Goal: Task Accomplishment & Management: Manage account settings

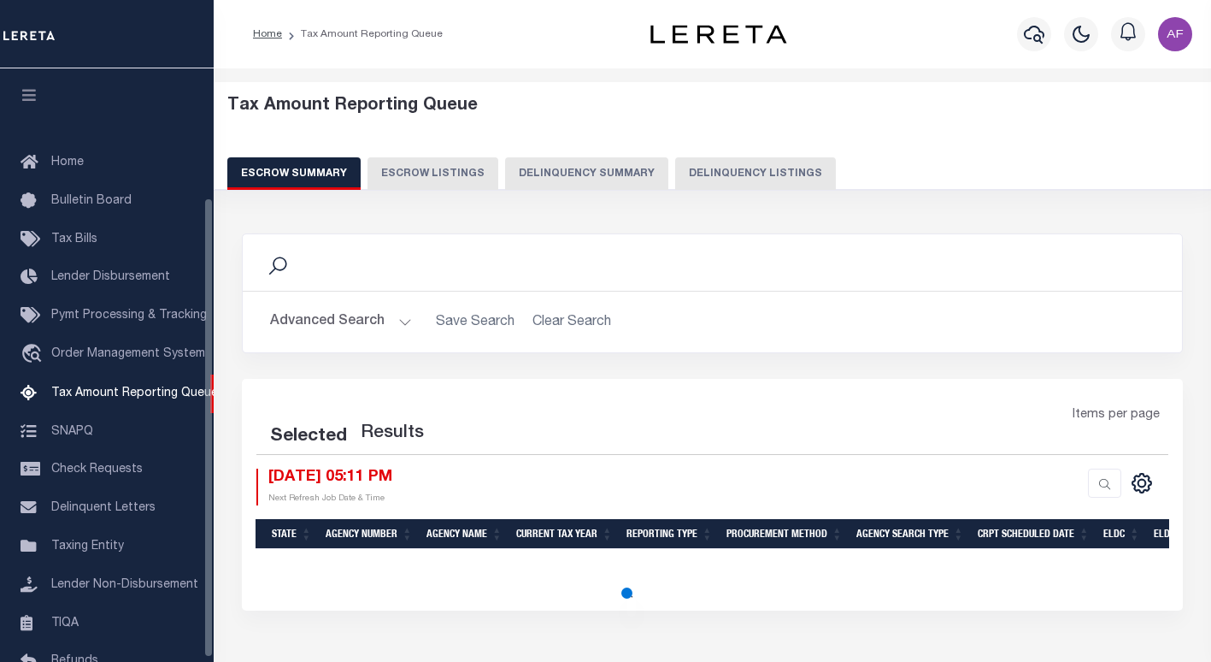
click at [755, 170] on button "Delinquency Listings" at bounding box center [755, 173] width 161 height 32
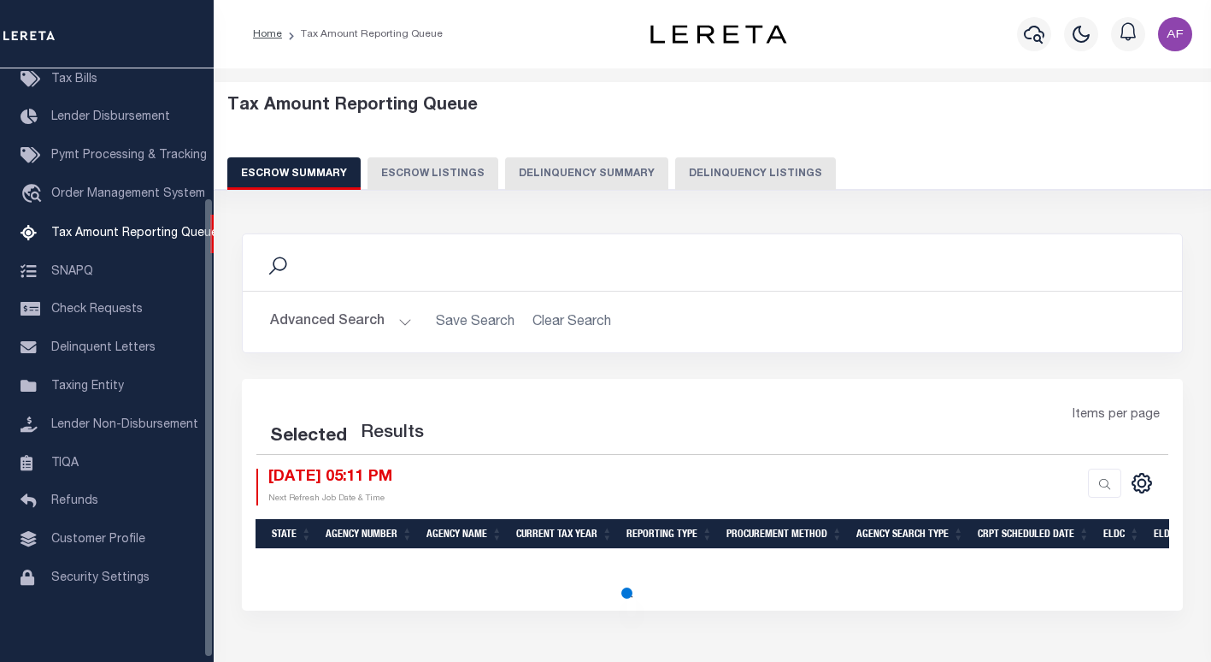
select select "100"
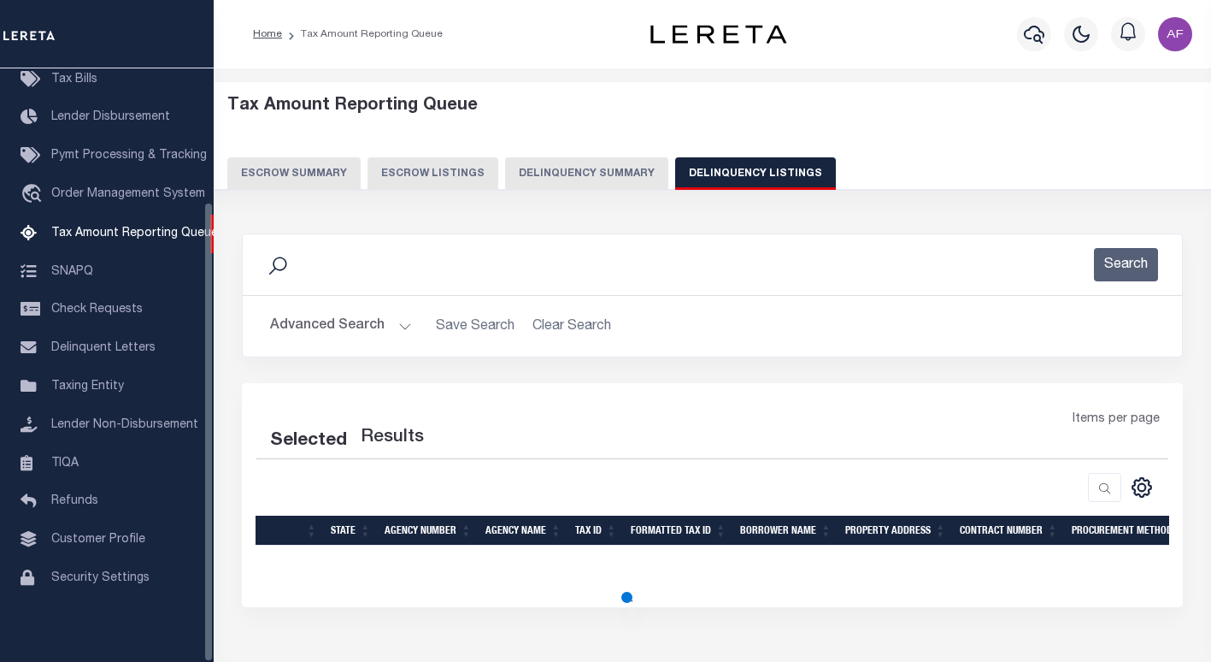
select select "100"
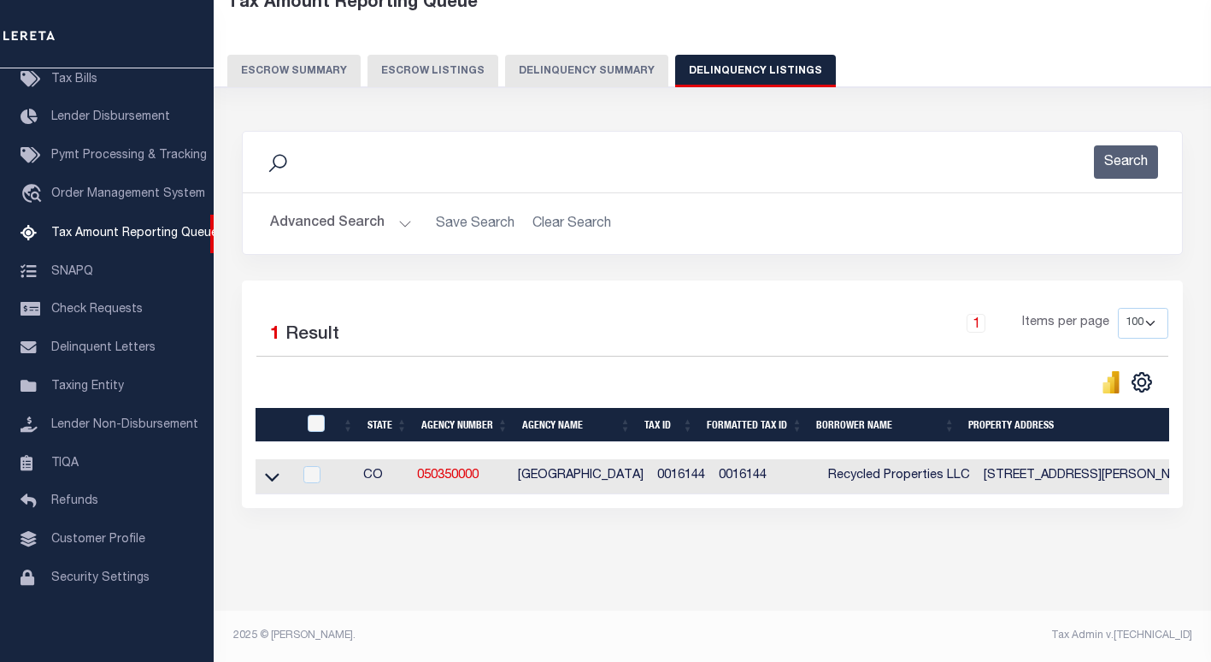
scroll to position [117, 0]
click at [318, 415] on input "checkbox" at bounding box center [316, 423] width 17 height 17
checkbox input "true"
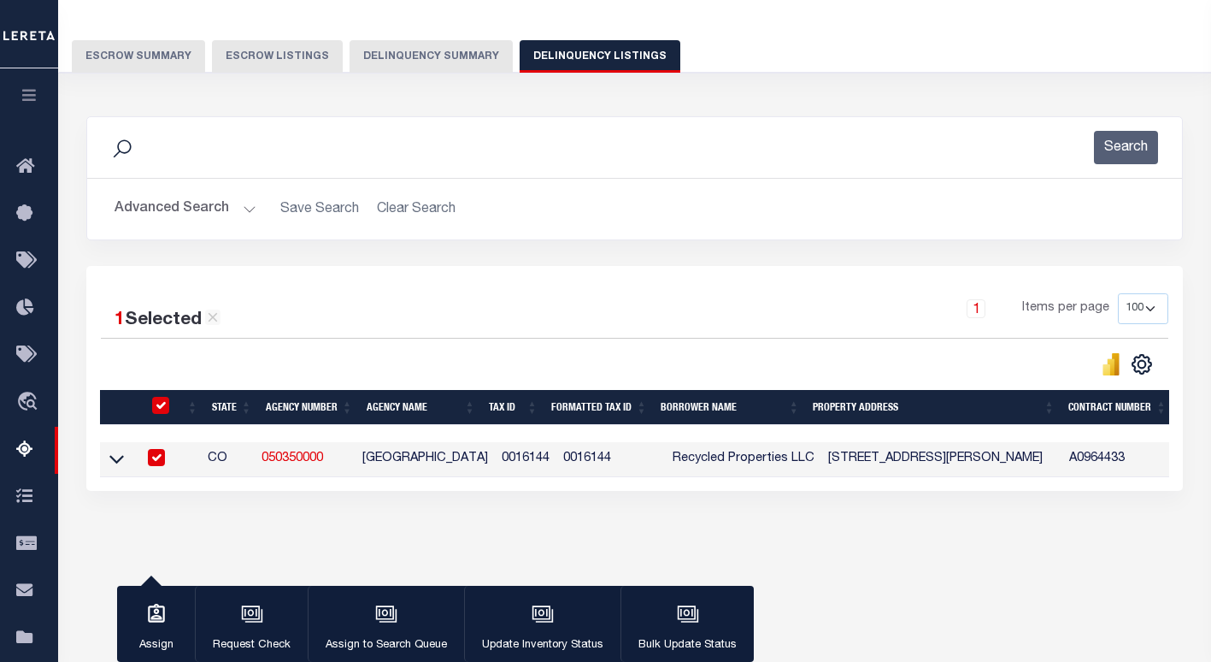
scroll to position [115, 0]
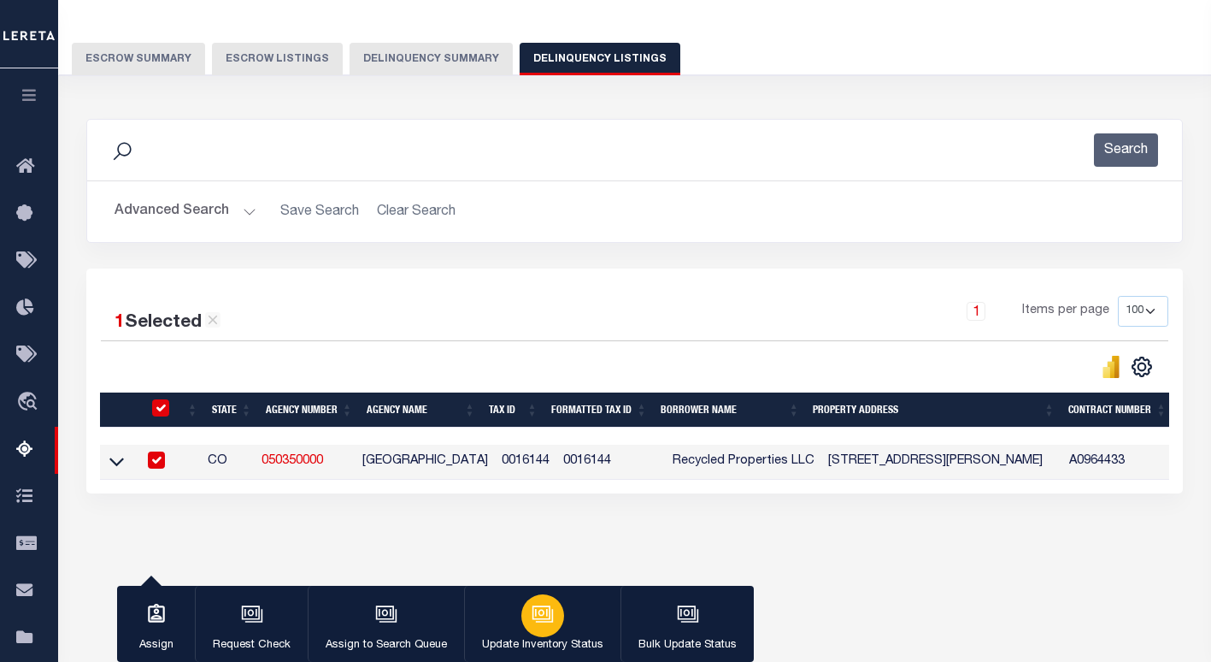
click at [536, 618] on icon "button" at bounding box center [543, 614] width 22 height 22
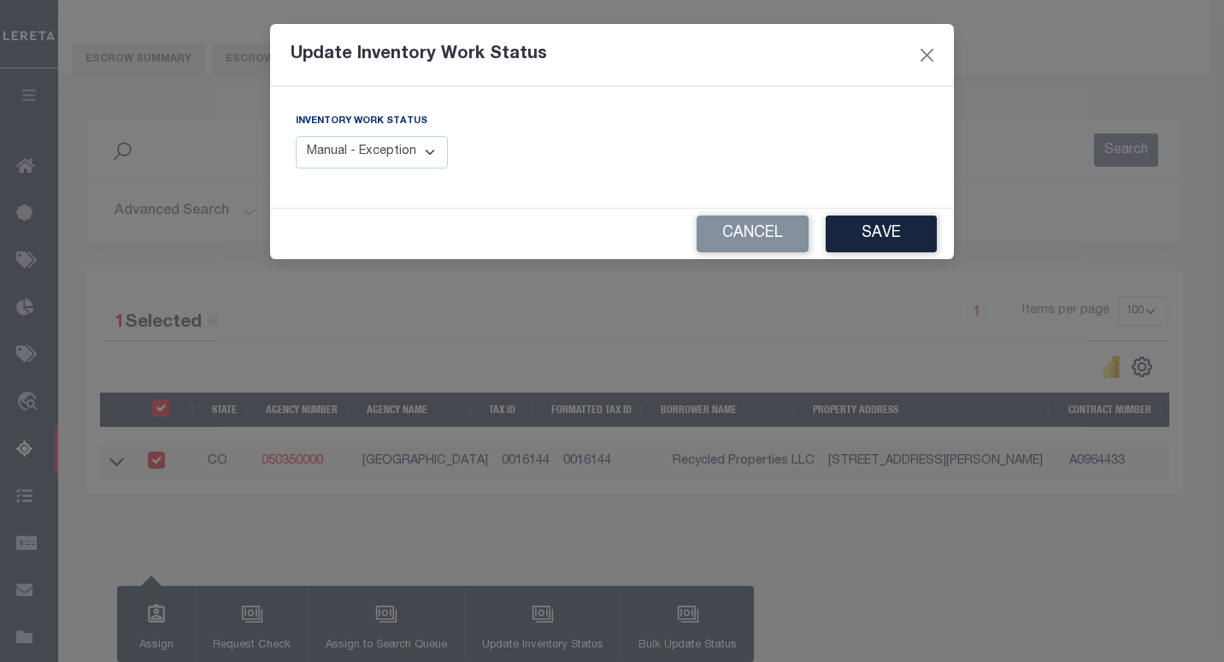
drag, startPoint x: 426, startPoint y: 156, endPoint x: 421, endPoint y: 171, distance: 15.1
click at [426, 156] on select "Manual - Exception Pended - Awaiting Search Late Add Exception Completed" at bounding box center [372, 152] width 152 height 33
select select "4"
click at [296, 136] on select "Manual - Exception Pended - Awaiting Search Late Add Exception Completed" at bounding box center [372, 152] width 152 height 33
click at [865, 236] on button "Save" at bounding box center [881, 233] width 111 height 37
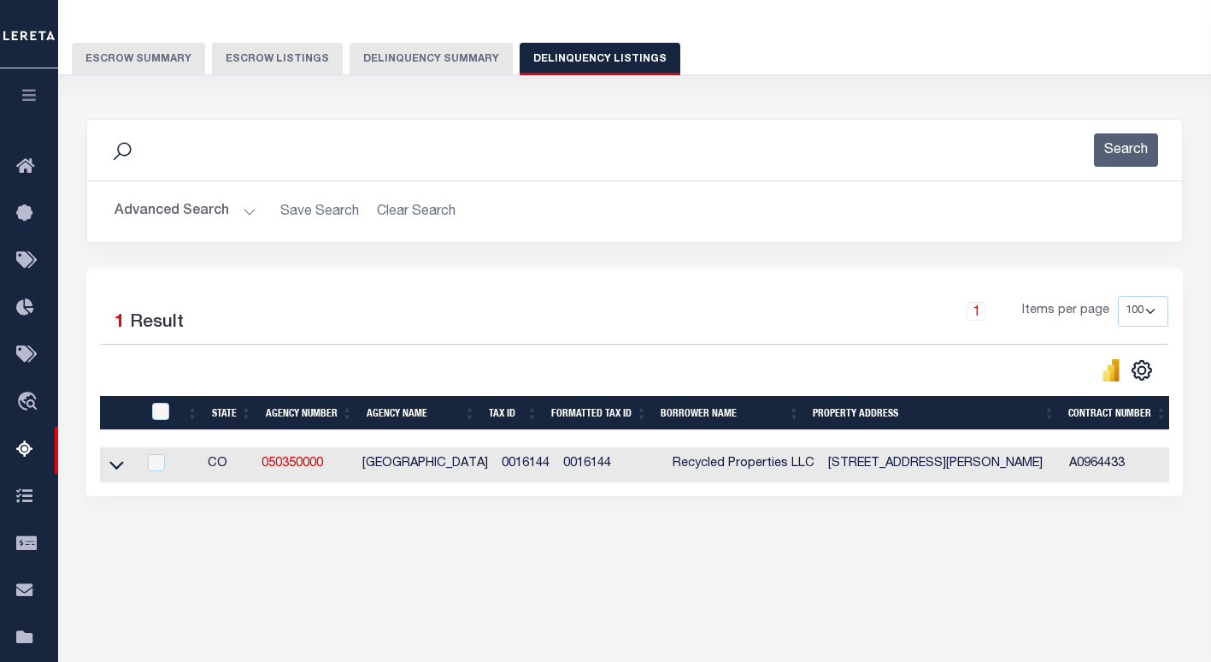
click at [144, 211] on button "Advanced Search" at bounding box center [186, 211] width 142 height 33
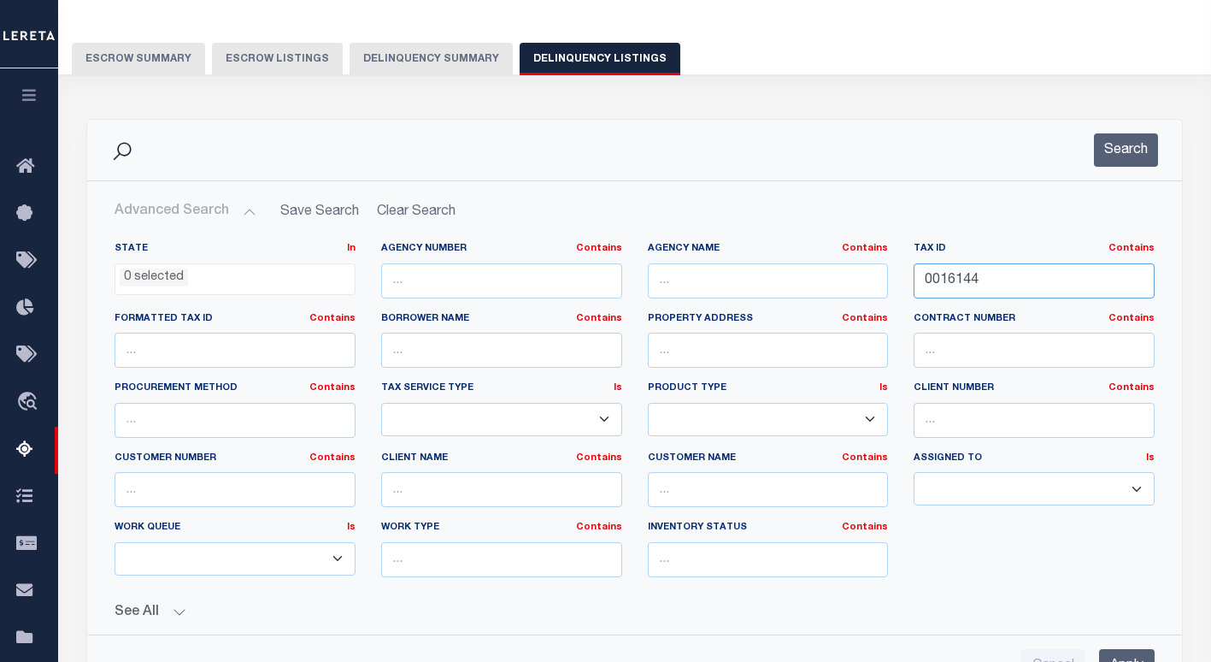
click at [953, 282] on input "0016144" at bounding box center [1034, 280] width 241 height 35
paste input "376833"
type input "0376833"
click at [1127, 159] on button "Search" at bounding box center [1126, 149] width 64 height 33
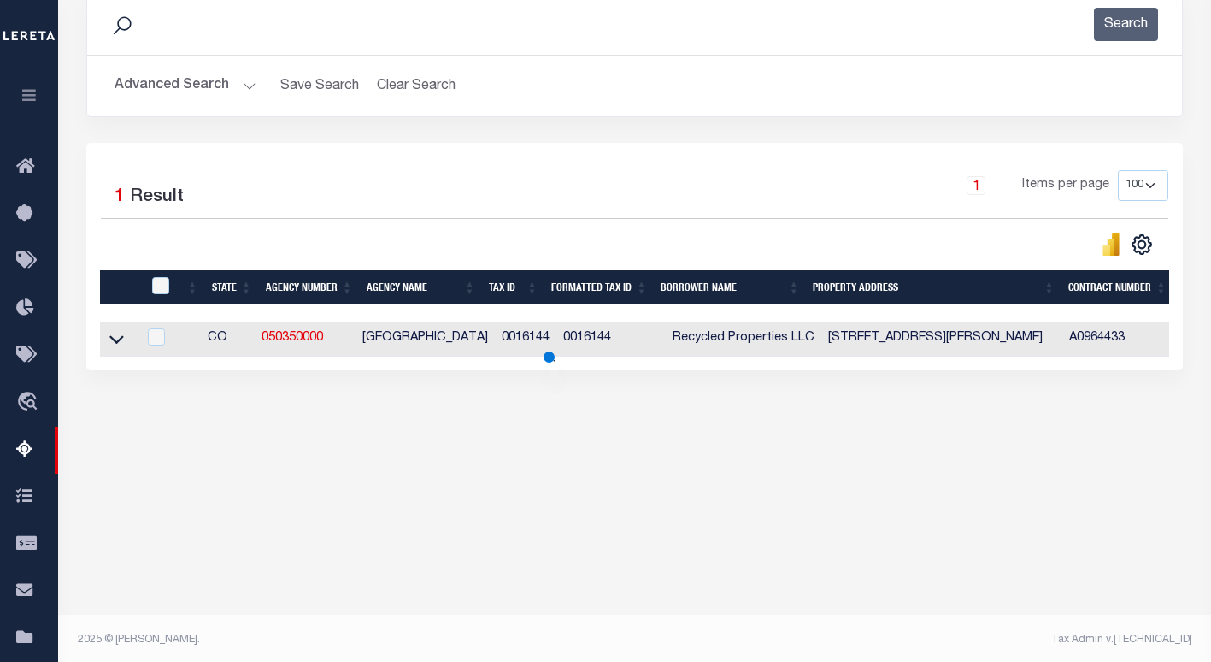
scroll to position [244, 0]
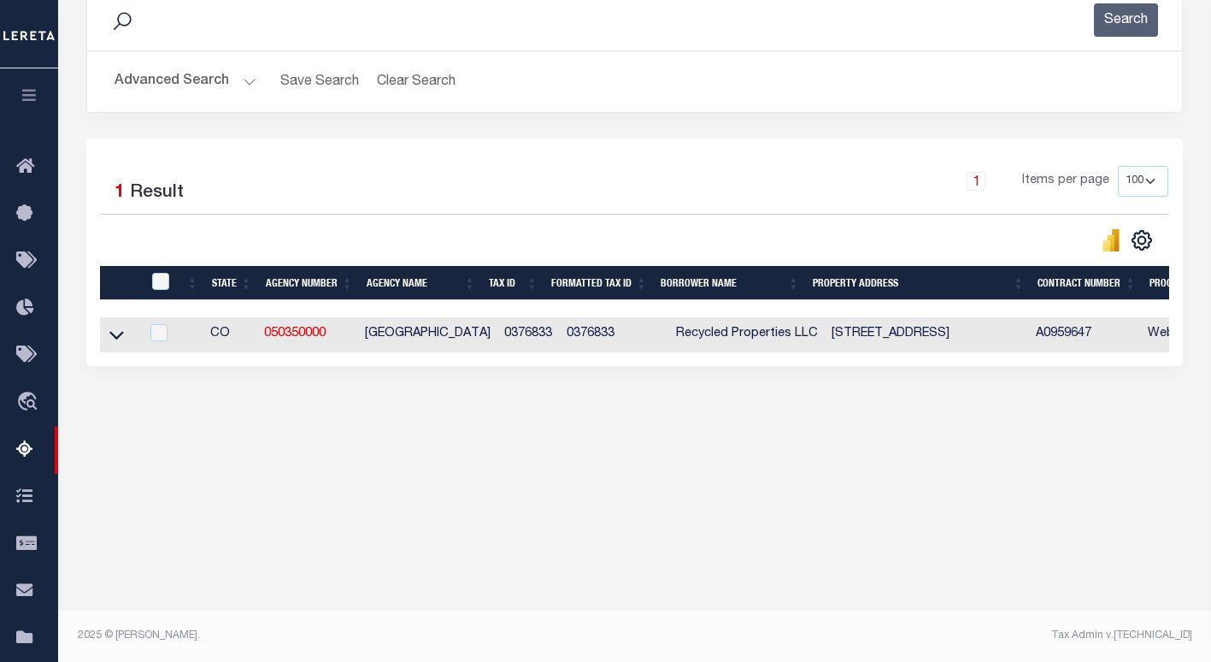
drag, startPoint x: 115, startPoint y: 334, endPoint x: 214, endPoint y: 260, distance: 123.3
click at [116, 336] on icon at bounding box center [116, 335] width 15 height 18
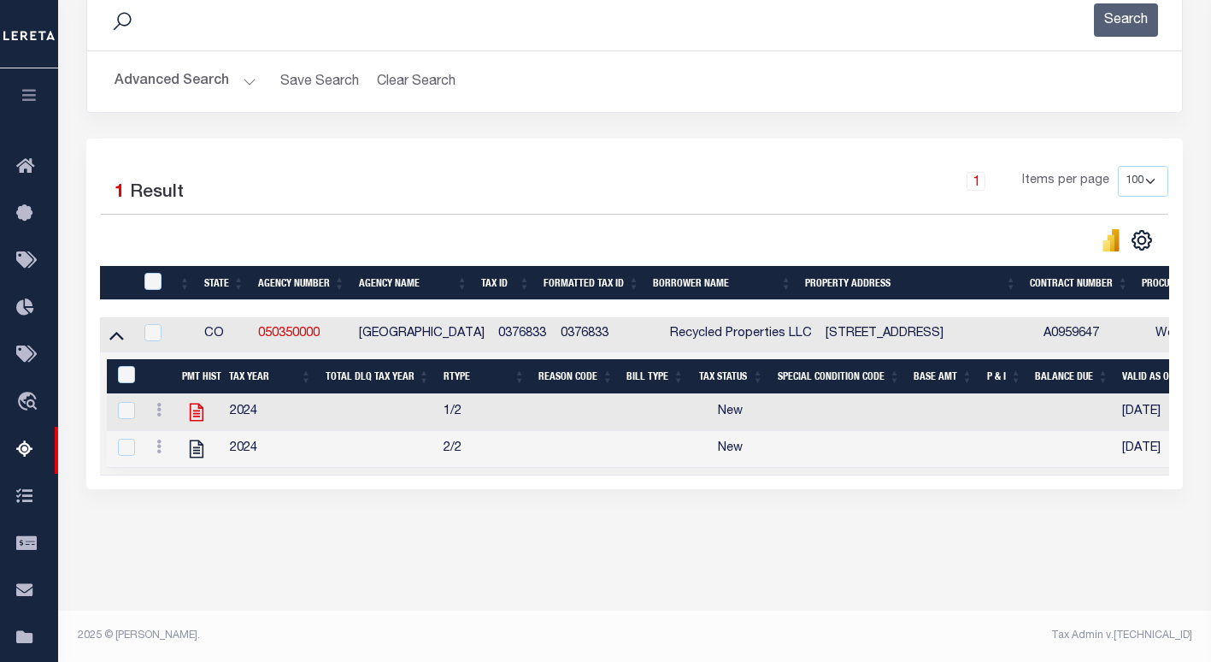
click at [197, 419] on icon at bounding box center [196, 412] width 22 height 22
checkbox input "true"
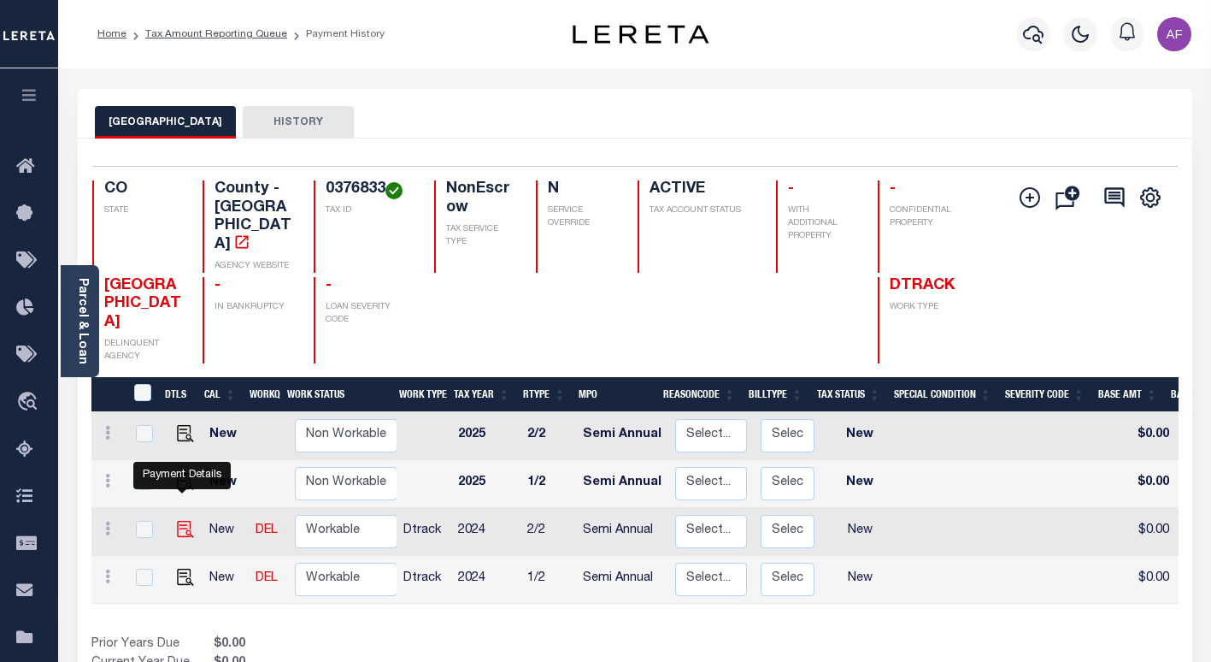
click at [184, 521] on img "" at bounding box center [185, 529] width 17 height 17
checkbox input "true"
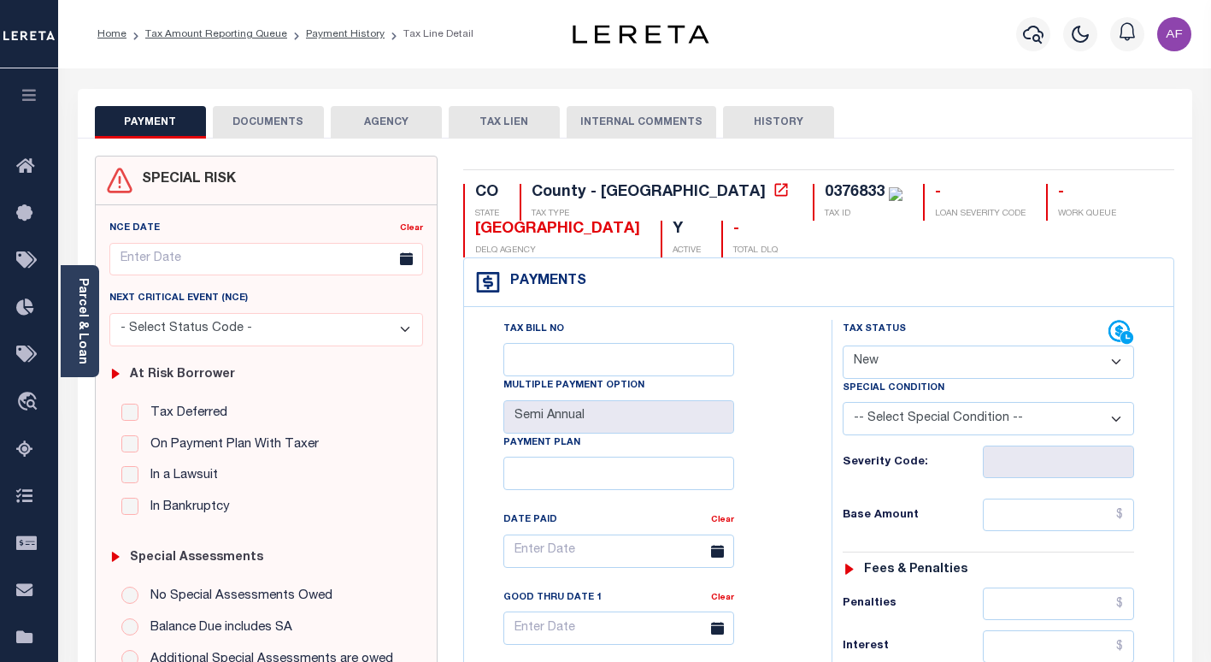
click at [898, 351] on select "- Select Status Code - Open Due/Unpaid Paid Incomplete No Tax Due Internal Refu…" at bounding box center [988, 361] width 291 height 33
select select "PYD"
click at [843, 346] on select "- Select Status Code - Open Due/Unpaid Paid Incomplete No Tax Due Internal Refu…" at bounding box center [988, 361] width 291 height 33
type input "[DATE]"
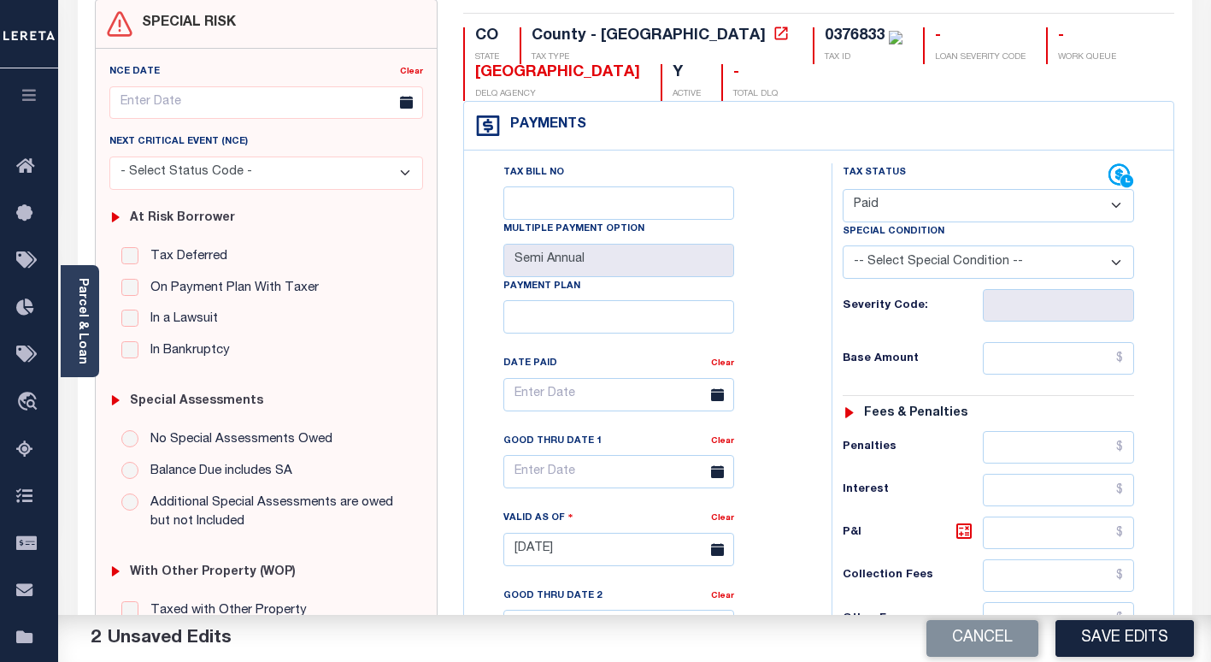
scroll to position [171, 0]
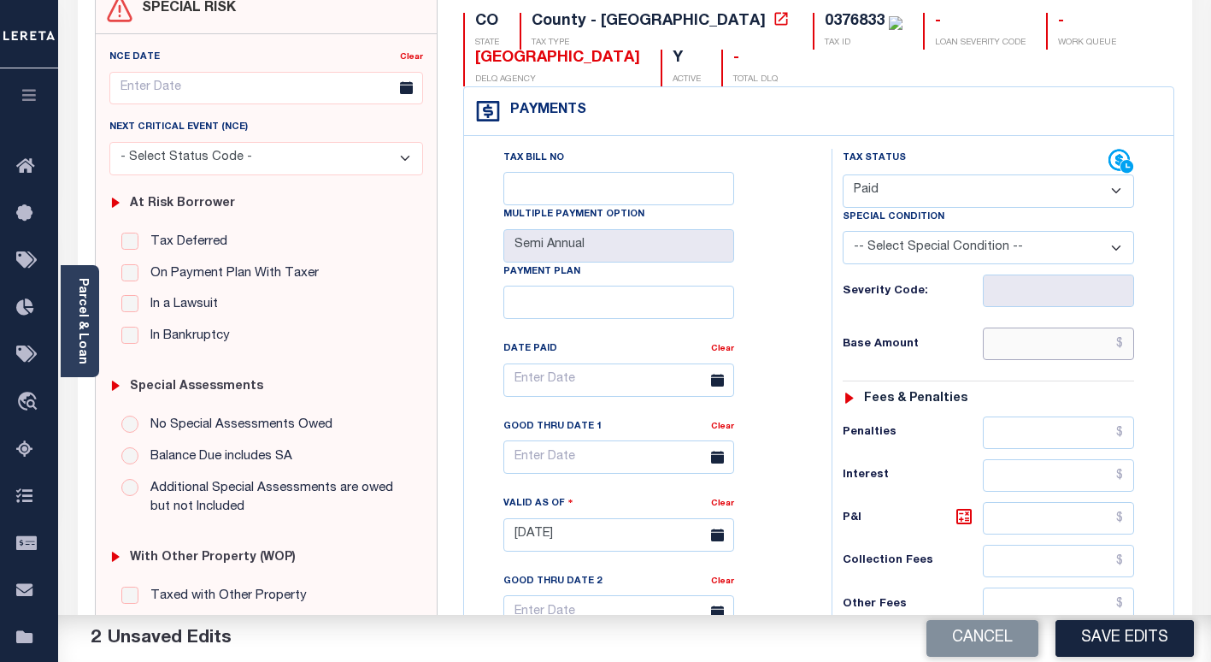
click at [1074, 347] on input "text" at bounding box center [1058, 343] width 151 height 32
paste input "724.26"
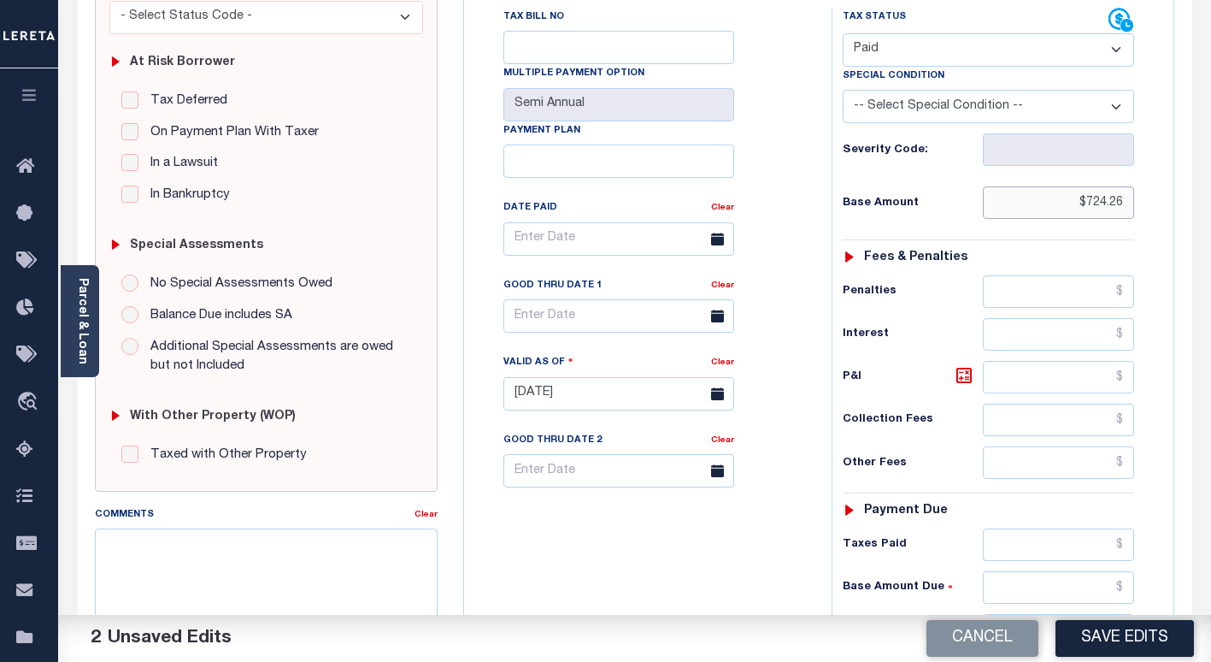
scroll to position [342, 0]
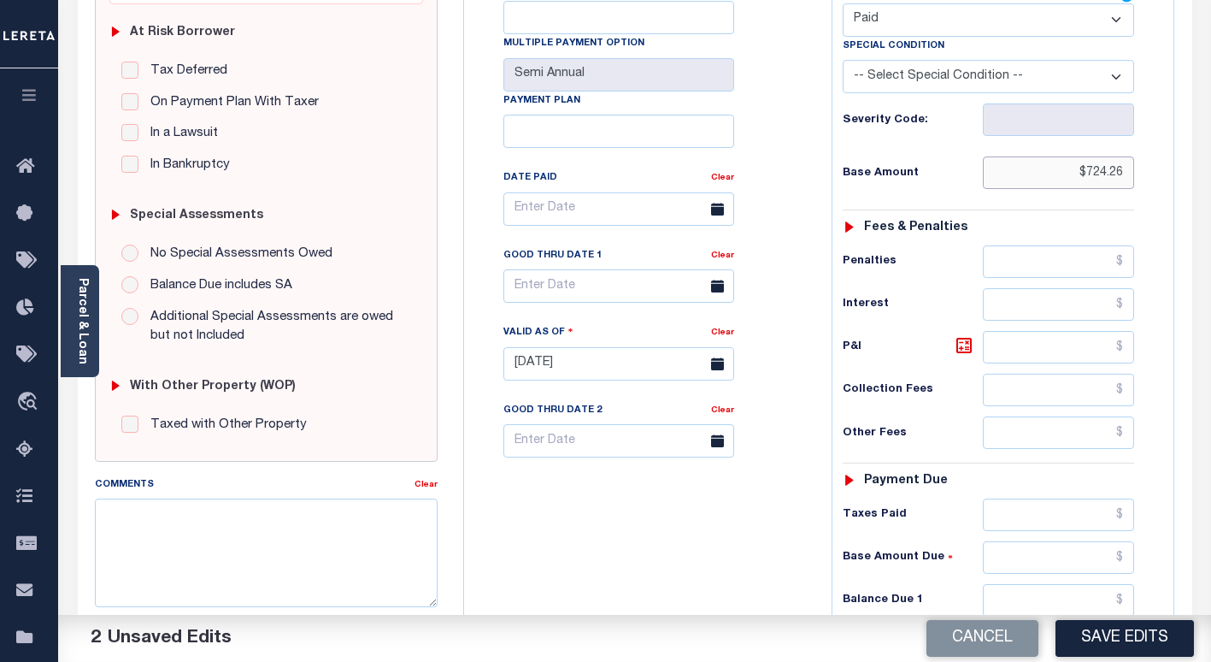
type input "$724.26"
click at [1047, 265] on input "text" at bounding box center [1058, 261] width 151 height 32
paste input "724.26"
drag, startPoint x: 1034, startPoint y: 517, endPoint x: 786, endPoint y: 357, distance: 295.7
click at [1034, 517] on input "text" at bounding box center [1058, 514] width 151 height 32
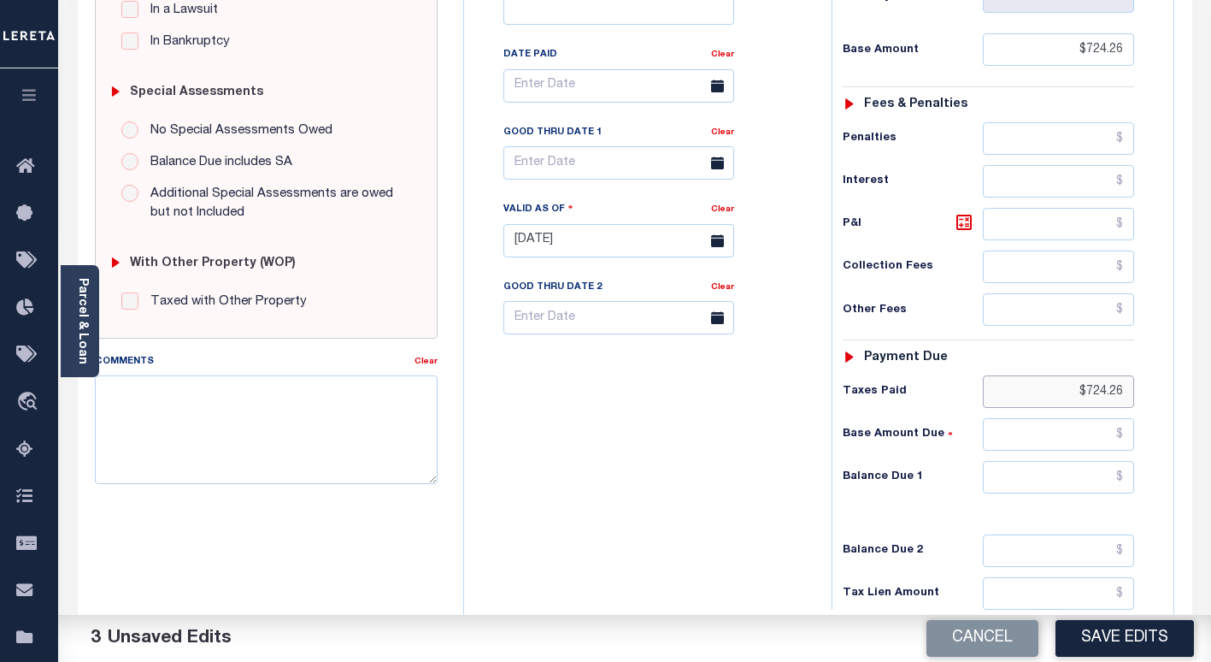
scroll to position [633, 0]
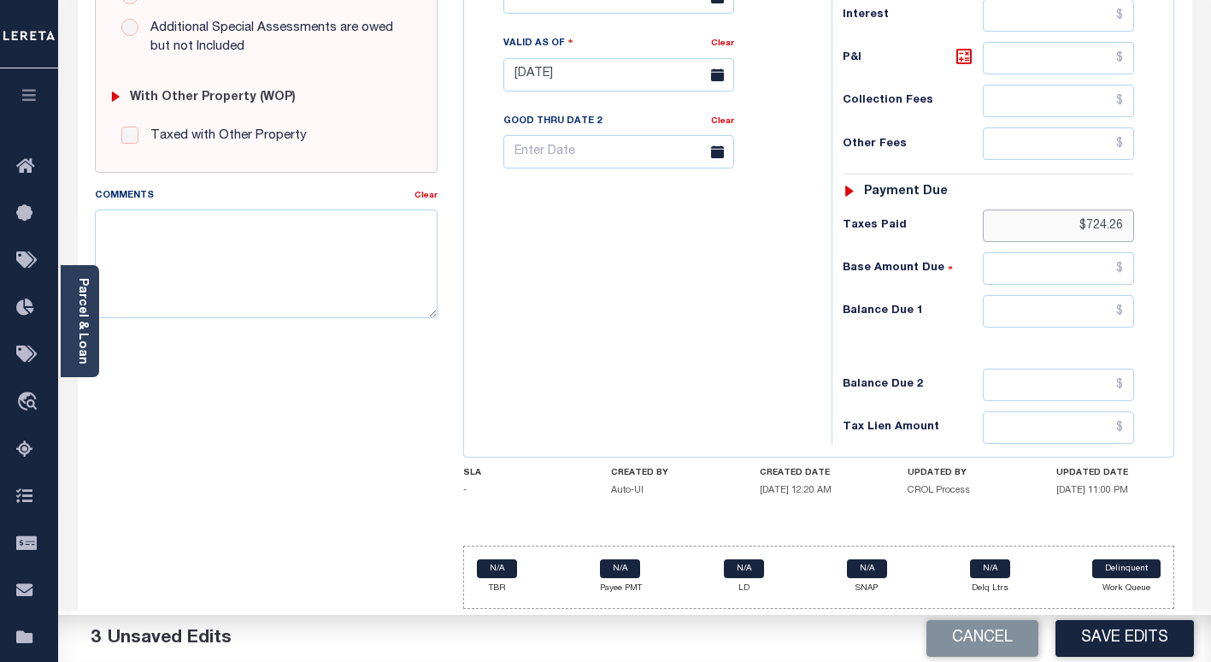
type input "$724.26"
paste input "724.26"
click at [1075, 308] on input "724.26" at bounding box center [1058, 311] width 151 height 32
click at [1078, 308] on input "$724.26" at bounding box center [1058, 311] width 151 height 32
drag, startPoint x: 1089, startPoint y: 308, endPoint x: 1138, endPoint y: 310, distance: 48.8
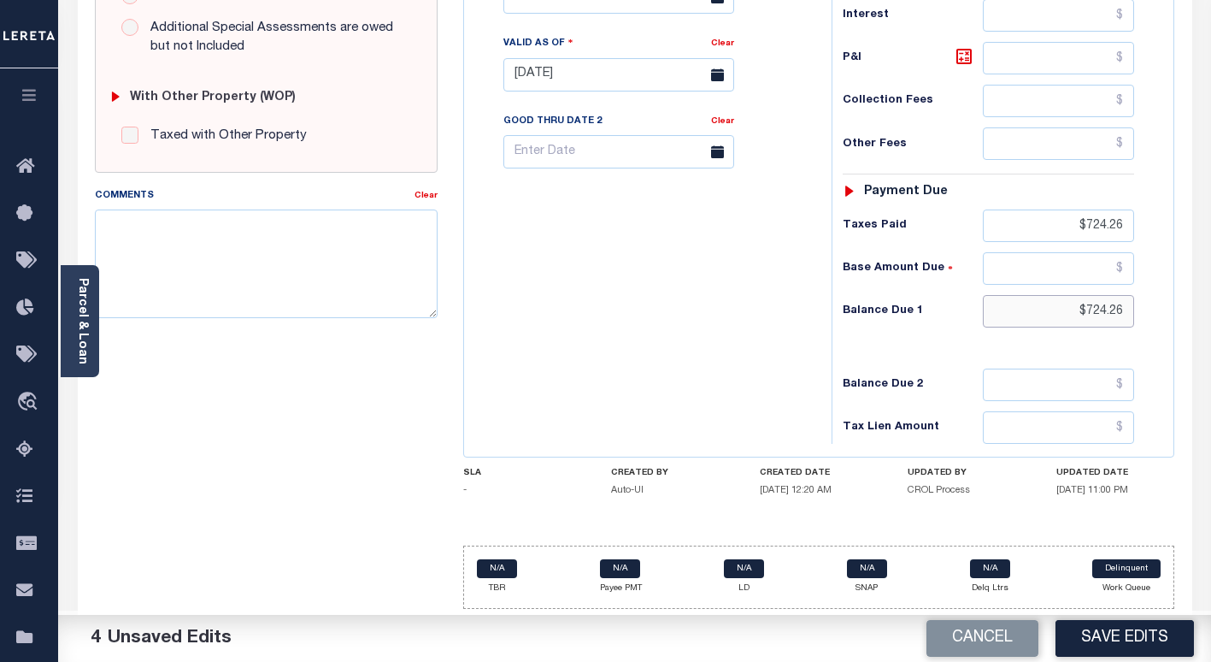
click at [1138, 310] on div "Tax Status Status - Select Status Code -" at bounding box center [994, 66] width 325 height 755
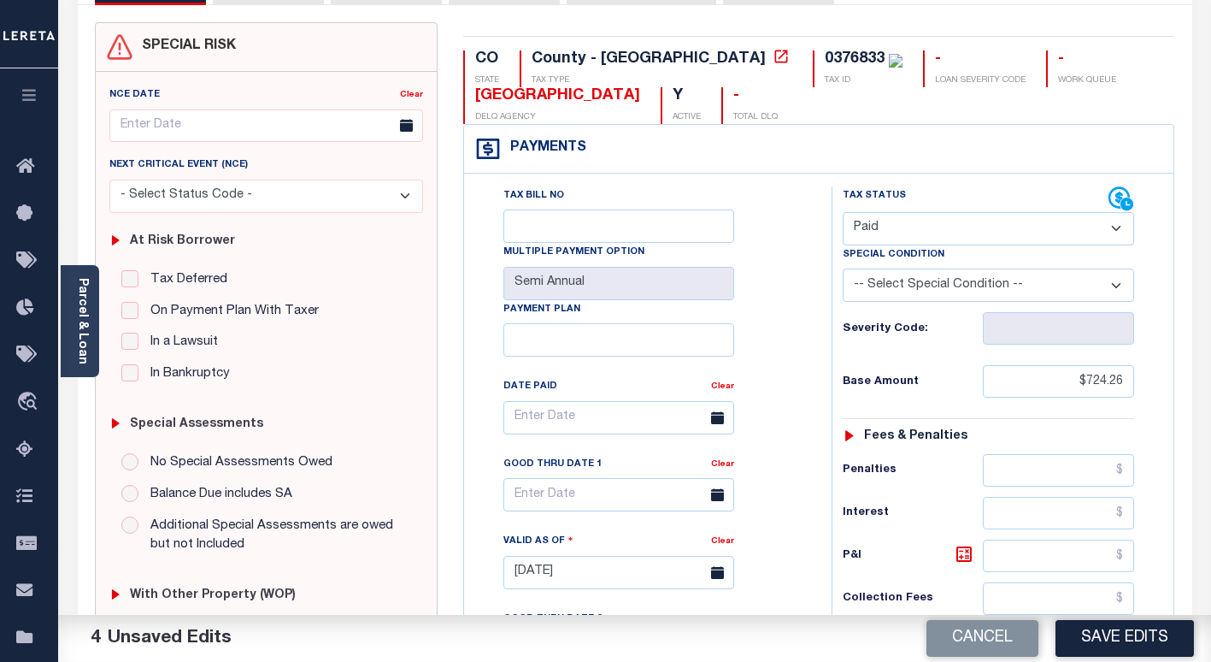
scroll to position [0, 0]
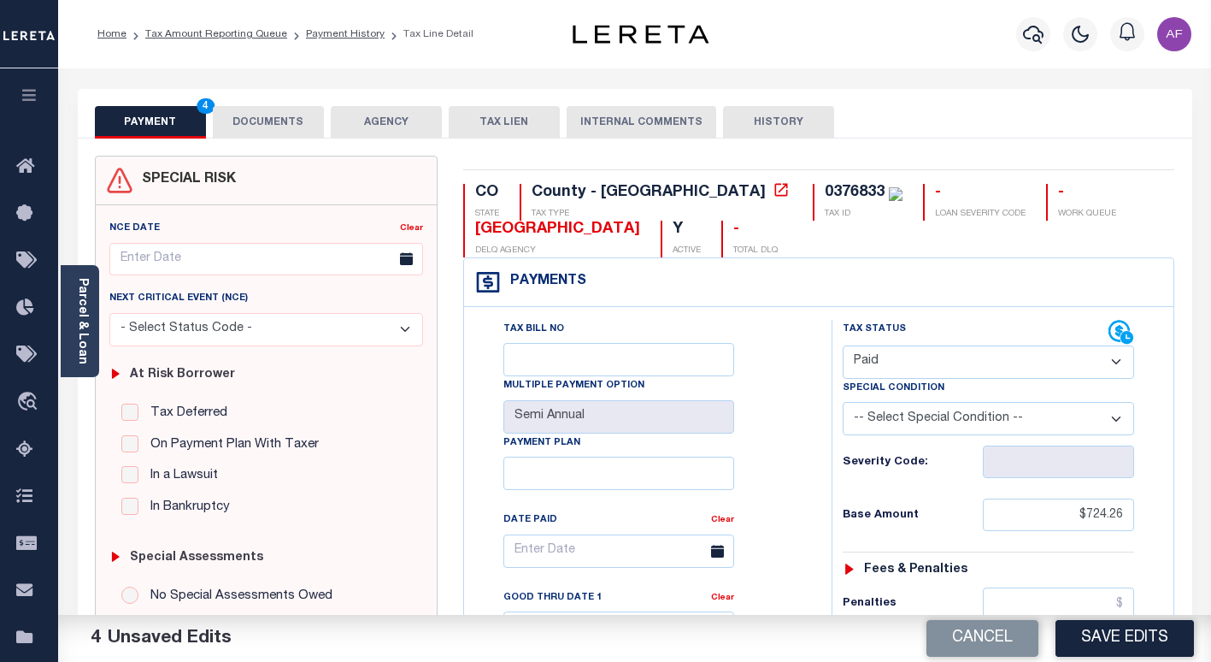
type input "$0.00"
click at [279, 115] on button "DOCUMENTS" at bounding box center [268, 122] width 111 height 32
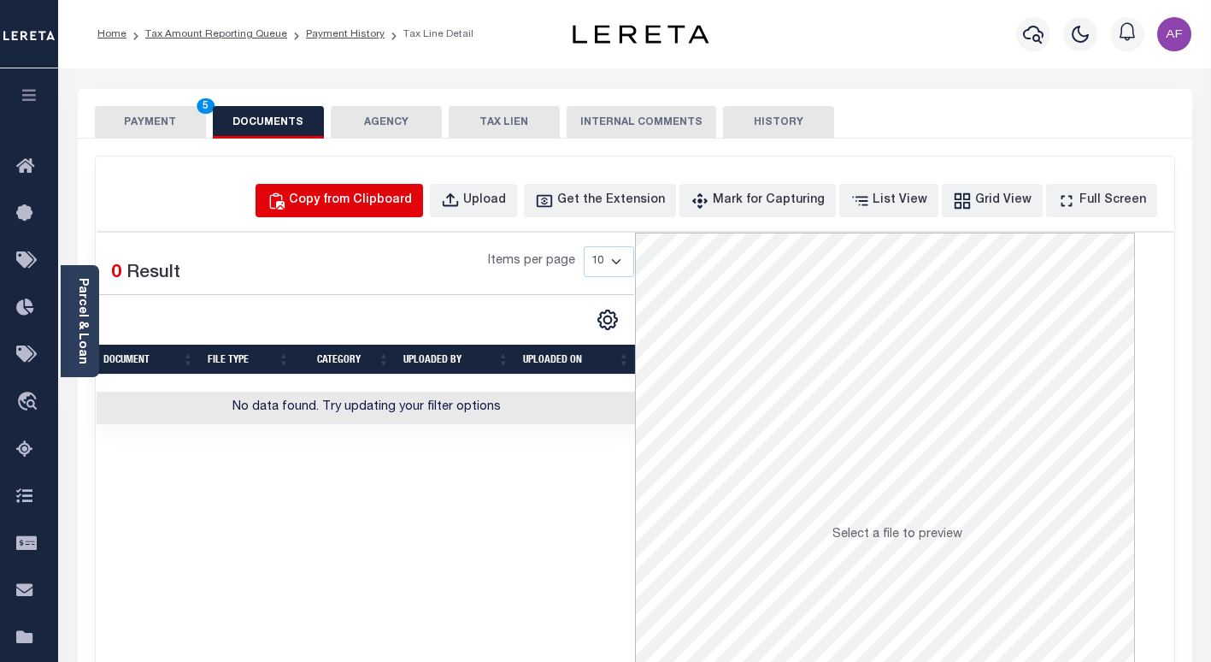
click at [395, 206] on div "Copy from Clipboard" at bounding box center [350, 200] width 123 height 19
select select "POP"
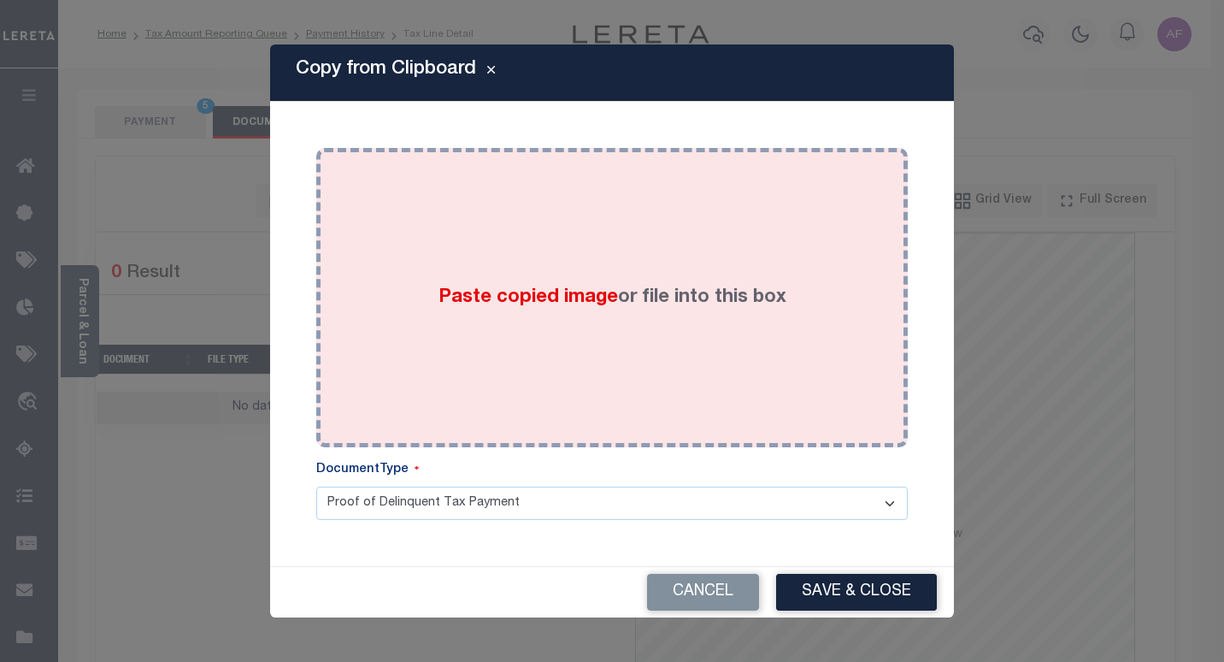
click at [493, 250] on div "Paste copied image or file into this box" at bounding box center [612, 298] width 566 height 274
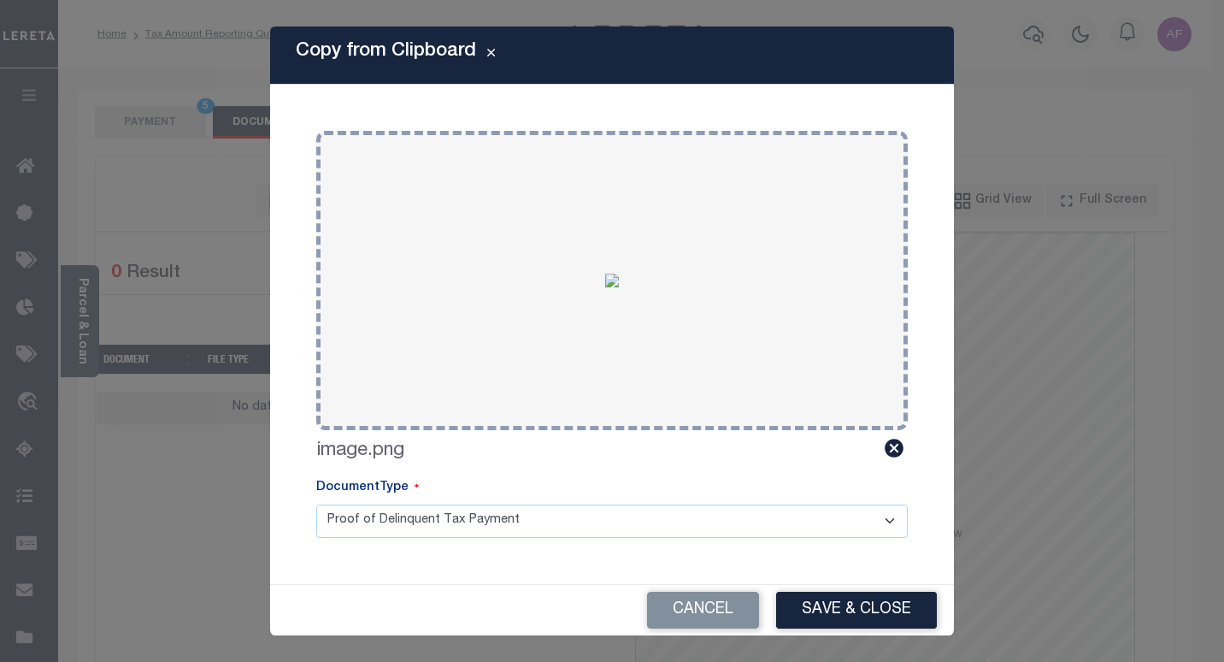
click at [823, 603] on button "Save & Close" at bounding box center [856, 609] width 161 height 37
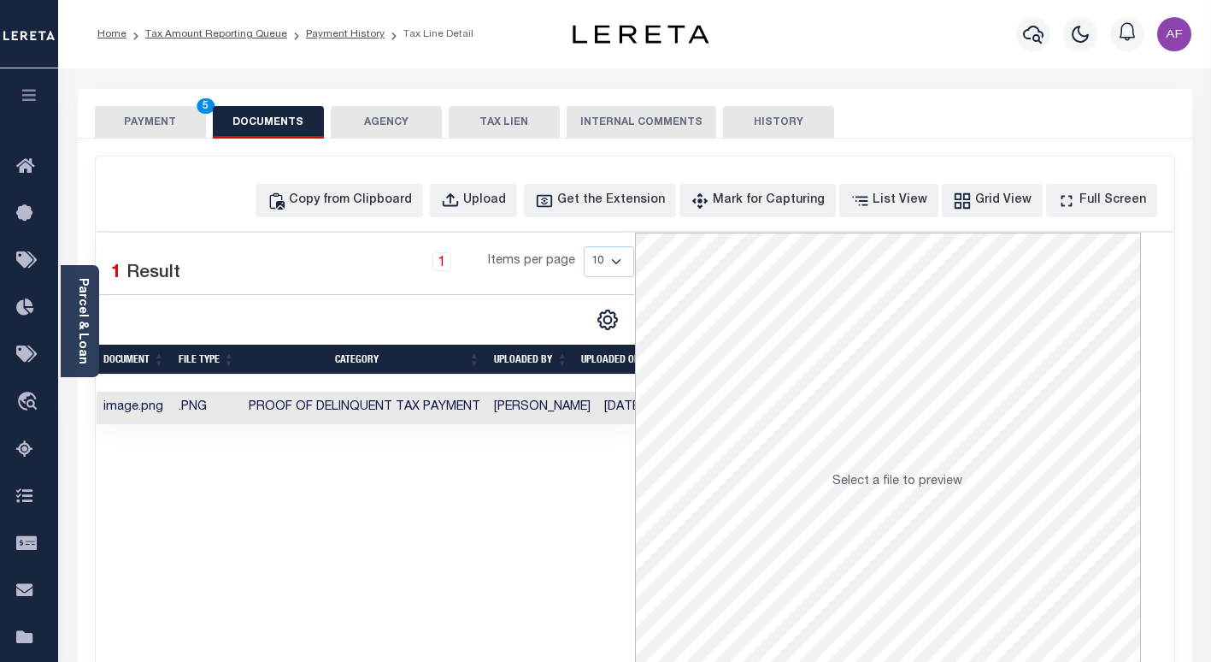
click at [133, 118] on button "PAYMENT 5" at bounding box center [150, 122] width 111 height 32
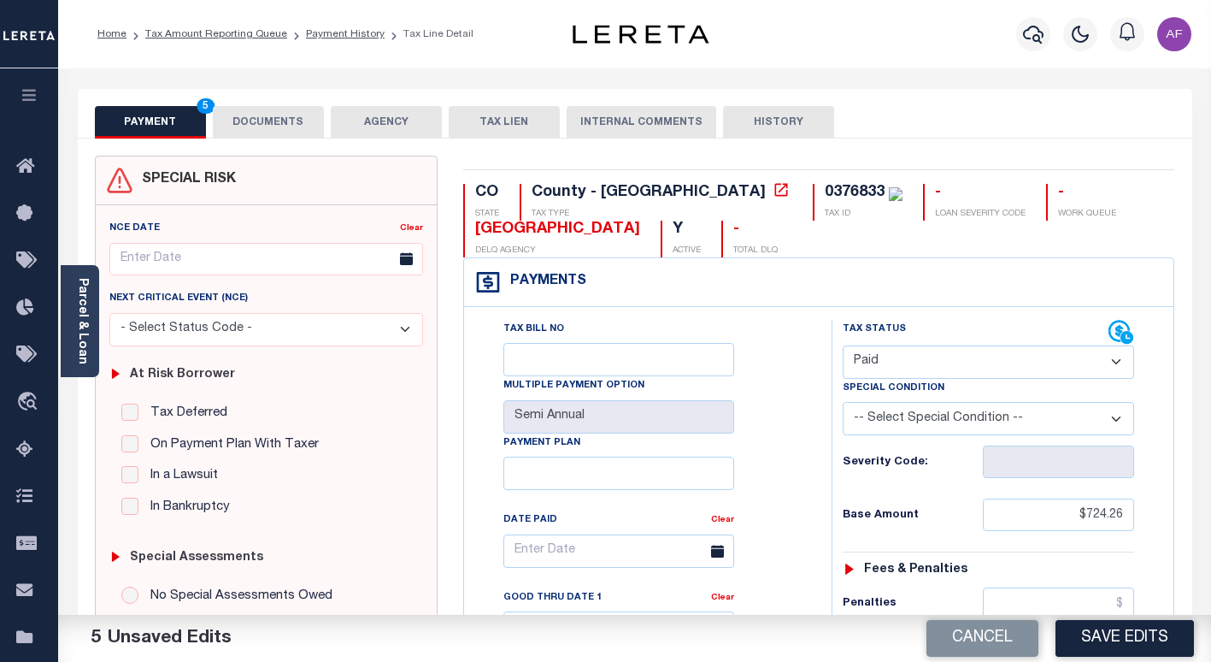
scroll to position [342, 0]
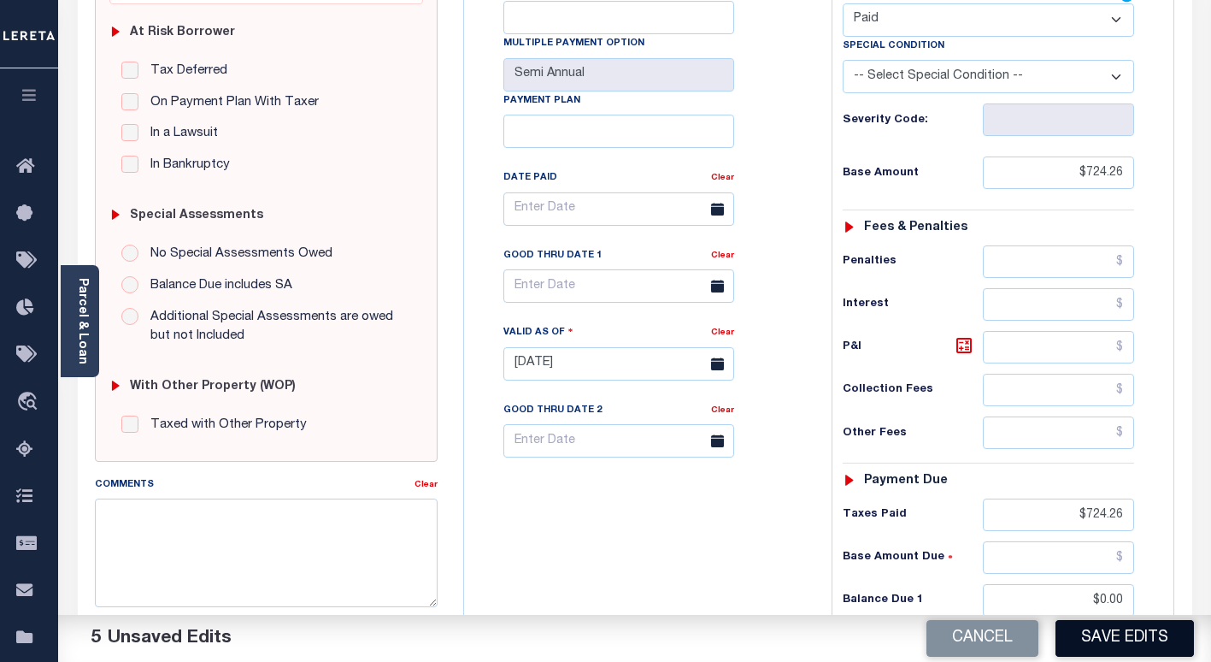
click at [1101, 631] on button "Save Edits" at bounding box center [1125, 638] width 138 height 37
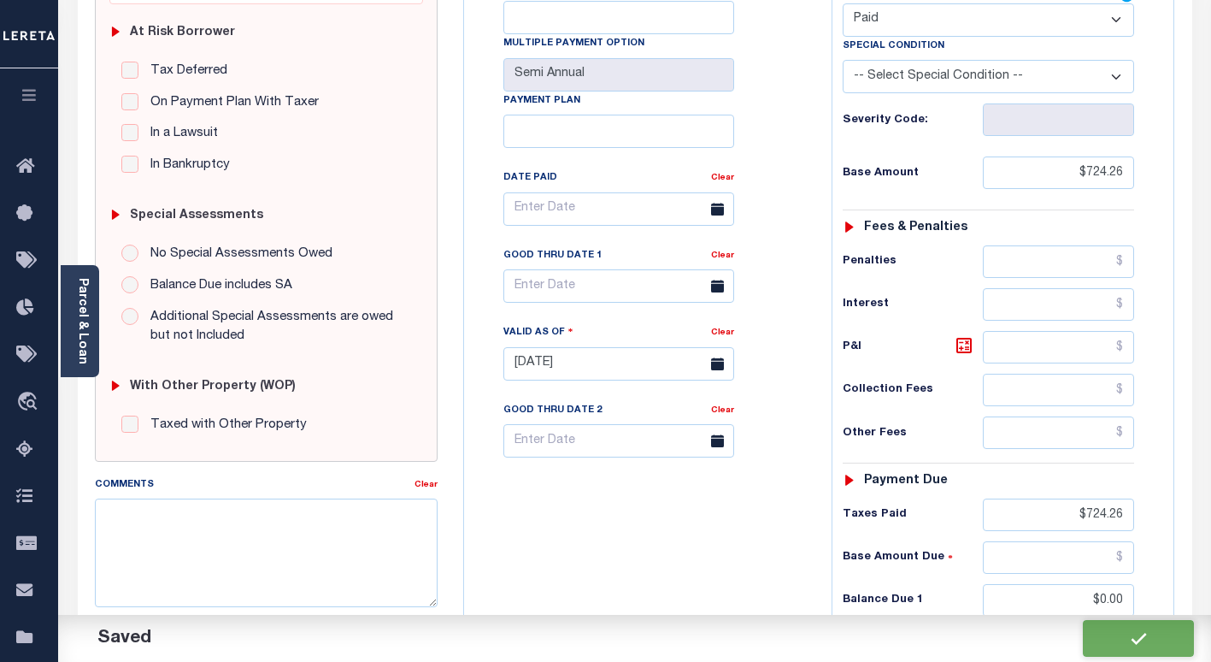
checkbox input "false"
type input "$724.26"
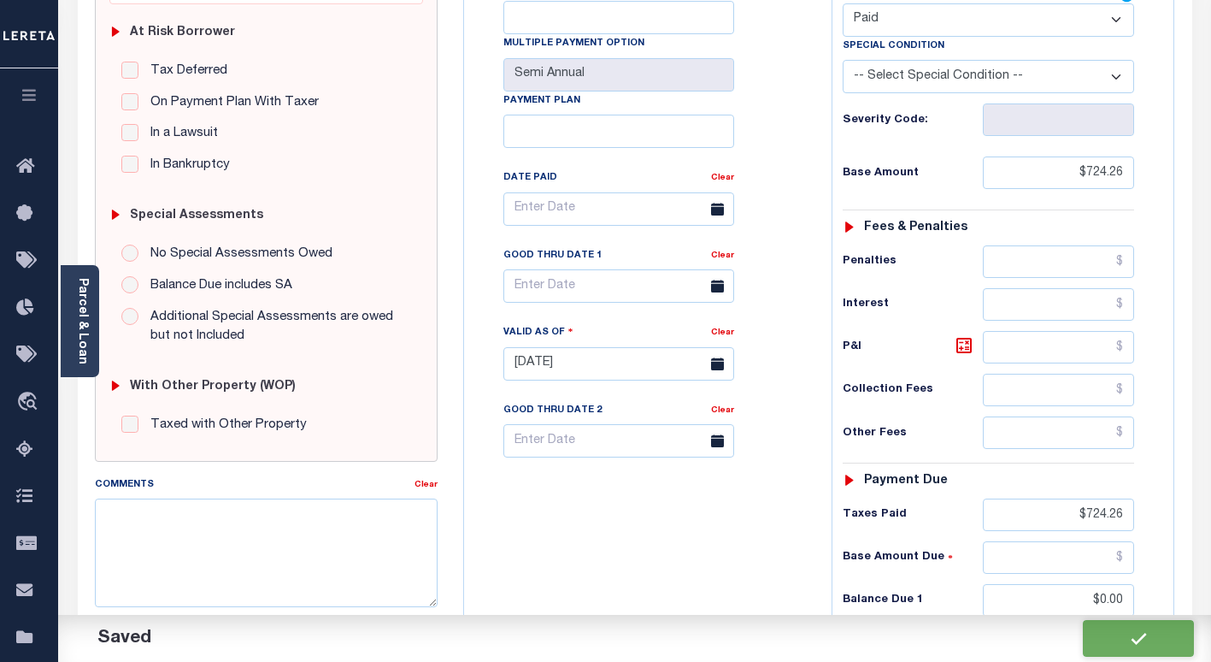
type input "$724.26"
type input "$0"
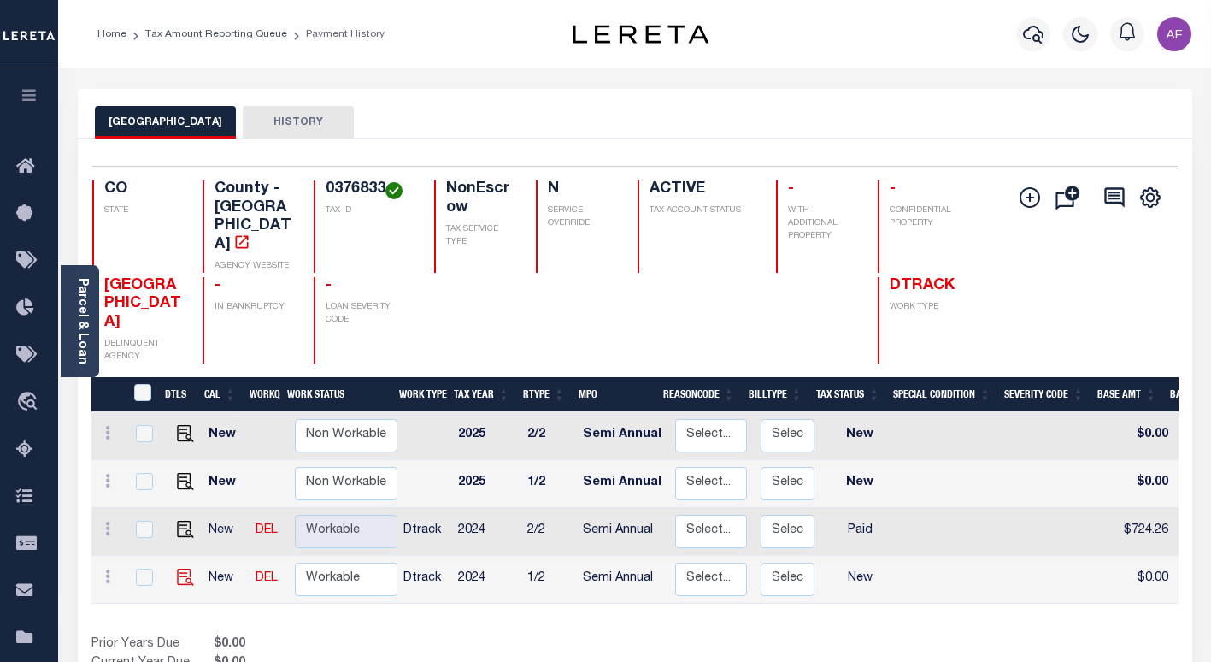
click at [183, 568] on img at bounding box center [185, 576] width 17 height 17
checkbox input "true"
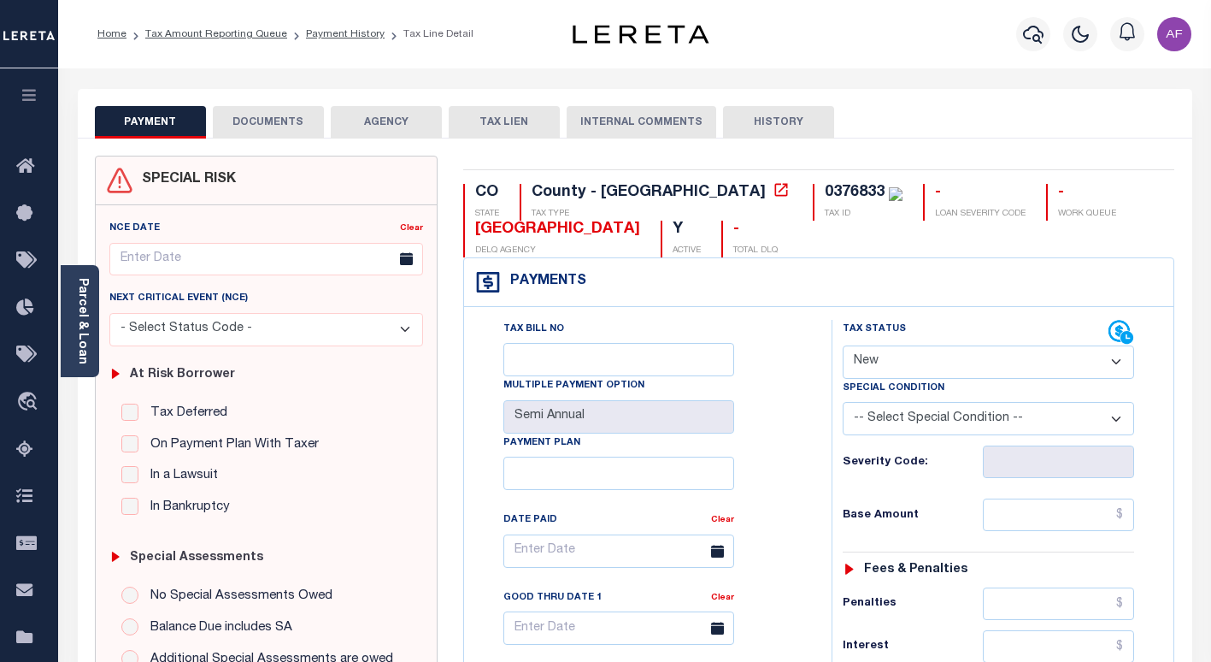
click at [920, 362] on select "- Select Status Code - Open Due/Unpaid Paid Incomplete No Tax Due Internal Refu…" at bounding box center [988, 361] width 291 height 33
select select "PYD"
click at [843, 346] on select "- Select Status Code - Open Due/Unpaid Paid Incomplete No Tax Due Internal Refu…" at bounding box center [988, 361] width 291 height 33
type input "[DATE]"
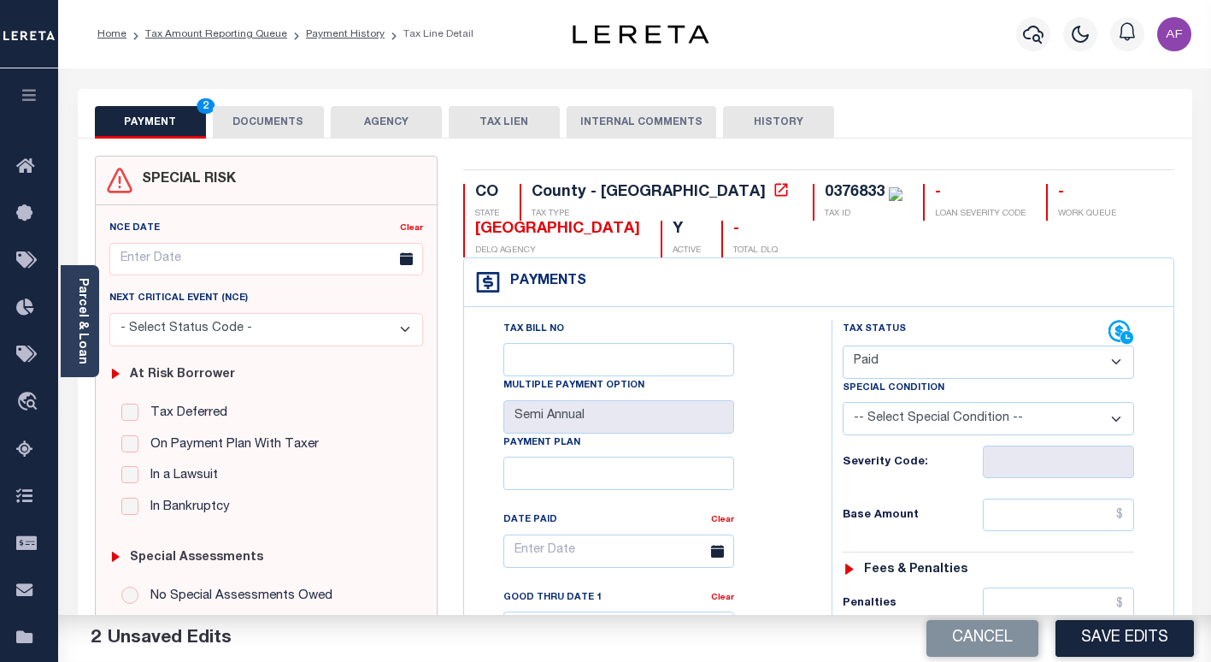
scroll to position [256, 0]
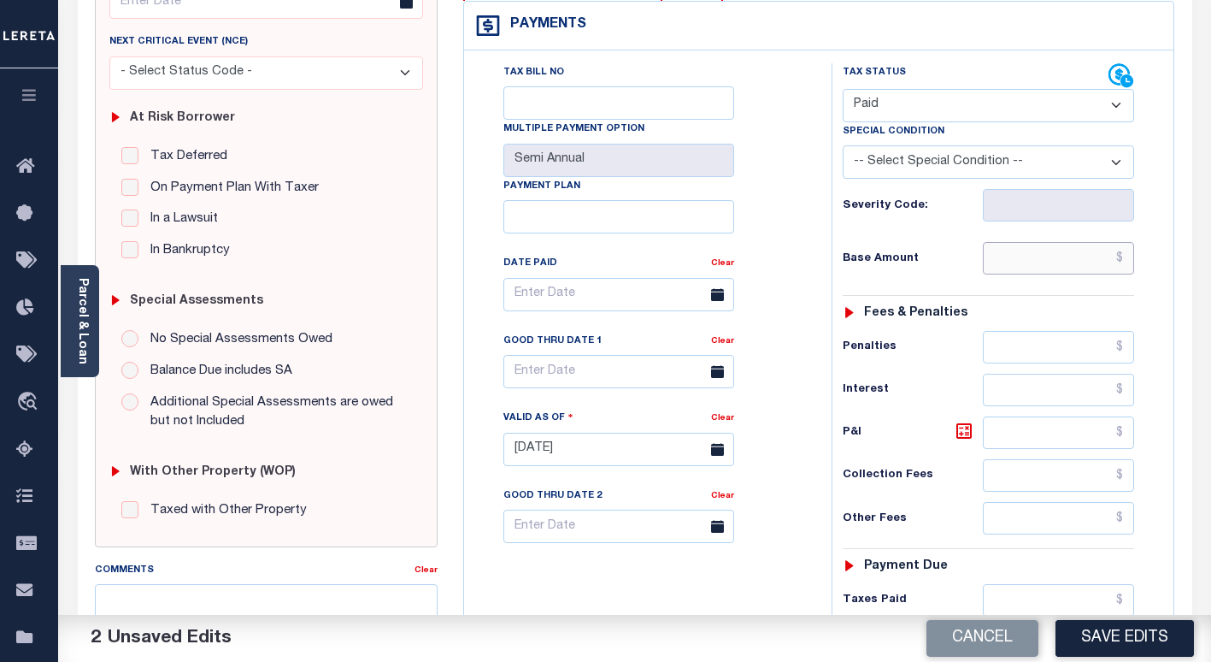
click at [1085, 259] on input "text" at bounding box center [1058, 258] width 151 height 32
click at [1058, 257] on input "text" at bounding box center [1058, 258] width 151 height 32
paste input "724.26"
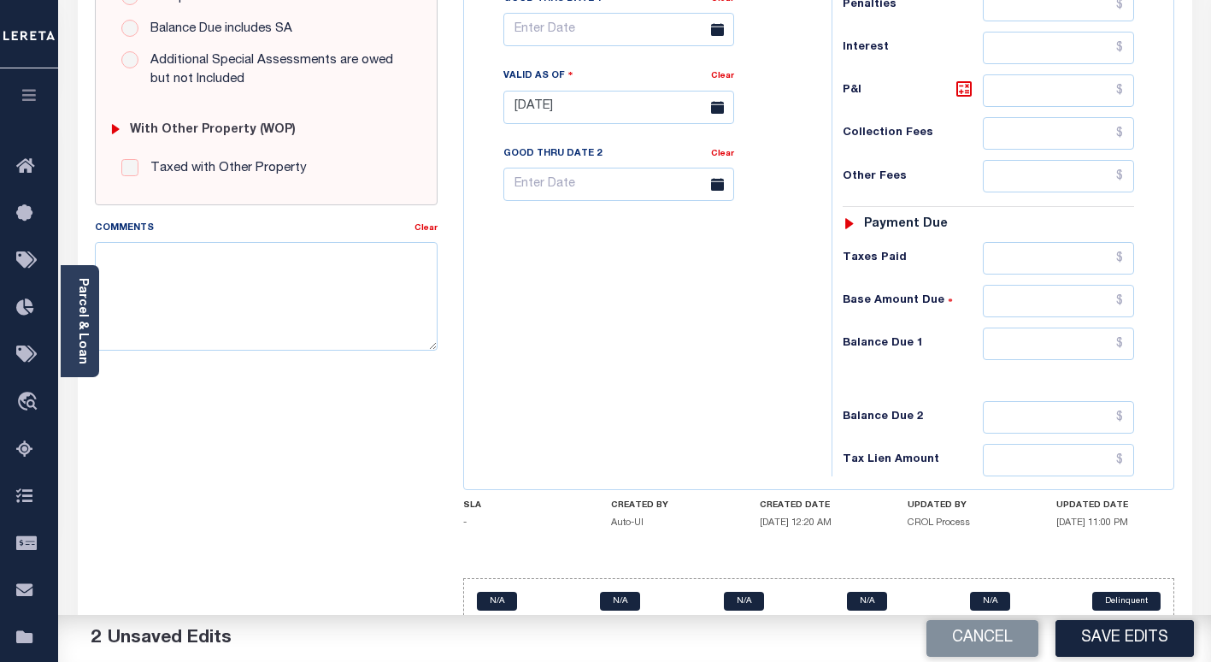
type input "$724.26"
click at [1049, 264] on input "text" at bounding box center [1058, 258] width 151 height 32
click at [1047, 257] on input "text" at bounding box center [1058, 258] width 151 height 32
paste input "724.26"
type input "$724.26"
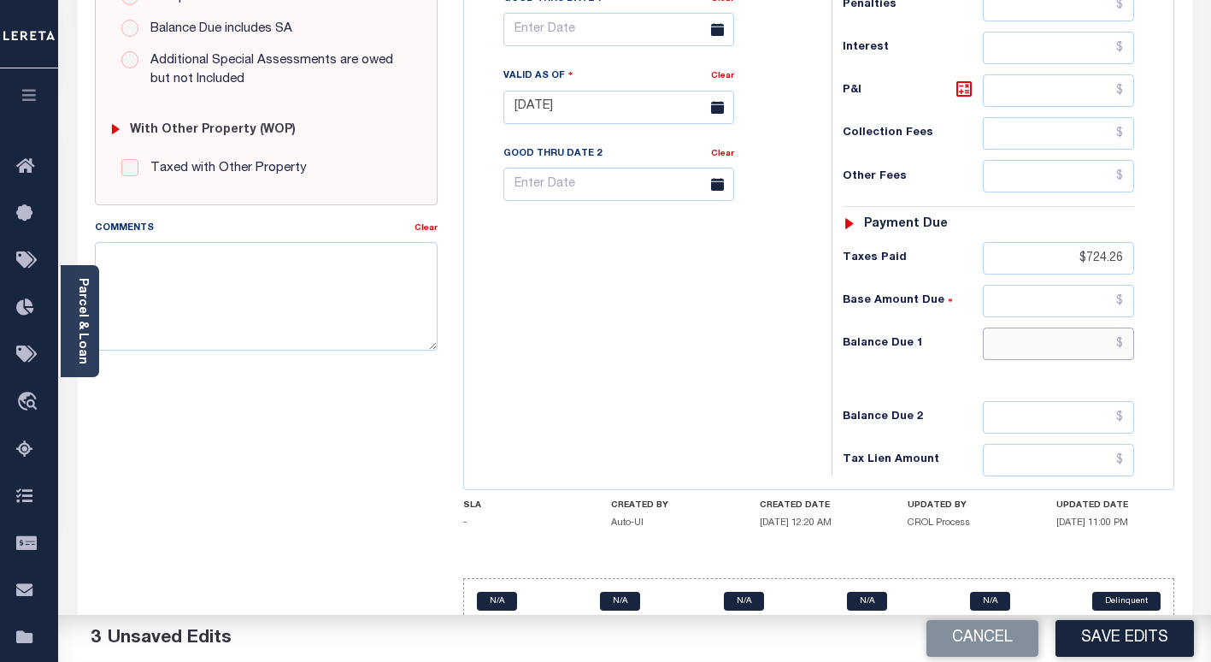
click at [1093, 345] on input "text" at bounding box center [1058, 343] width 151 height 32
type input "$0"
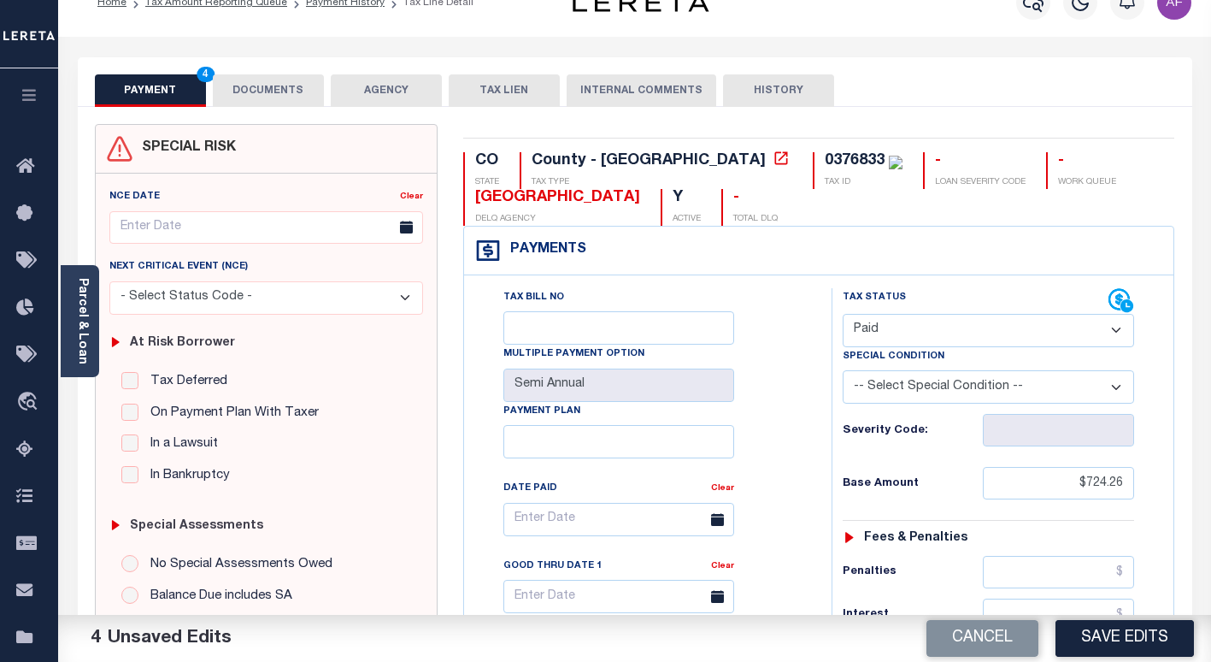
scroll to position [0, 0]
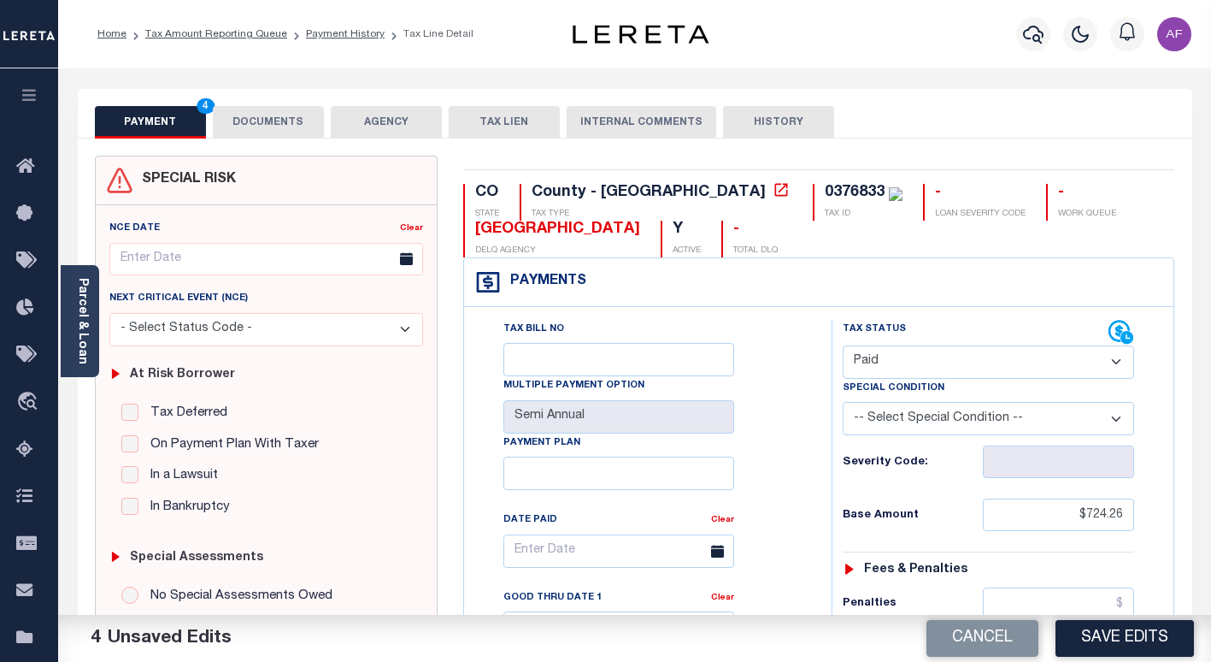
click at [259, 120] on button "DOCUMENTS" at bounding box center [268, 122] width 111 height 32
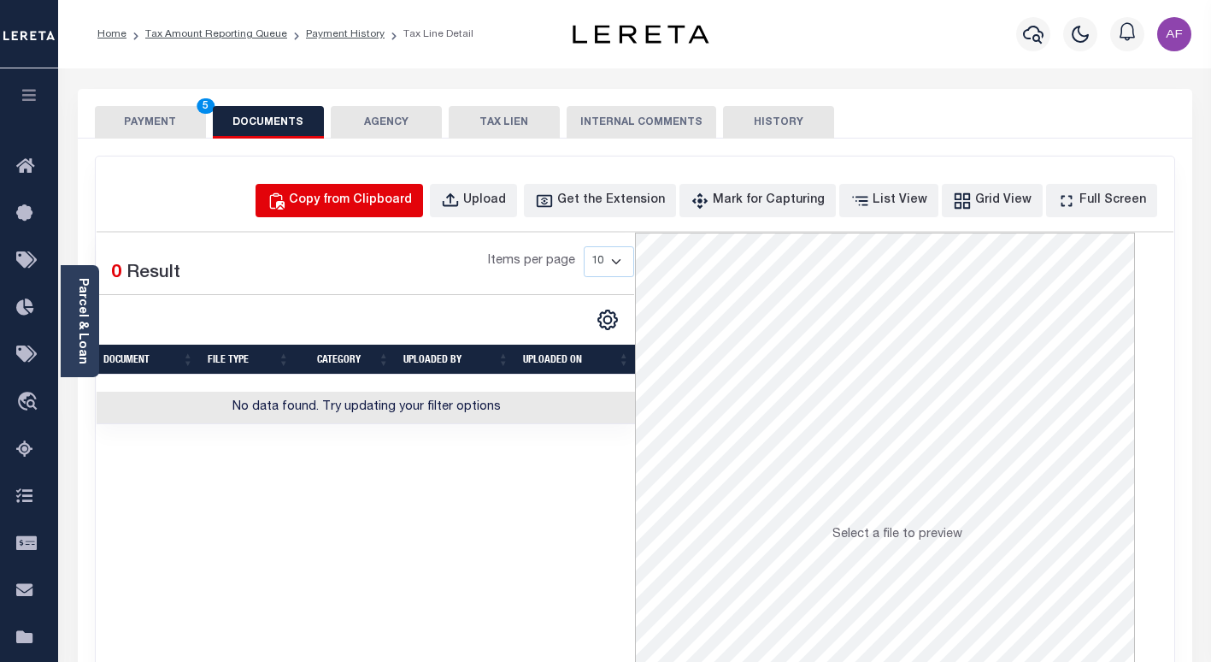
click at [386, 206] on div "Copy from Clipboard" at bounding box center [350, 200] width 123 height 19
select select "POP"
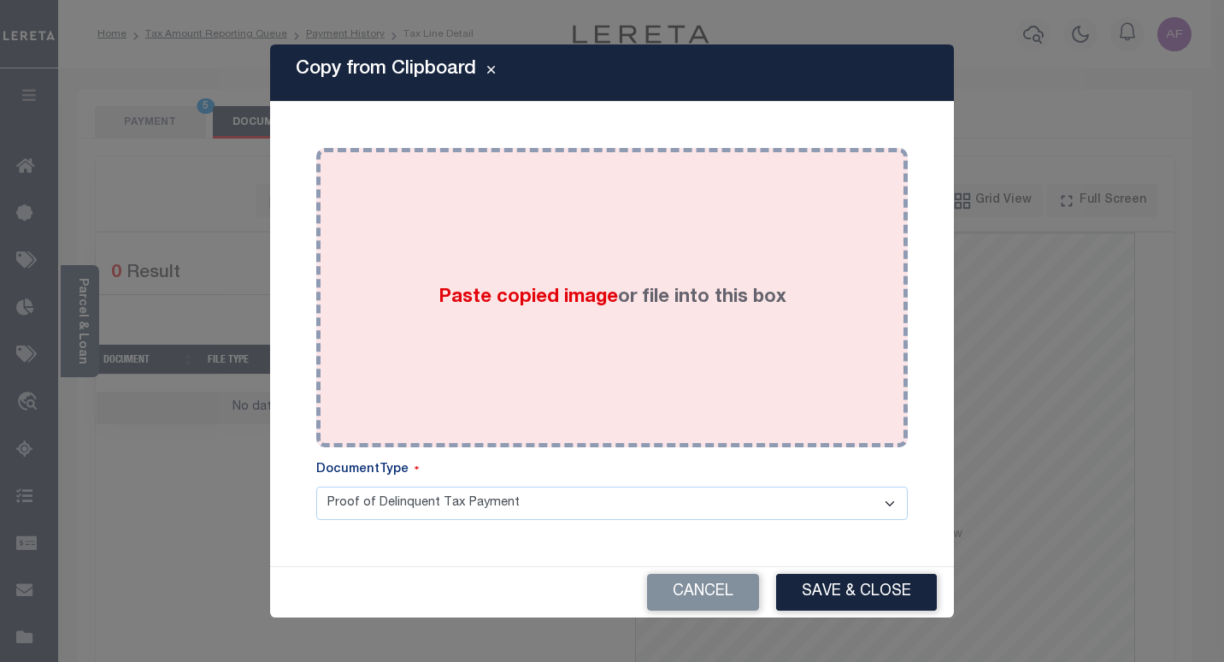
click at [620, 238] on div "Paste copied image or file into this box" at bounding box center [612, 298] width 566 height 274
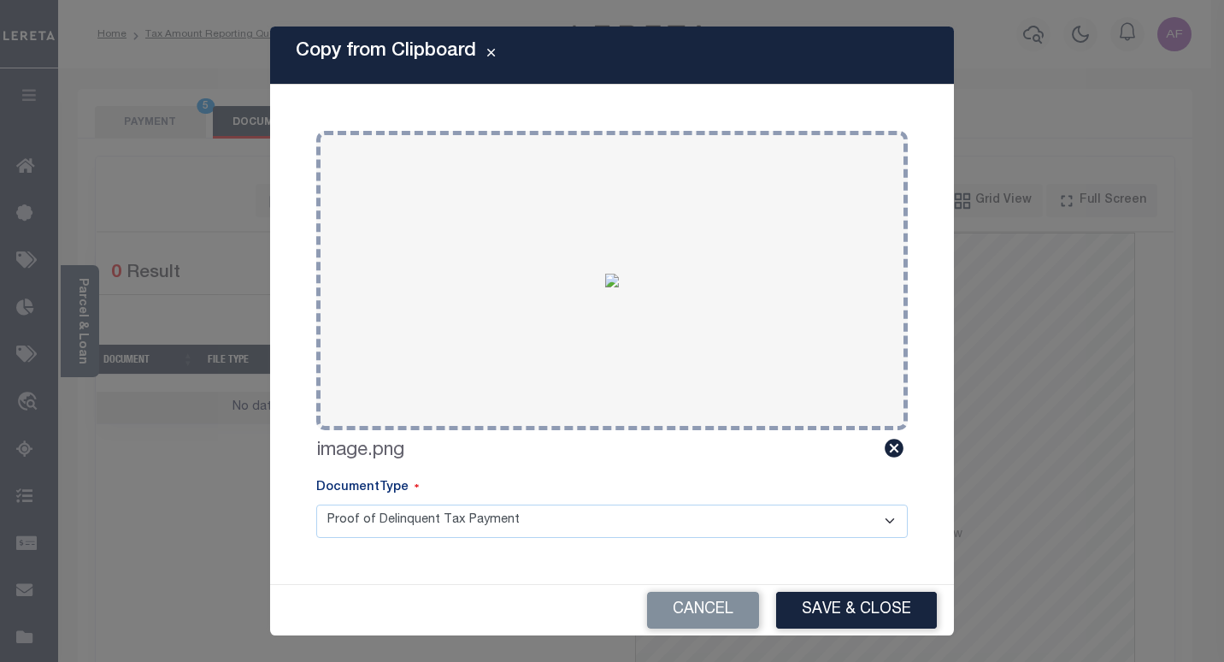
click at [875, 609] on button "Save & Close" at bounding box center [856, 609] width 161 height 37
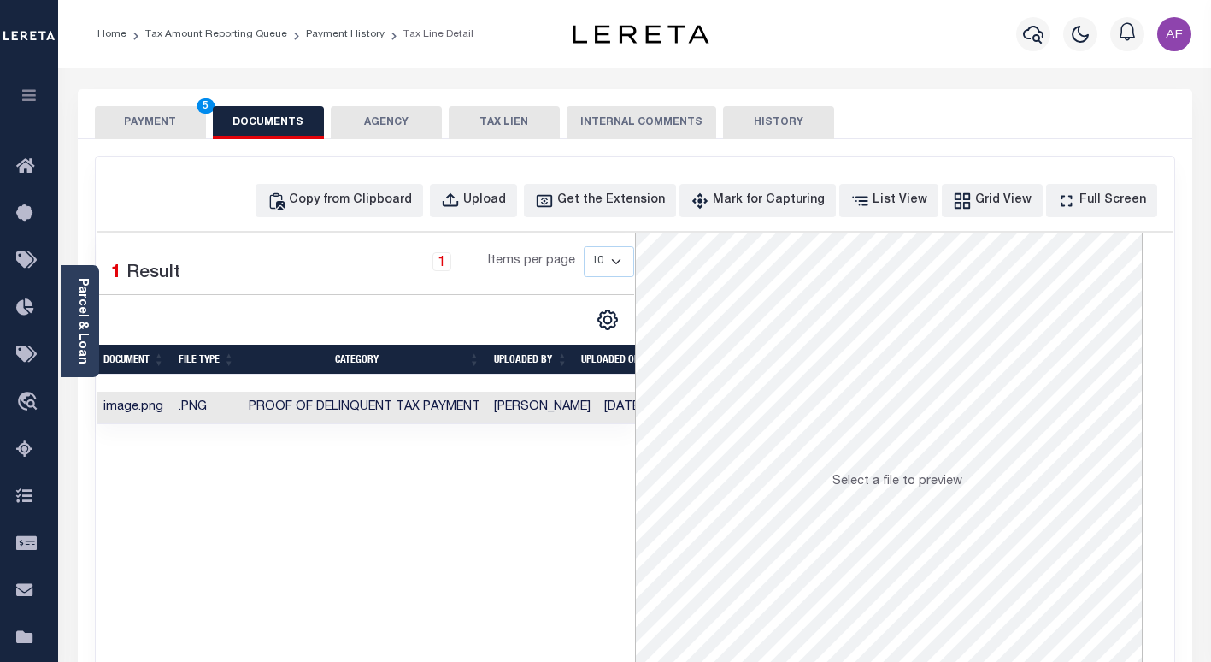
click at [144, 118] on button "PAYMENT 5" at bounding box center [150, 122] width 111 height 32
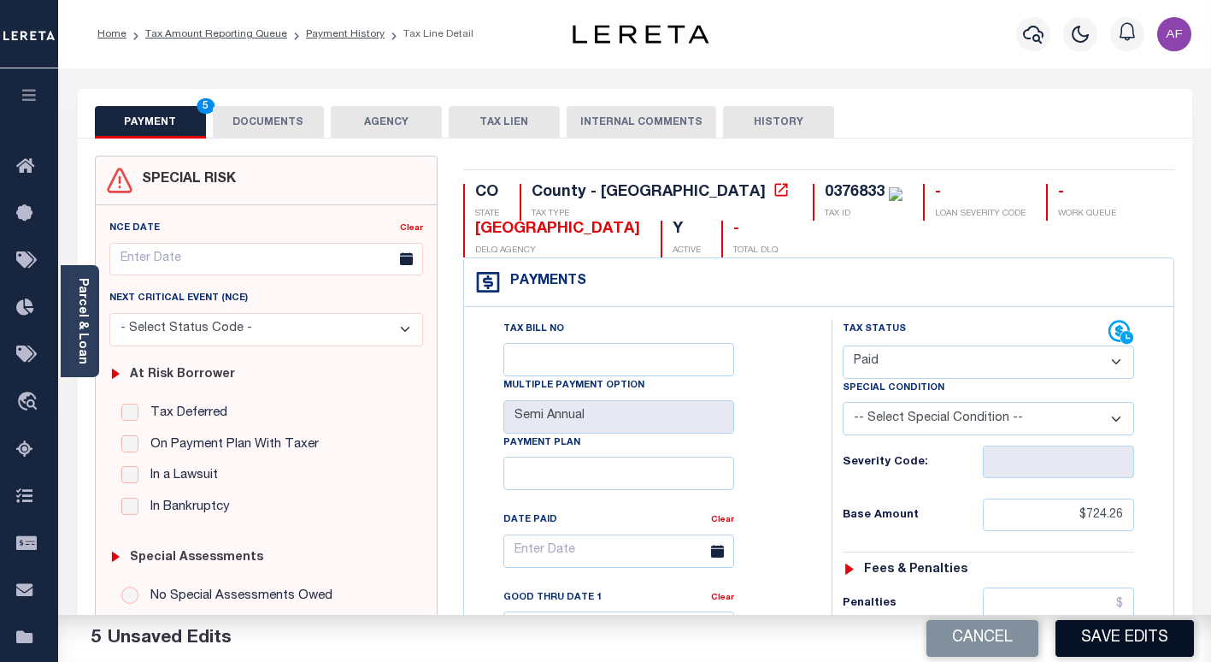
click at [1107, 632] on button "Save Edits" at bounding box center [1125, 638] width 138 height 37
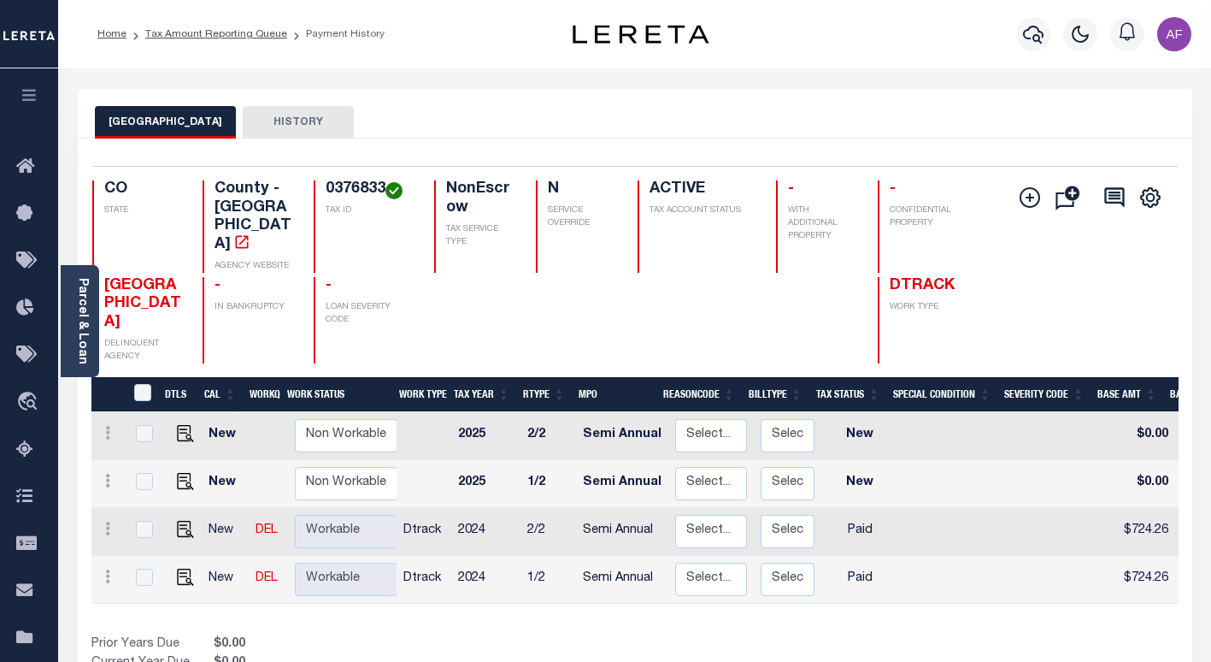
click at [211, 29] on link "Tax Amount Reporting Queue" at bounding box center [216, 34] width 142 height 10
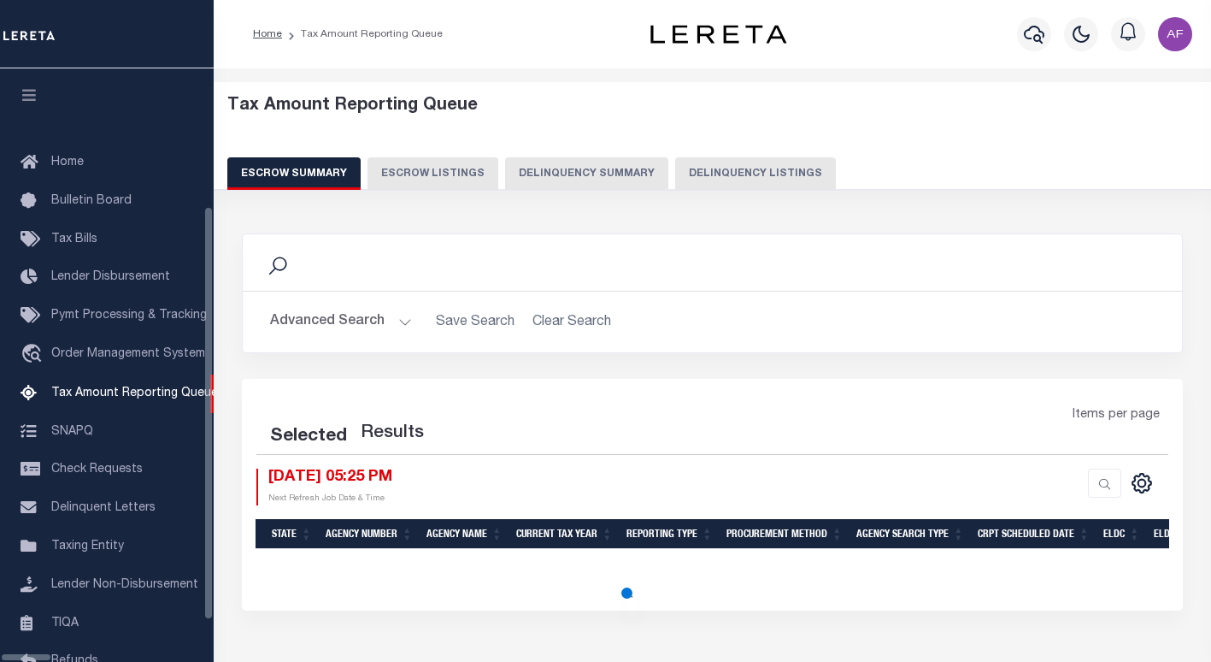
click at [693, 166] on button "Delinquency Listings" at bounding box center [755, 173] width 161 height 32
select select "100"
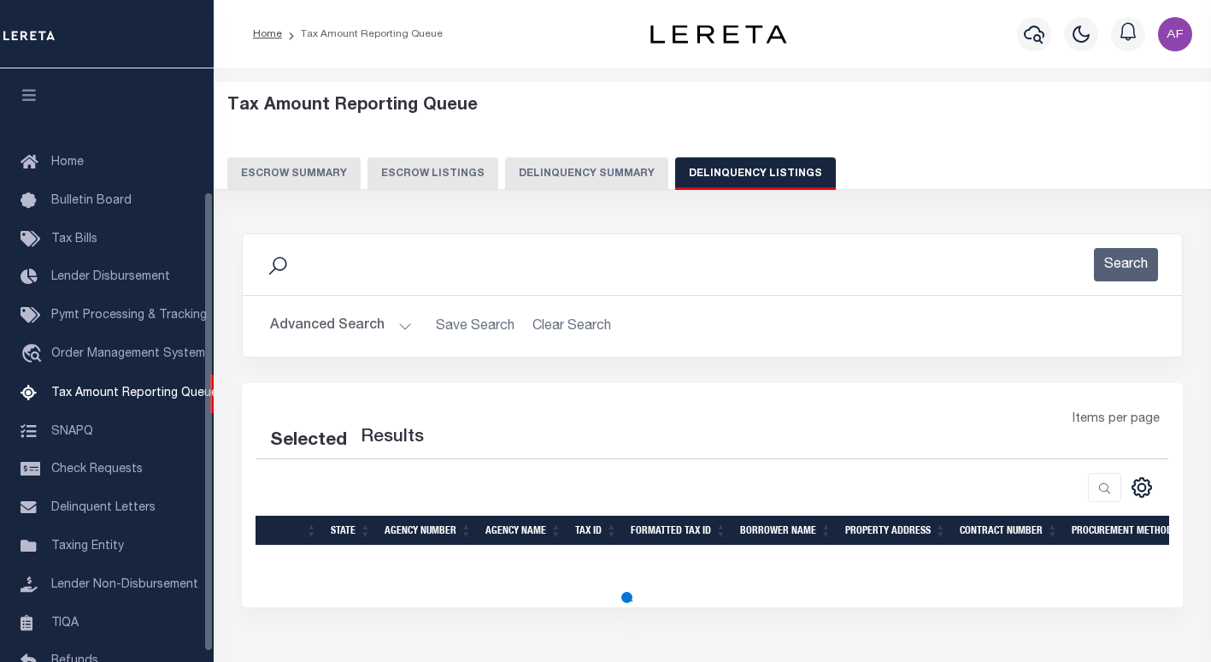
scroll to position [158, 0]
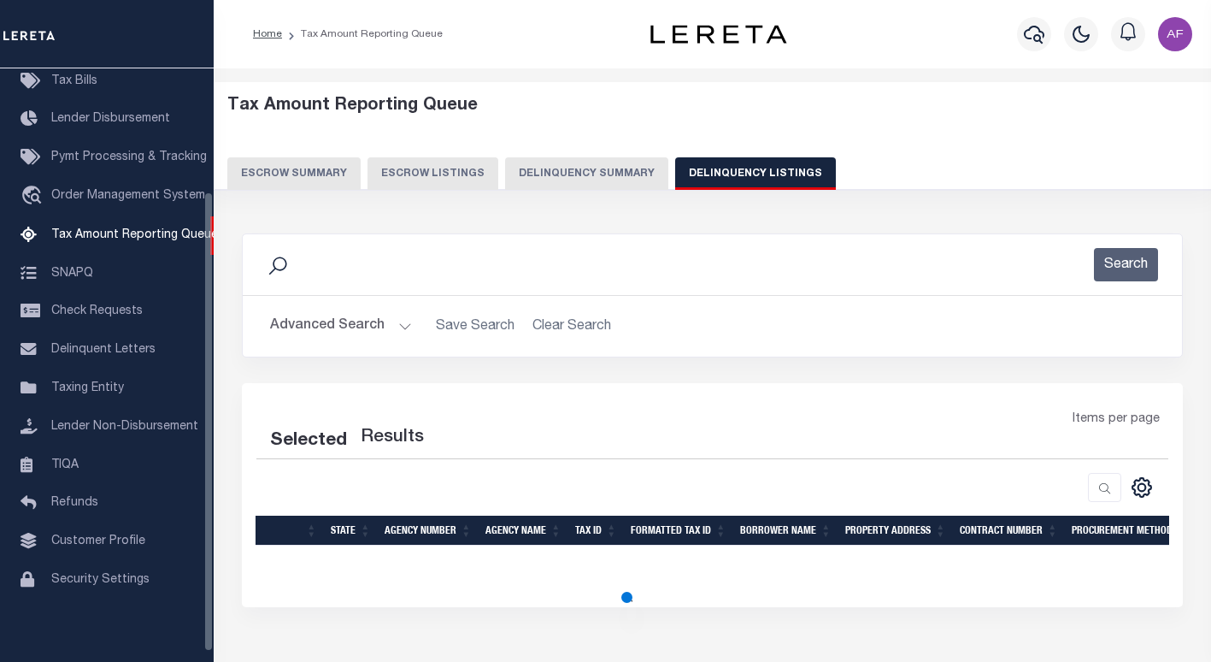
select select "100"
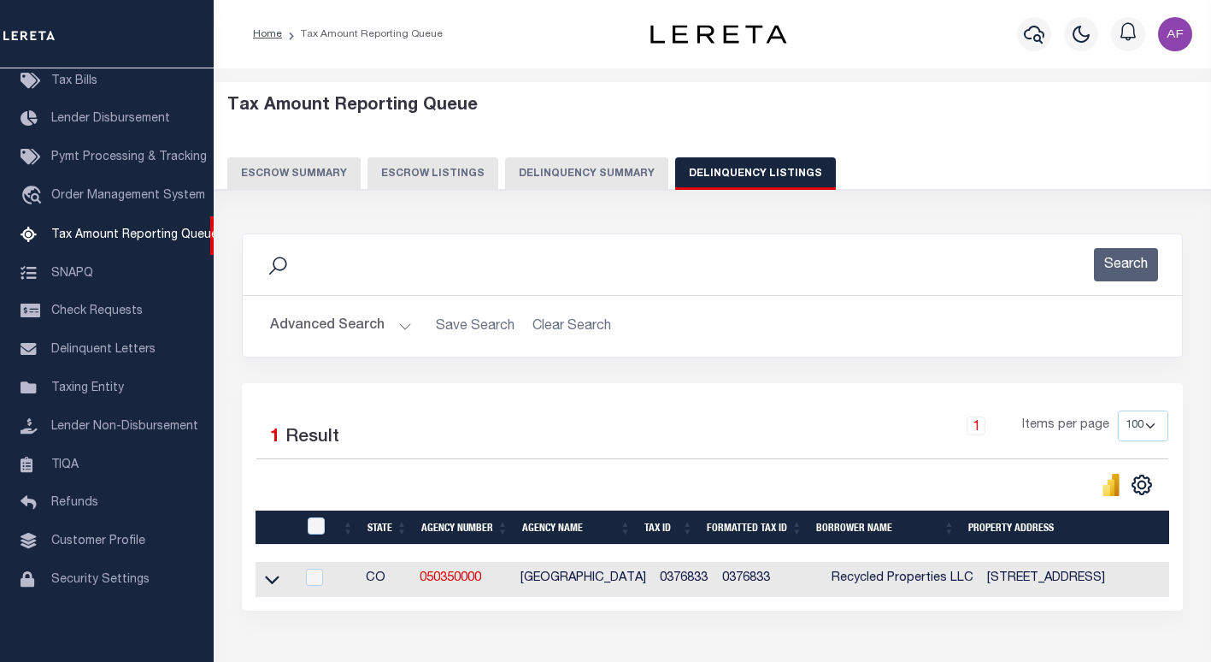
click at [273, 585] on icon at bounding box center [272, 580] width 15 height 9
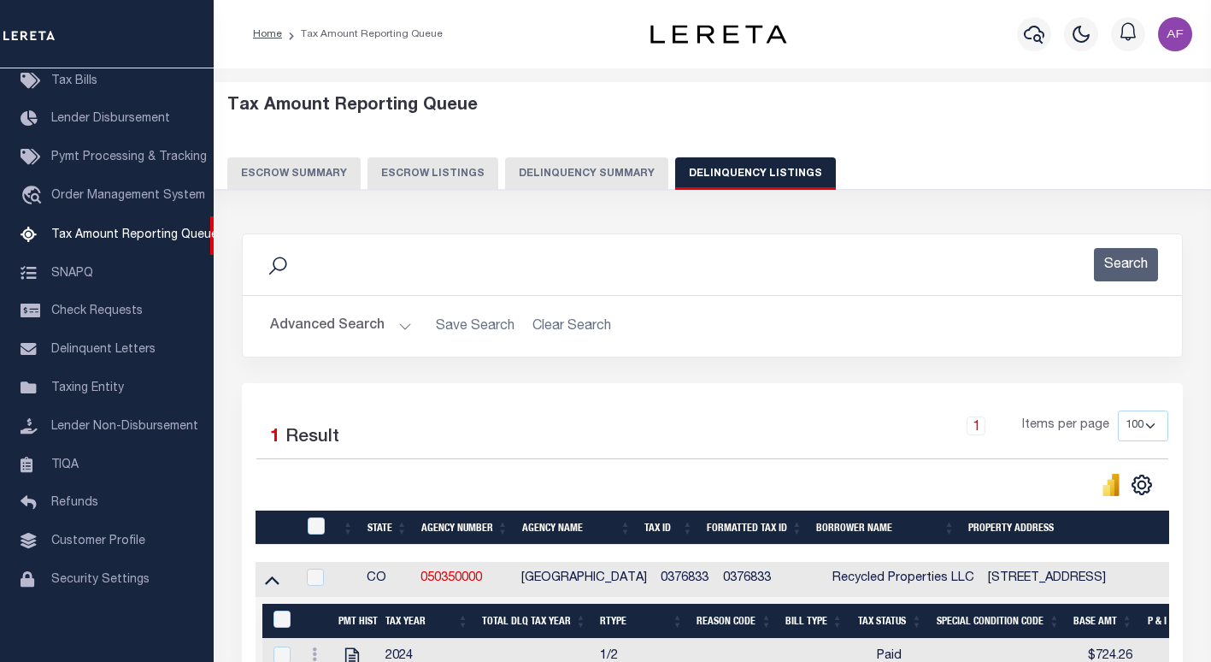
scroll to position [117, 0]
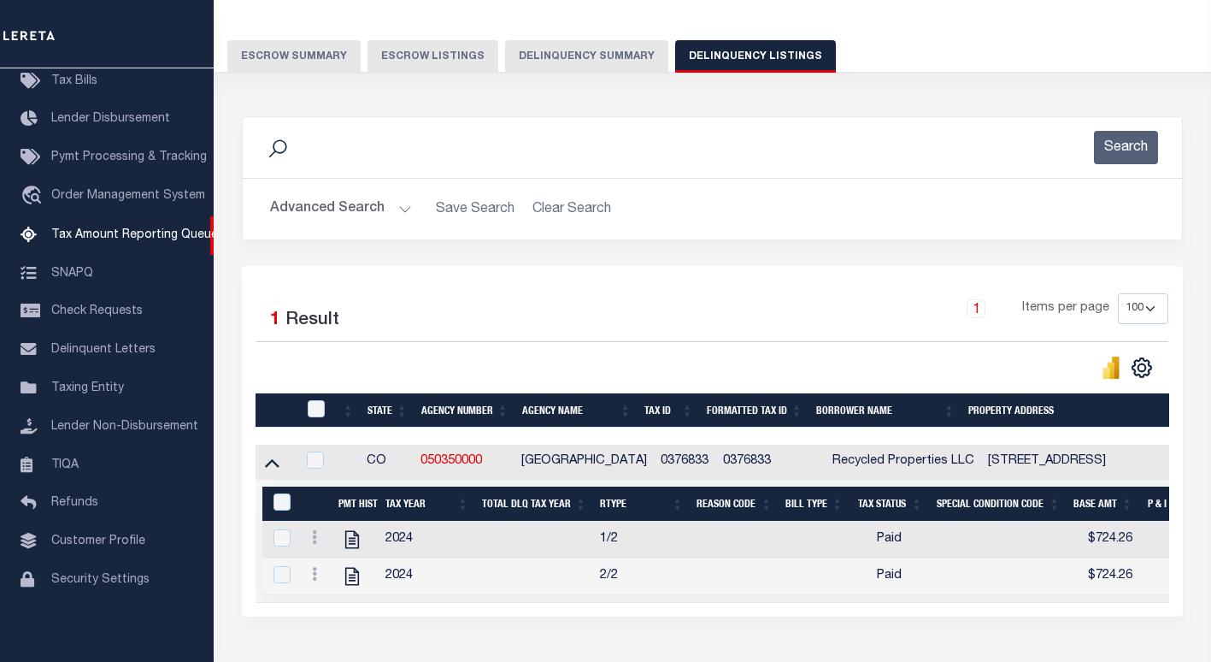
click at [308, 397] on th at bounding box center [314, 410] width 35 height 35
click at [311, 406] on input "checkbox" at bounding box center [316, 408] width 17 height 17
checkbox input "true"
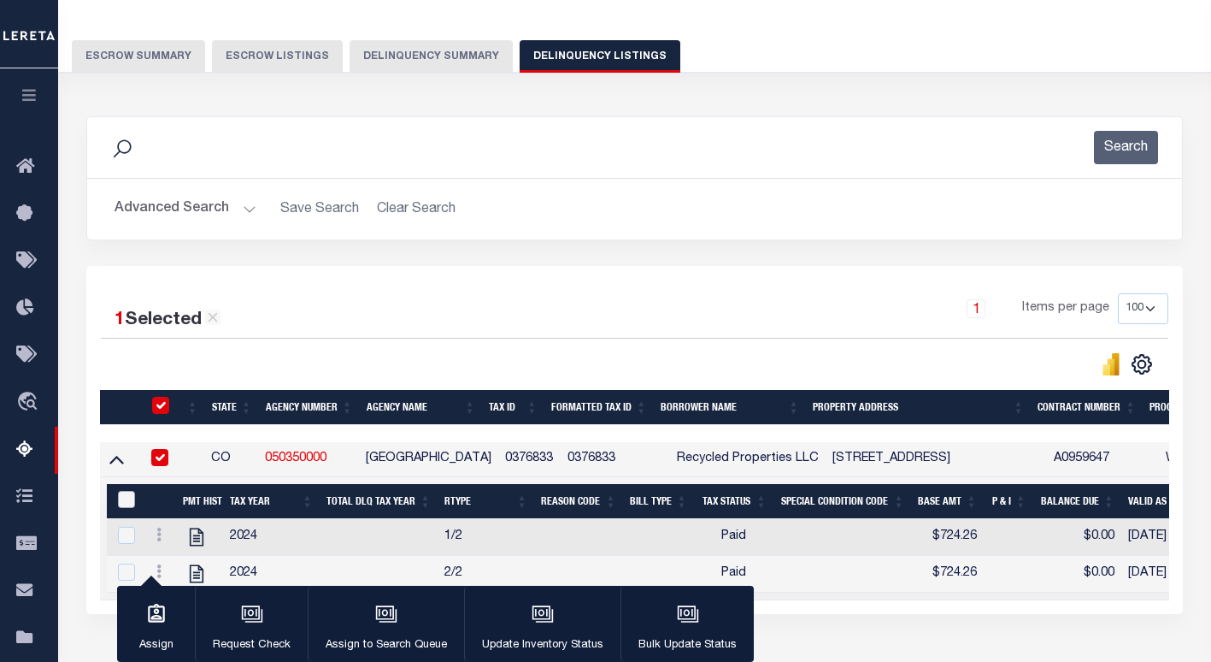
click at [129, 508] on input "&nbsp;" at bounding box center [126, 499] width 17 height 17
checkbox input "true"
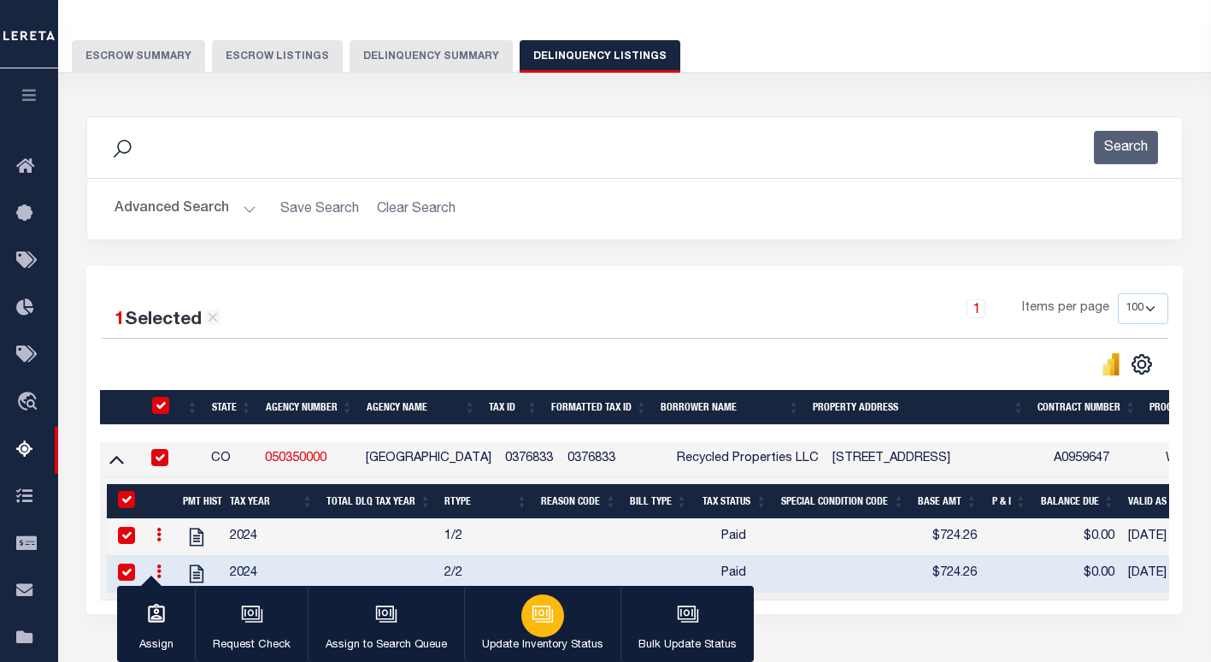
click button "Update Inventory Status"
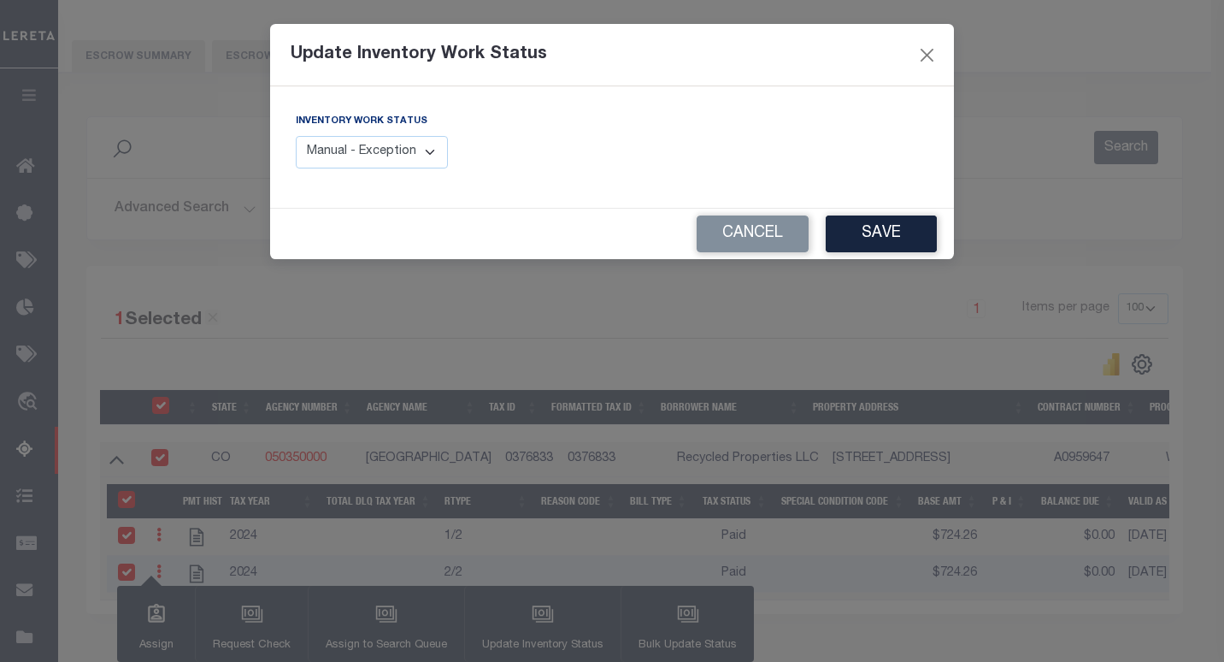
click select "Manual - Exception Pended - Awaiting Search Late Add Exception Completed"
select select "4"
click select "Manual - Exception Pended - Awaiting Search Late Add Exception Completed"
click button "Save"
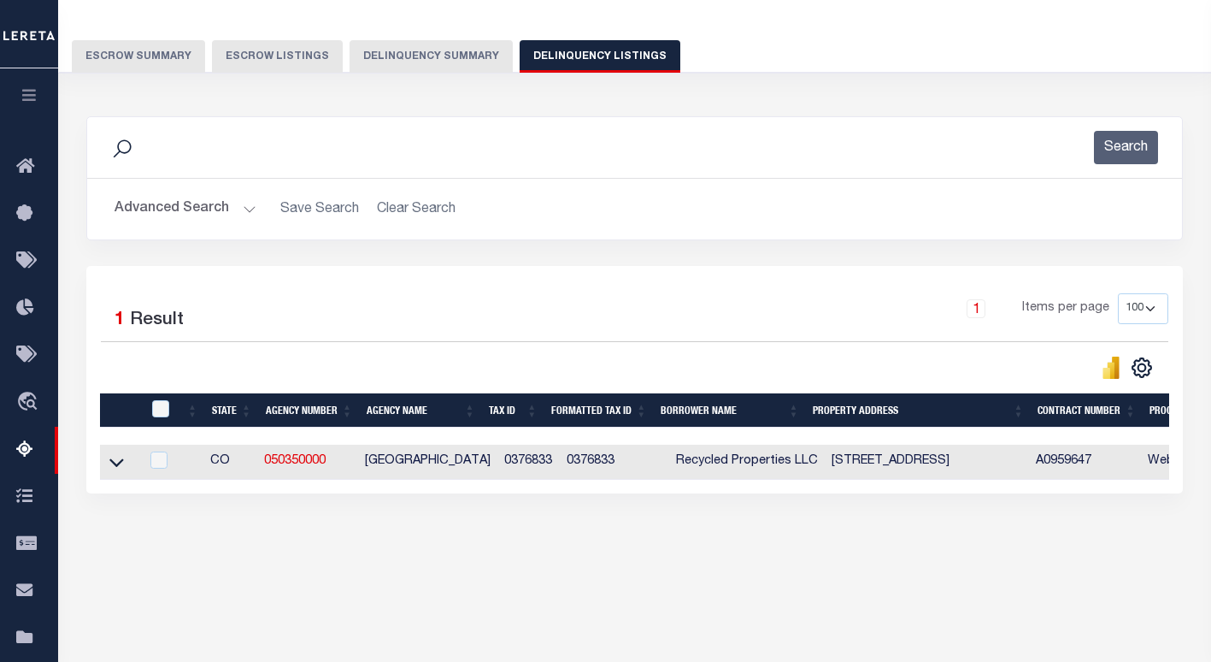
click icon
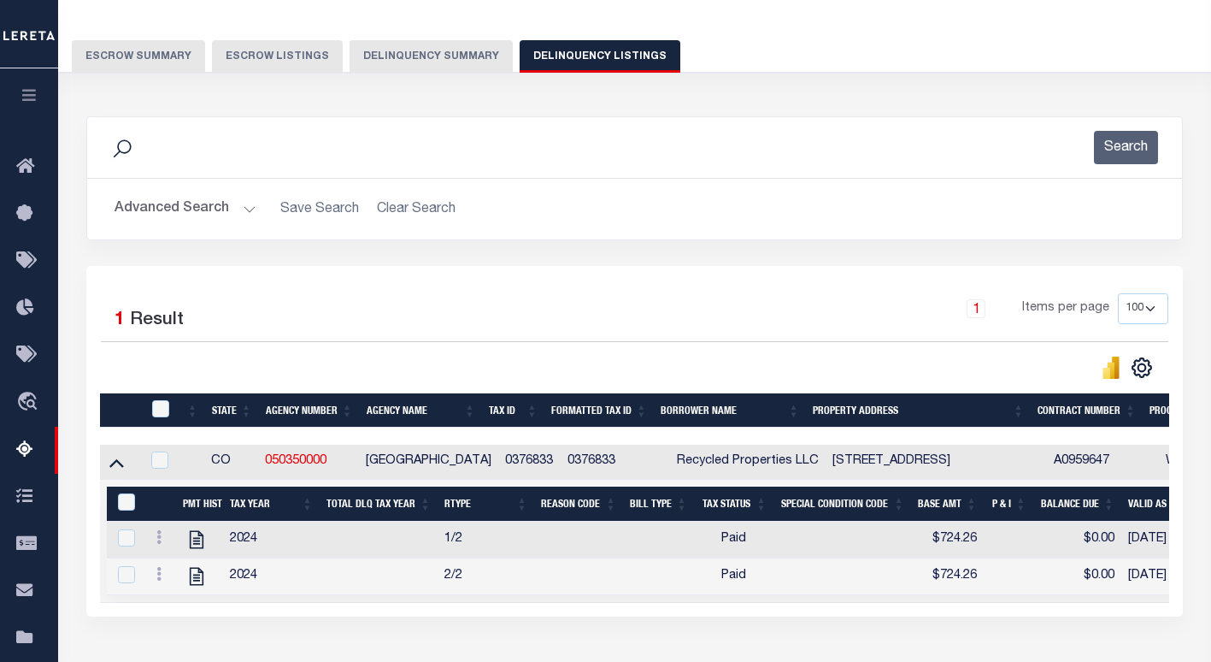
click button "Advanced Search"
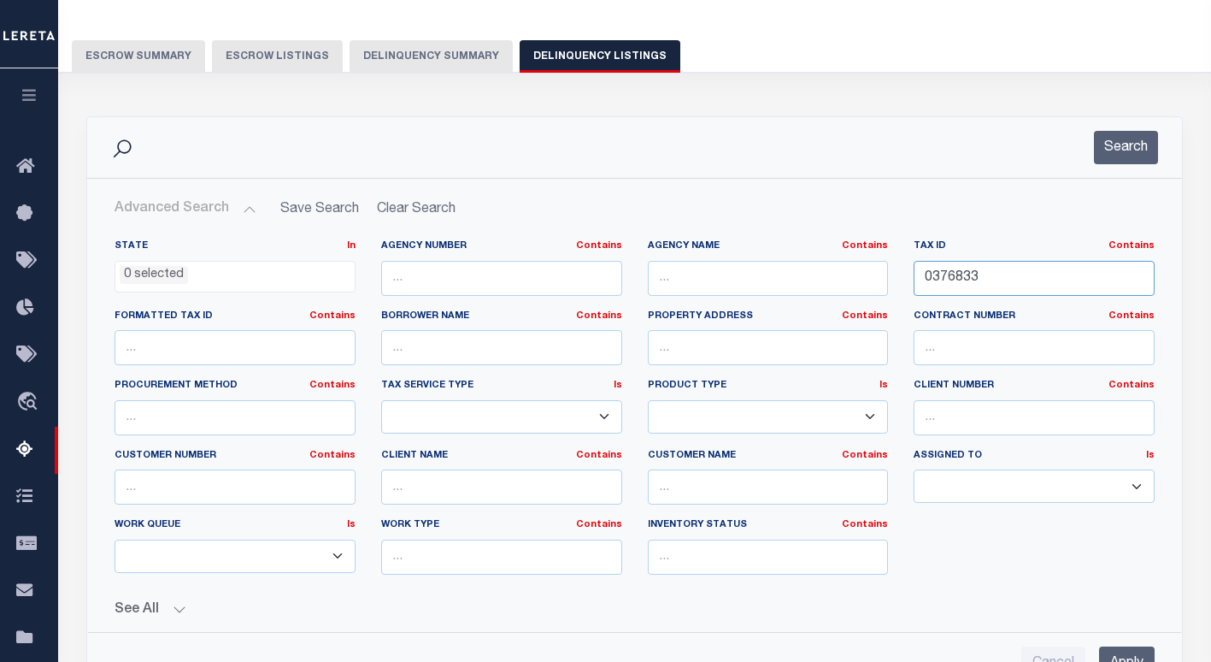
click input "0376833"
paste input "400262"
type input "0400262"
click button "Search"
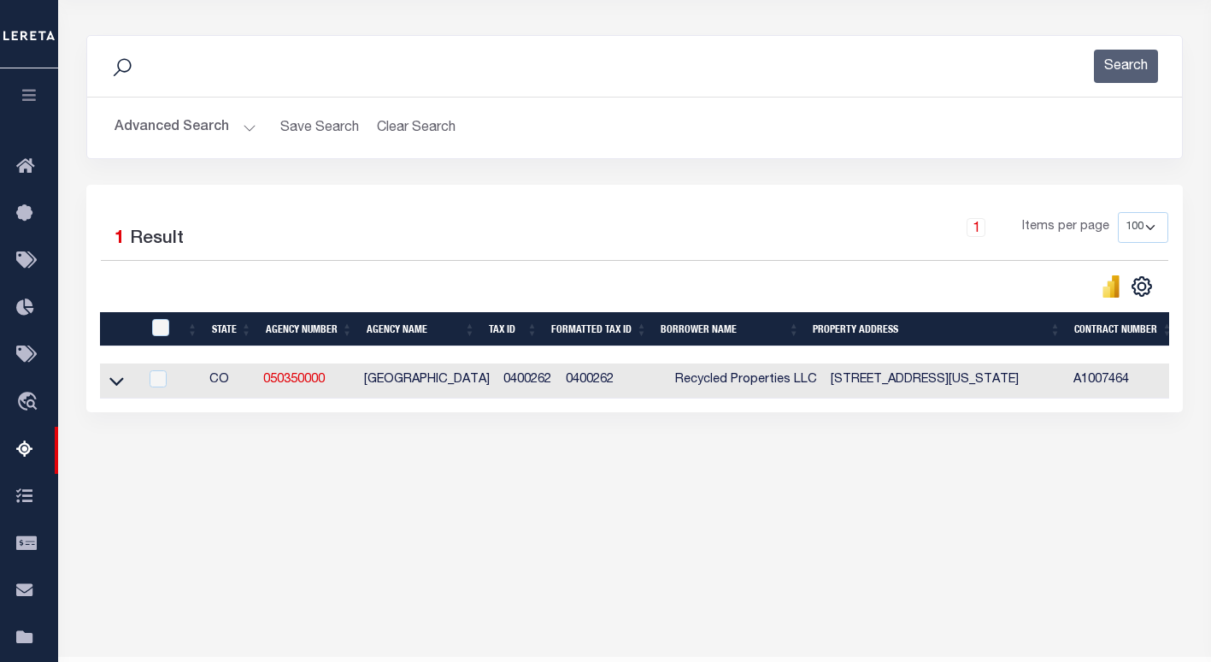
scroll to position [203, 0]
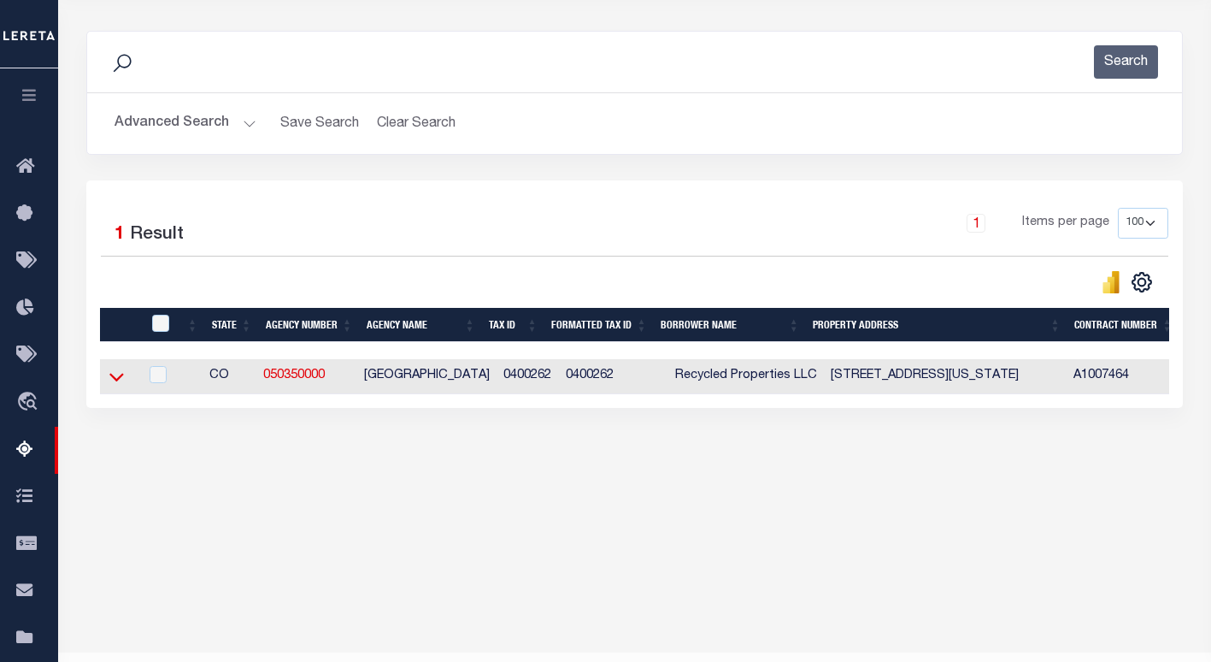
click icon
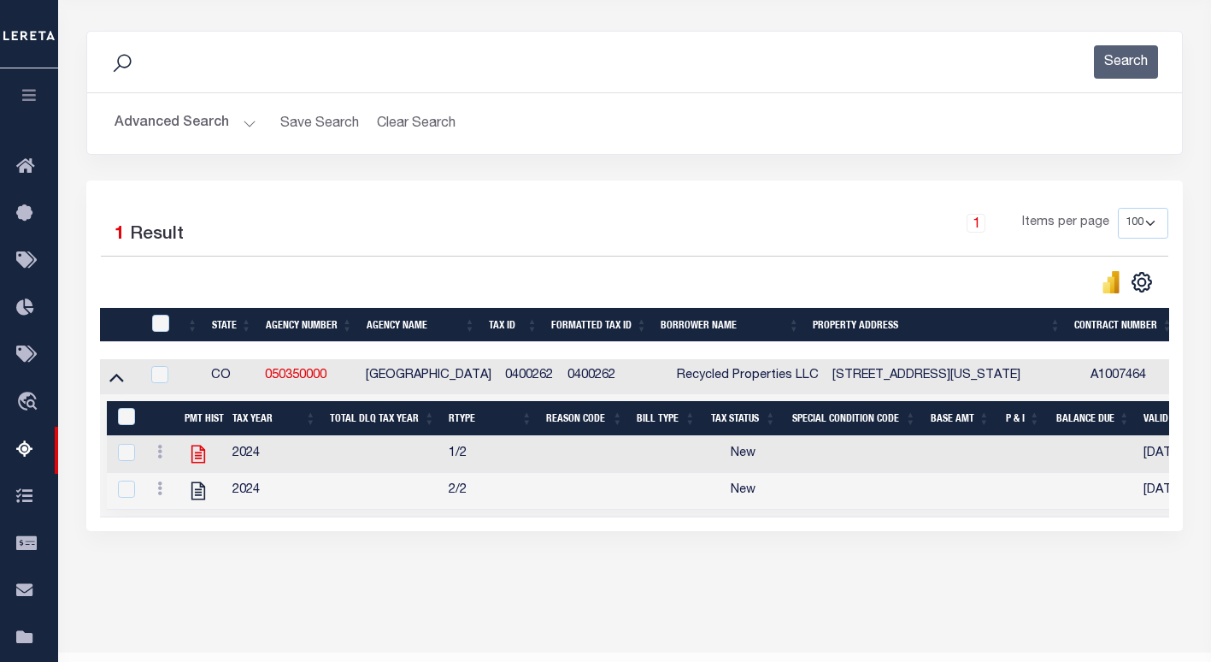
click icon
checkbox input "false"
checkbox input "true"
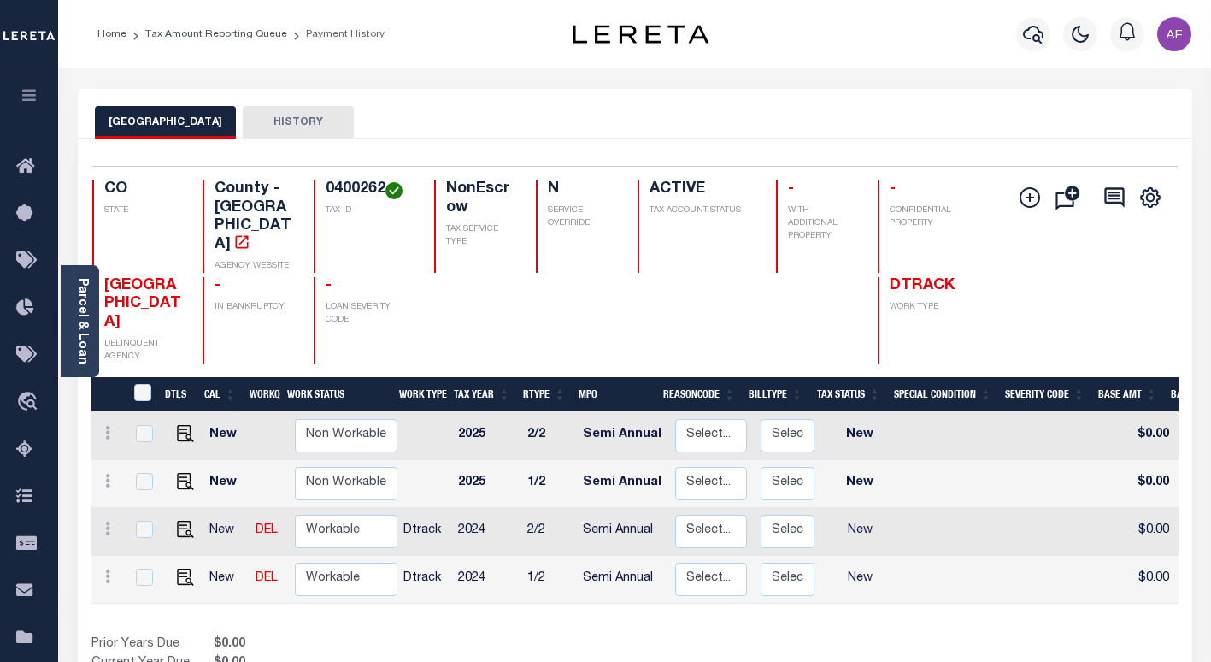
click at [172, 572] on link at bounding box center [181, 578] width 26 height 12
checkbox input "true"
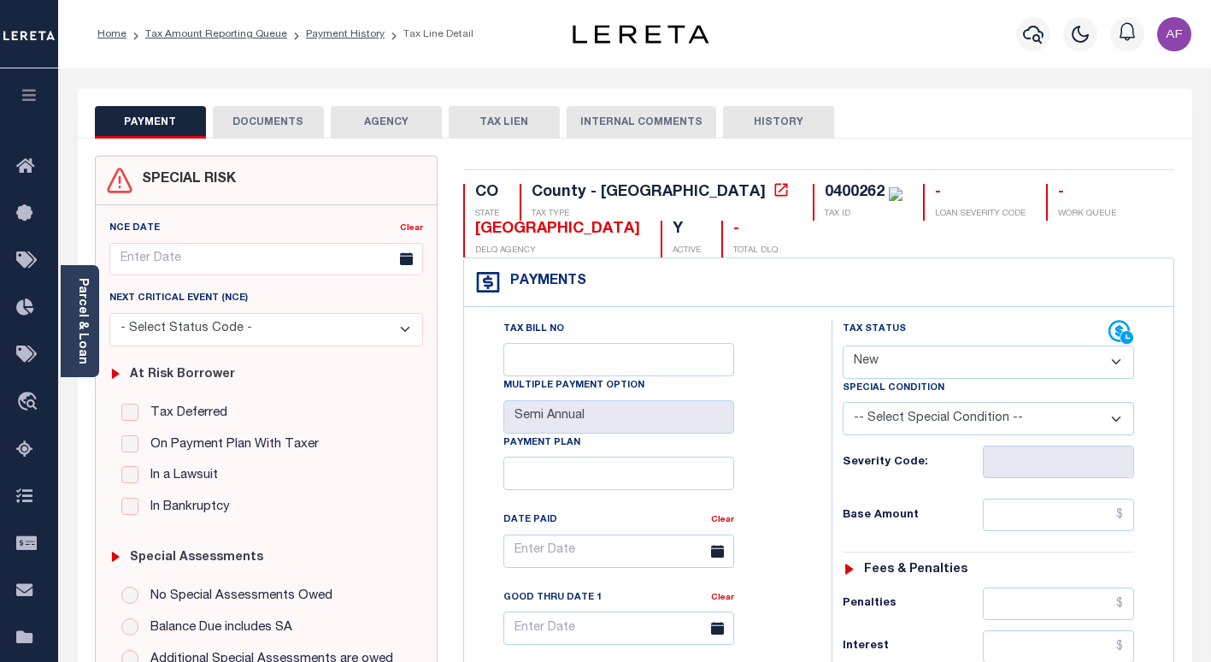
click at [887, 365] on select "- Select Status Code - Open Due/Unpaid Paid Incomplete No Tax Due Internal Refu…" at bounding box center [988, 361] width 291 height 33
select select "PYD"
click at [843, 346] on select "- Select Status Code - Open Due/Unpaid Paid Incomplete No Tax Due Internal Refu…" at bounding box center [988, 361] width 291 height 33
type input "[DATE]"
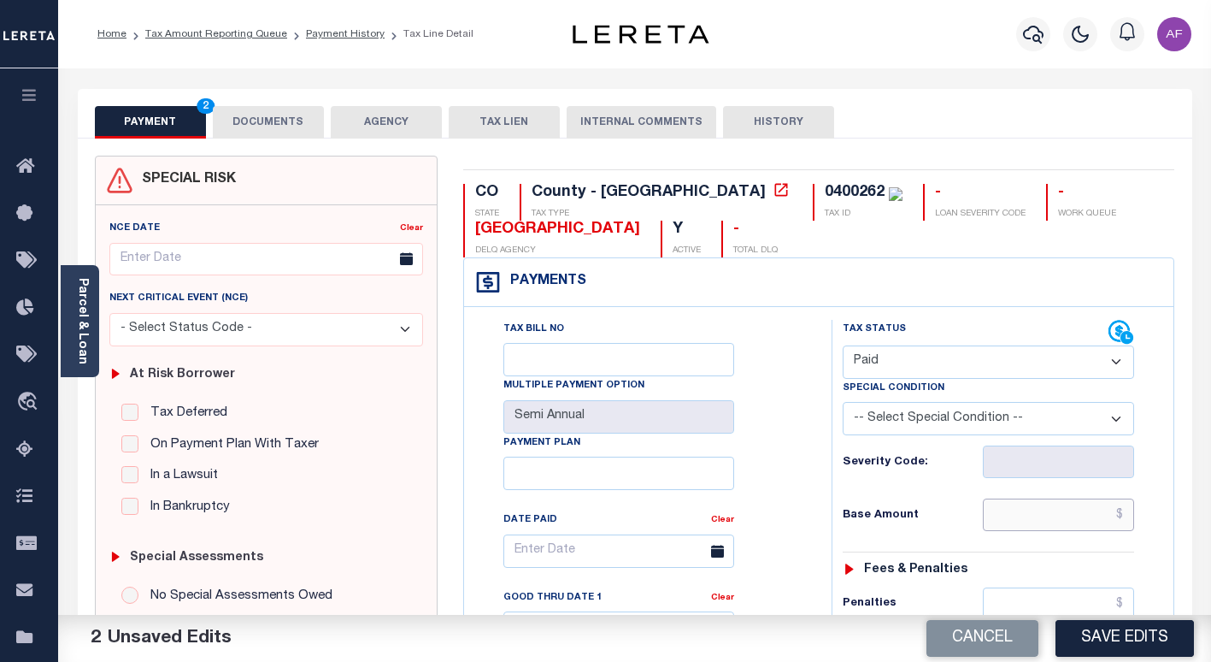
click at [1033, 503] on input "text" at bounding box center [1058, 514] width 151 height 32
paste input "1,112.47"
click at [1109, 517] on input "text" at bounding box center [1058, 514] width 151 height 32
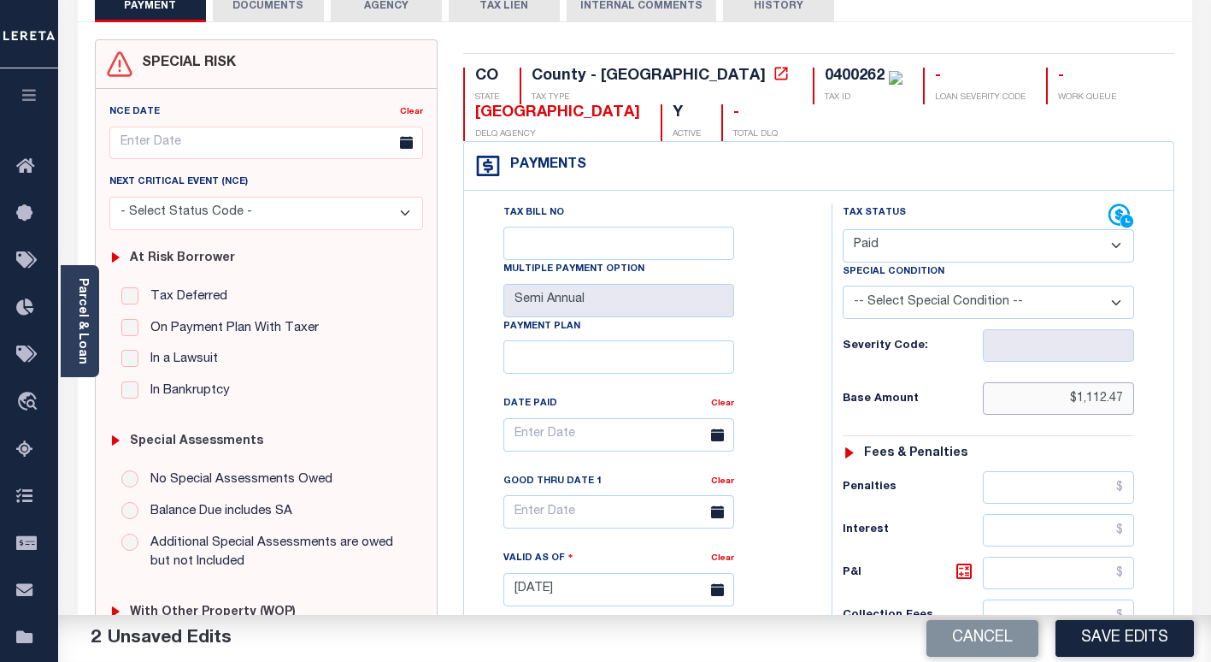
scroll to position [342, 0]
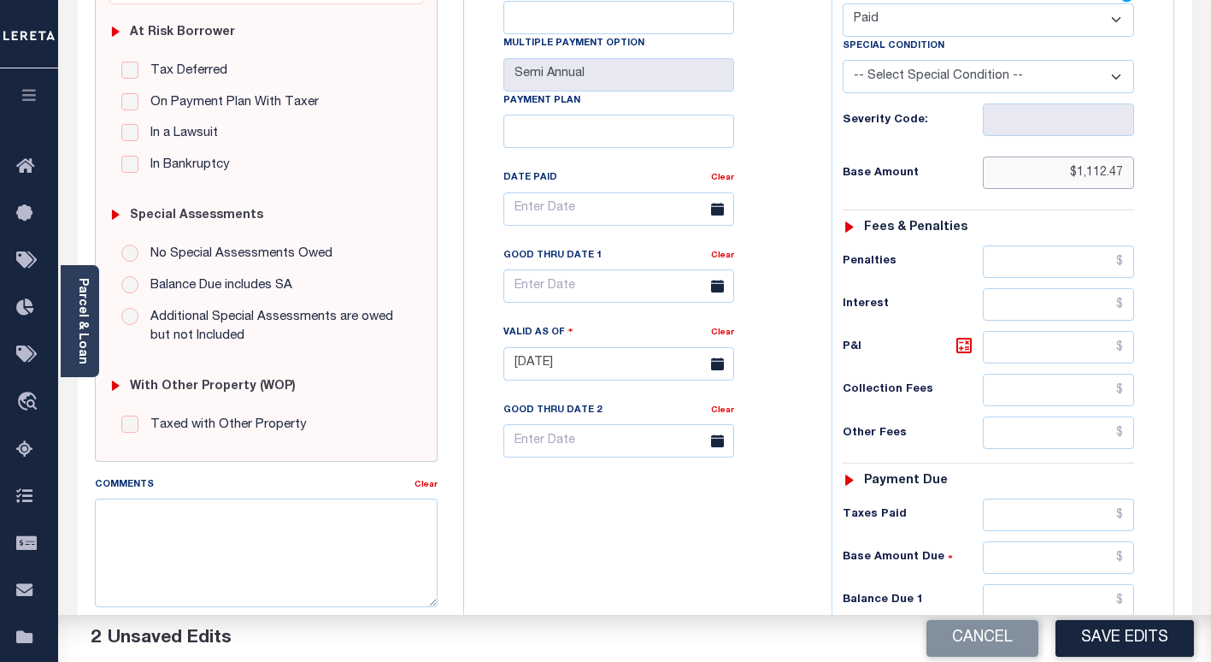
type input "$1,112.47"
click at [1046, 508] on input "text" at bounding box center [1058, 514] width 151 height 32
paste input "1,112.47"
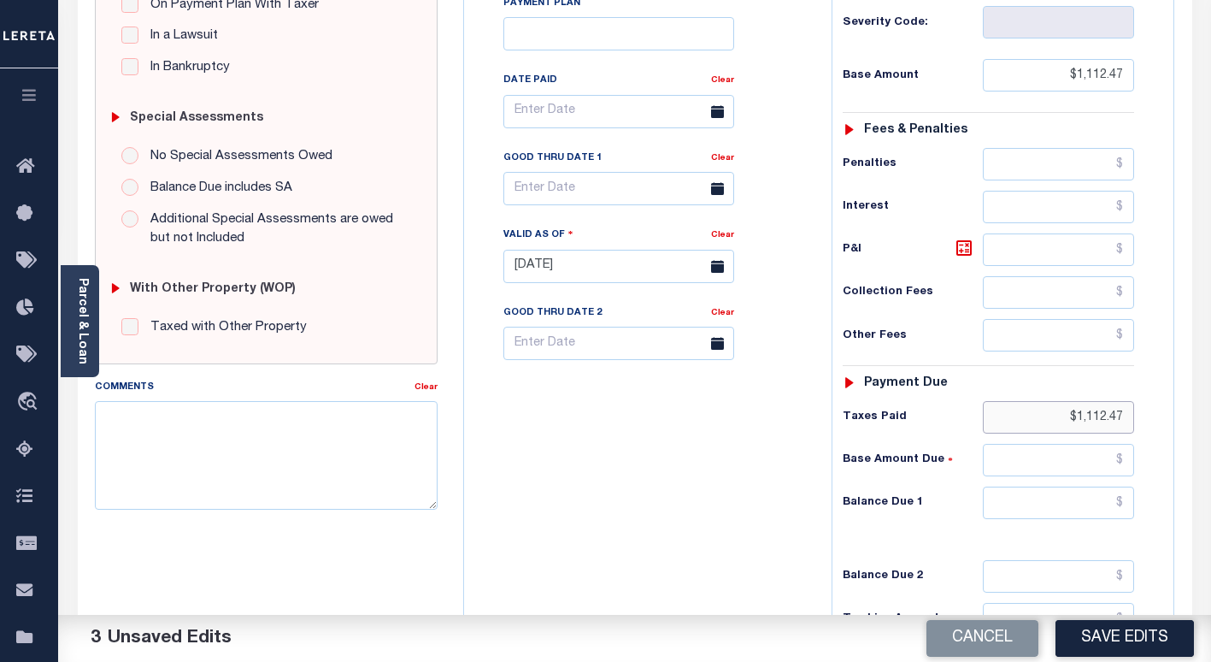
scroll to position [598, 0]
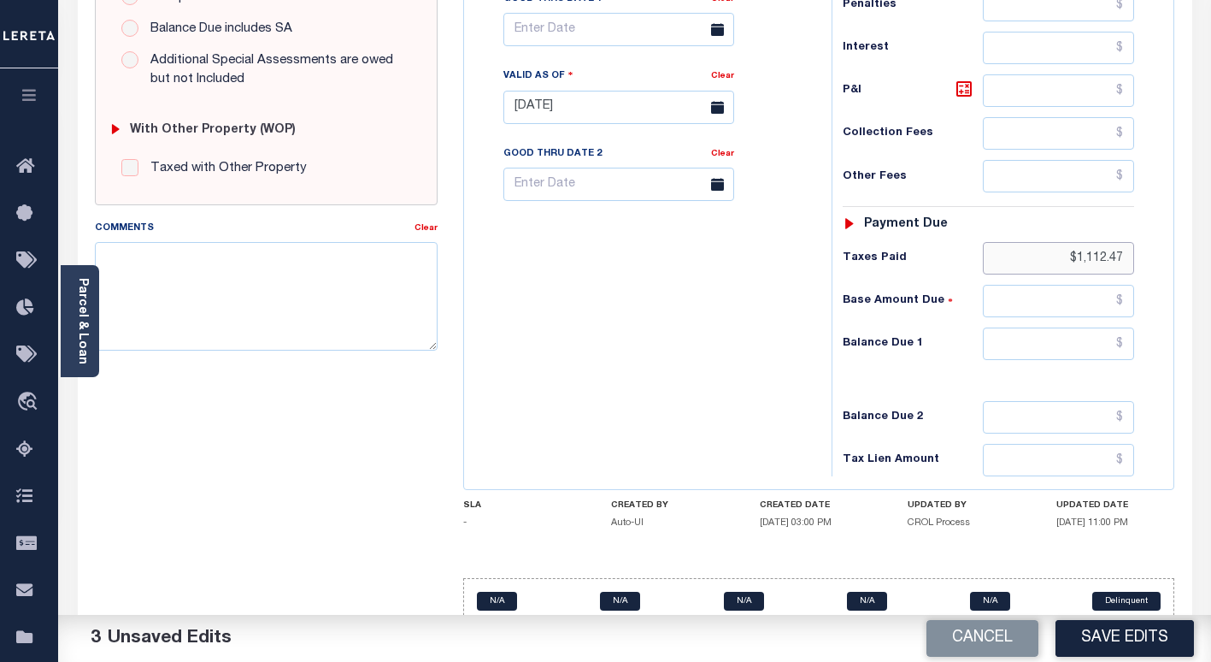
type input "$1,112.47"
drag, startPoint x: 1095, startPoint y: 335, endPoint x: 1105, endPoint y: 328, distance: 12.3
click at [1098, 333] on input "text" at bounding box center [1058, 343] width 151 height 32
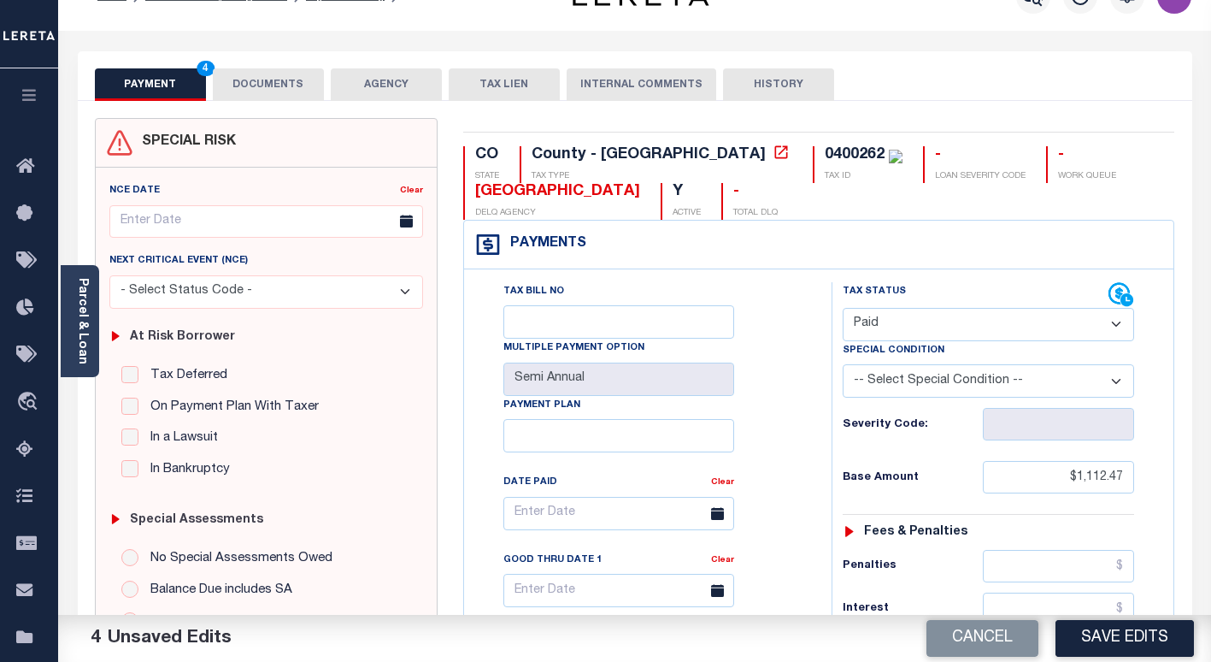
scroll to position [0, 0]
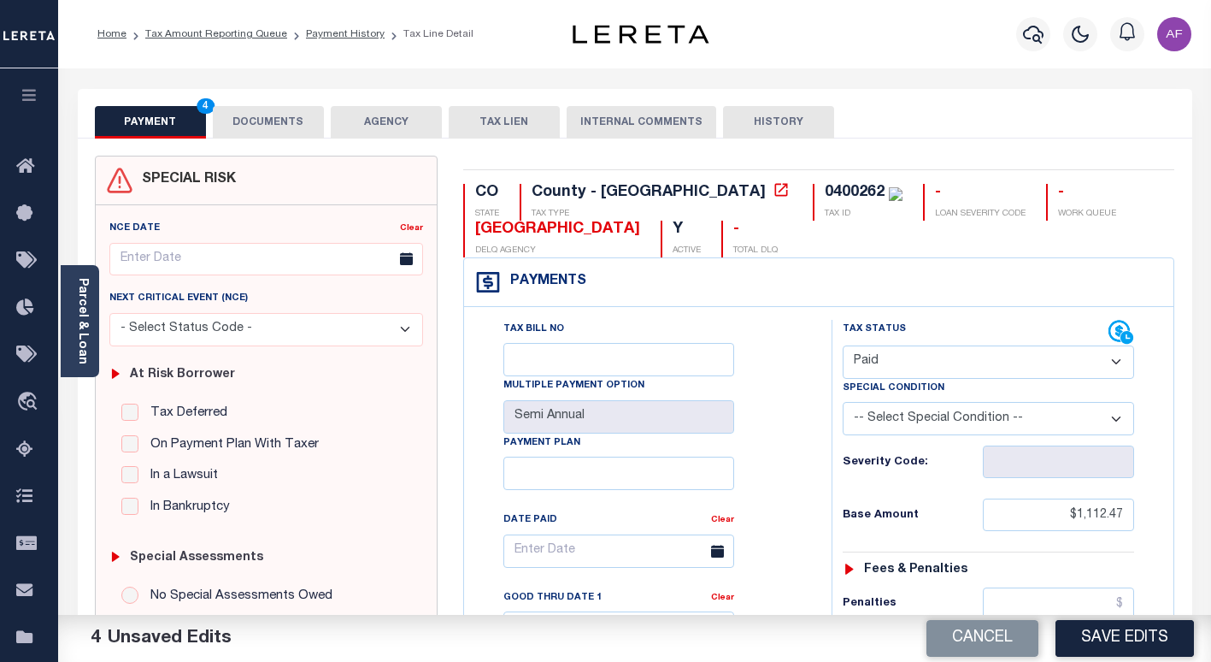
type input "$0.00"
click at [262, 132] on button "DOCUMENTS" at bounding box center [268, 122] width 111 height 32
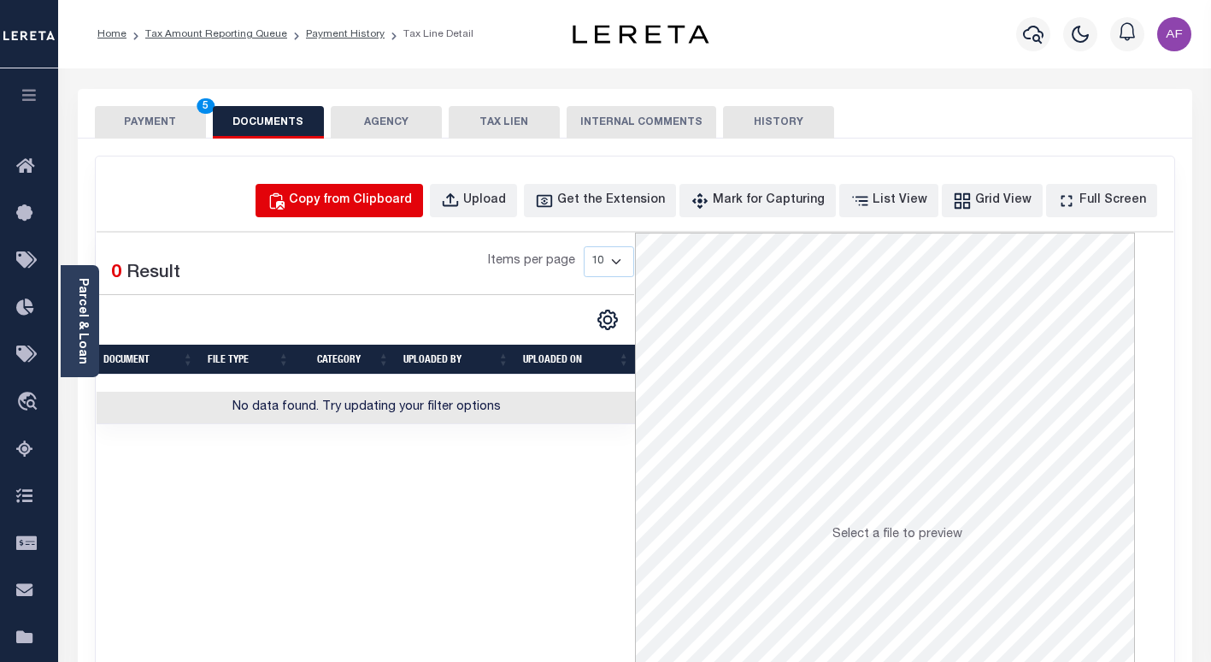
click at [361, 203] on div "Copy from Clipboard" at bounding box center [350, 200] width 123 height 19
select select "POP"
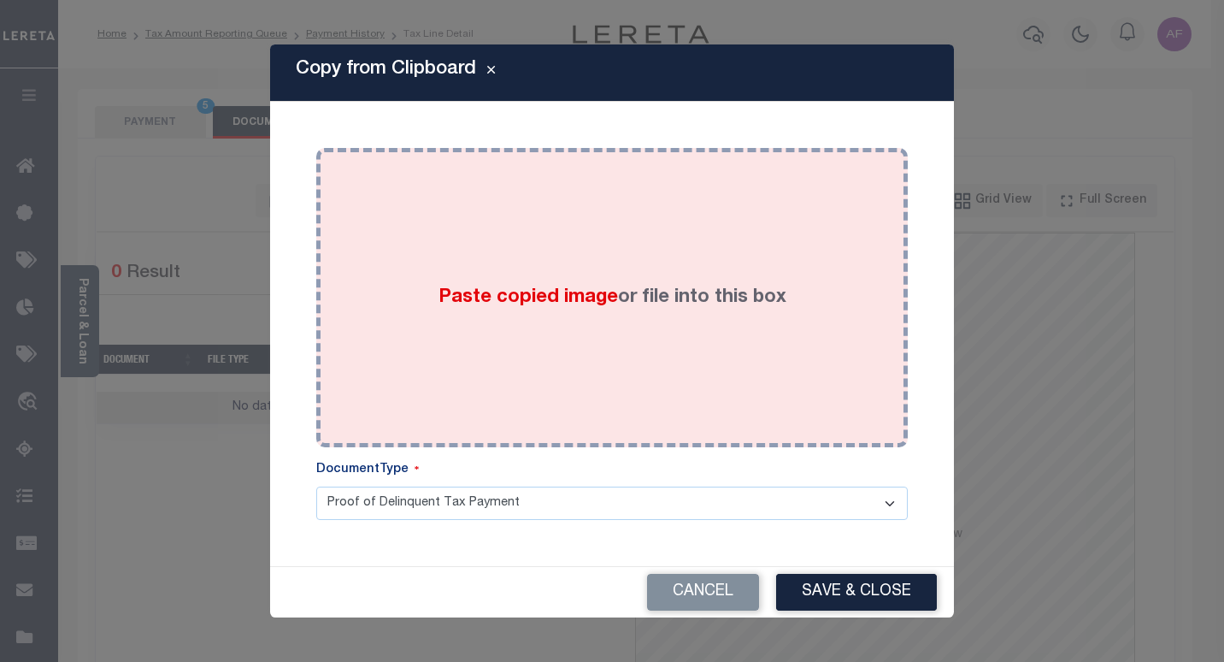
click at [450, 225] on div "Paste copied image or file into this box" at bounding box center [612, 298] width 566 height 274
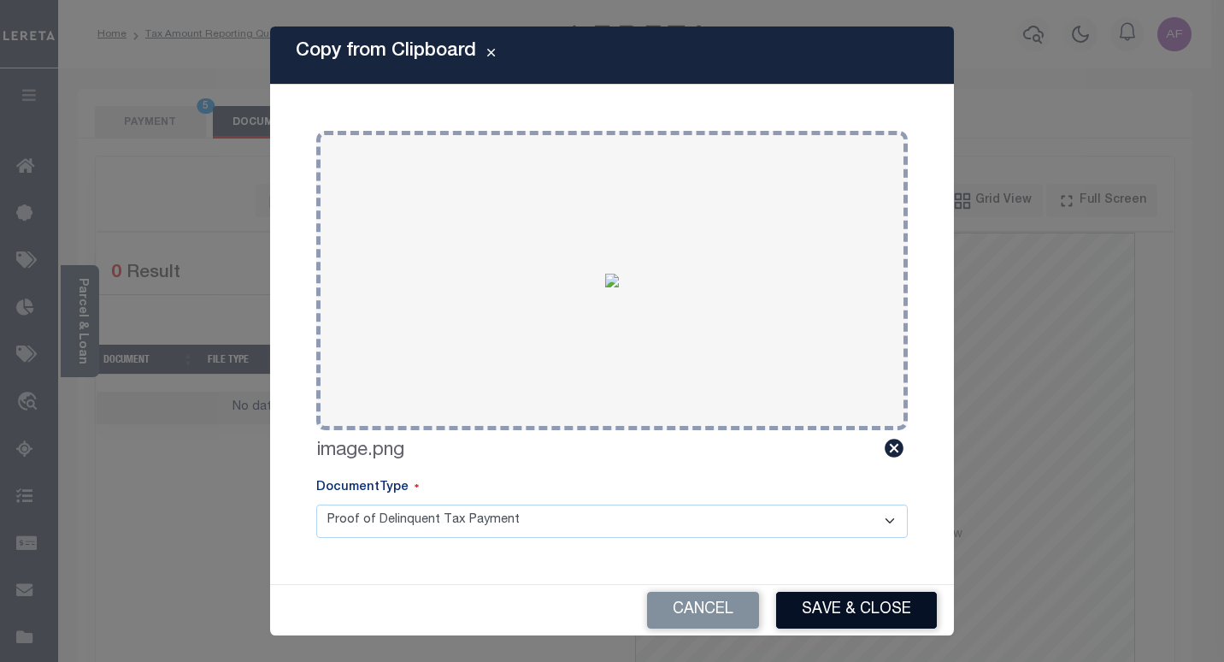
click at [826, 611] on button "Save & Close" at bounding box center [856, 609] width 161 height 37
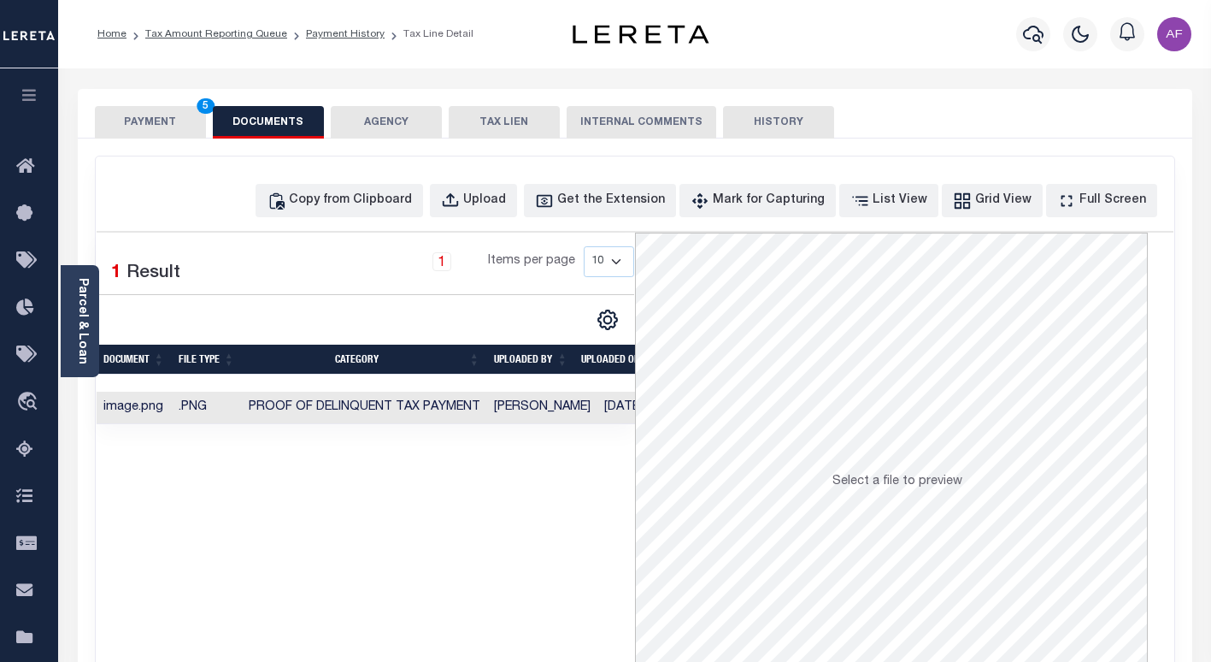
click at [121, 112] on button "PAYMENT 5" at bounding box center [150, 122] width 111 height 32
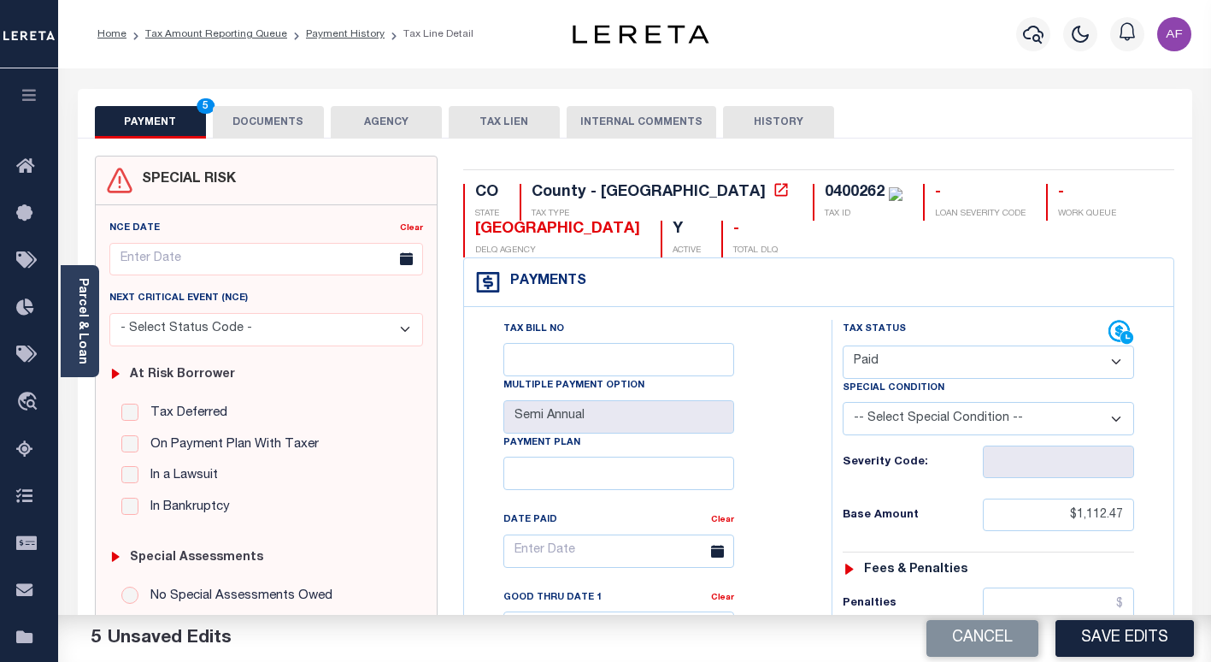
click at [1107, 632] on button "Save Edits" at bounding box center [1125, 638] width 138 height 37
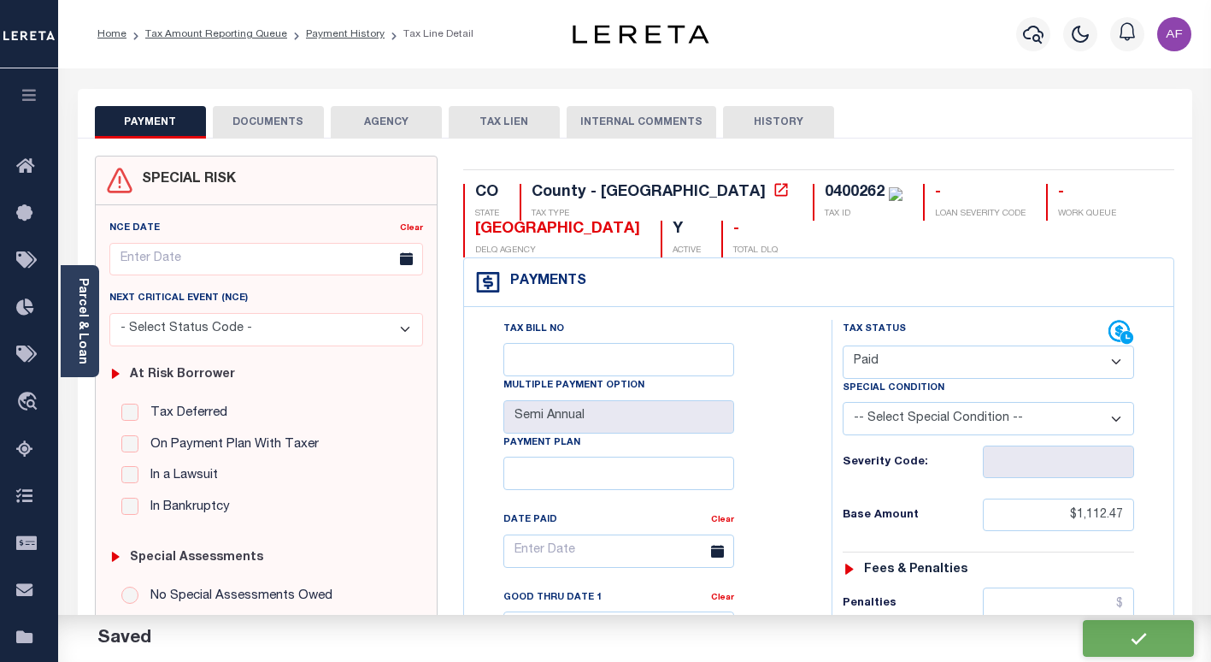
checkbox input "false"
type input "$1,112.47"
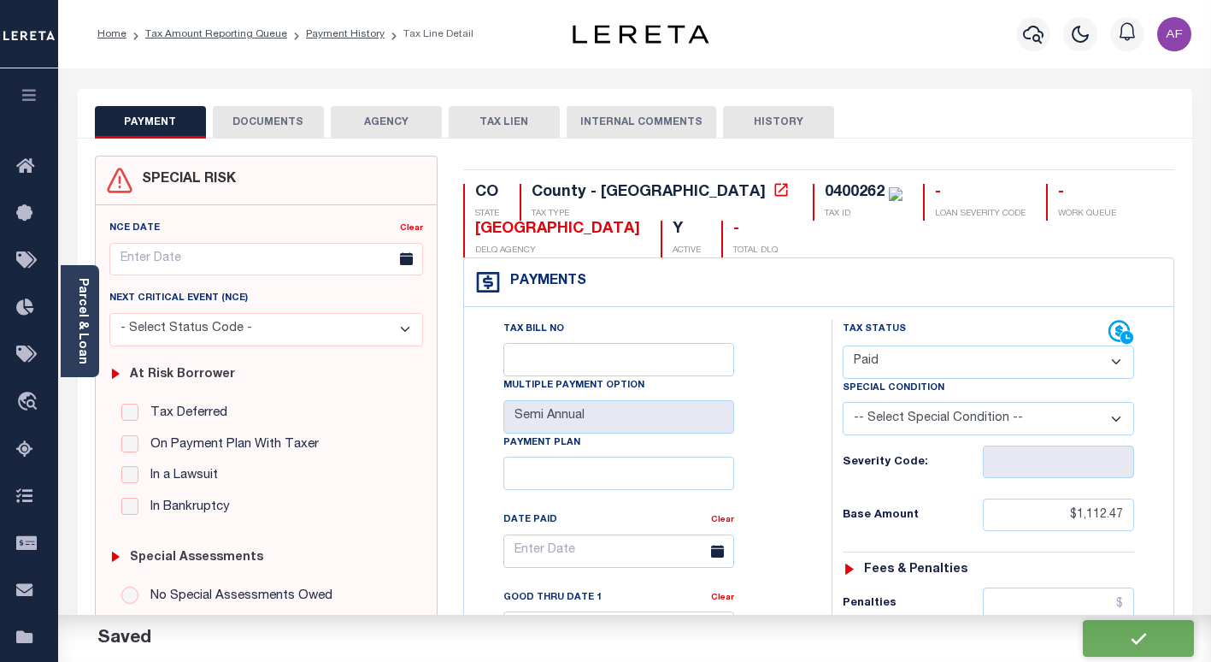
type input "$1,112.47"
type input "$0"
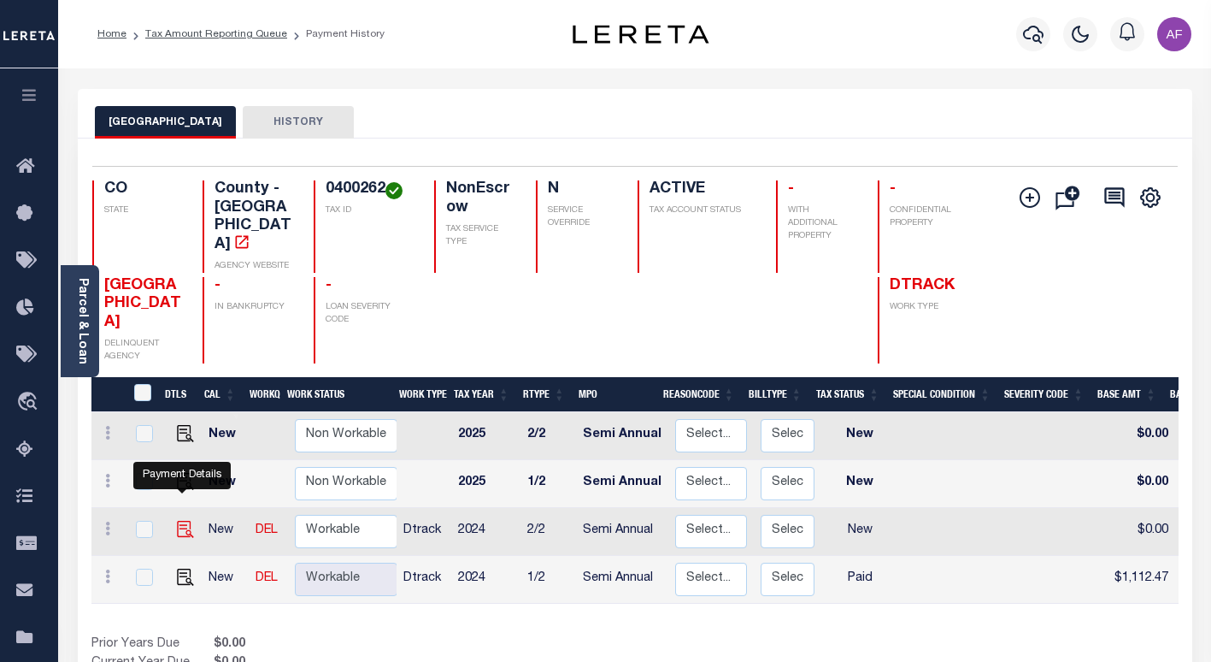
click at [178, 521] on img "" at bounding box center [185, 529] width 17 height 17
checkbox input "true"
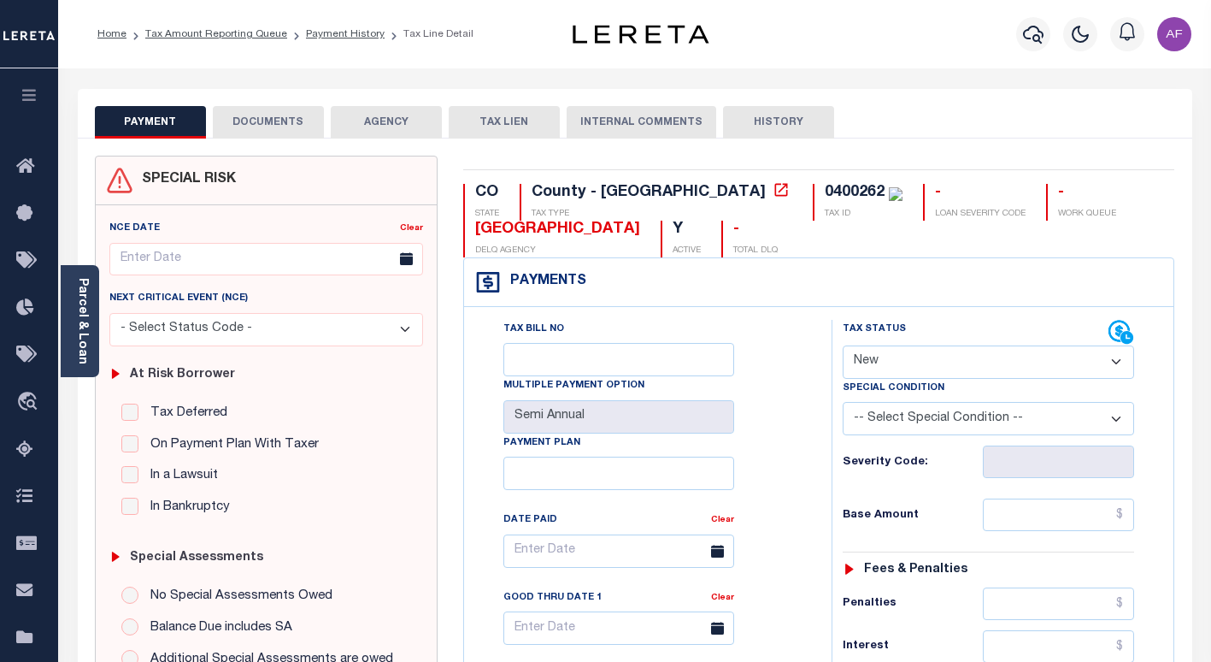
click at [886, 361] on select "- Select Status Code - Open Due/Unpaid Paid Incomplete No Tax Due Internal Refu…" at bounding box center [988, 361] width 291 height 33
select select "PYD"
click at [843, 346] on select "- Select Status Code - Open Due/Unpaid Paid Incomplete No Tax Due Internal Refu…" at bounding box center [988, 361] width 291 height 33
type input "[DATE]"
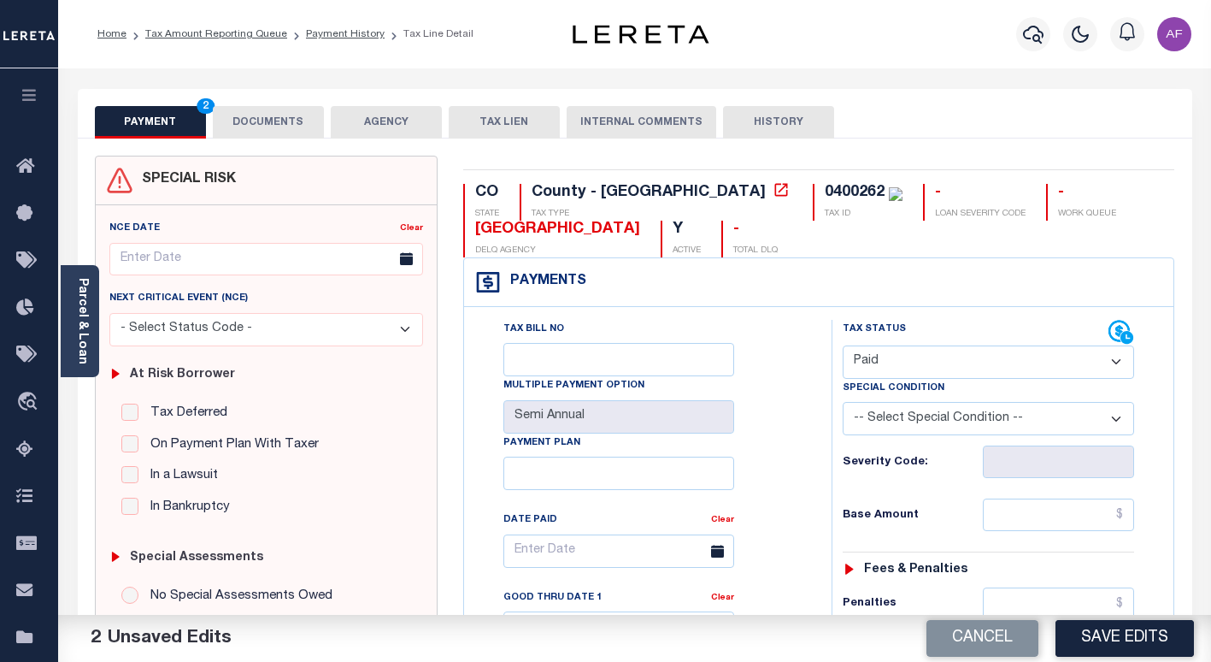
click at [270, 127] on button "DOCUMENTS" at bounding box center [268, 122] width 111 height 32
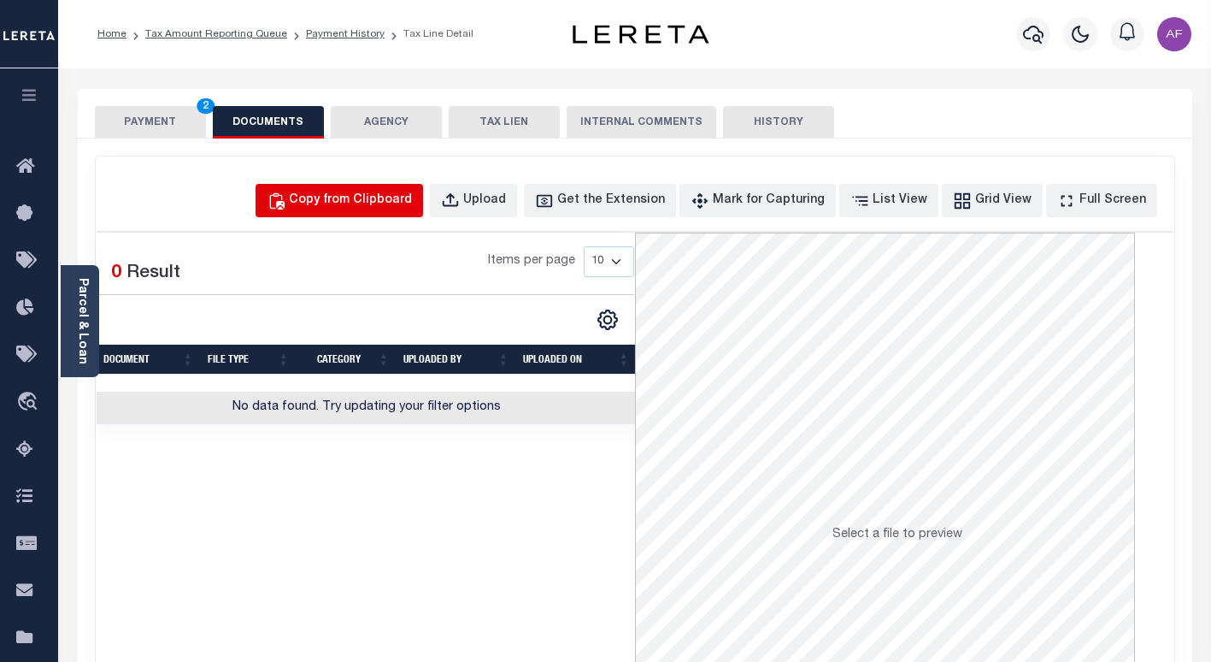
click at [380, 194] on div "Copy from Clipboard" at bounding box center [350, 200] width 123 height 19
select select "POP"
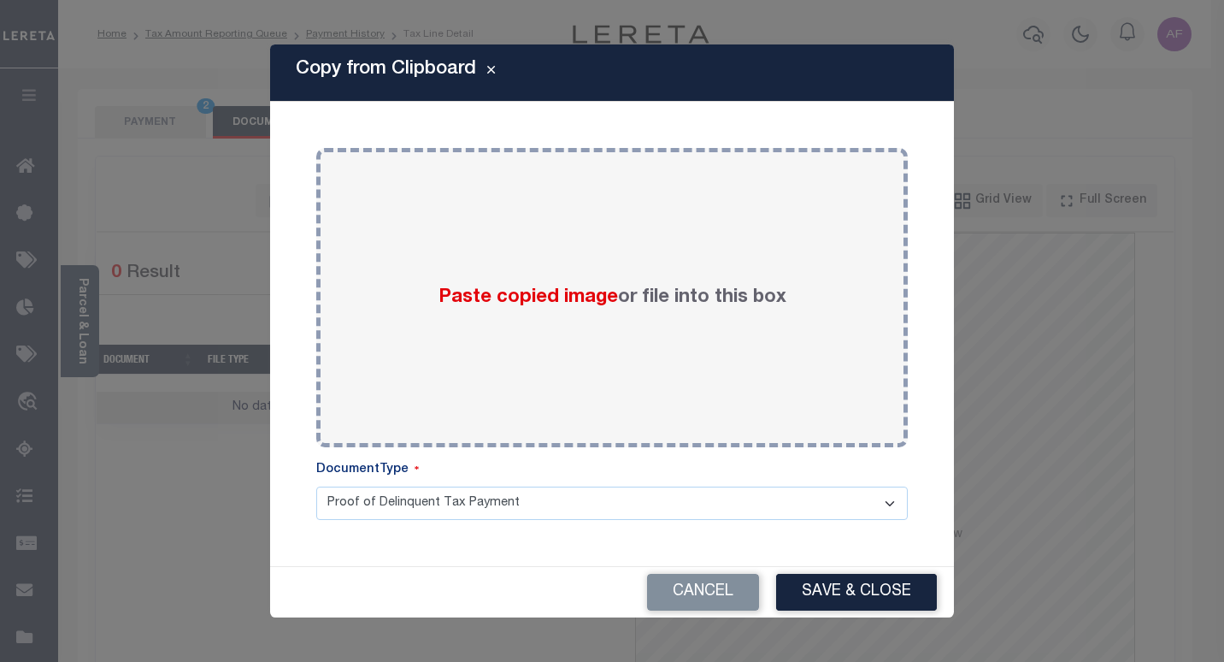
click at [492, 278] on div "Paste copied image or file into this box" at bounding box center [612, 298] width 566 height 274
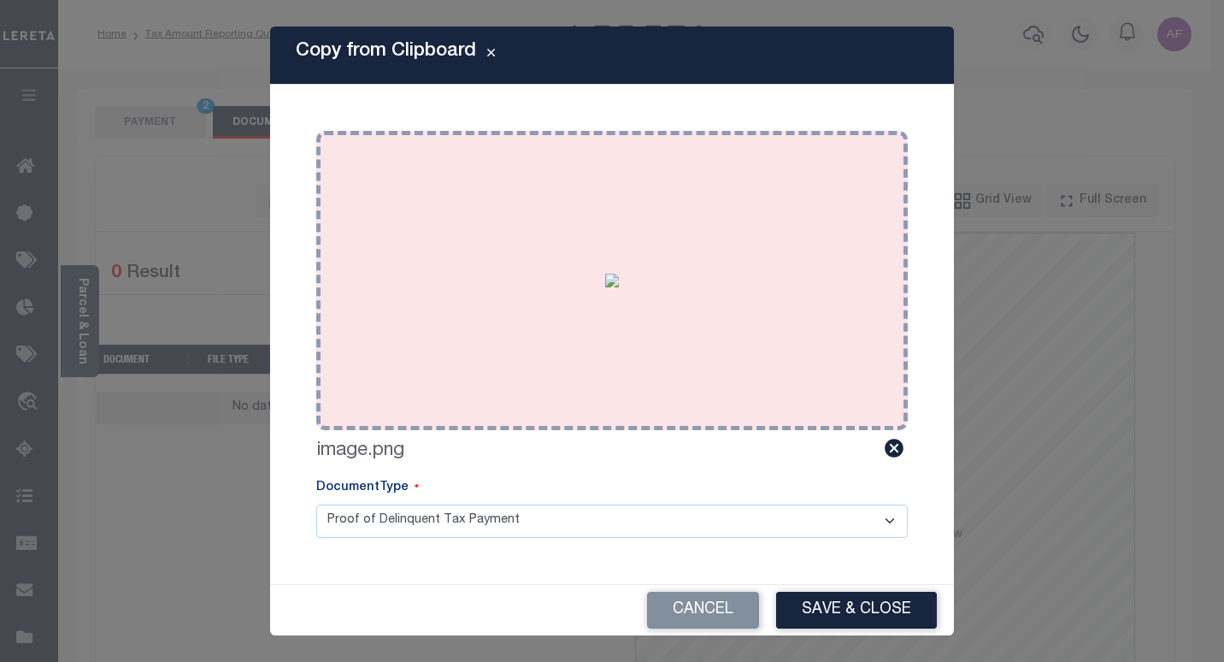
click at [619, 287] on img at bounding box center [612, 281] width 14 height 14
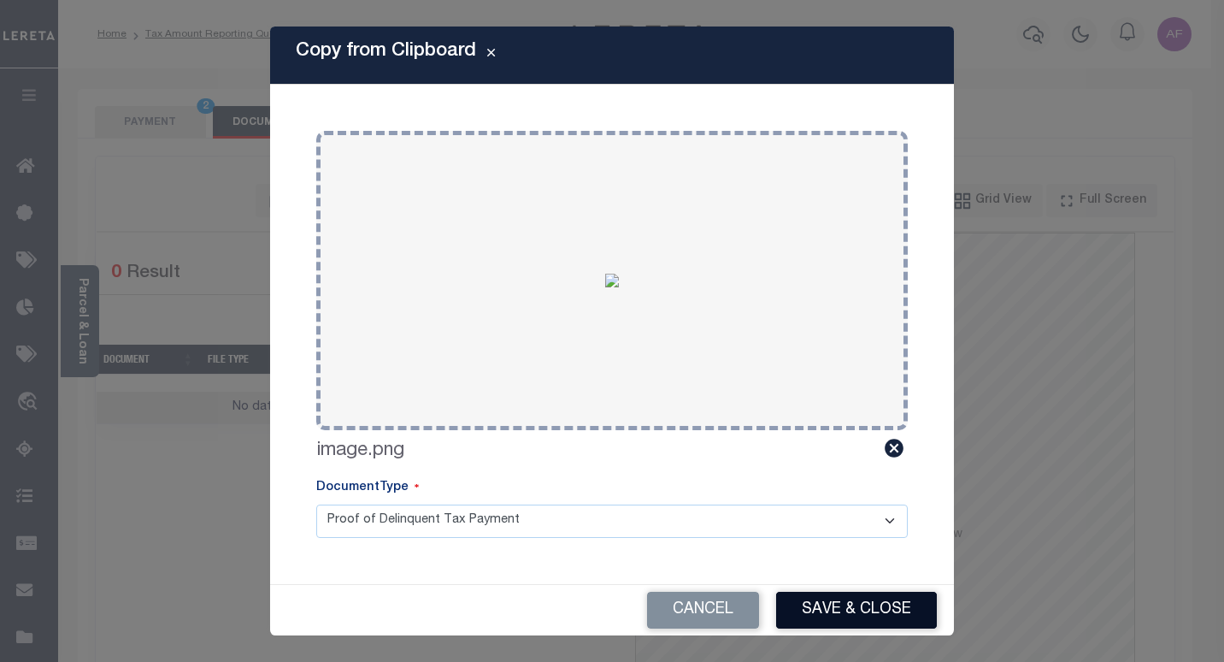
click at [810, 606] on button "Save & Close" at bounding box center [856, 609] width 161 height 37
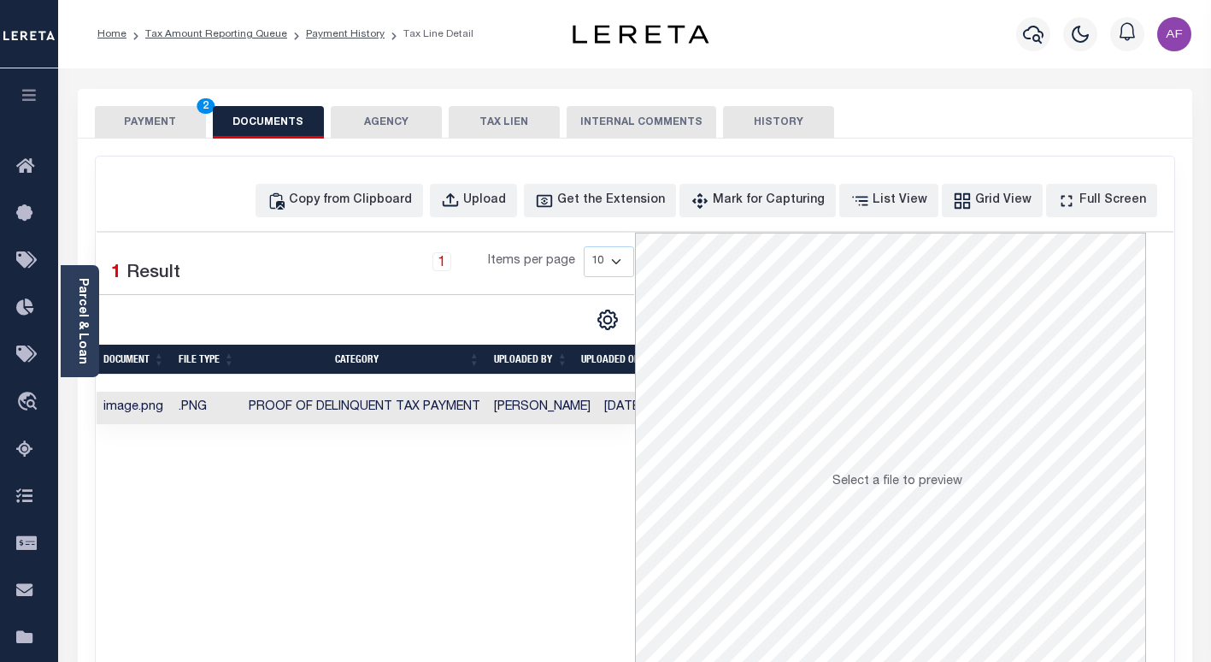
click at [130, 115] on button "PAYMENT 2" at bounding box center [150, 122] width 111 height 32
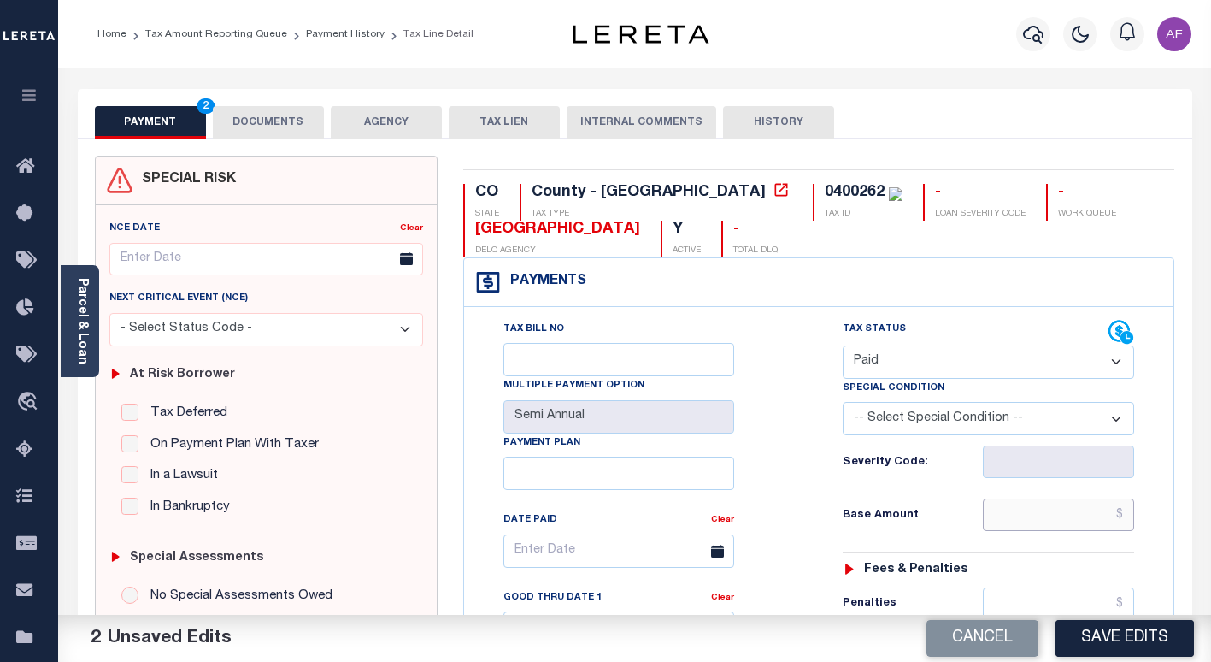
click at [1028, 513] on input "text" at bounding box center [1058, 514] width 151 height 32
click at [1024, 516] on input "text" at bounding box center [1058, 514] width 151 height 32
paste input "1,112.47"
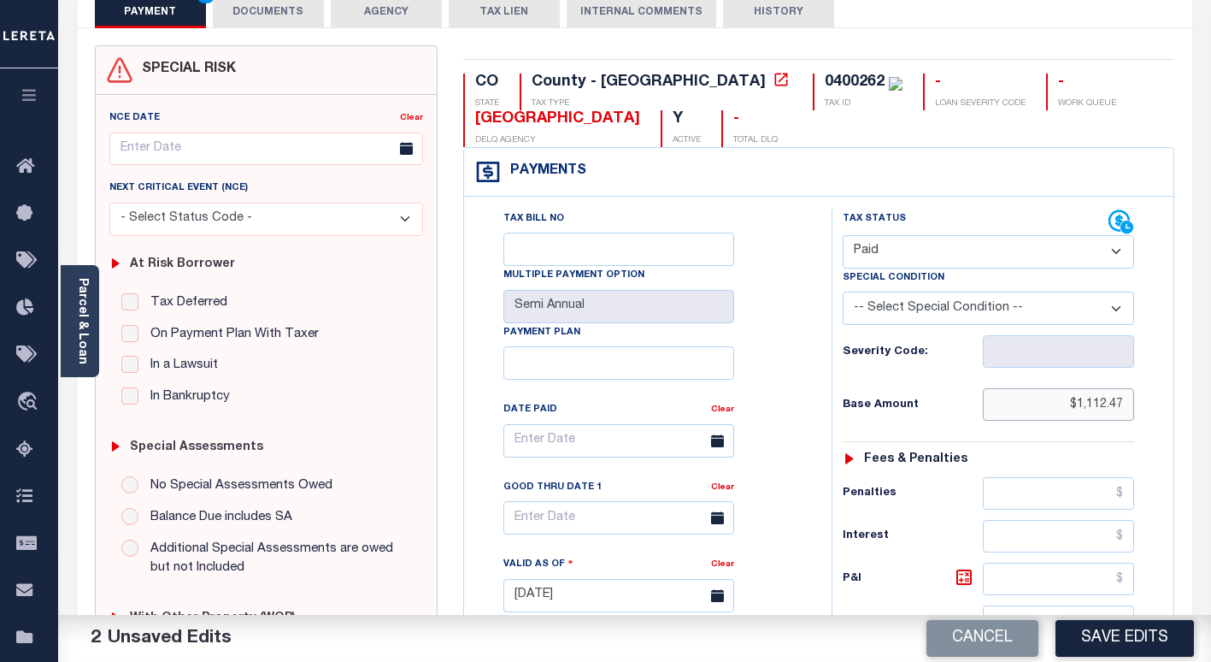
scroll to position [342, 0]
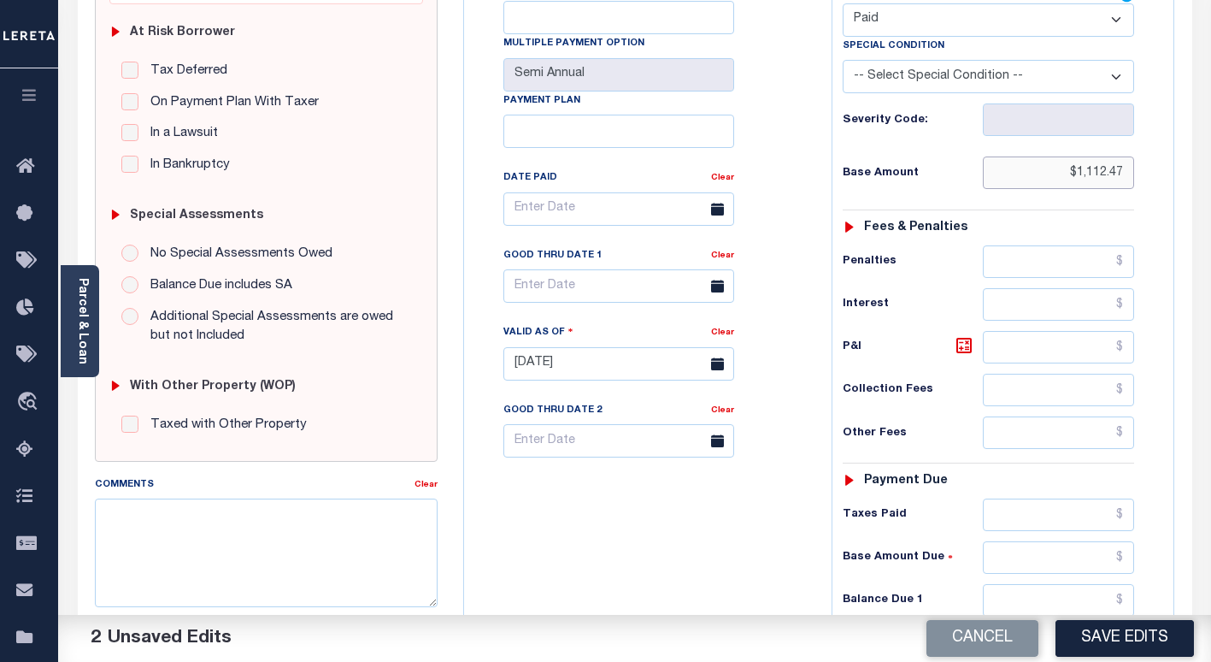
type input "$1,112.47"
click at [1045, 520] on input "text" at bounding box center [1058, 514] width 151 height 32
paste input "1,112.47"
type input "$1,112.47"
click at [1088, 587] on input "text" at bounding box center [1058, 600] width 151 height 32
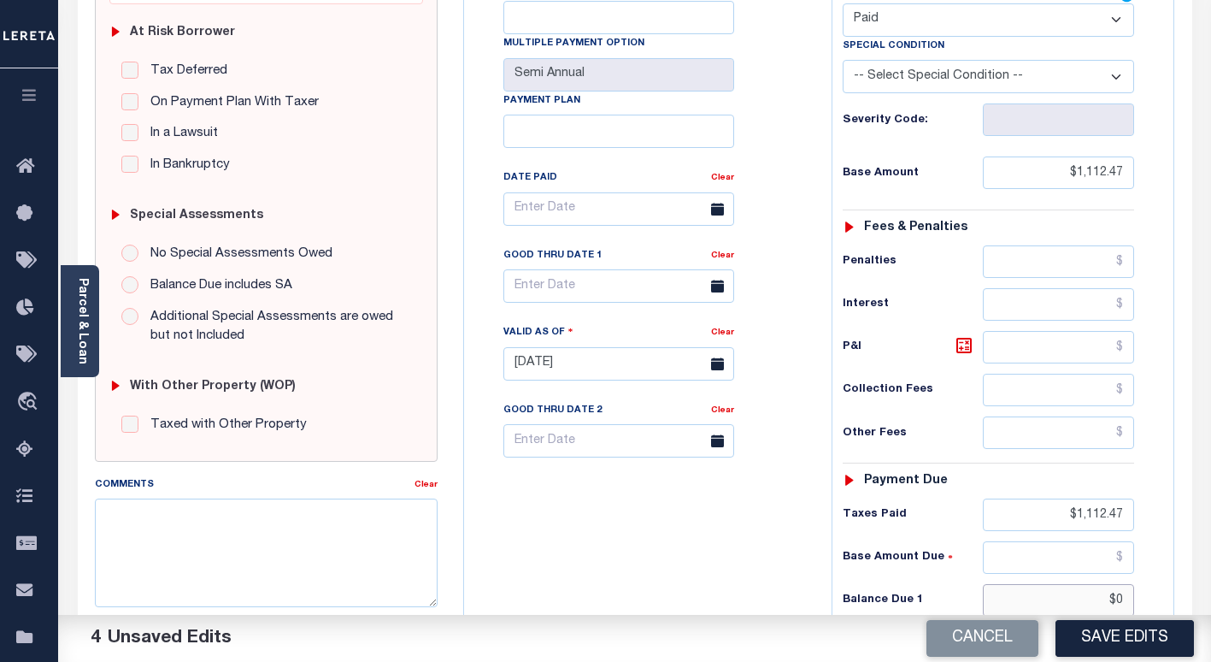
scroll to position [0, 0]
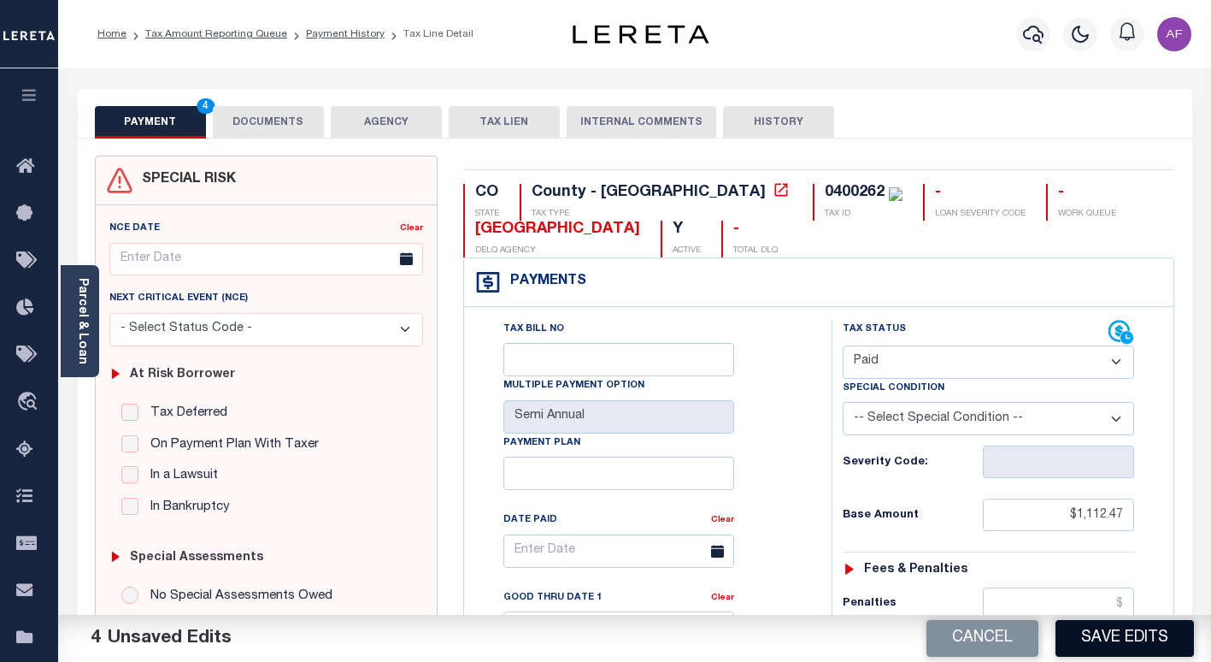
type input "$0.00"
click at [1102, 647] on button "Save Edits" at bounding box center [1125, 638] width 138 height 37
checkbox input "false"
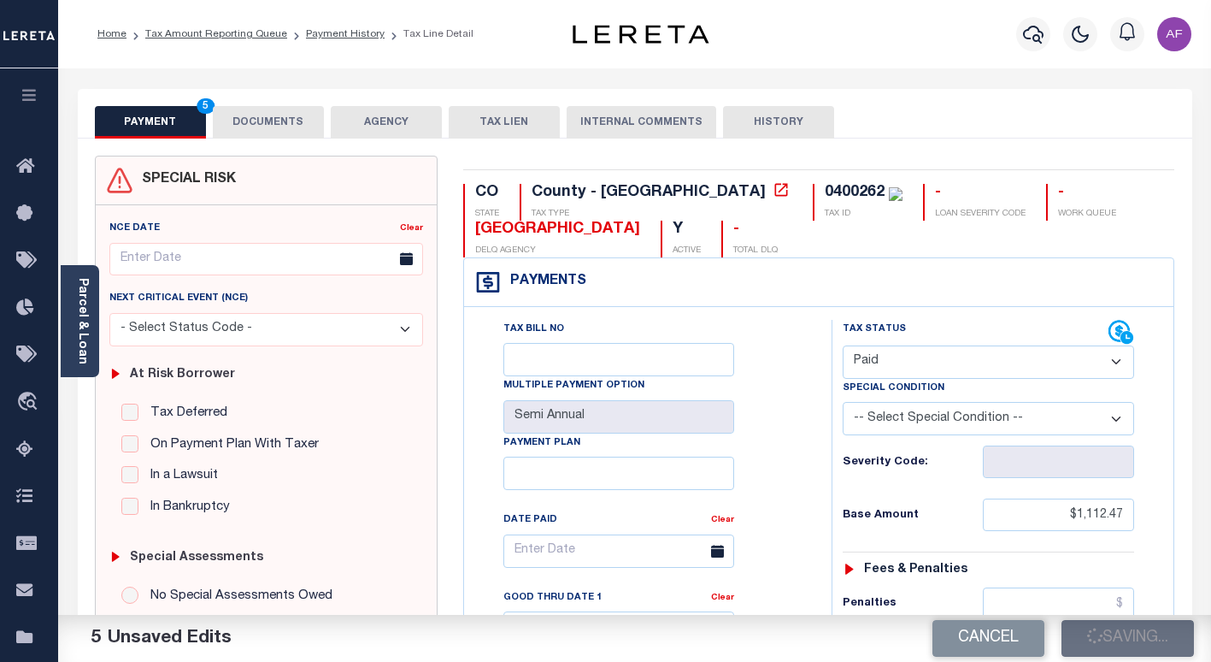
checkbox input "false"
type input "$1,112.47"
type input "$0"
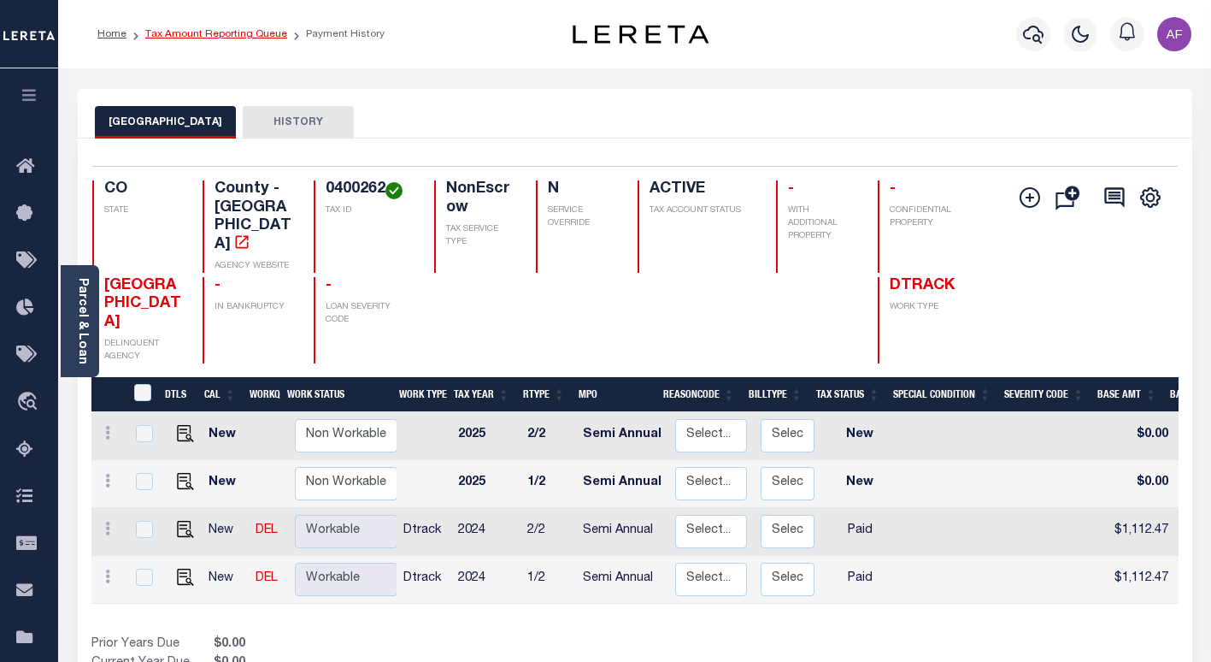
click at [238, 39] on link "Tax Amount Reporting Queue" at bounding box center [216, 34] width 142 height 10
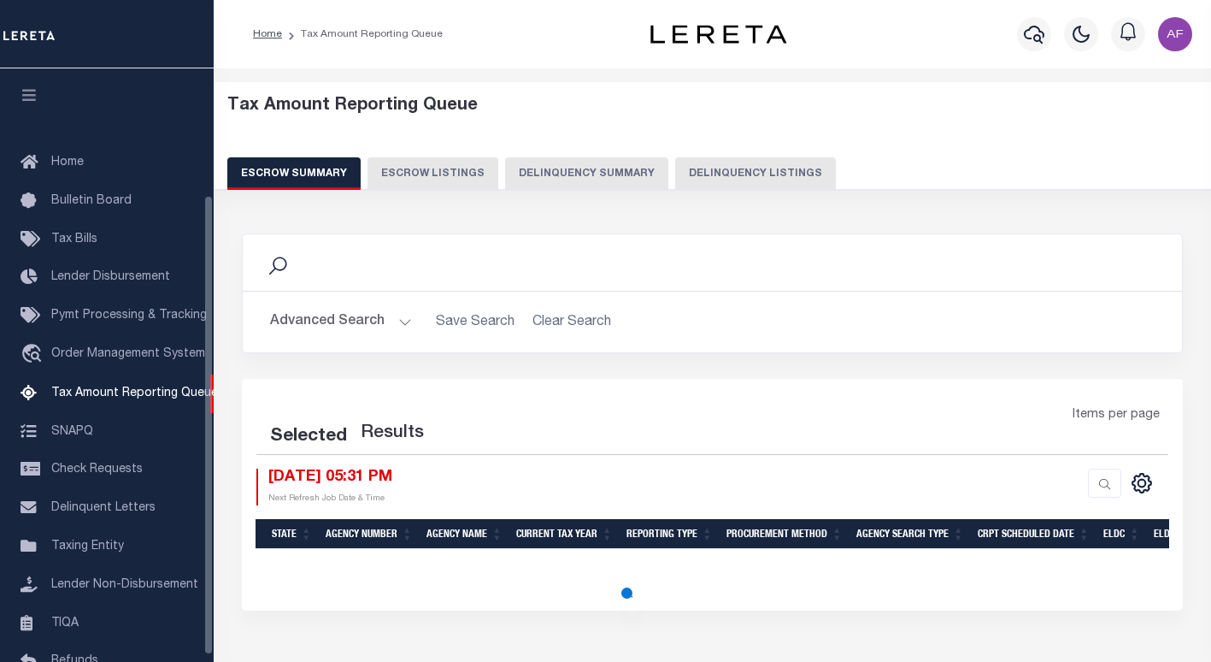
select select "100"
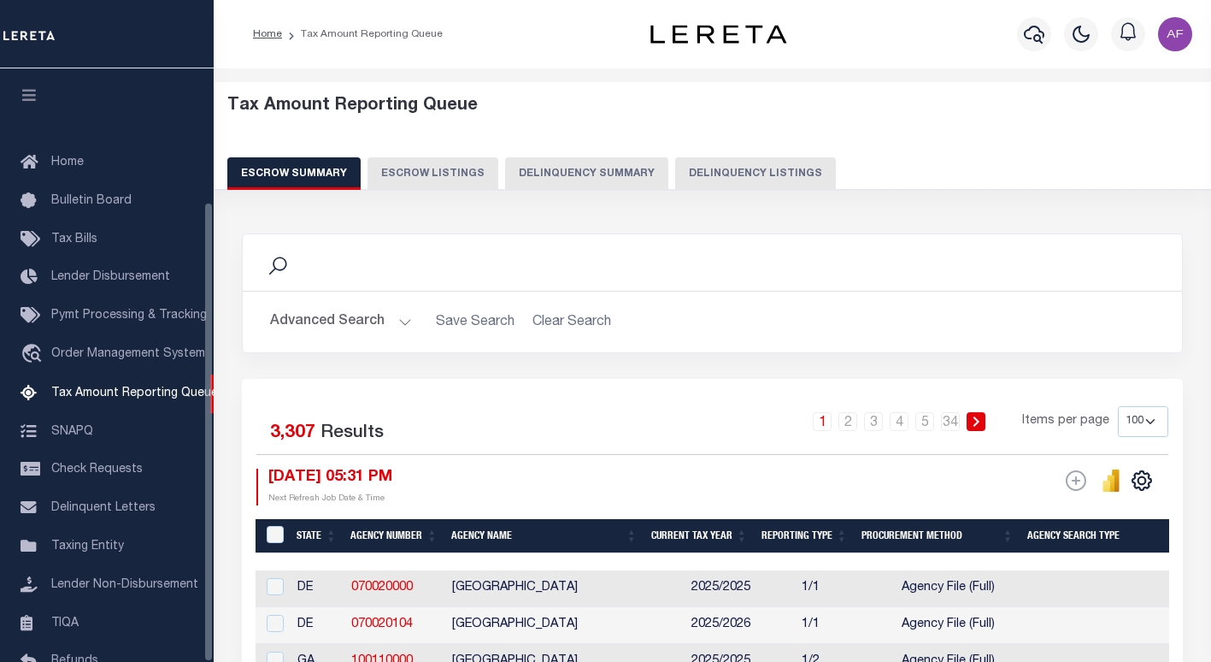
scroll to position [171, 0]
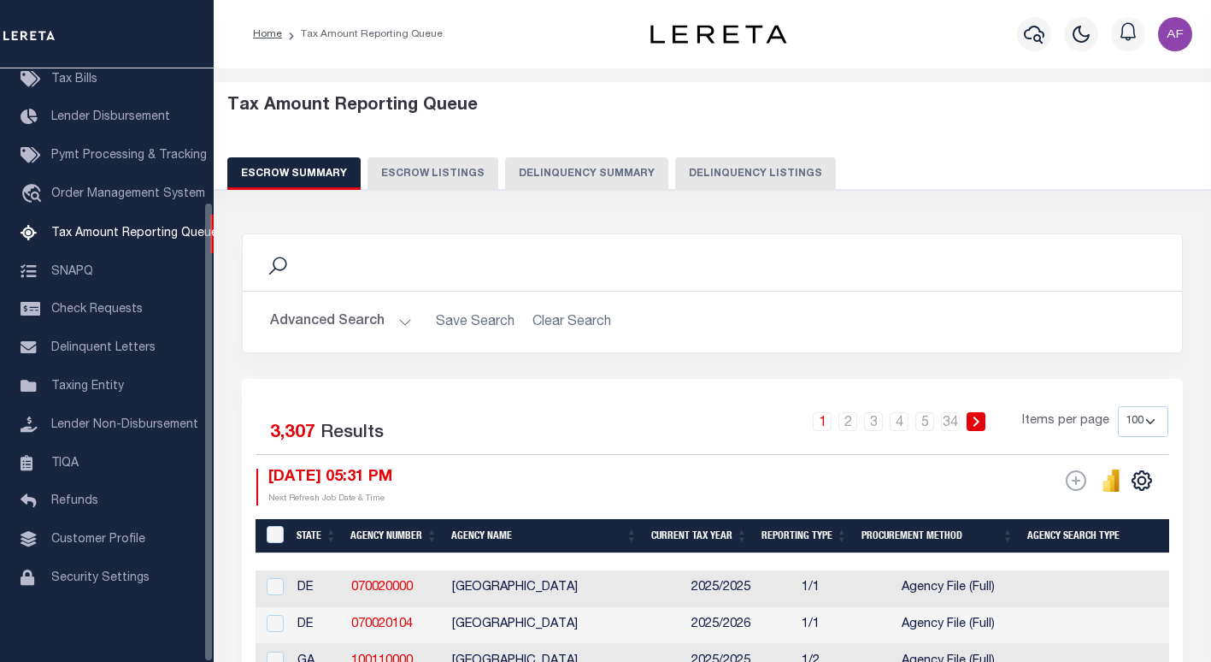
click at [764, 168] on button "Delinquency Listings" at bounding box center [755, 173] width 161 height 32
select select "100"
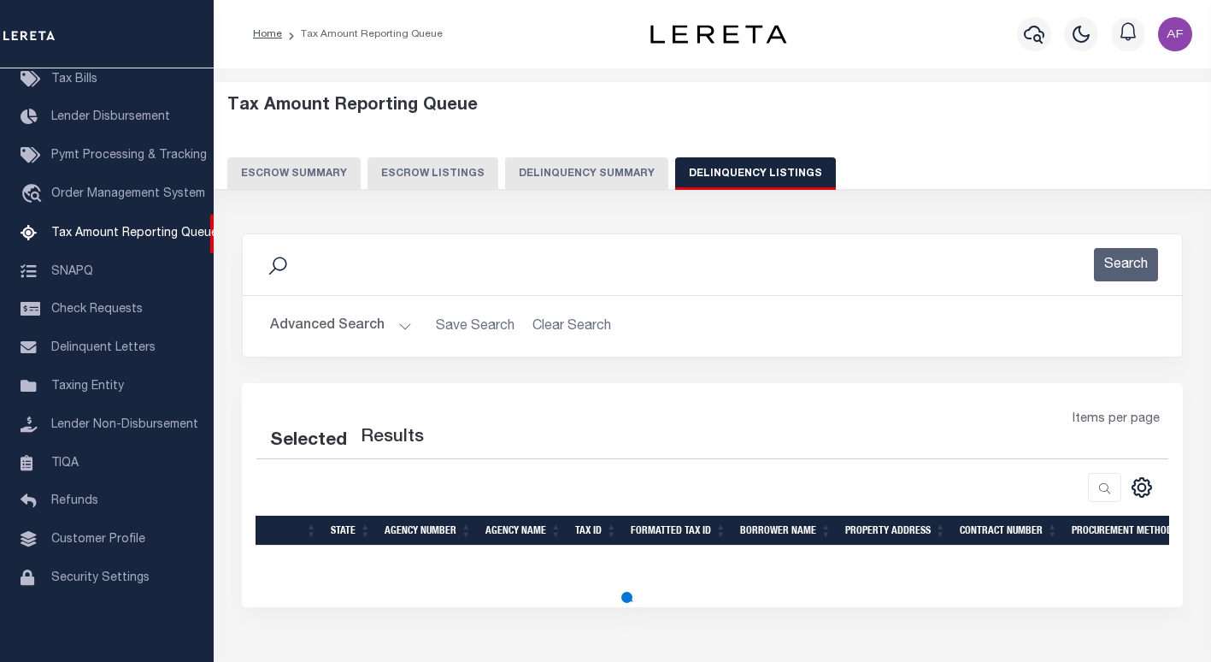
select select "100"
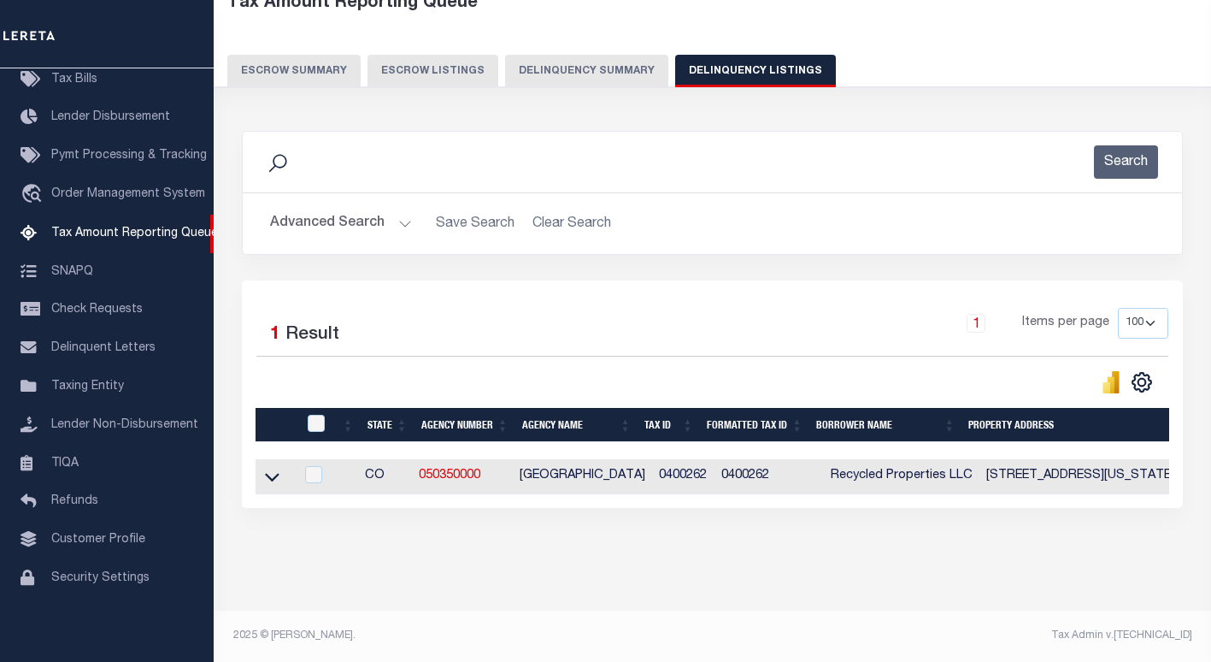
scroll to position [117, 0]
click at [313, 533] on div "Data sync process is currently running, you may face some response delays. Sear…" at bounding box center [713, 336] width 964 height 445
click at [320, 415] on input "checkbox" at bounding box center [316, 423] width 17 height 17
checkbox input "true"
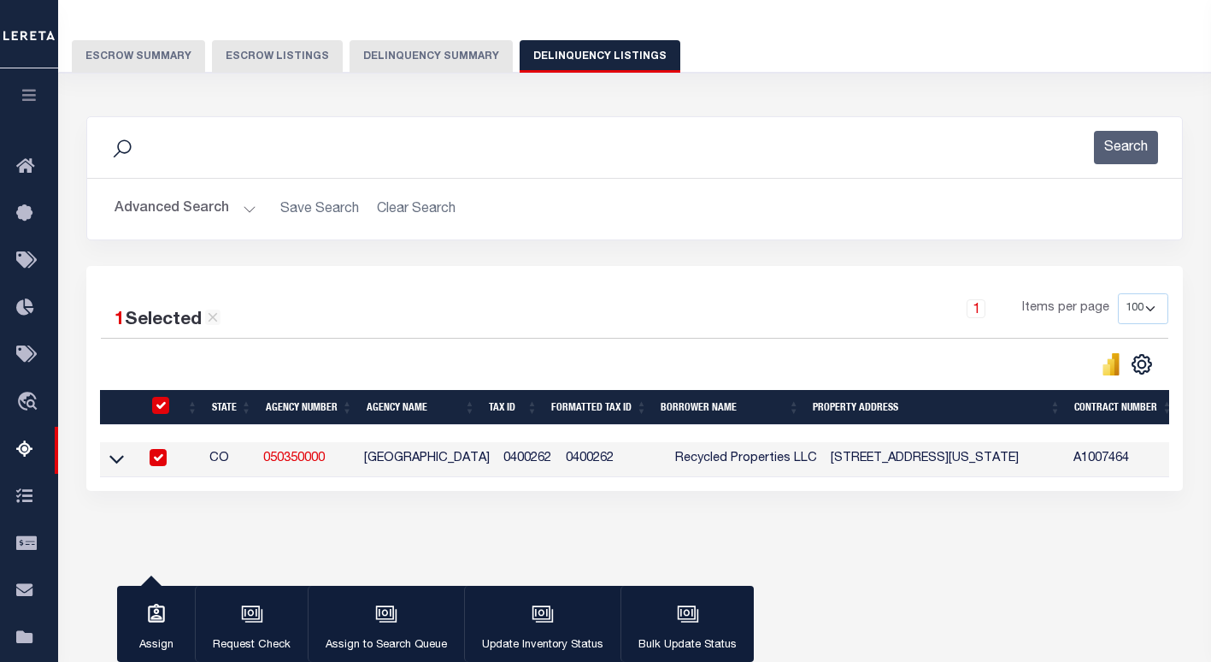
scroll to position [115, 0]
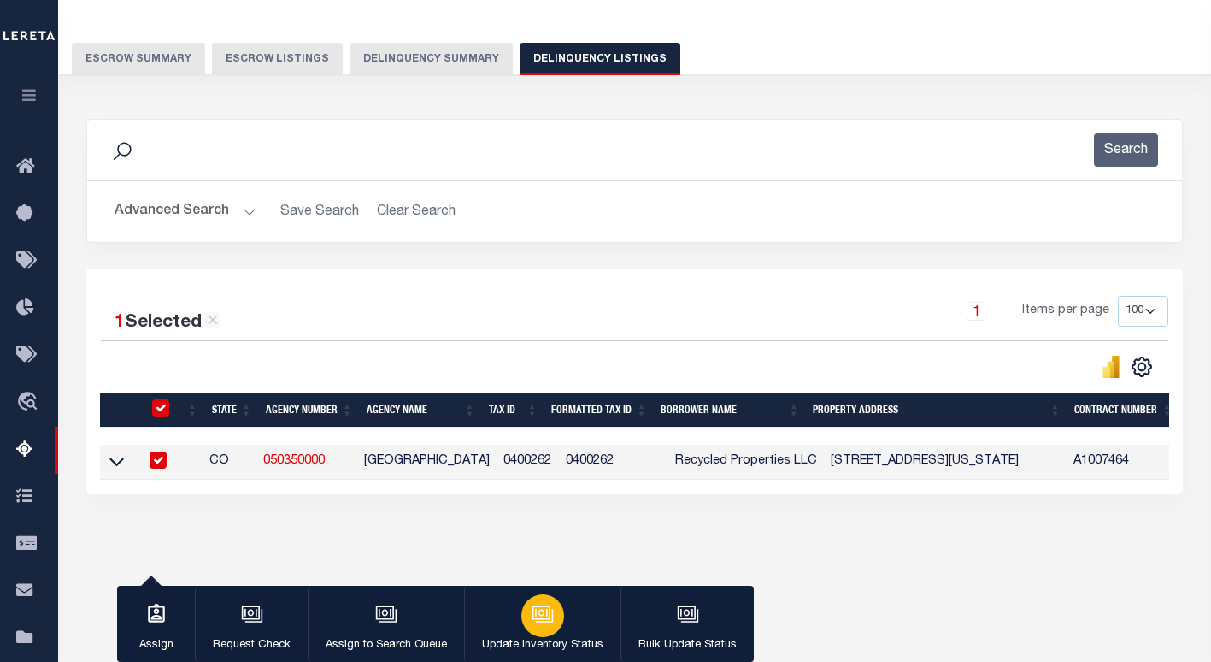
click at [516, 599] on button "Update Inventory Status" at bounding box center [542, 624] width 156 height 77
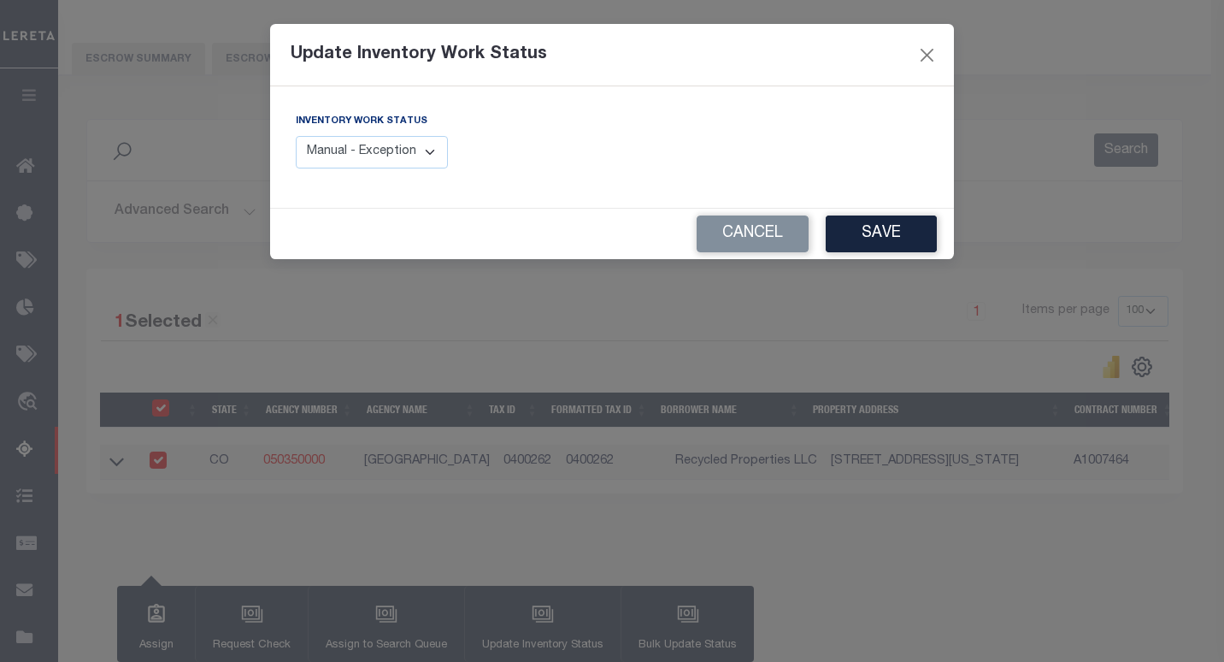
click at [524, 627] on div "Update Inventory Work Status Inventory Work Status Manual - Exception Pended - …" at bounding box center [612, 331] width 1224 height 662
click at [414, 135] on div "Inventory Work Status Manual - Exception Pended - Awaiting Search Late Add Exce…" at bounding box center [372, 140] width 152 height 56
click at [408, 141] on select "Manual - Exception Pended - Awaiting Search Late Add Exception Completed" at bounding box center [372, 152] width 152 height 33
select select "4"
click at [296, 136] on select "Manual - Exception Pended - Awaiting Search Late Add Exception Completed" at bounding box center [372, 152] width 152 height 33
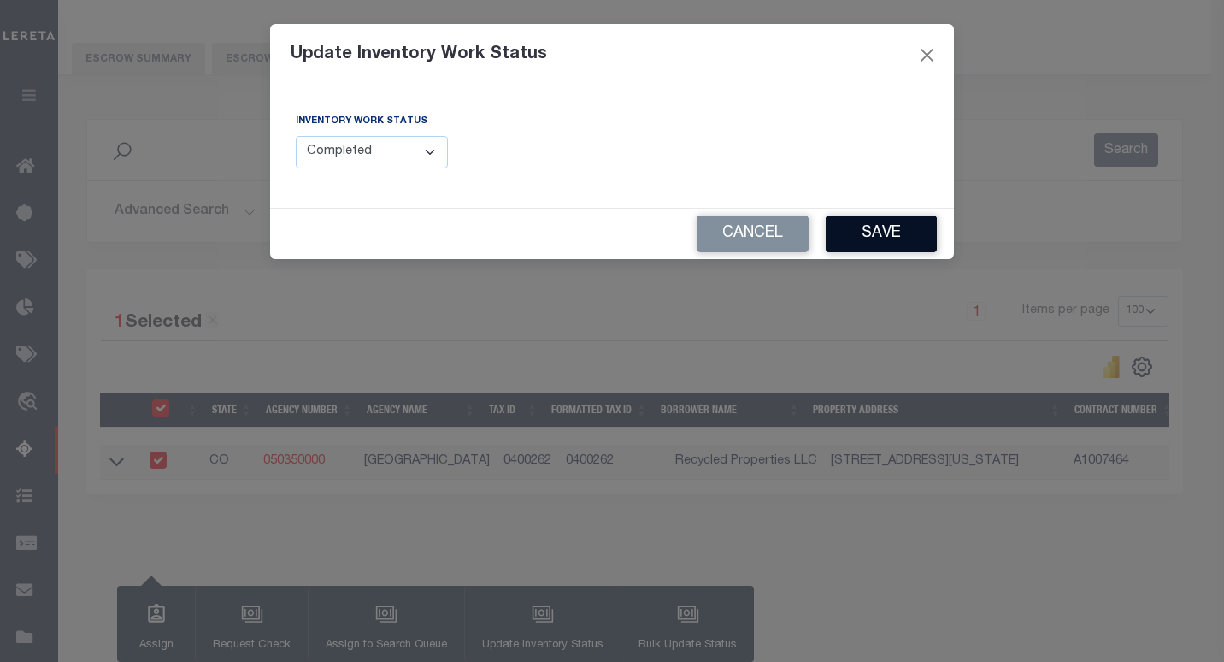
click at [895, 238] on button "Save" at bounding box center [881, 233] width 111 height 37
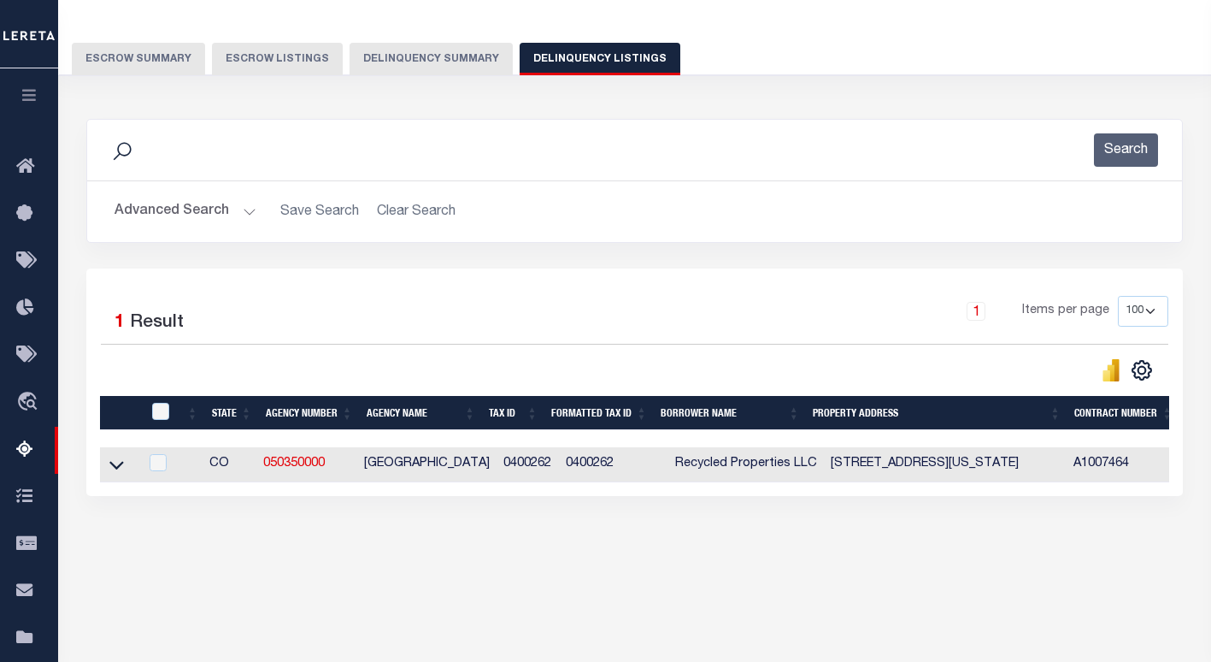
click at [120, 467] on icon at bounding box center [116, 465] width 15 height 18
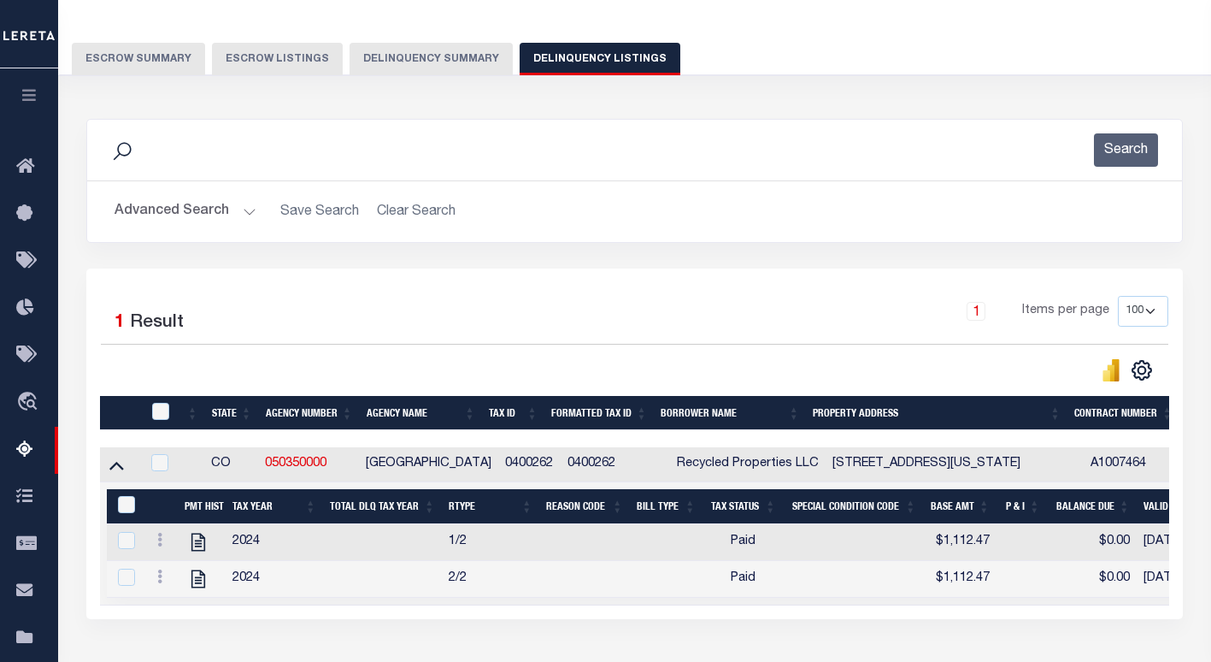
click at [174, 221] on button "Advanced Search" at bounding box center [186, 211] width 142 height 33
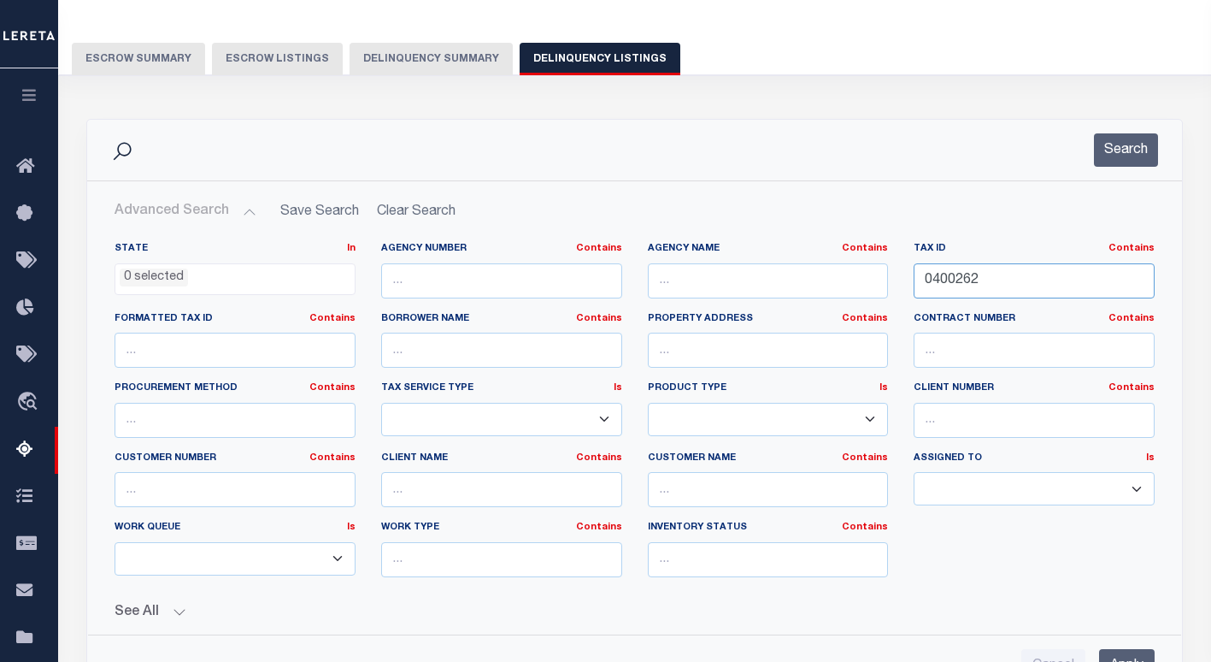
click at [951, 284] on input "0400262" at bounding box center [1034, 280] width 241 height 35
click at [1036, 268] on input "0400262" at bounding box center [1034, 280] width 241 height 35
click at [965, 283] on input "0400262" at bounding box center [1034, 280] width 241 height 35
click at [964, 283] on input "0400262" at bounding box center [1034, 280] width 241 height 35
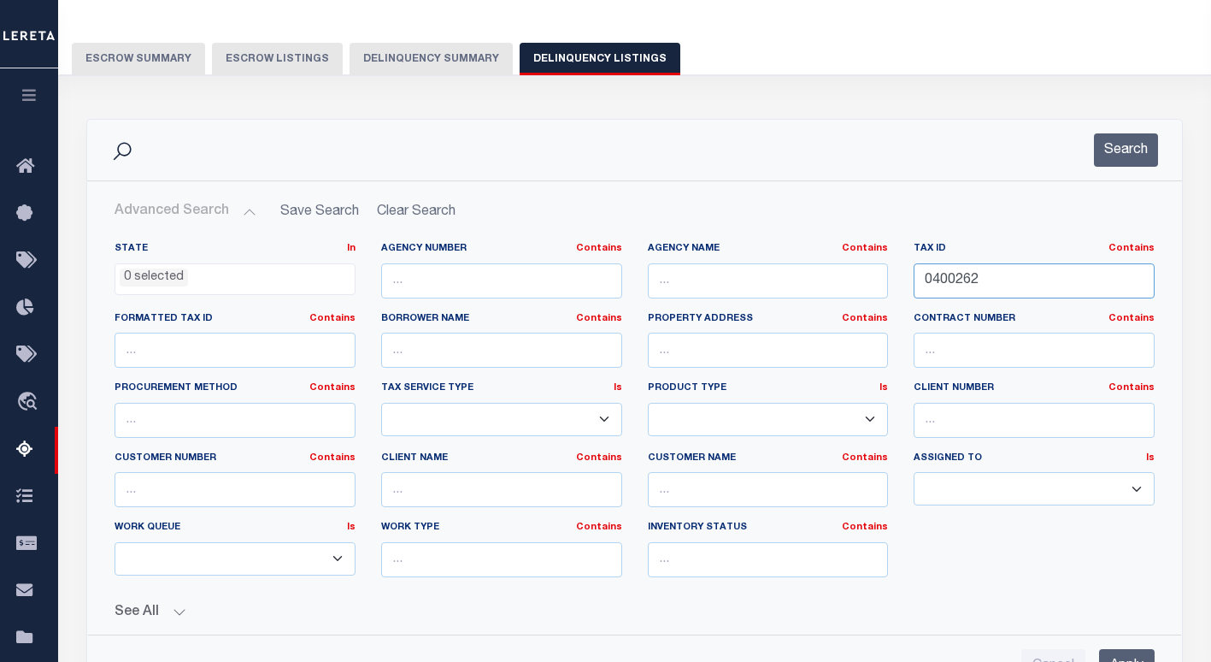
paste input "72877"
type input "0728772"
click at [1111, 159] on button "Search" at bounding box center [1126, 149] width 64 height 33
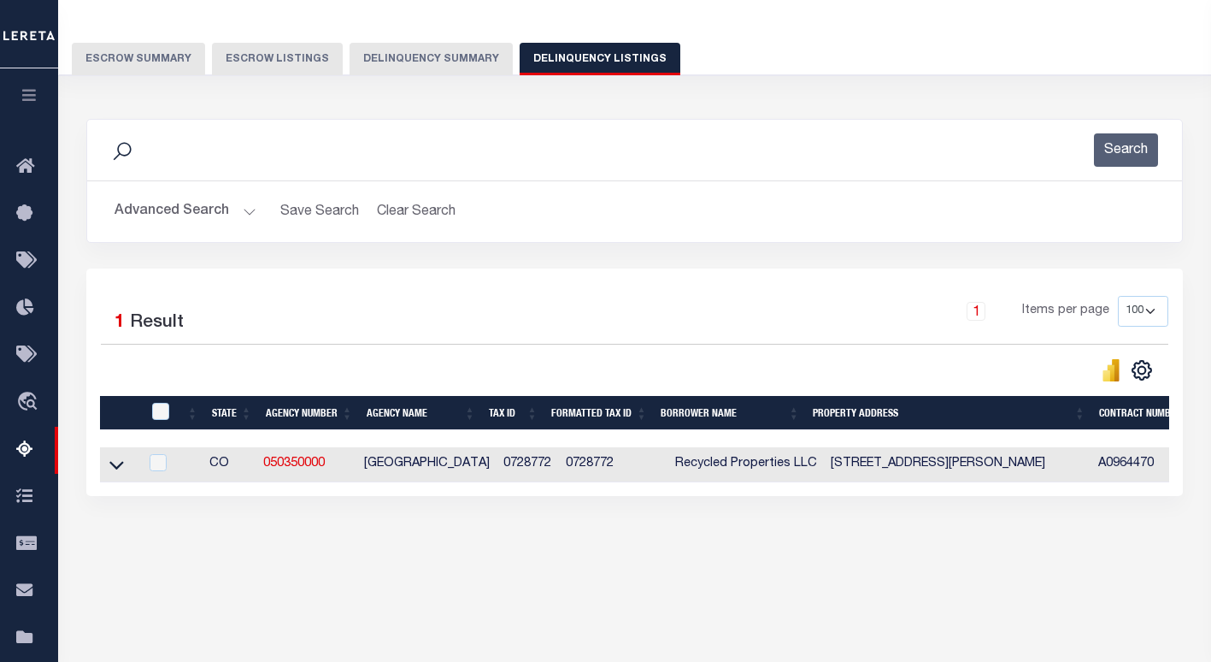
click at [113, 466] on icon at bounding box center [116, 465] width 15 height 18
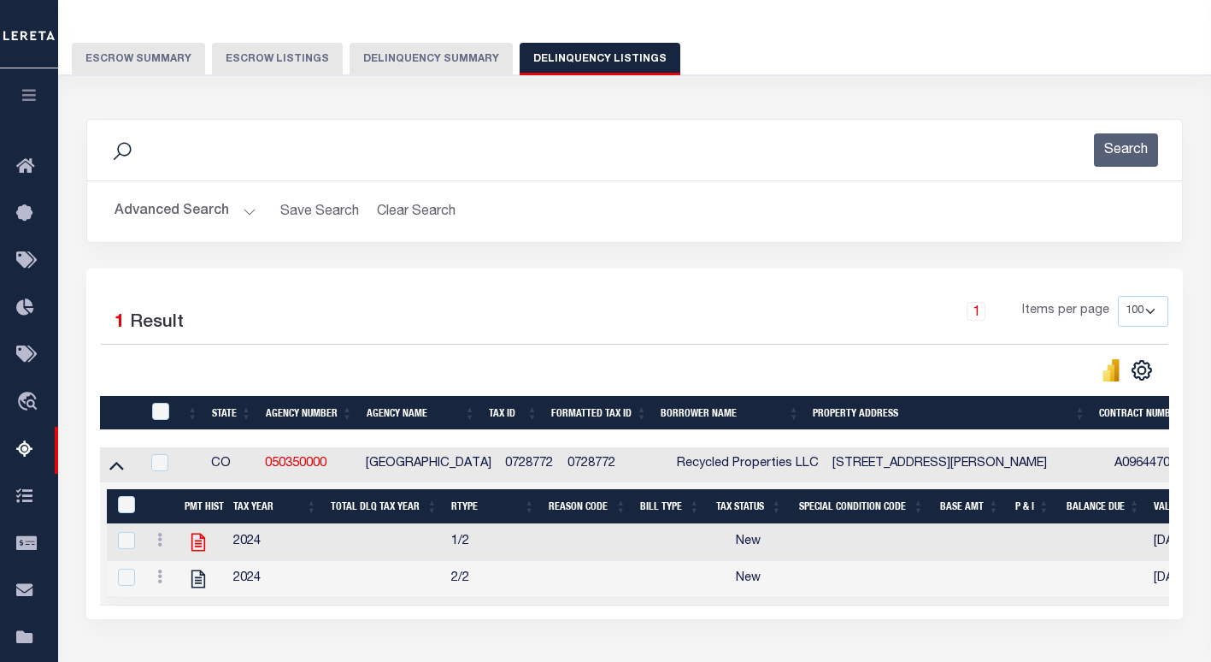
scroll to position [244, 0]
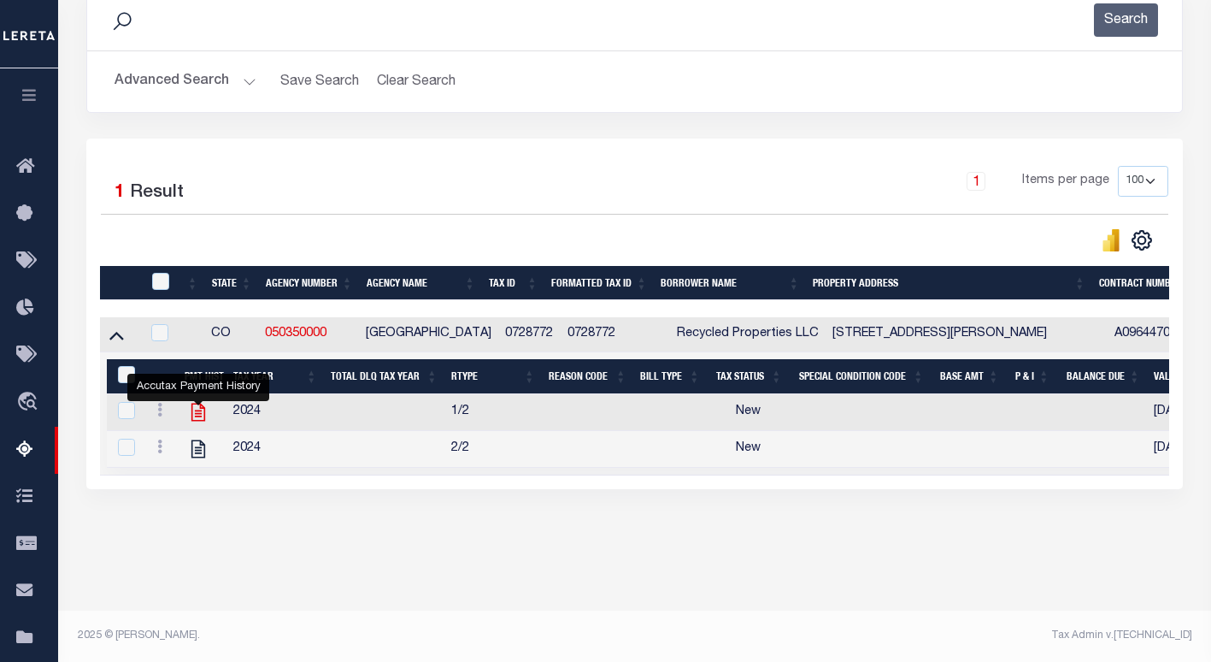
click at [191, 421] on icon "" at bounding box center [198, 412] width 14 height 18
checkbox input "true"
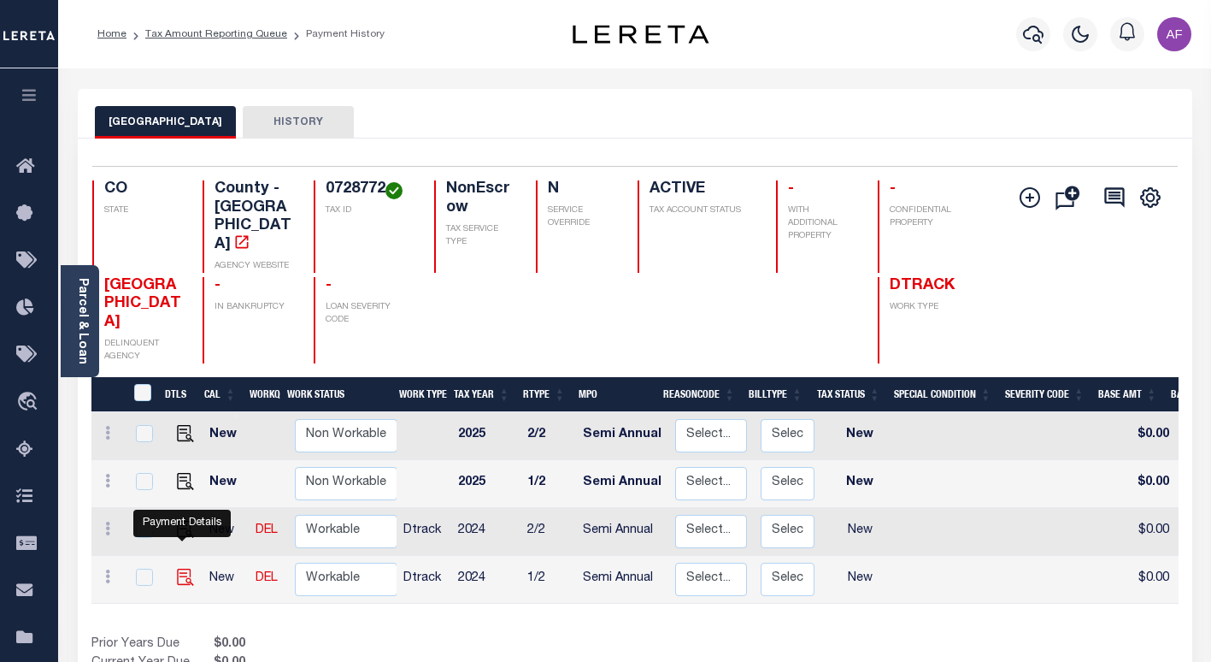
click at [185, 568] on img "" at bounding box center [185, 576] width 17 height 17
checkbox input "true"
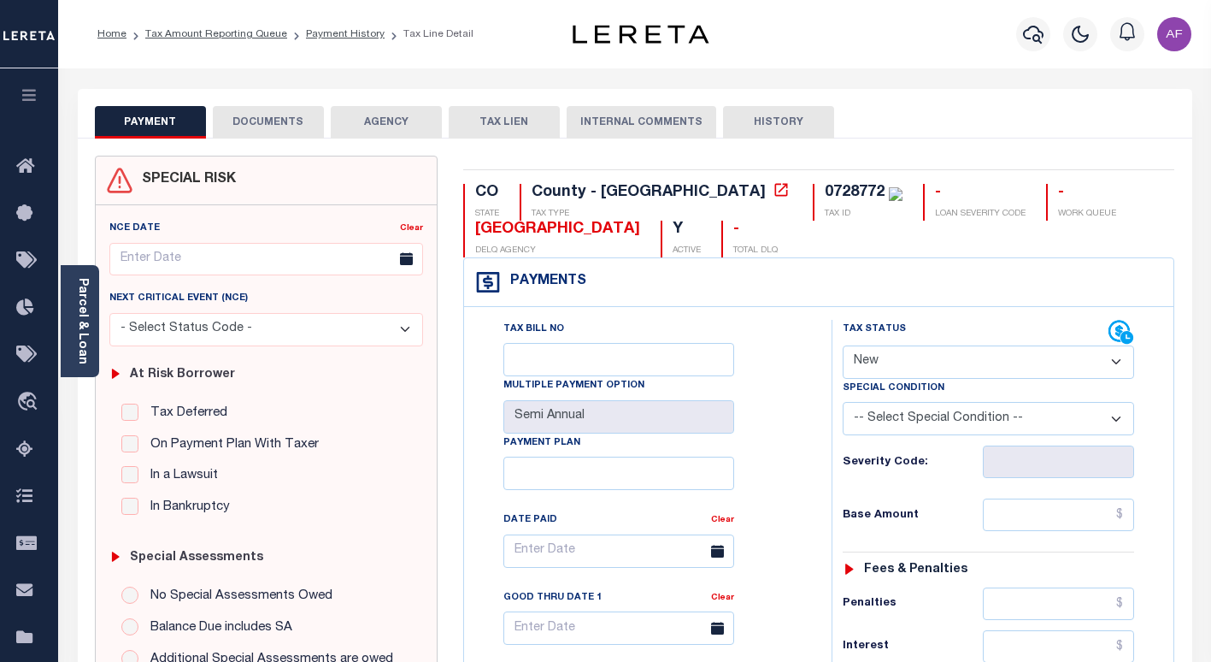
click at [893, 366] on select "- Select Status Code - Open Due/Unpaid Paid Incomplete No Tax Due Internal Refu…" at bounding box center [988, 361] width 291 height 33
select select "PYD"
click at [843, 346] on select "- Select Status Code - Open Due/Unpaid Paid Incomplete No Tax Due Internal Refu…" at bounding box center [988, 361] width 291 height 33
type input "[DATE]"
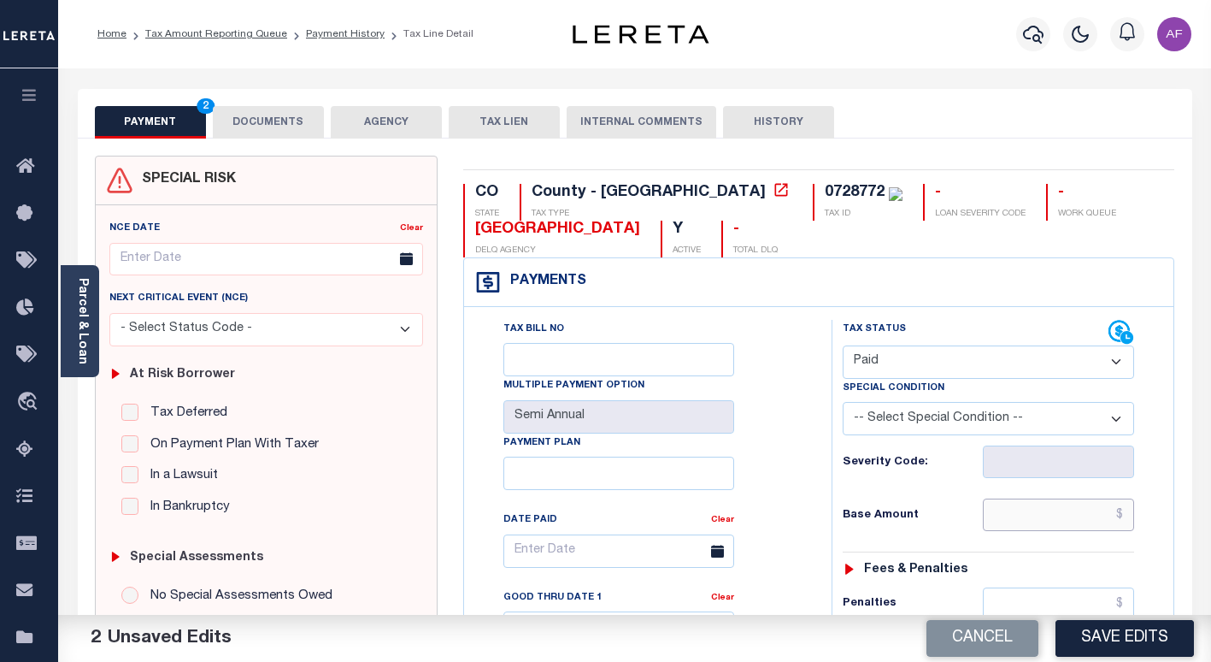
click at [1029, 509] on input "text" at bounding box center [1058, 514] width 151 height 32
click at [1056, 518] on input "text" at bounding box center [1058, 514] width 151 height 32
paste input "1,032.49"
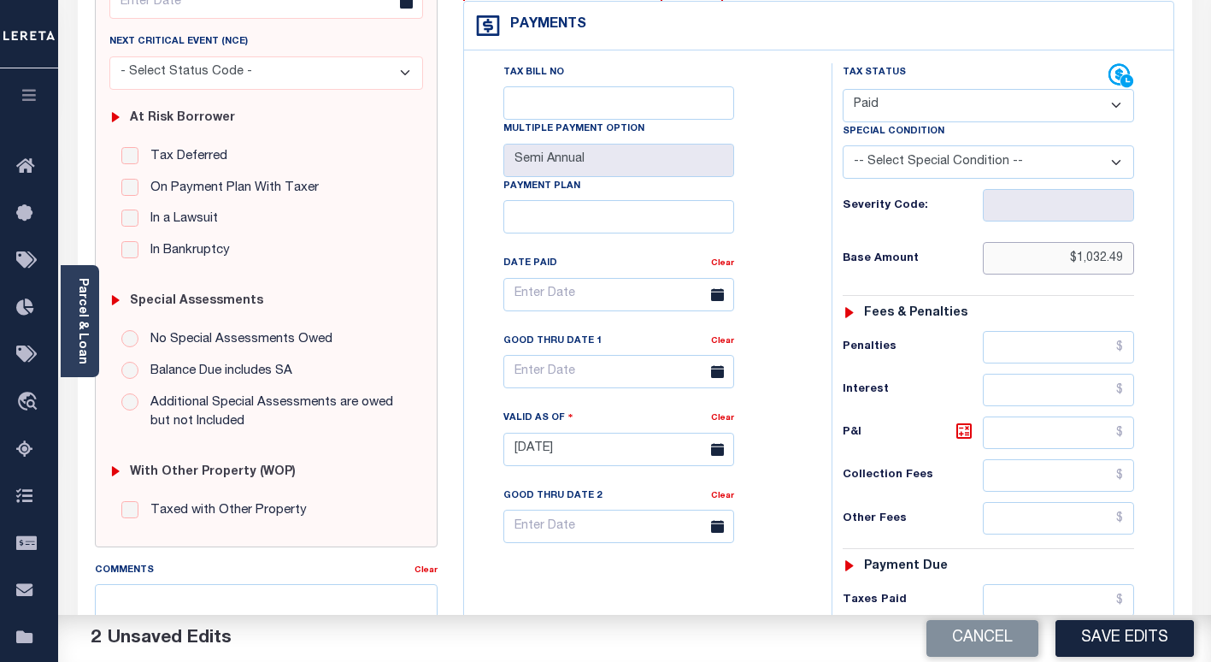
scroll to position [513, 0]
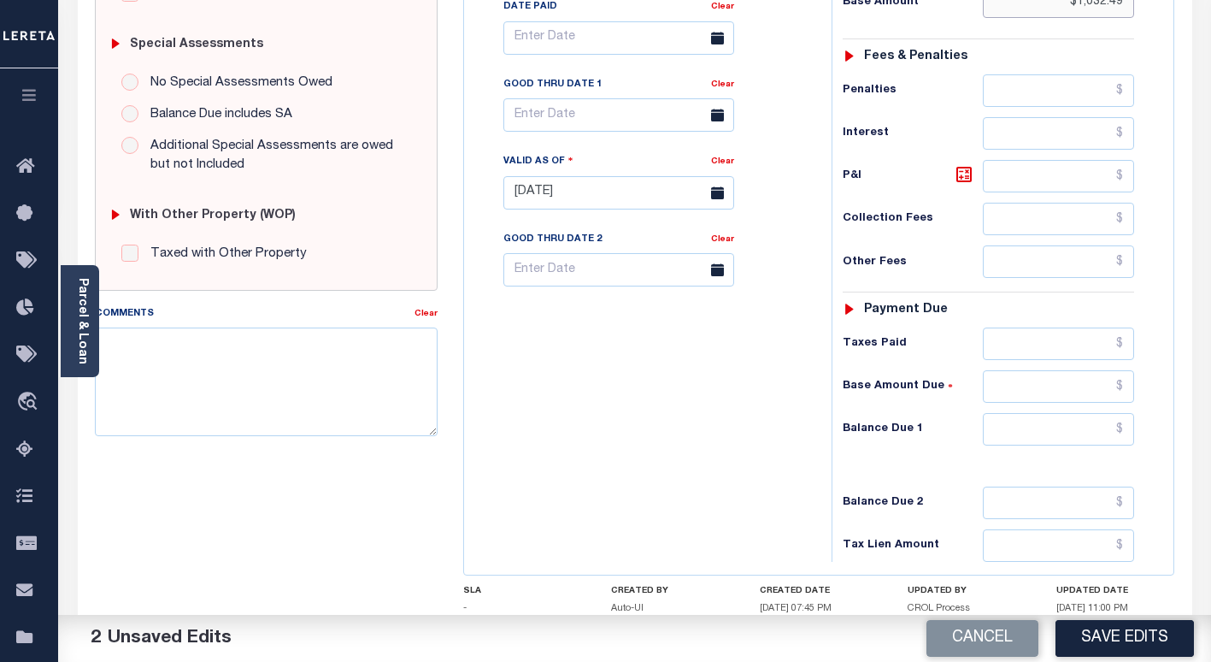
type input "$1,032.49"
click at [1053, 334] on input "text" at bounding box center [1058, 343] width 151 height 32
paste input "1,032.49"
type input "$1,032.49"
click at [1109, 435] on input "text" at bounding box center [1058, 429] width 151 height 32
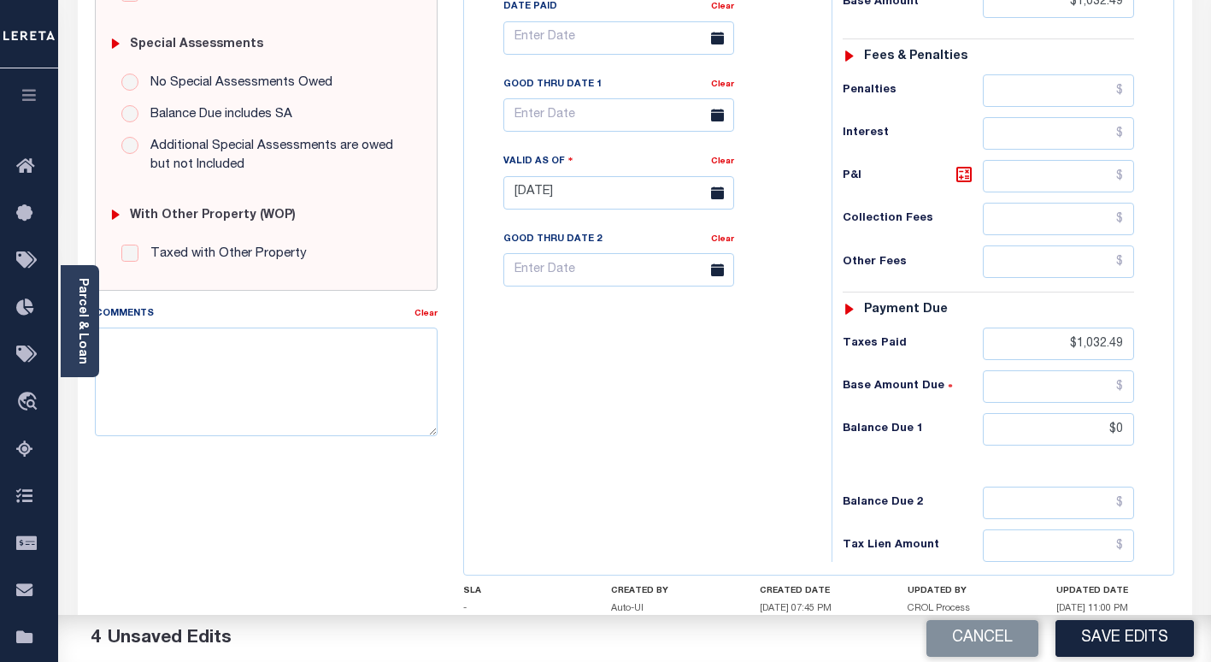
type input "$0.00"
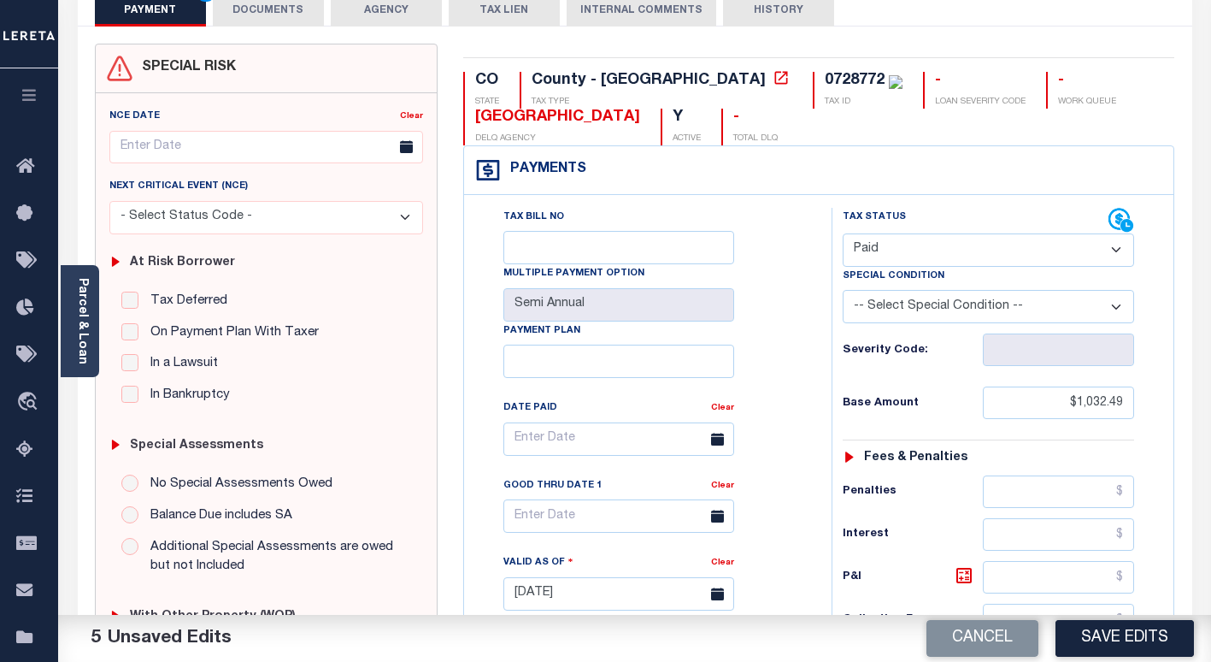
scroll to position [0, 0]
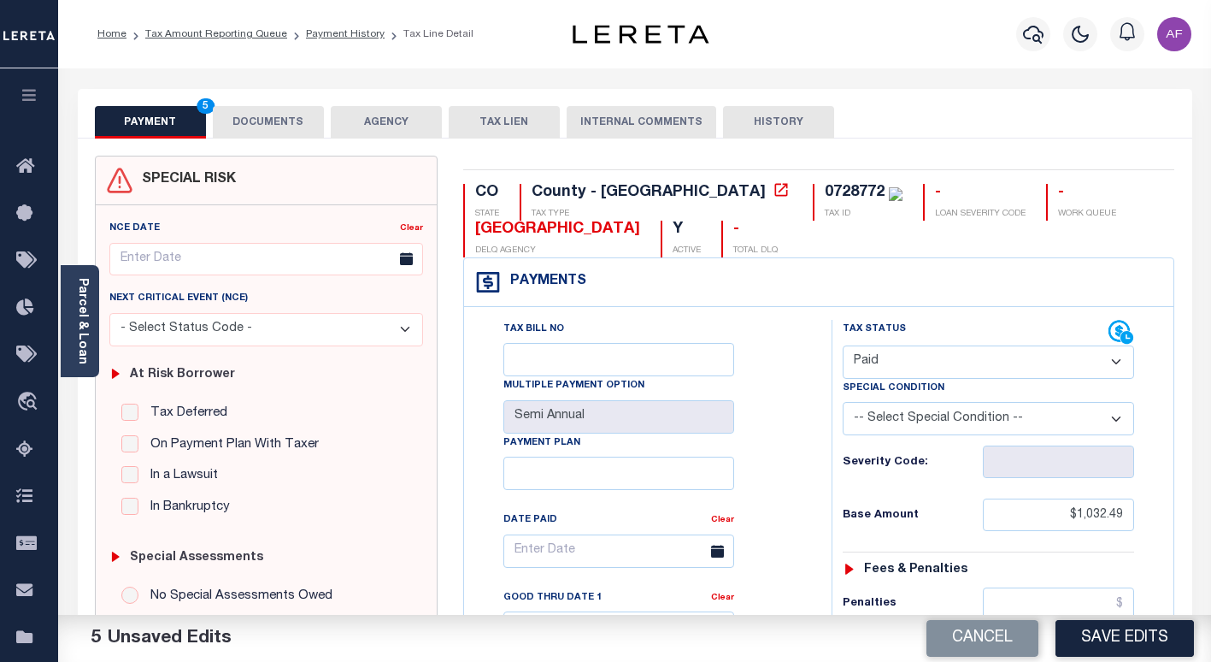
click at [274, 132] on button "DOCUMENTS" at bounding box center [268, 122] width 111 height 32
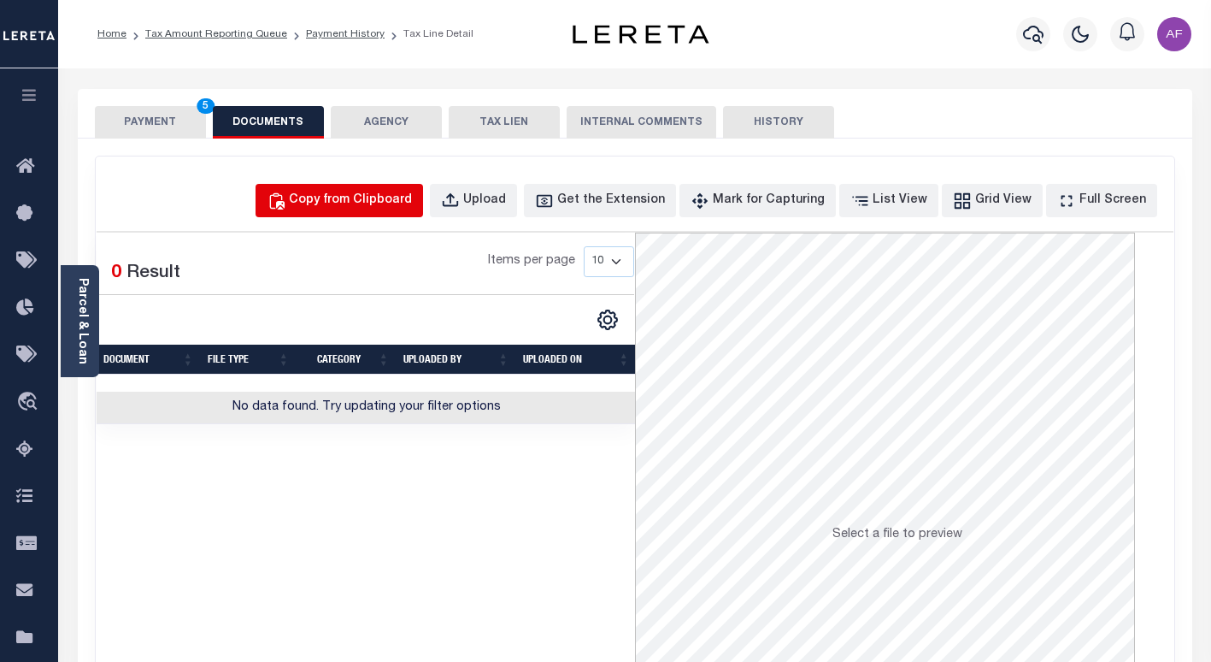
click at [368, 191] on div "Copy from Clipboard" at bounding box center [350, 200] width 123 height 19
select select "POP"
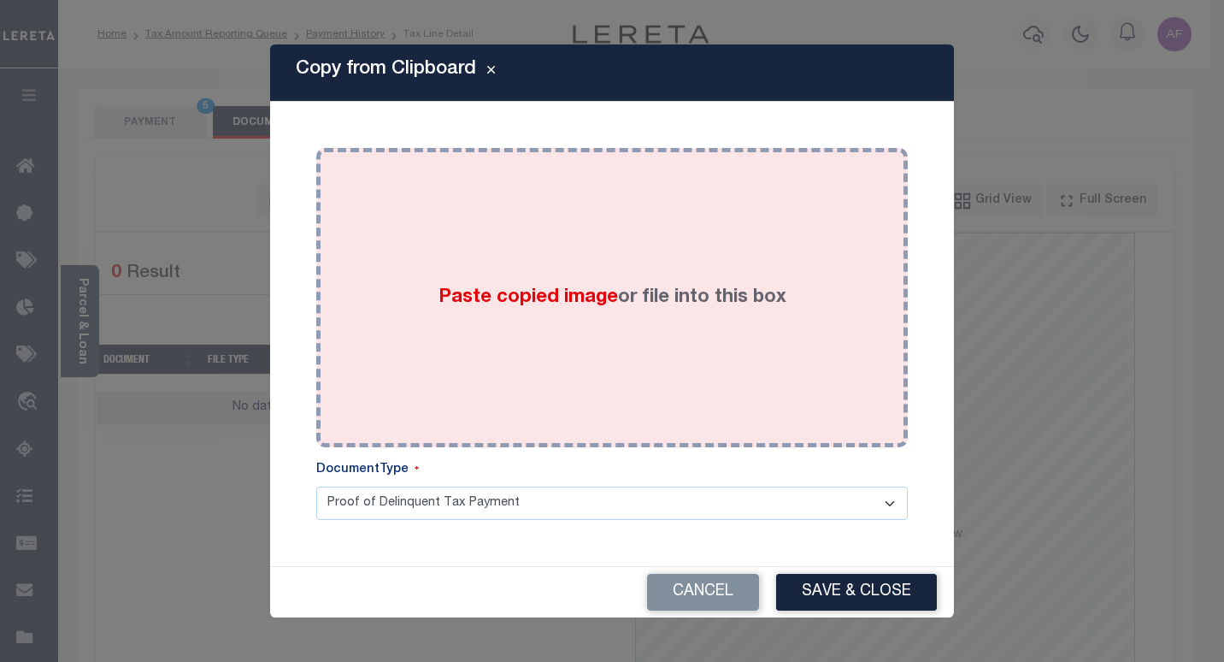
click at [433, 236] on div "Paste copied image or file into this box" at bounding box center [612, 298] width 566 height 274
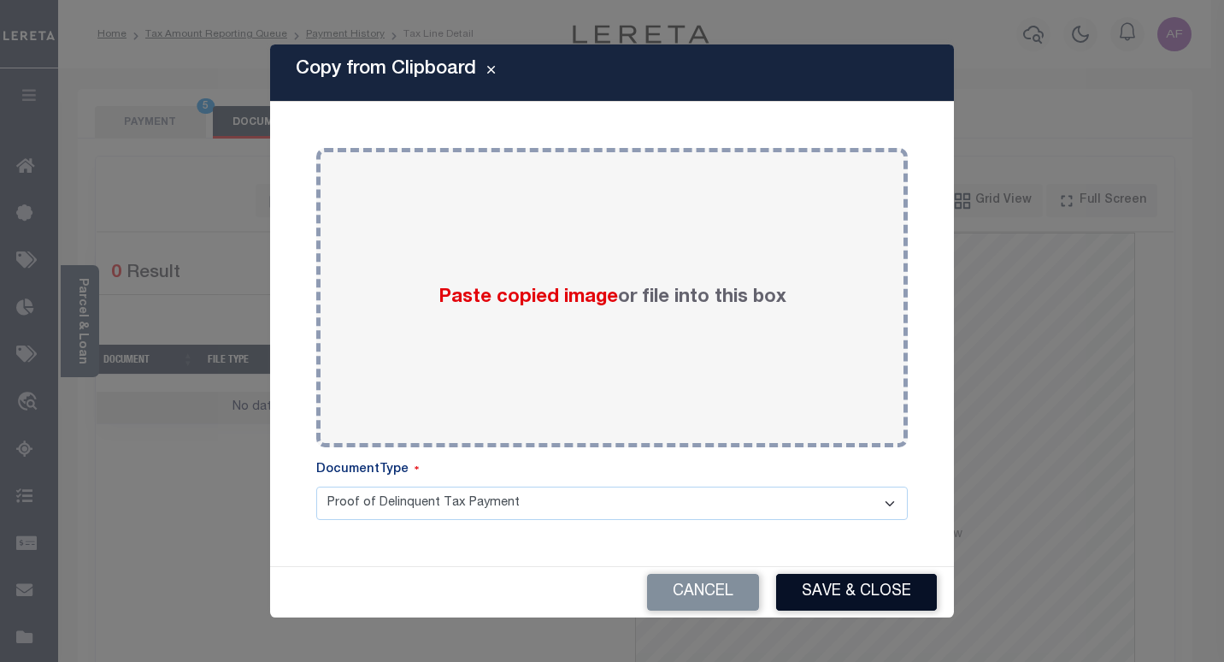
click at [832, 598] on button "Save & Close" at bounding box center [856, 592] width 161 height 37
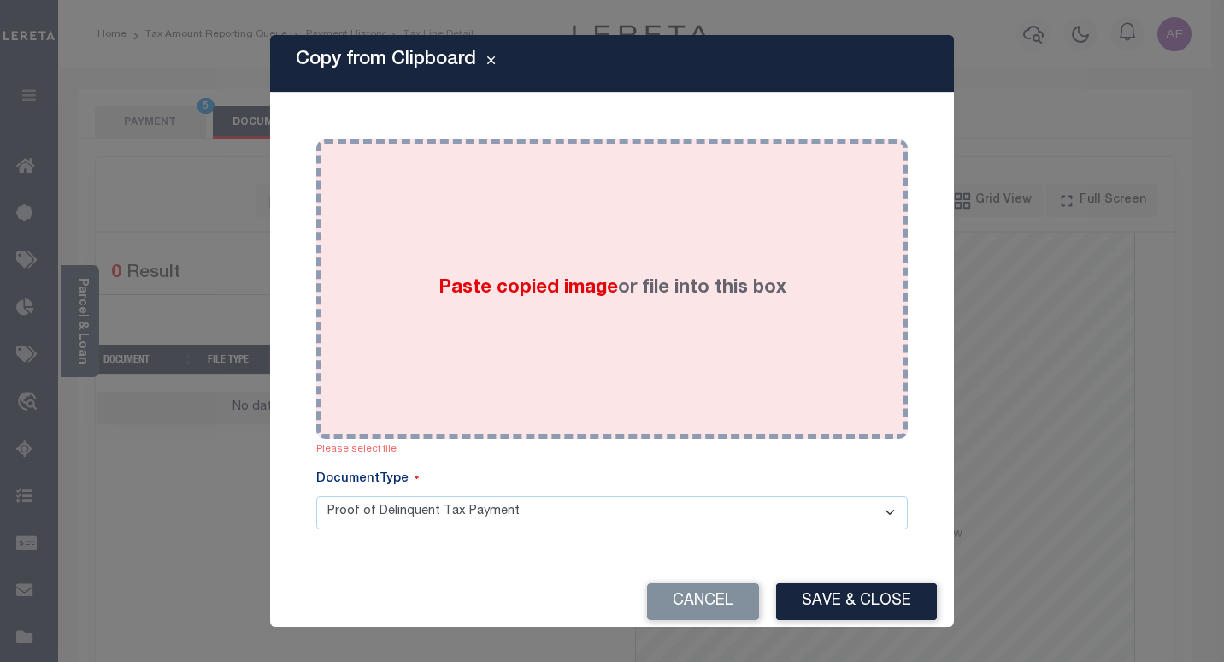
click at [549, 316] on div "Paste copied image or file into this box" at bounding box center [612, 289] width 566 height 274
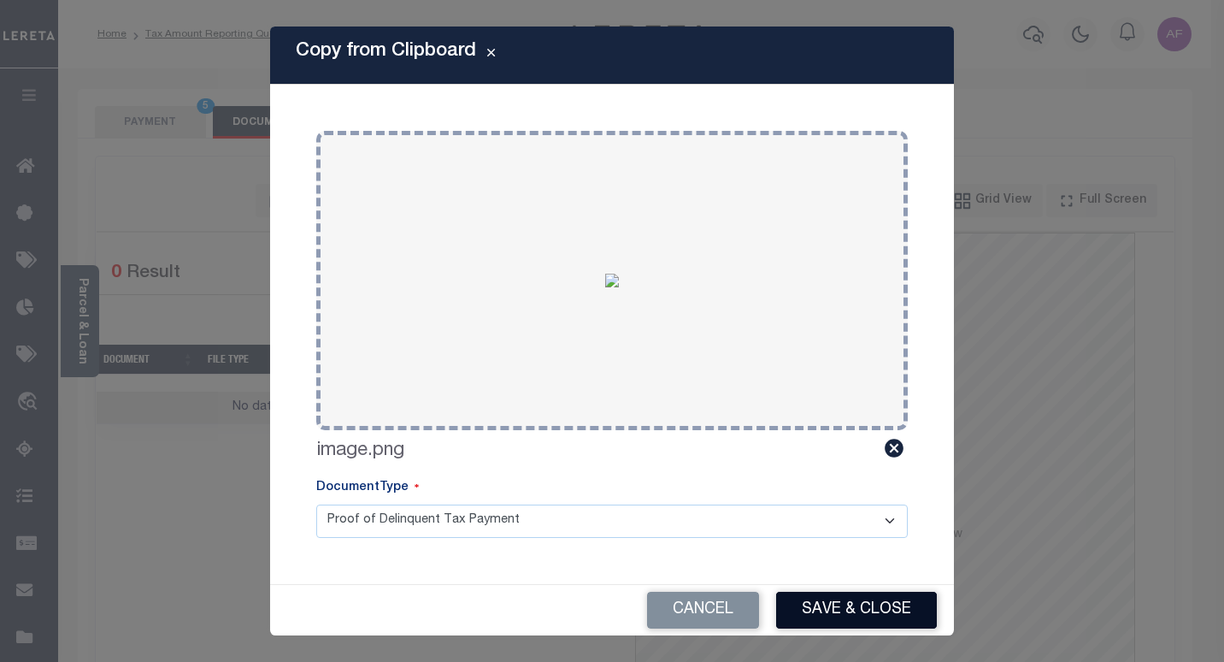
click at [820, 600] on button "Save & Close" at bounding box center [856, 609] width 161 height 37
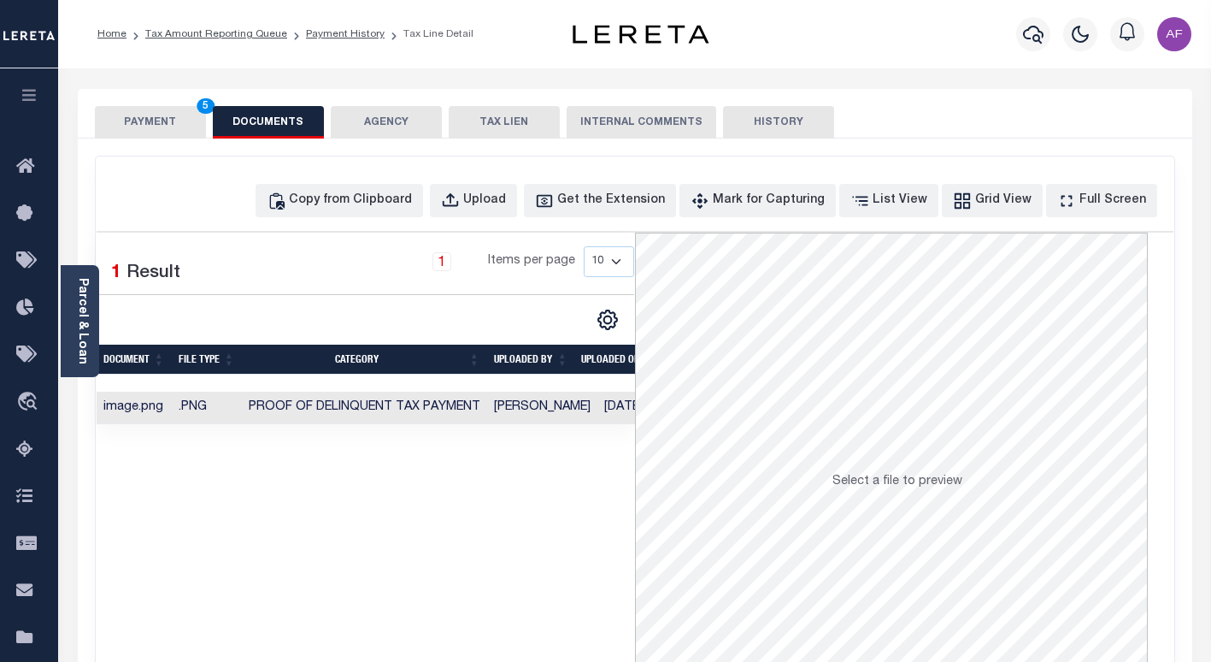
click at [122, 111] on button "PAYMENT 5" at bounding box center [150, 122] width 111 height 32
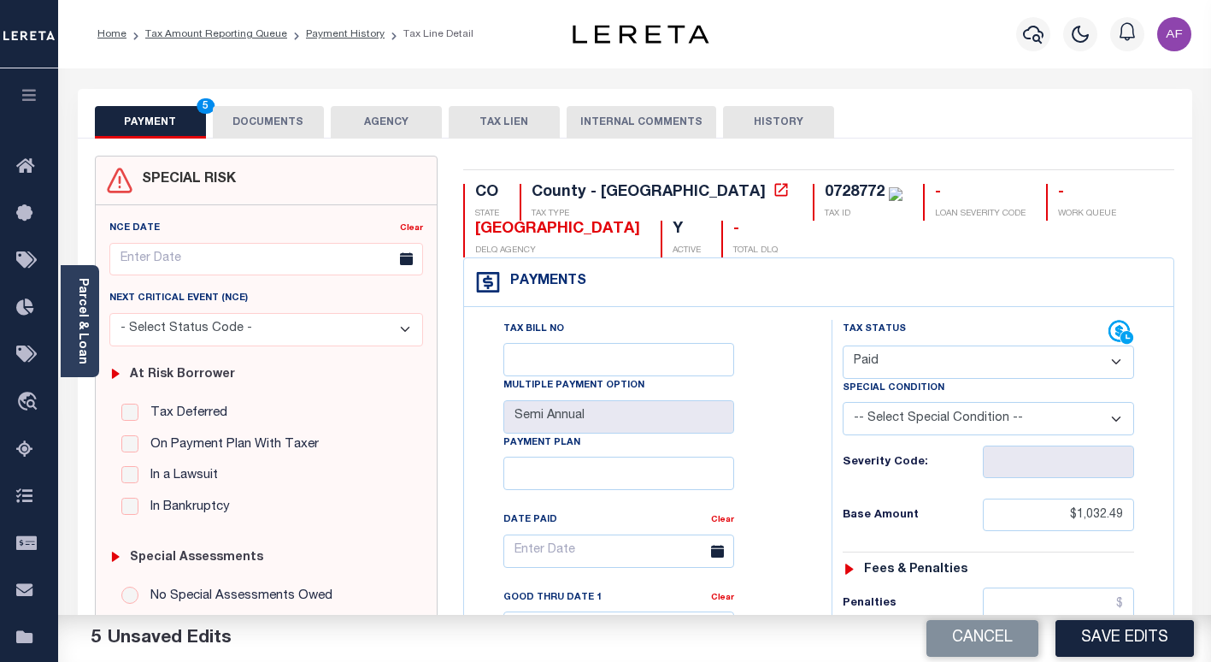
click at [258, 138] on button "DOCUMENTS" at bounding box center [268, 122] width 111 height 32
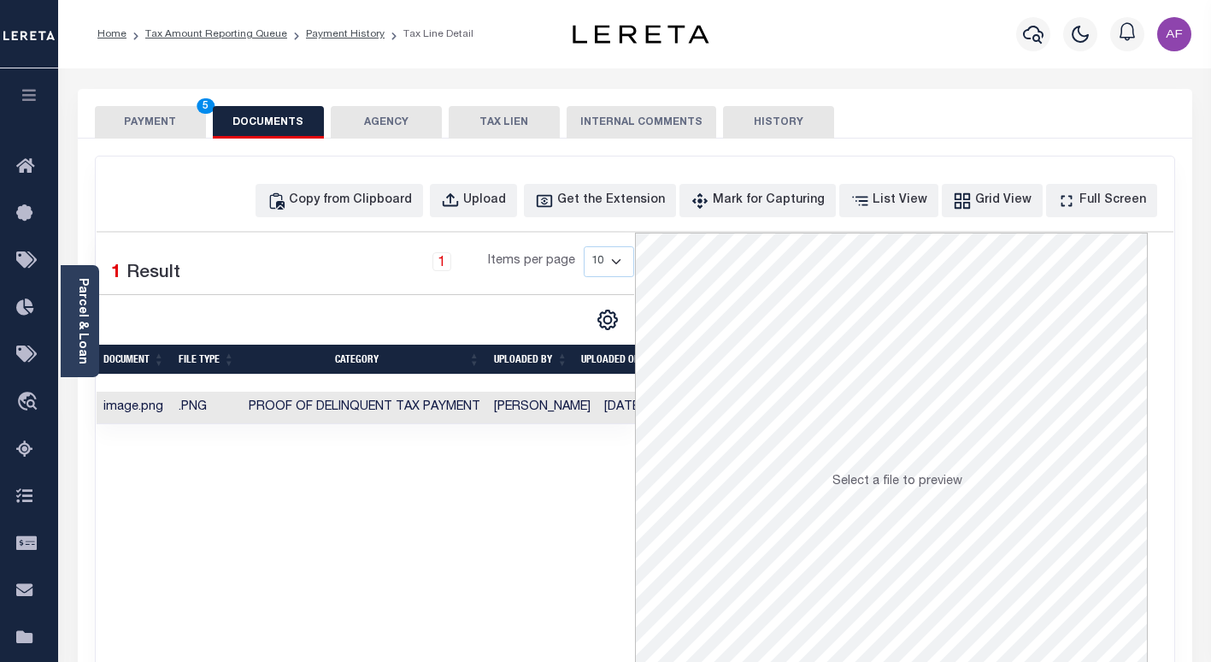
click at [164, 125] on button "PAYMENT 5" at bounding box center [150, 122] width 111 height 32
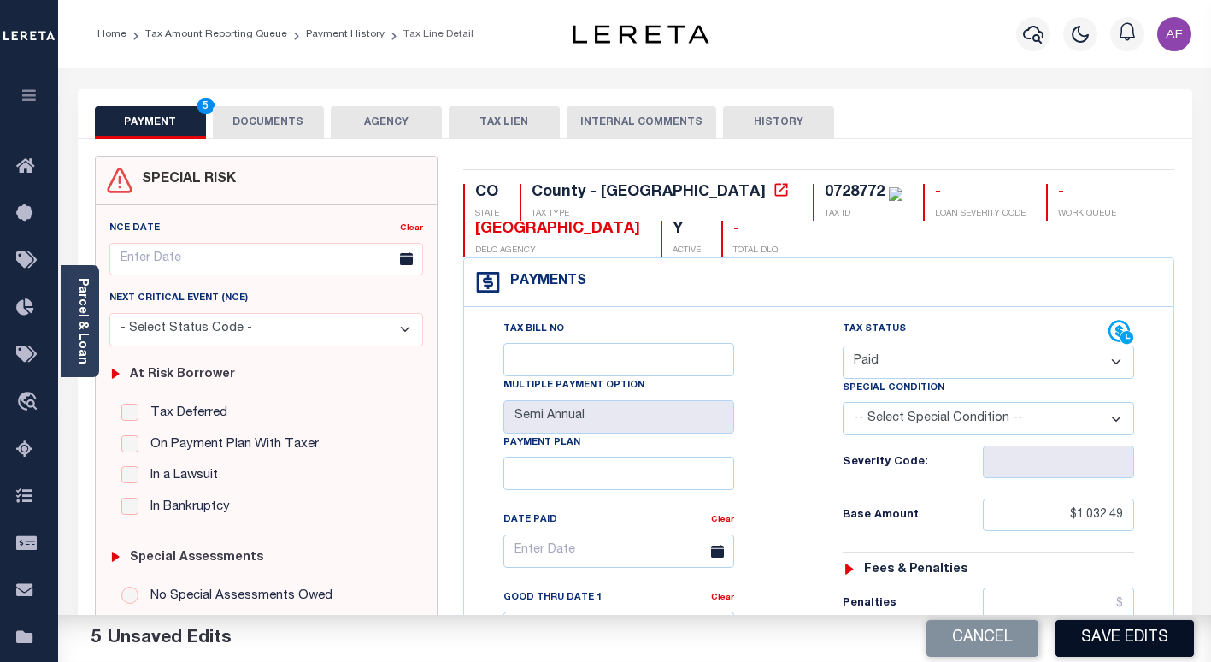
click at [1112, 633] on button "Save Edits" at bounding box center [1125, 638] width 138 height 37
checkbox input "false"
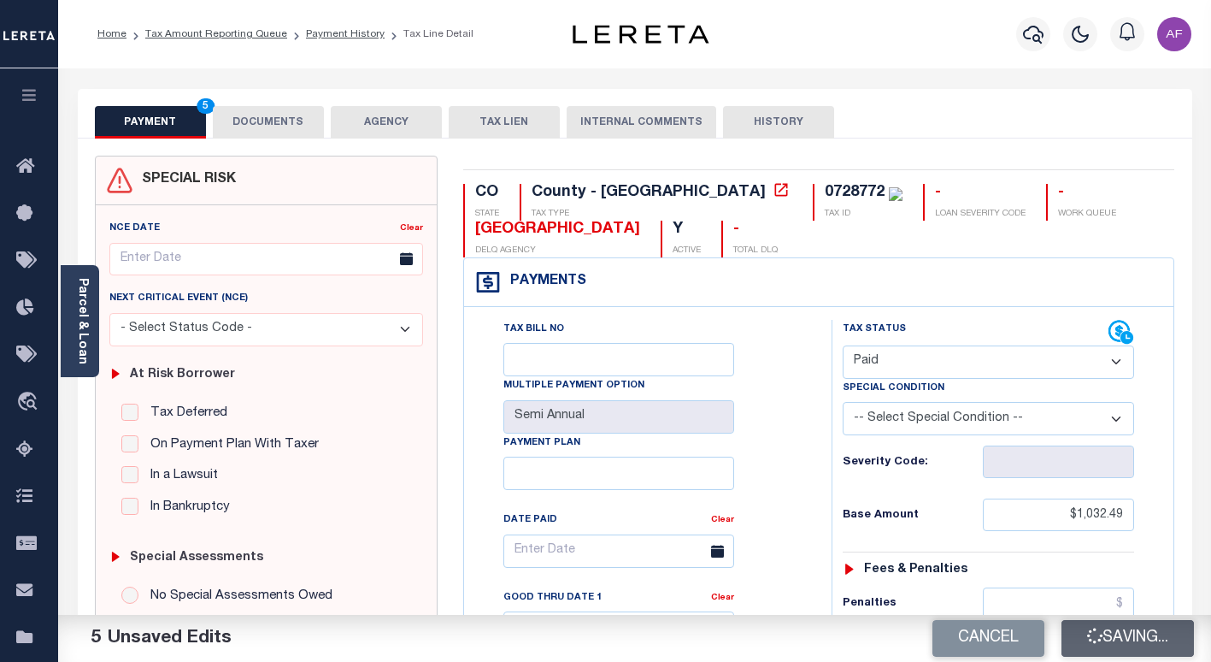
type input "$1,032.49"
type input "$0"
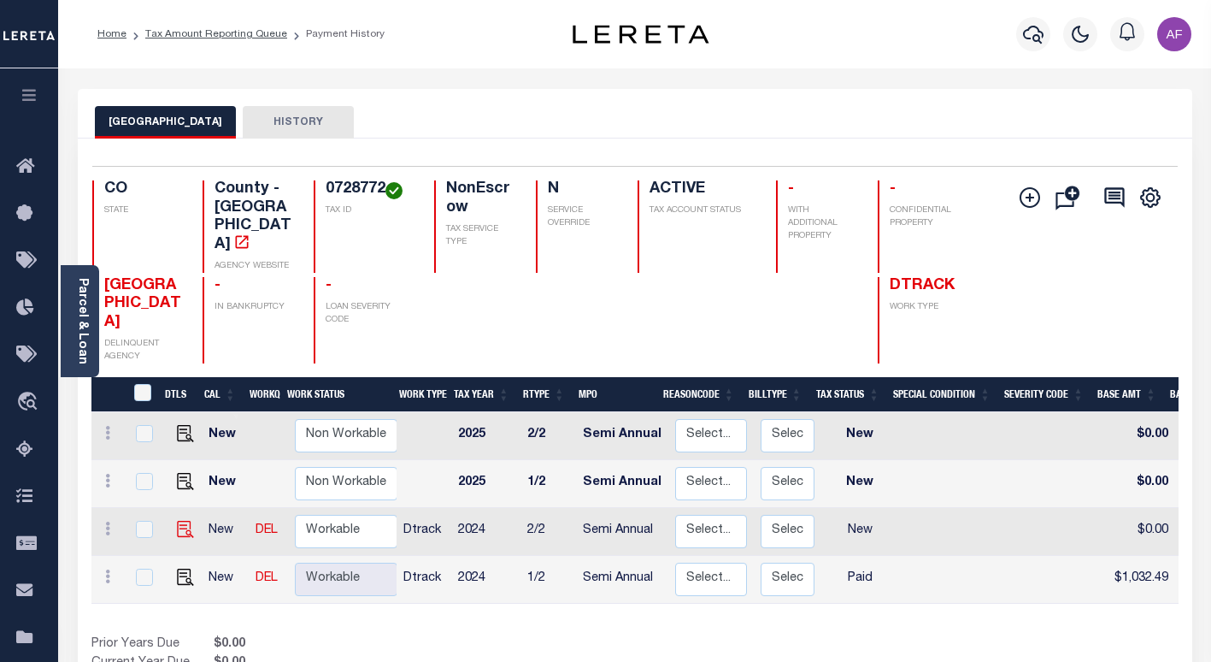
click at [177, 521] on img at bounding box center [185, 529] width 17 height 17
checkbox input "true"
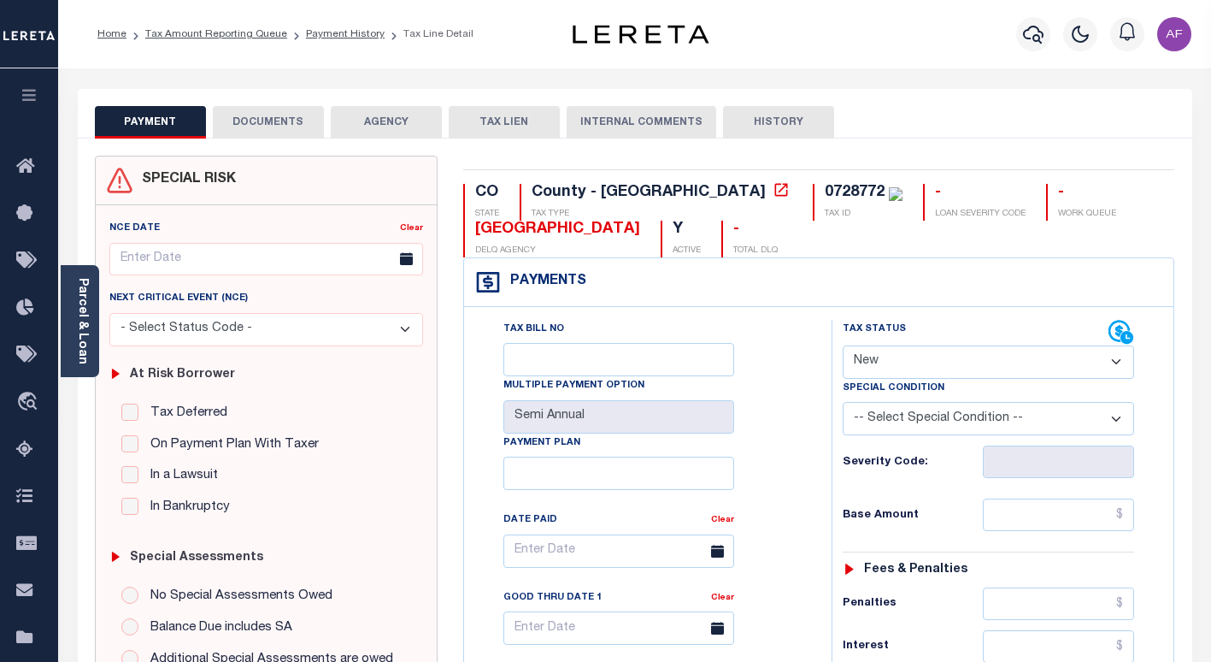
click at [321, 135] on button "DOCUMENTS" at bounding box center [268, 122] width 111 height 32
click at [274, 121] on button "DOCUMENTS" at bounding box center [268, 122] width 111 height 32
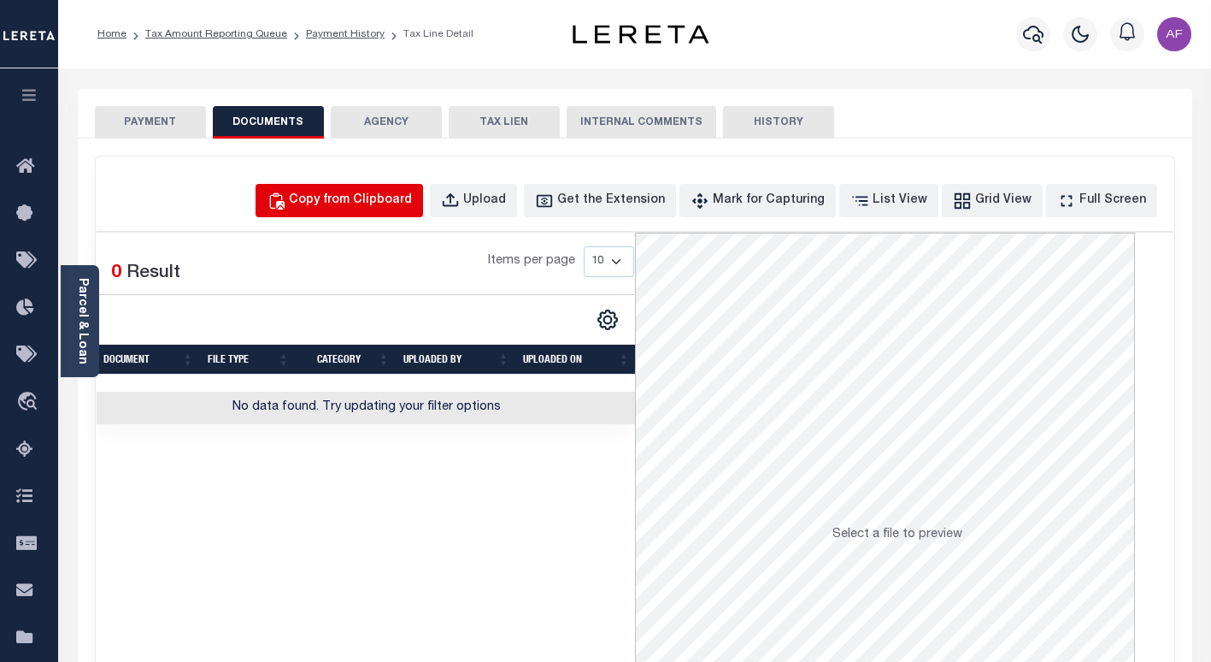
click at [371, 196] on div "Copy from Clipboard" at bounding box center [350, 200] width 123 height 19
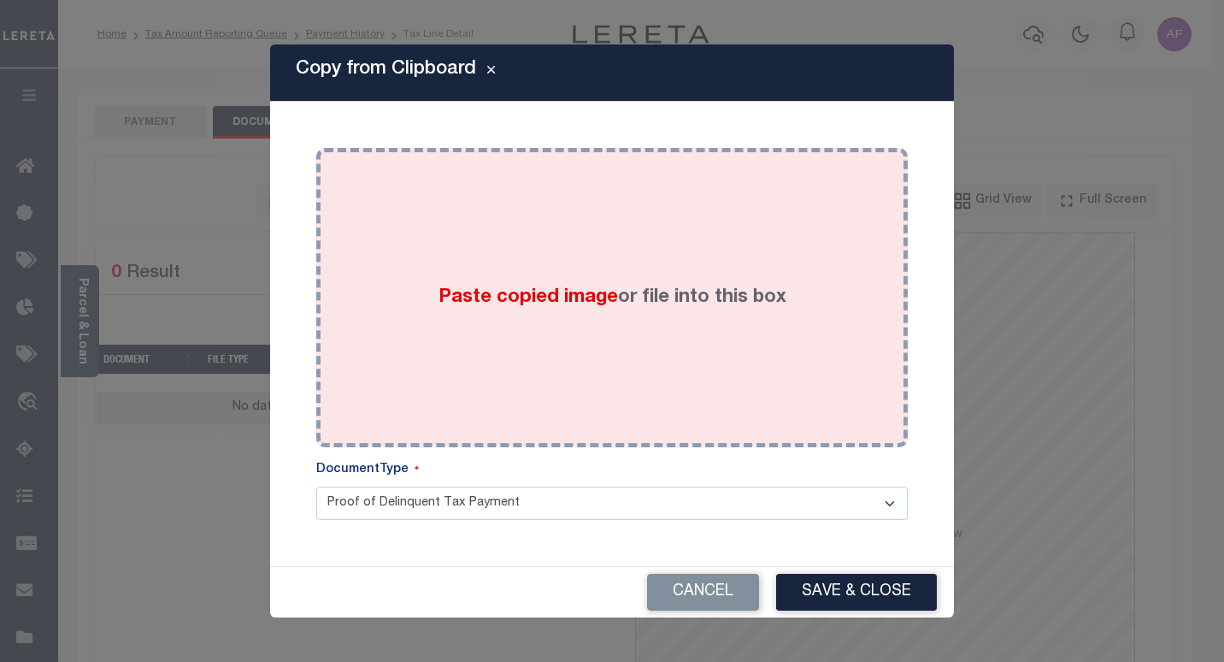
click at [469, 209] on div "Paste copied image or file into this box" at bounding box center [612, 298] width 566 height 274
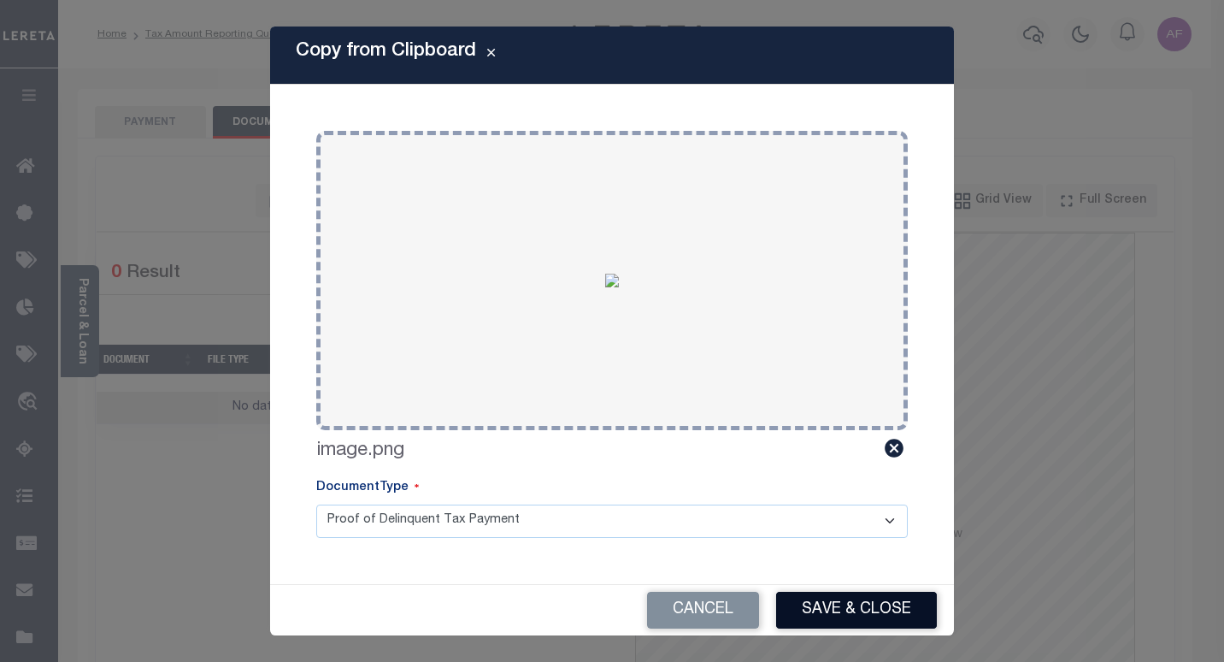
click at [832, 591] on div "Cancel Save & Close" at bounding box center [612, 610] width 684 height 50
click at [826, 606] on button "Save & Close" at bounding box center [856, 609] width 161 height 37
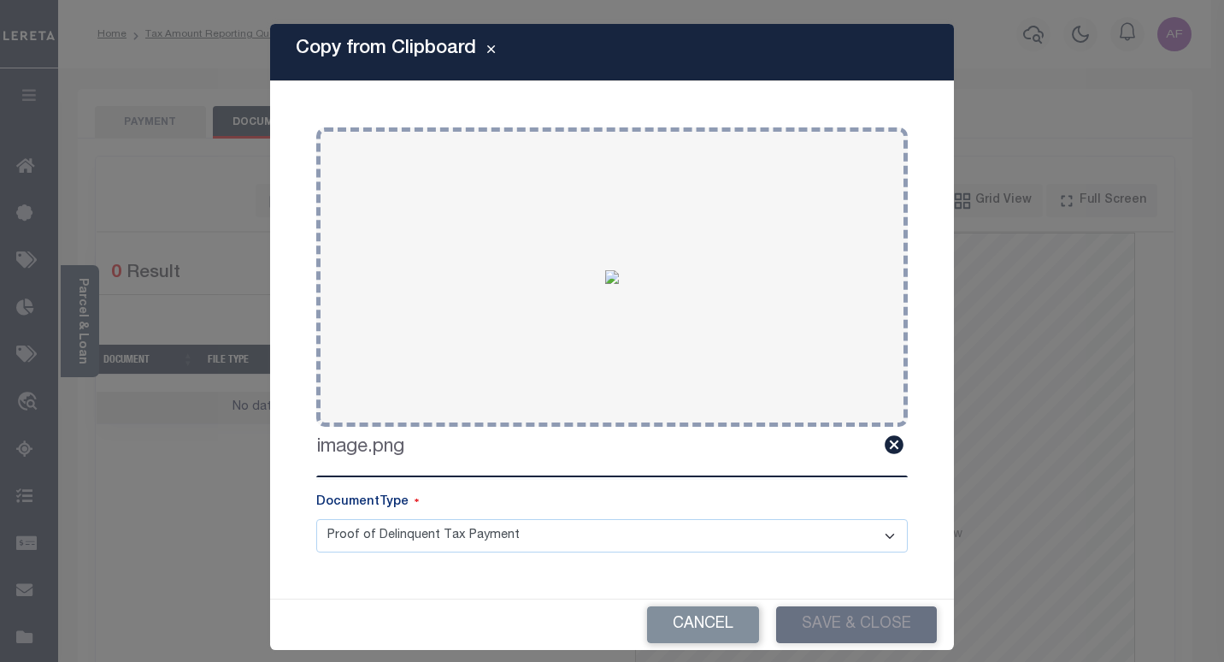
click at [149, 118] on body "Home Tax Amount Reporting Queue Payment History Tax Line Detail Profile" at bounding box center [612, 621] width 1224 height 1243
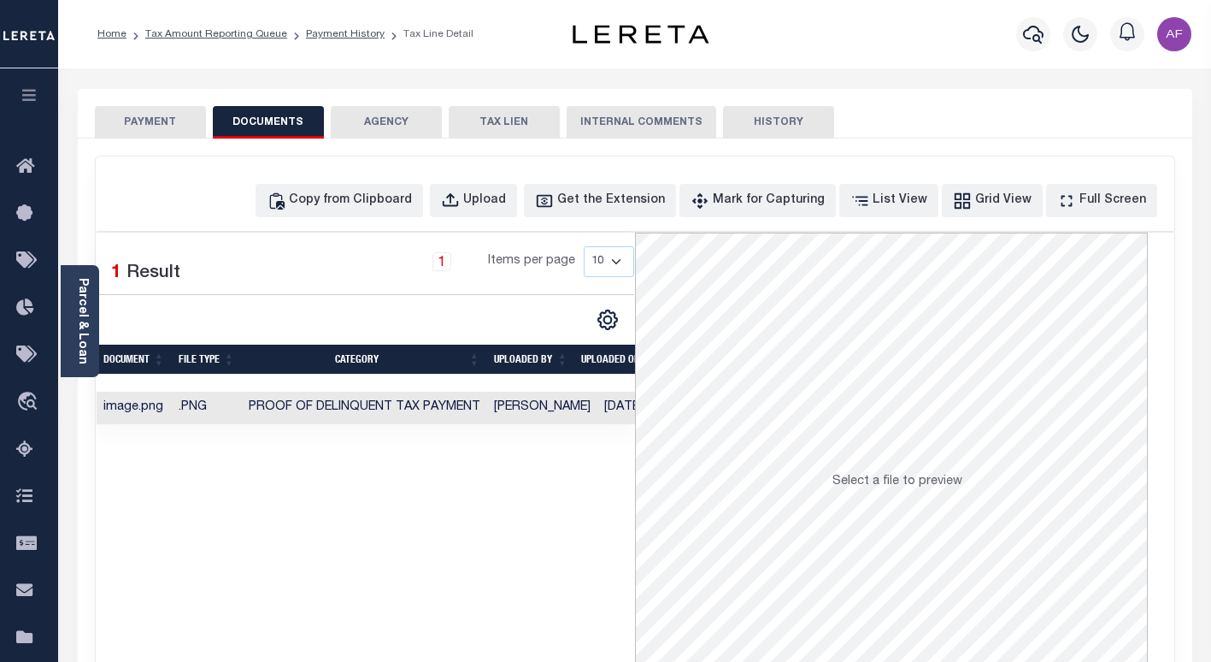
click at [138, 113] on button "PAYMENT" at bounding box center [150, 122] width 111 height 32
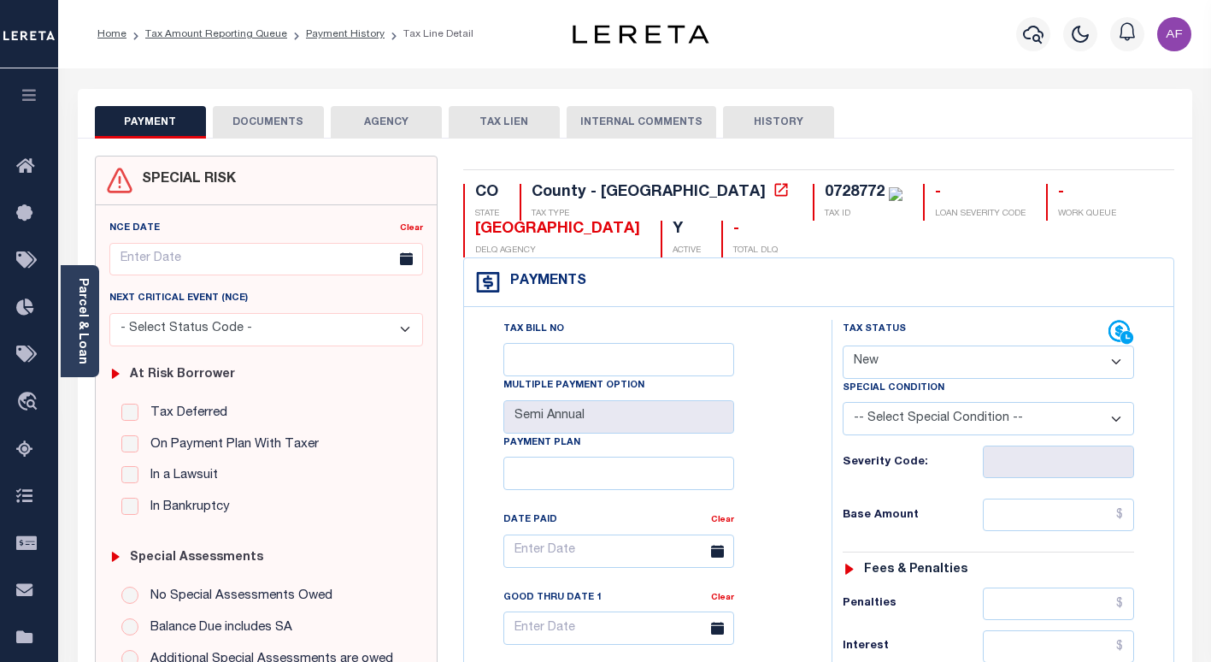
click at [914, 367] on select "- Select Status Code - Open Due/Unpaid Paid Incomplete No Tax Due Internal Refu…" at bounding box center [988, 361] width 291 height 33
select select "PYD"
click at [843, 346] on select "- Select Status Code - Open Due/Unpaid Paid Incomplete No Tax Due Internal Refu…" at bounding box center [988, 361] width 291 height 33
type input "[DATE]"
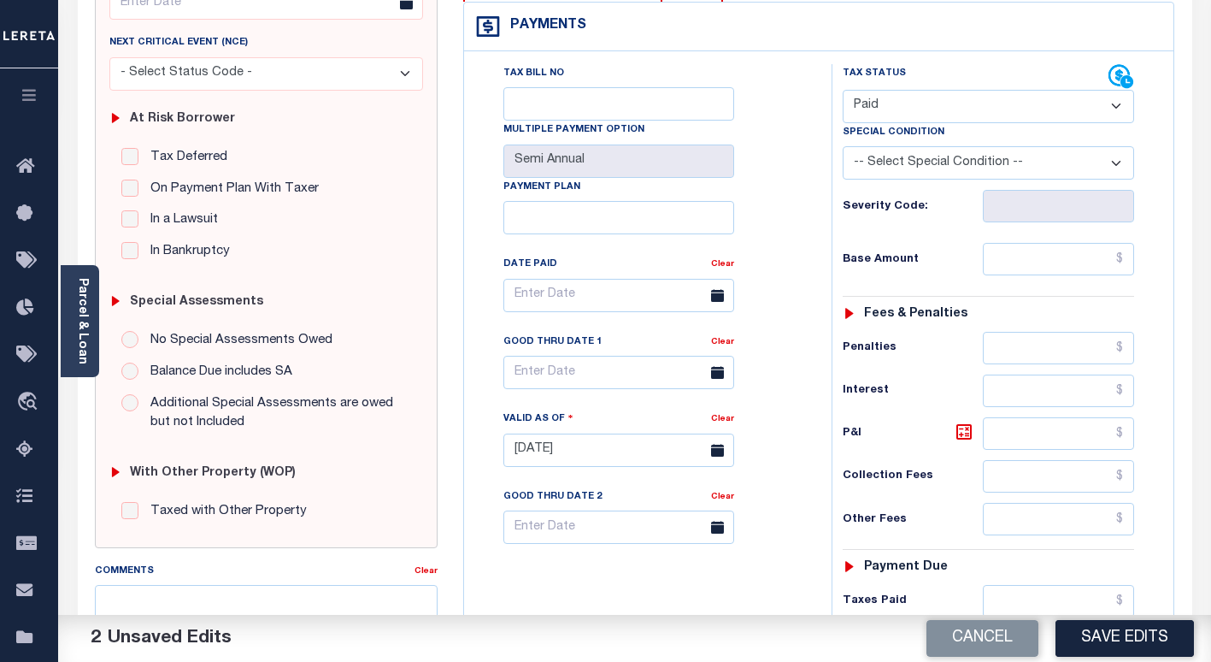
scroll to position [256, 0]
click at [1086, 256] on input "text" at bounding box center [1058, 258] width 151 height 32
click at [1089, 256] on input "text" at bounding box center [1058, 258] width 151 height 32
paste input "1,032.49"
type input "$1,032.49"
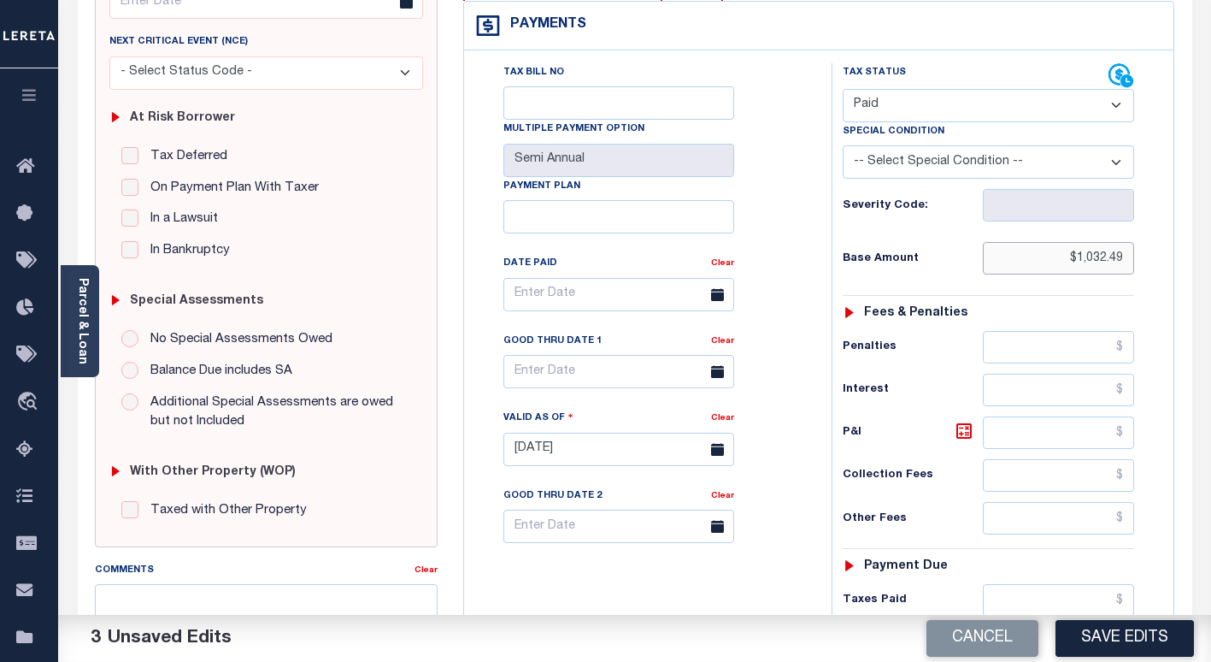
scroll to position [628, 0]
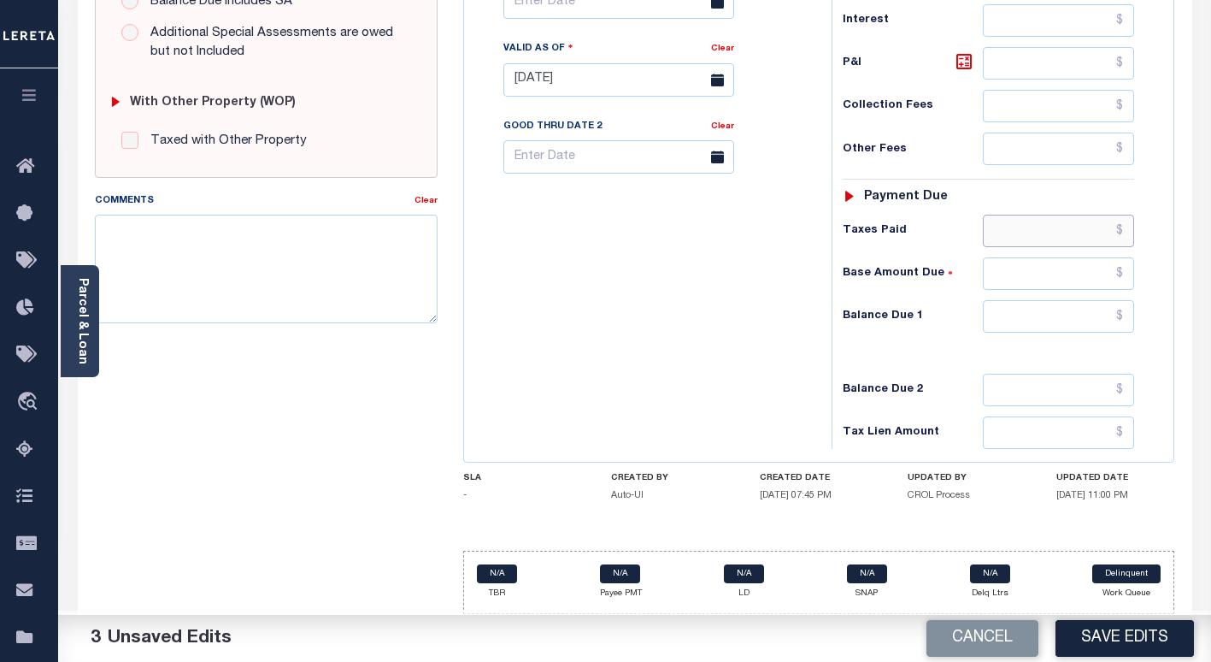
click at [1069, 229] on input "text" at bounding box center [1058, 231] width 151 height 32
paste input "1,032.49"
type input "$1,032.49"
click at [1079, 313] on input "text" at bounding box center [1058, 316] width 151 height 32
click at [1074, 314] on input "text" at bounding box center [1058, 316] width 151 height 32
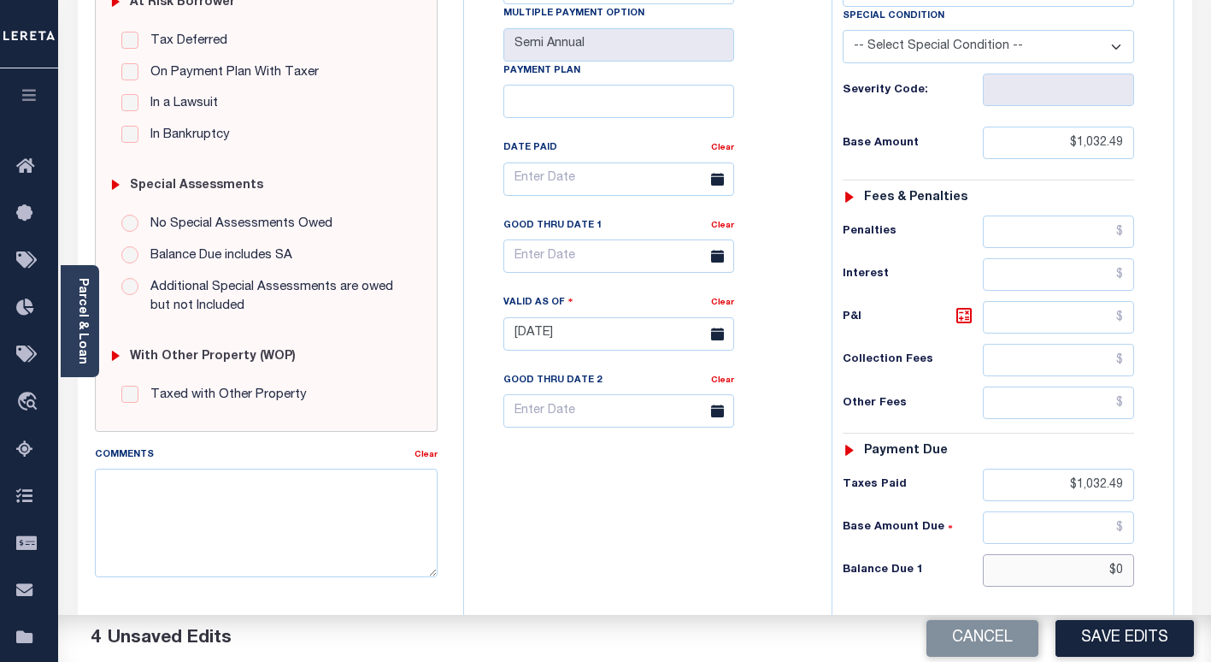
scroll to position [0, 0]
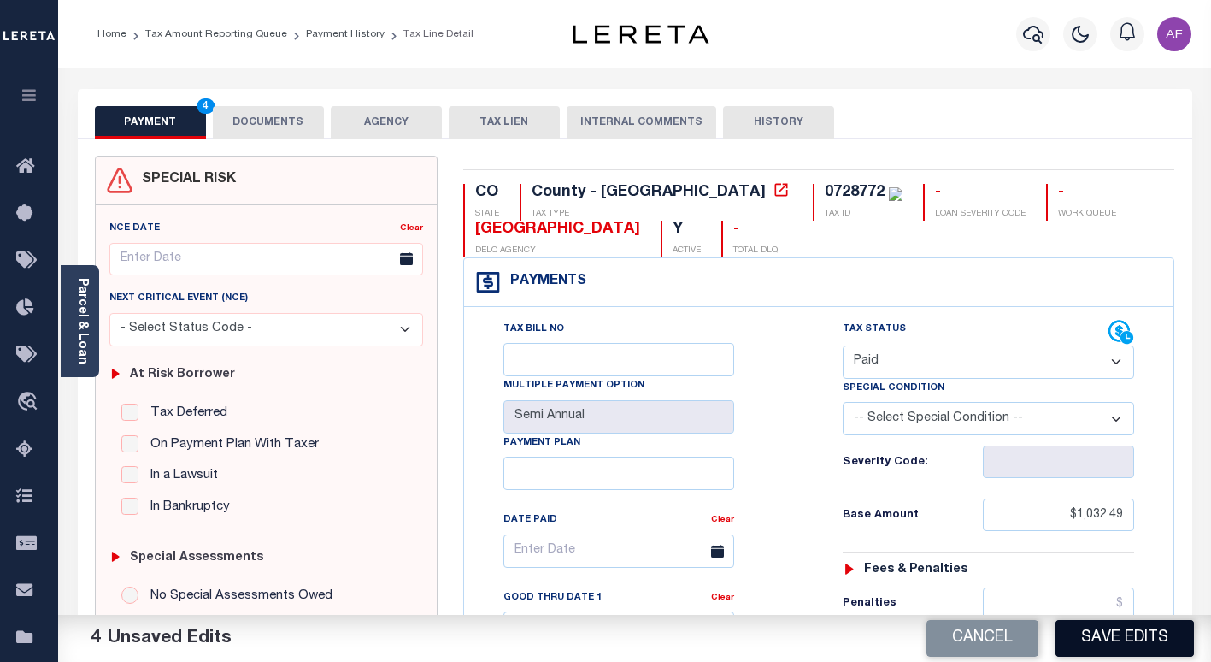
type input "$0.00"
click at [1104, 647] on button "Save Edits" at bounding box center [1125, 638] width 138 height 37
checkbox input "false"
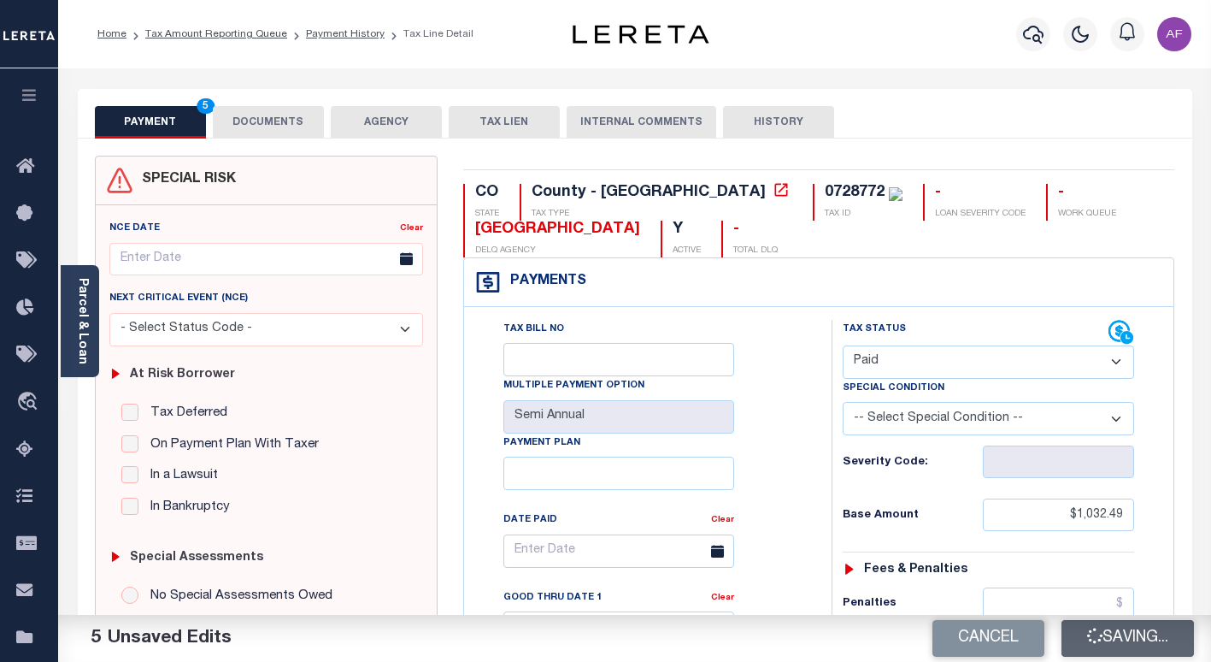
checkbox input "false"
type input "$1,032.49"
type input "$0"
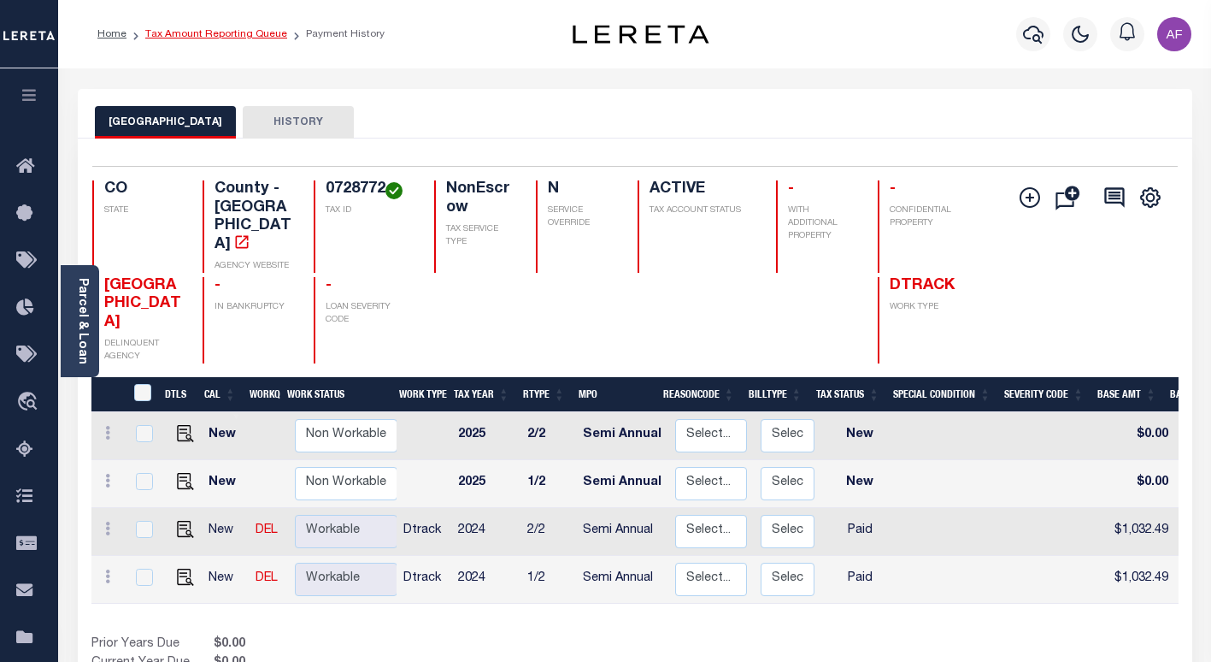
click at [212, 35] on link "Tax Amount Reporting Queue" at bounding box center [216, 34] width 142 height 10
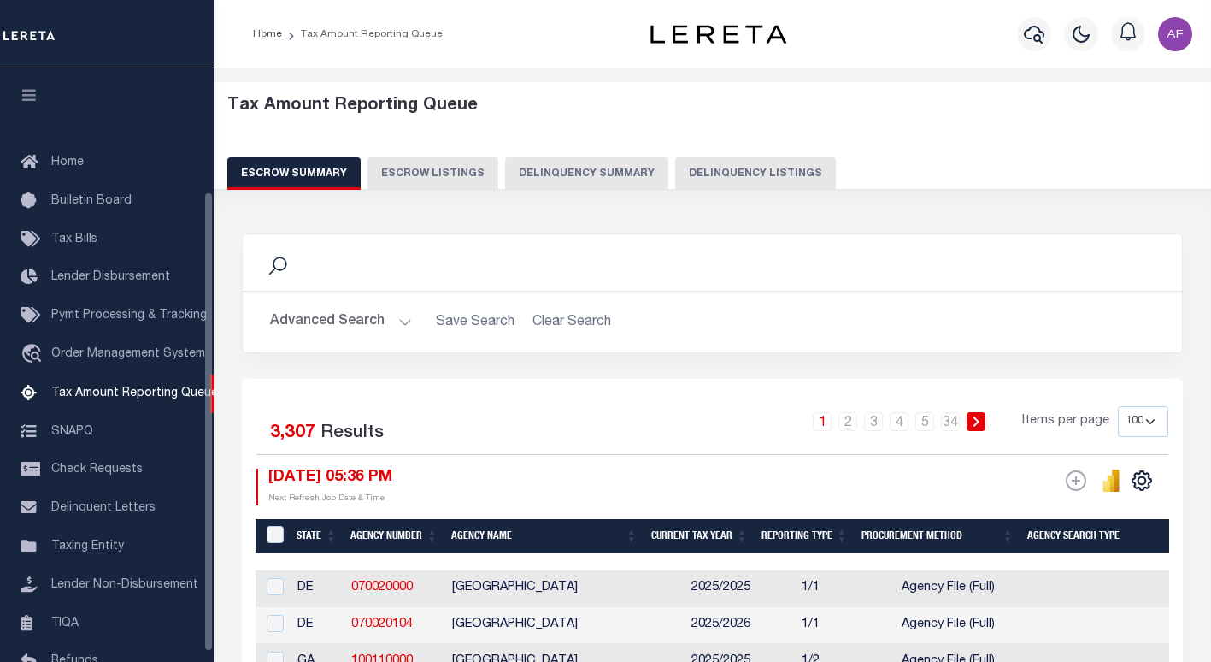
select select "100"
click at [675, 176] on button "Delinquency Listings" at bounding box center [755, 173] width 161 height 32
select select "100"
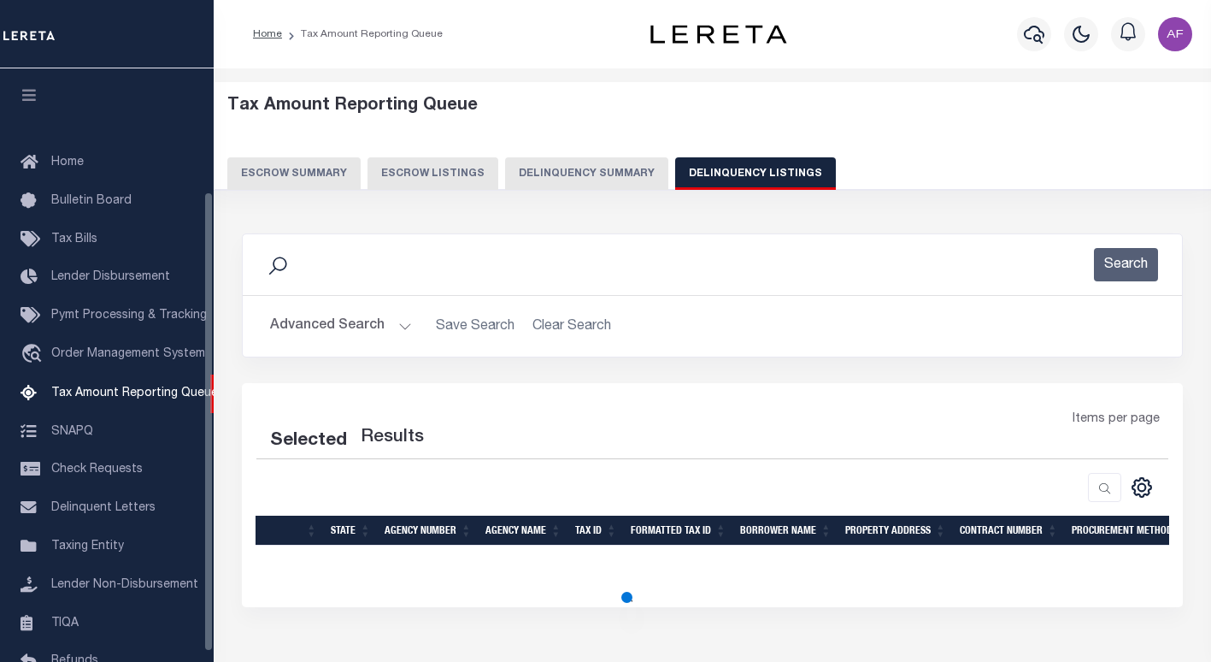
scroll to position [158, 0]
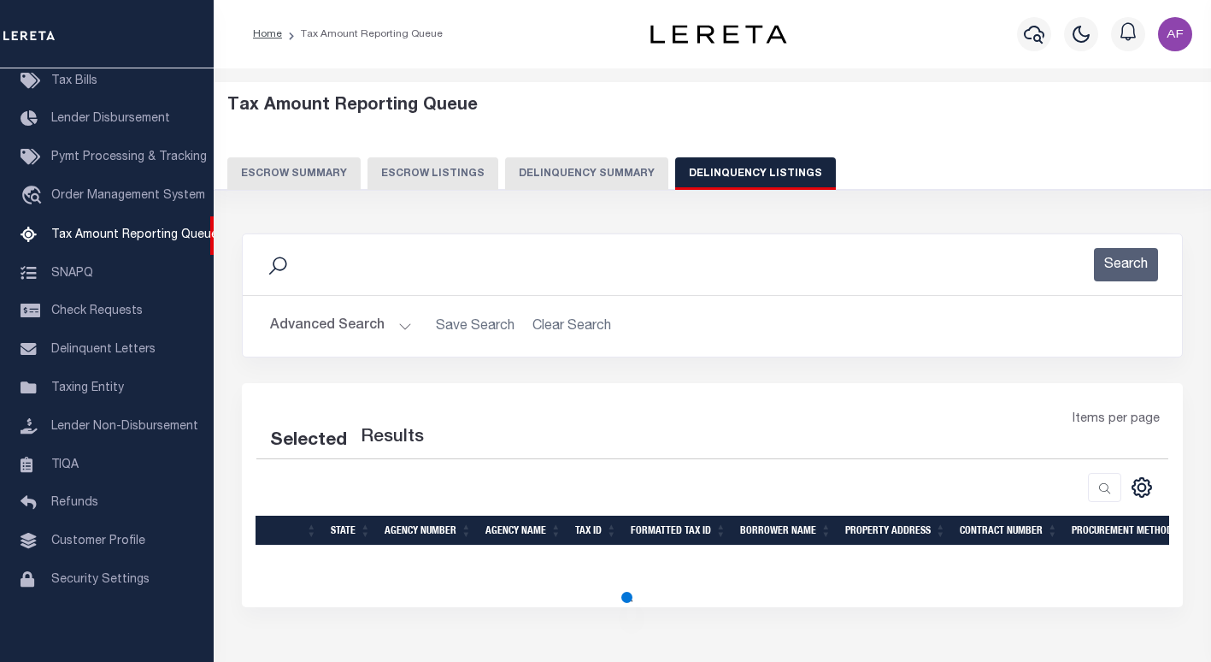
select select "100"
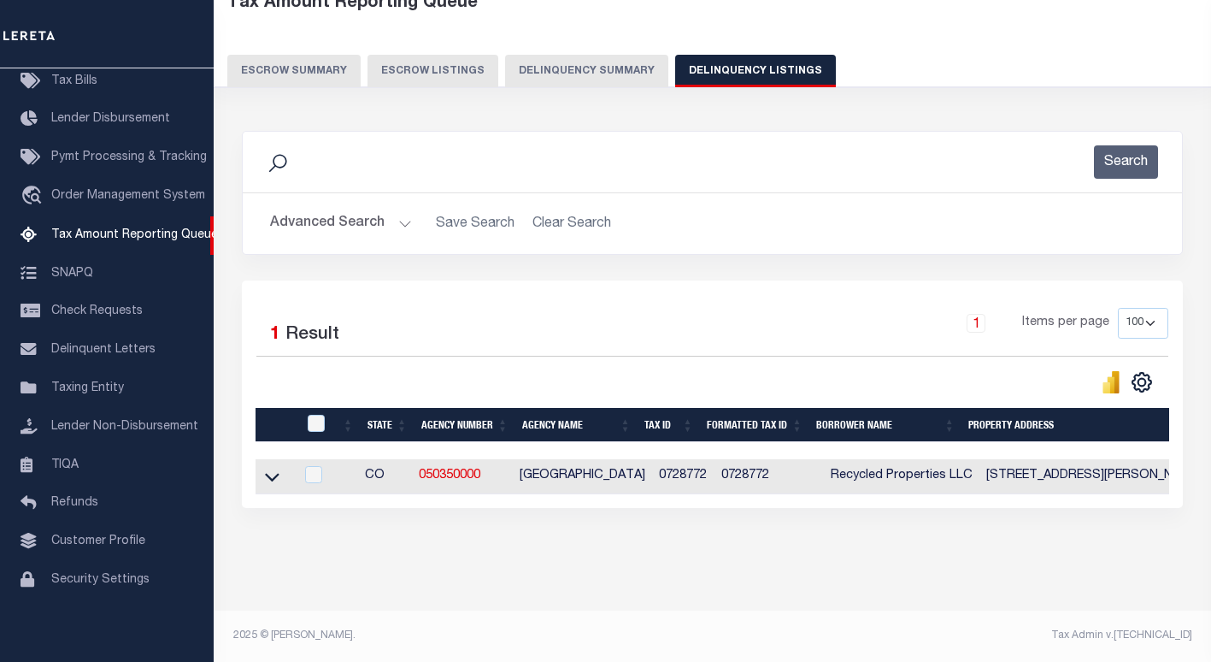
scroll to position [117, 0]
click at [310, 415] on input "checkbox" at bounding box center [316, 423] width 17 height 17
checkbox input "true"
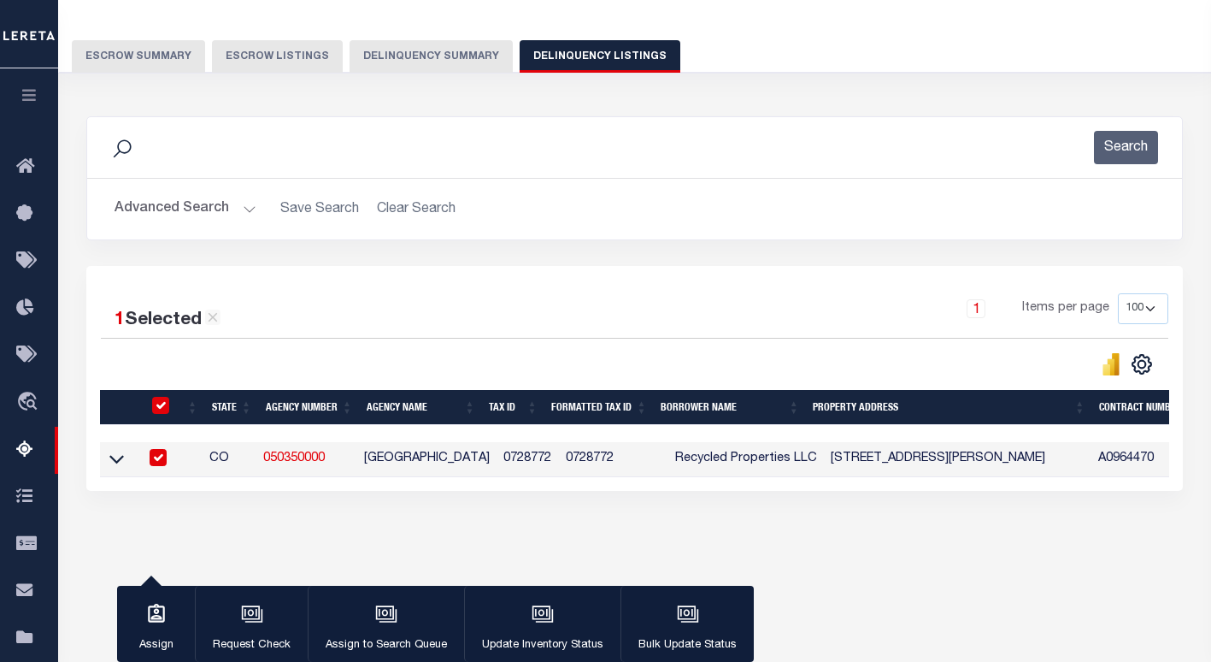
scroll to position [115, 0]
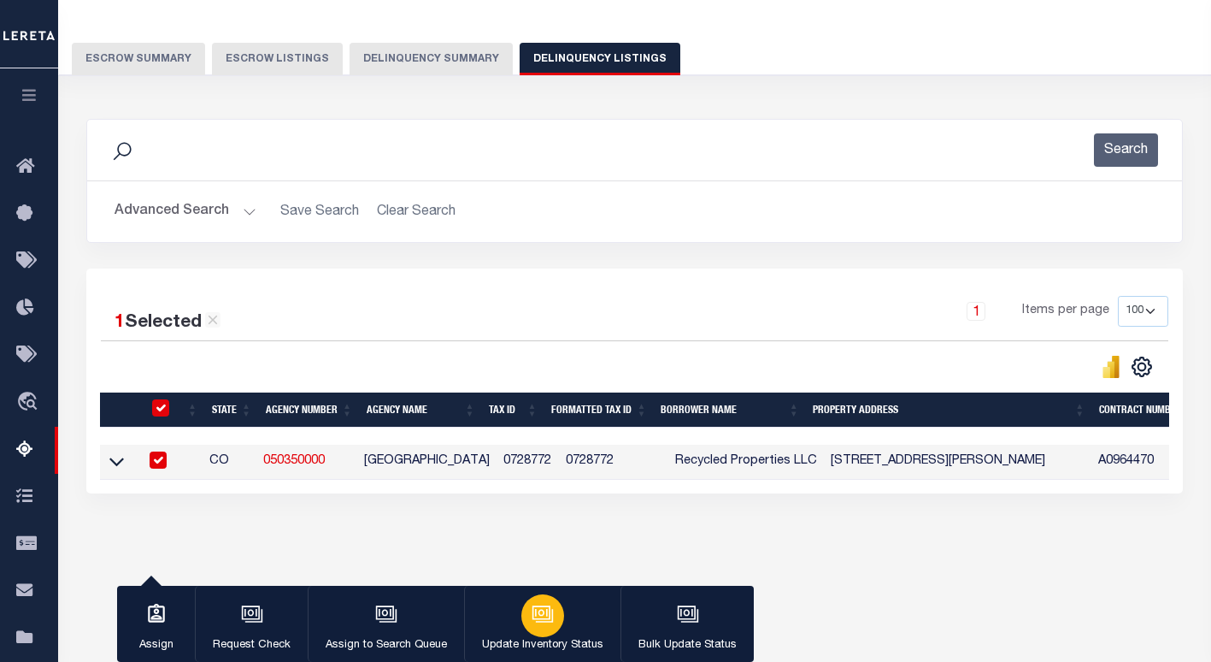
click at [557, 623] on div "button" at bounding box center [542, 615] width 43 height 43
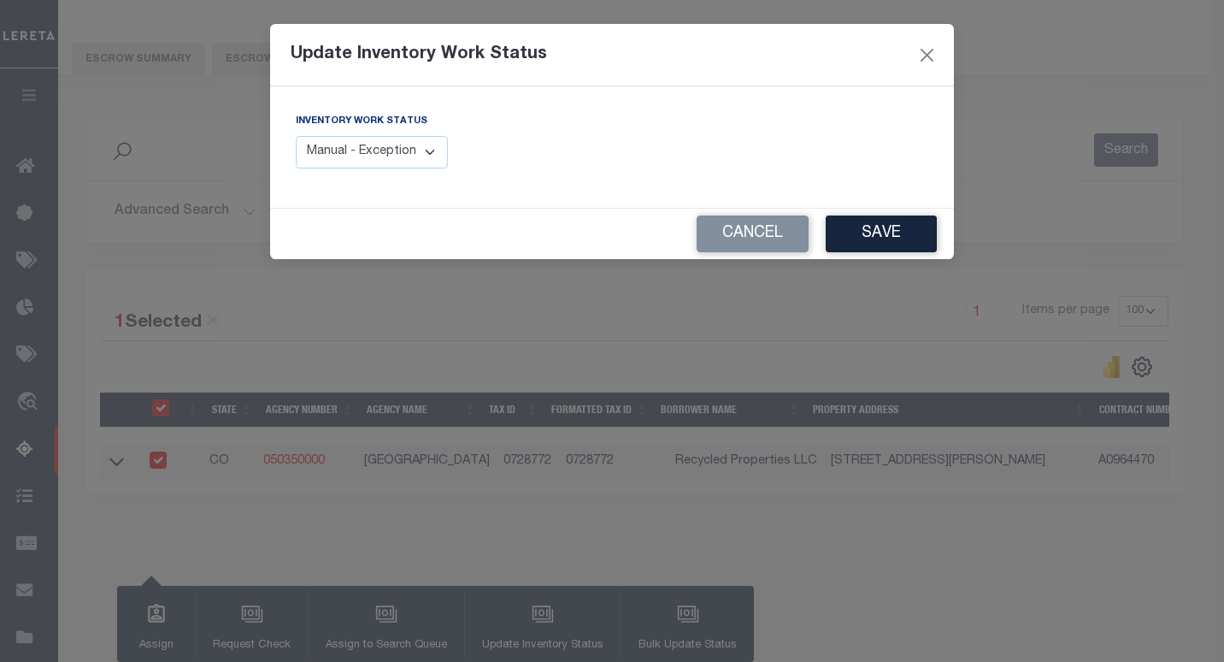
click at [401, 159] on select "Manual - Exception Pended - Awaiting Search Late Add Exception Completed" at bounding box center [372, 152] width 152 height 33
select select "4"
click at [296, 136] on select "Manual - Exception Pended - Awaiting Search Late Add Exception Completed" at bounding box center [372, 152] width 152 height 33
click at [903, 222] on button "Save" at bounding box center [881, 233] width 111 height 37
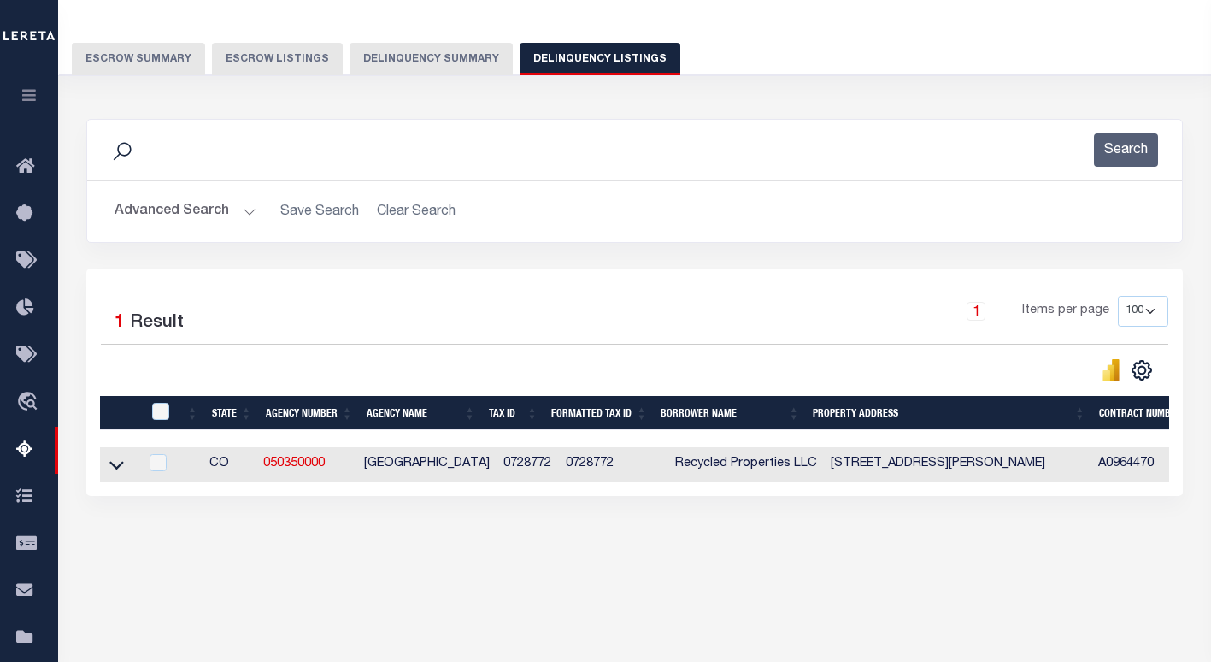
click at [163, 212] on button "Advanced Search" at bounding box center [186, 211] width 142 height 33
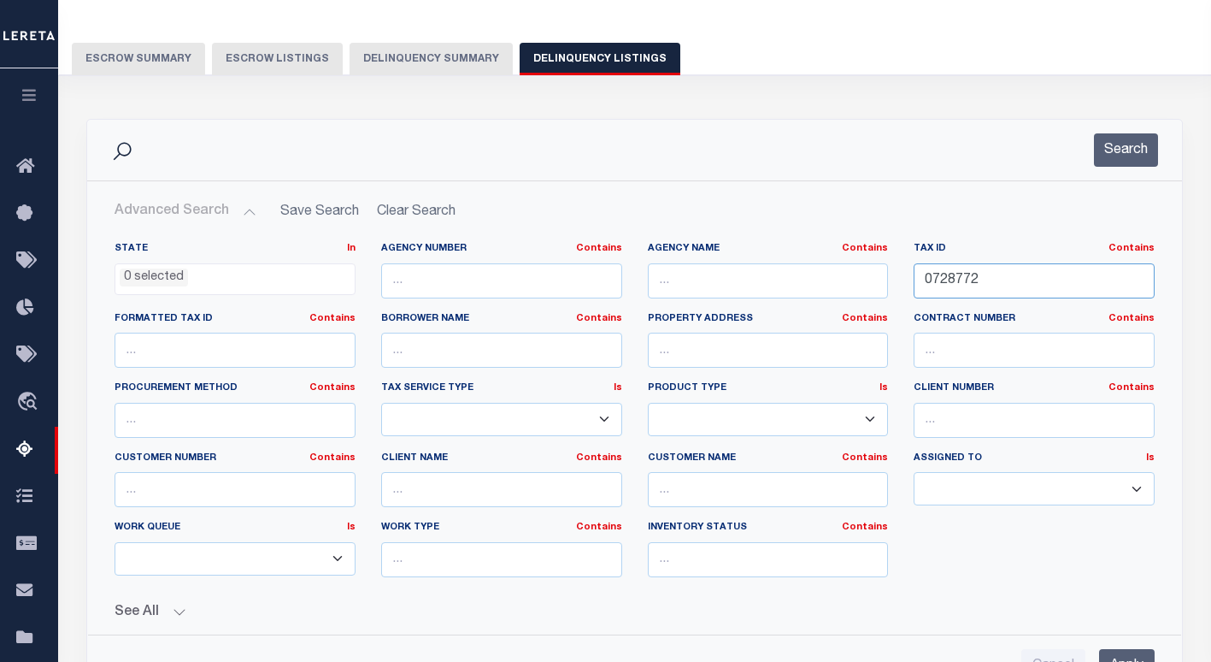
click at [957, 280] on input "0728772" at bounding box center [1034, 280] width 241 height 35
paste input "1070258"
type input "1070258"
click at [1115, 156] on button "Search" at bounding box center [1126, 149] width 64 height 33
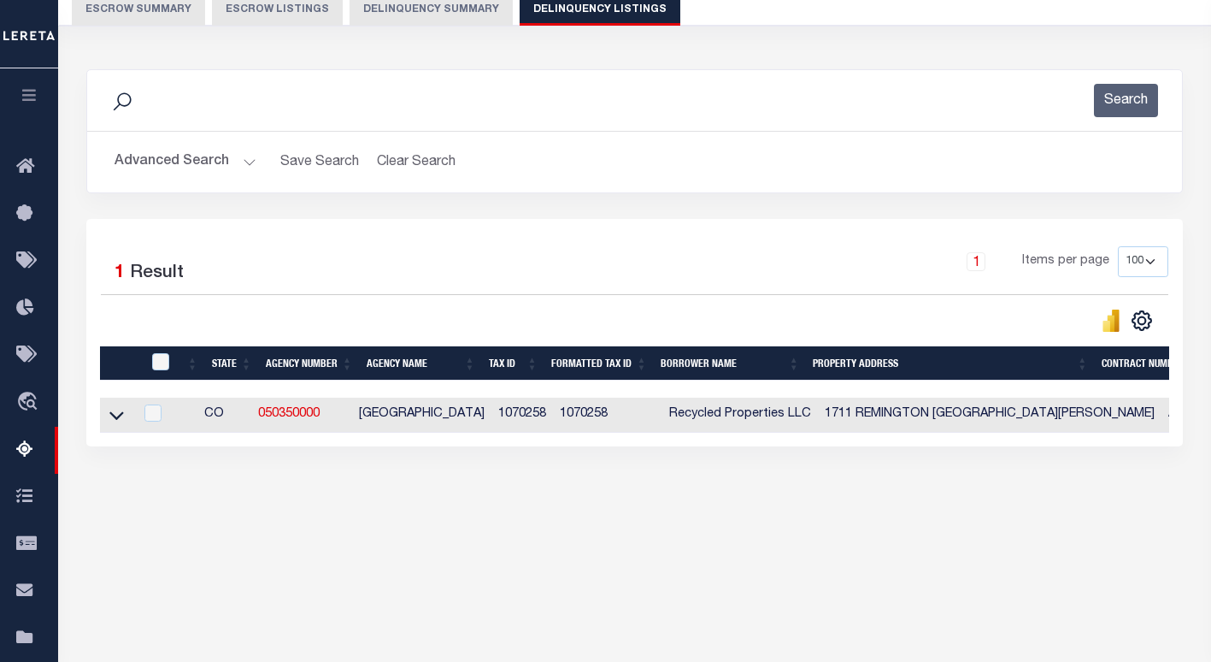
scroll to position [200, 0]
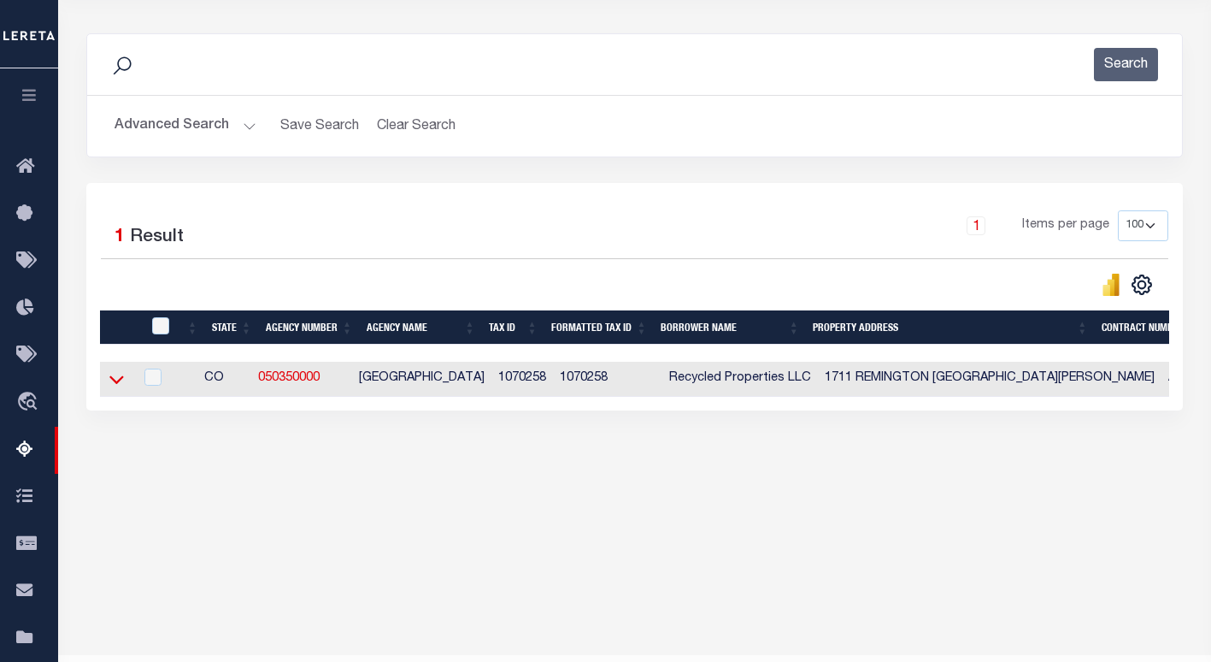
click at [118, 385] on icon at bounding box center [116, 380] width 15 height 9
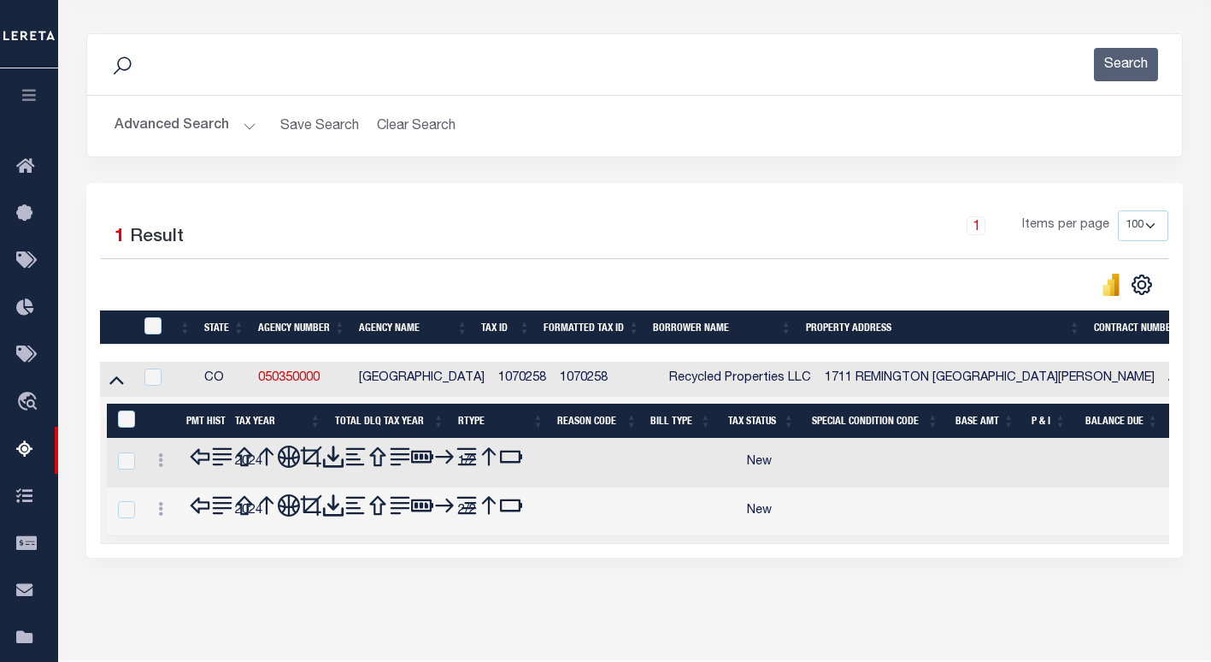
scroll to position [244, 0]
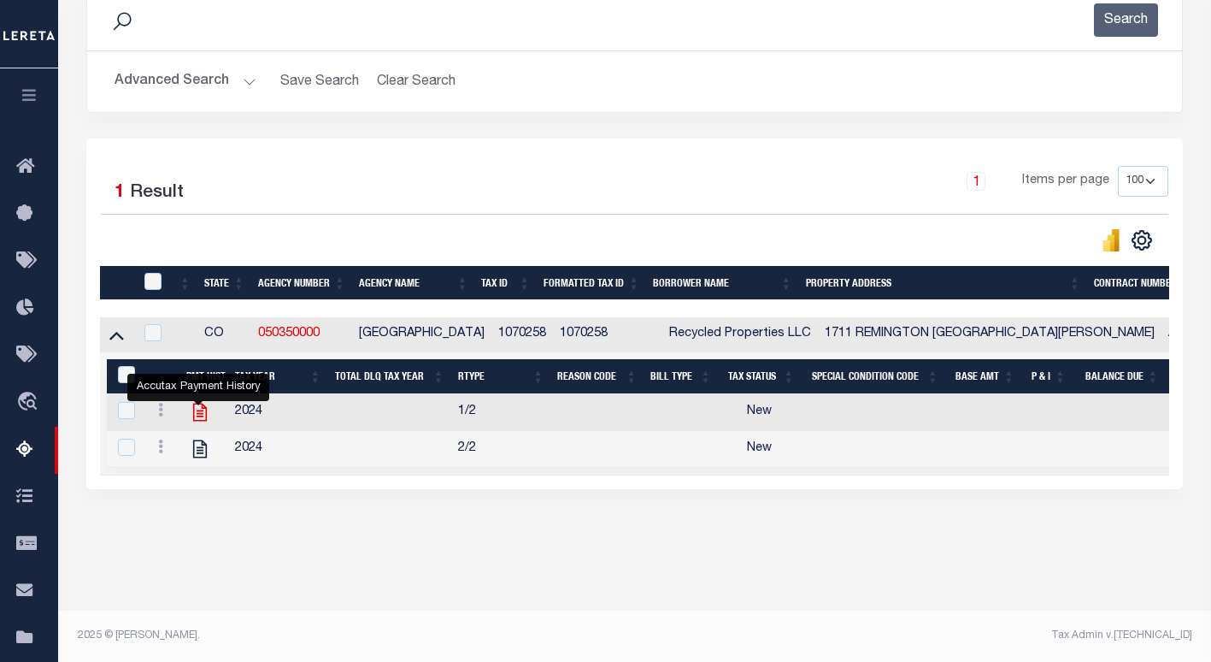
click at [202, 412] on icon "" at bounding box center [200, 412] width 14 height 18
checkbox input "true"
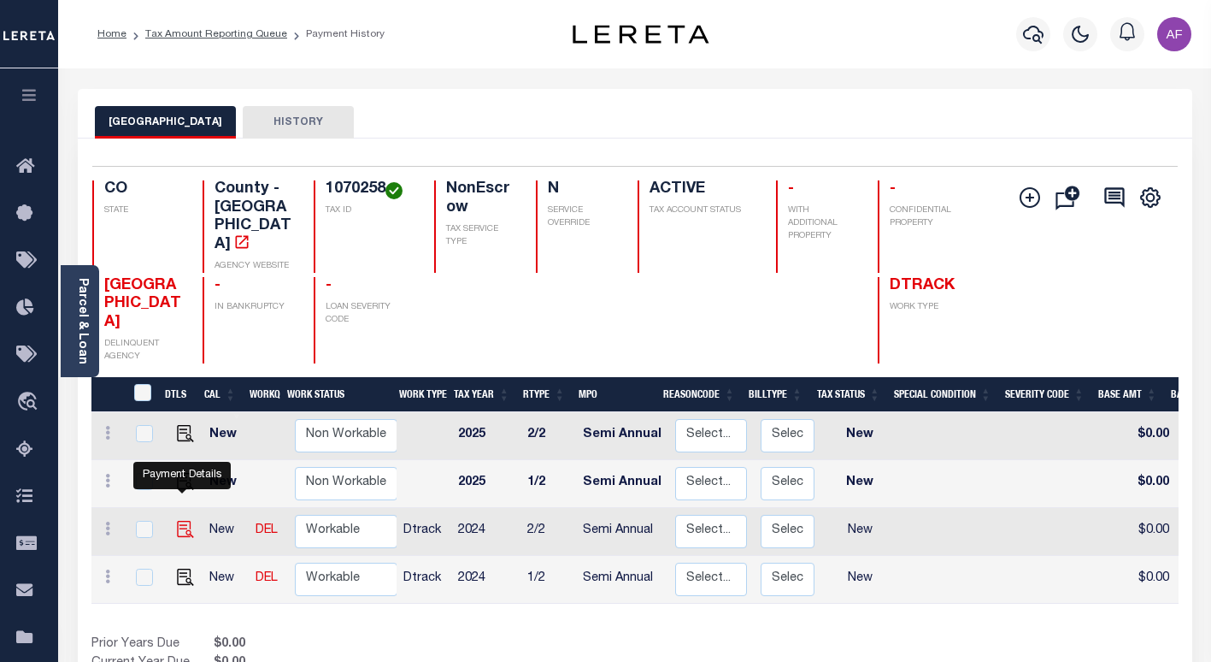
click at [188, 521] on img "" at bounding box center [185, 529] width 17 height 17
checkbox input "true"
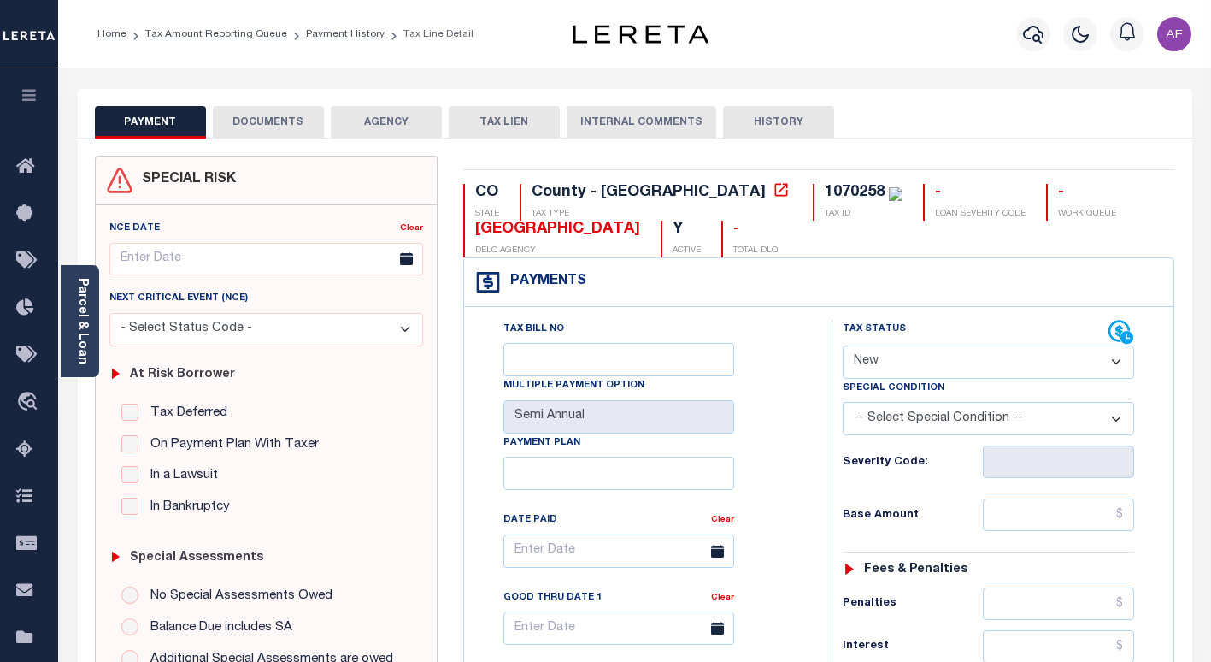
click at [912, 362] on select "- Select Status Code - Open Due/Unpaid Paid Incomplete No Tax Due Internal Refu…" at bounding box center [988, 361] width 291 height 33
select select "NTX"
click at [843, 346] on select "- Select Status Code - Open Due/Unpaid Paid Incomplete No Tax Due Internal Refu…" at bounding box center [988, 361] width 291 height 33
type input "[DATE]"
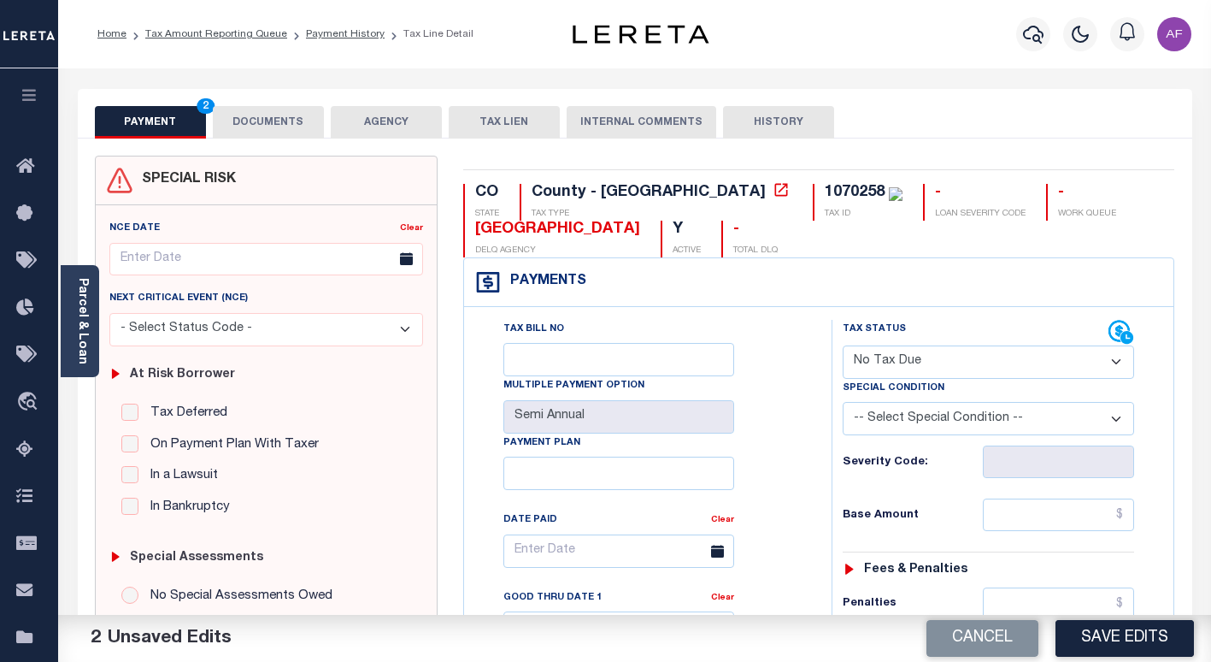
click at [939, 419] on select "-- Select Special Condition -- 3RD PARTY TAX LIEN AGENCY TAX LIEN (A.K.A Inside…" at bounding box center [988, 418] width 291 height 33
select select "7"
click at [843, 403] on select "-- Select Special Condition -- 3RD PARTY TAX LIEN AGENCY TAX LIEN (A.K.A Inside…" at bounding box center [988, 418] width 291 height 33
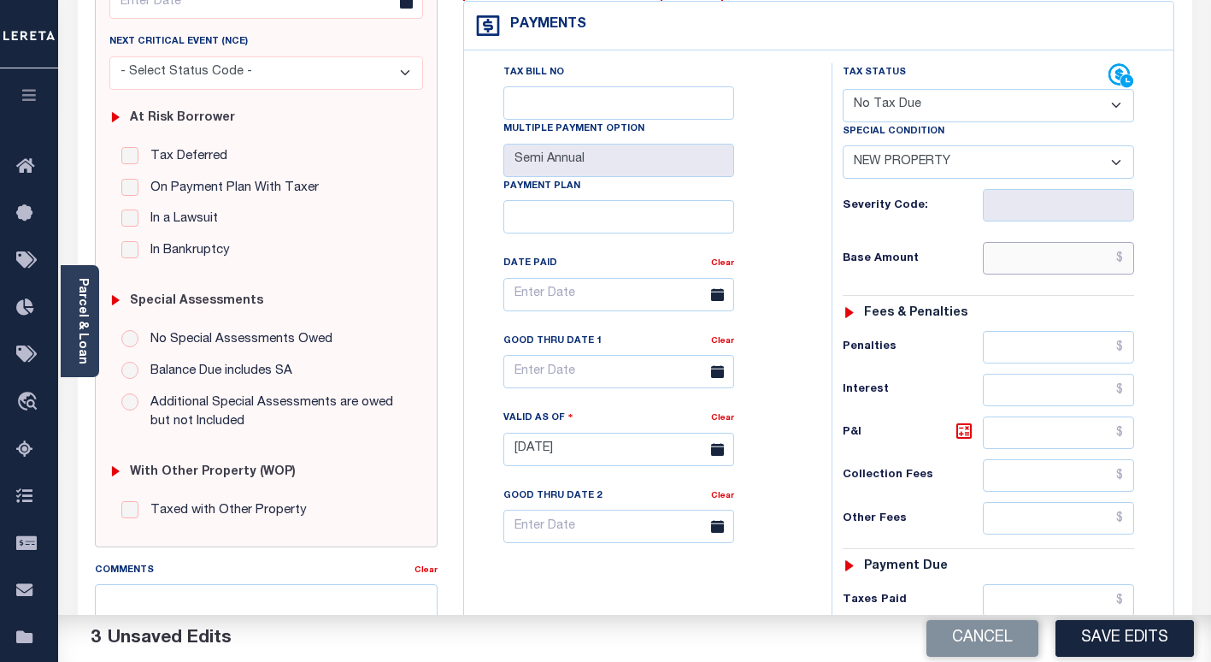
click at [1059, 252] on input "text" at bounding box center [1058, 258] width 151 height 32
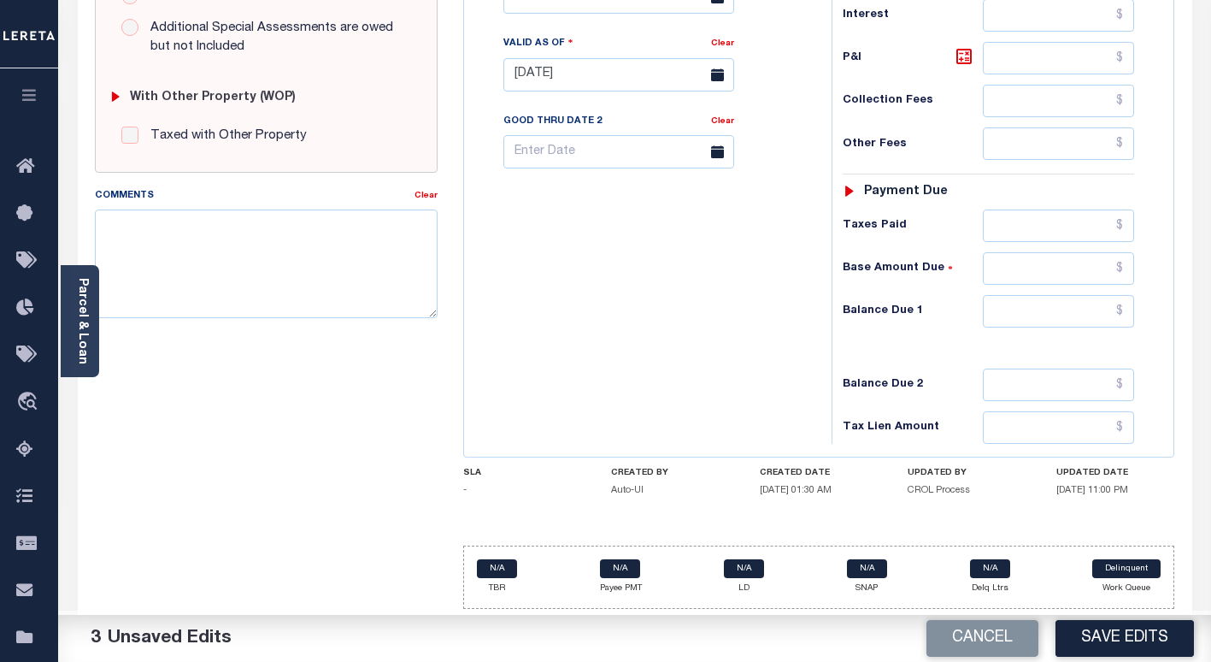
scroll to position [633, 0]
type input "$0"
click at [1063, 221] on input "text" at bounding box center [1058, 225] width 151 height 32
type input "0"
type input "$0.00"
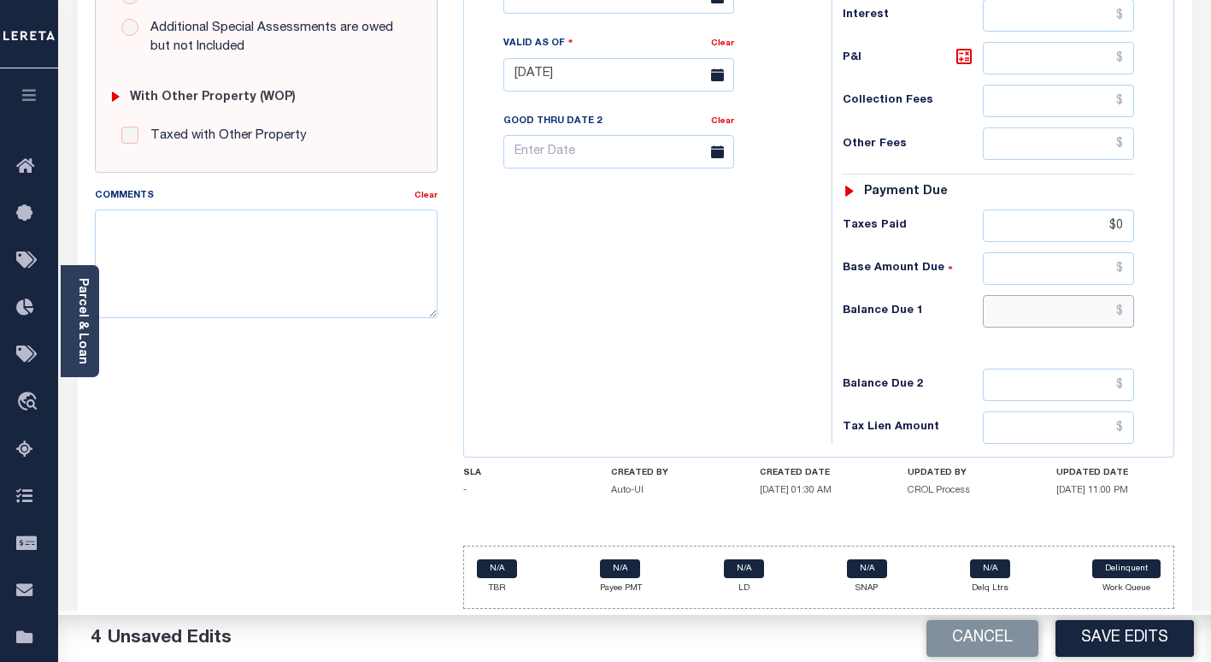
click at [1055, 307] on input "text" at bounding box center [1058, 311] width 151 height 32
type input "$0.00"
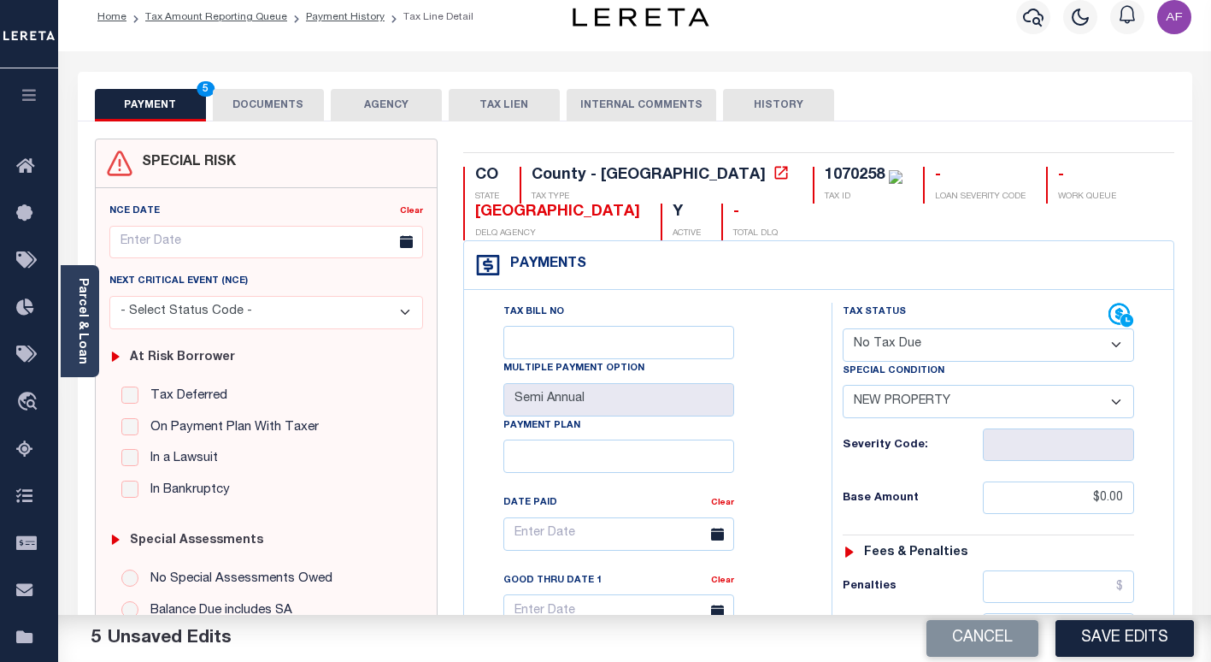
scroll to position [0, 0]
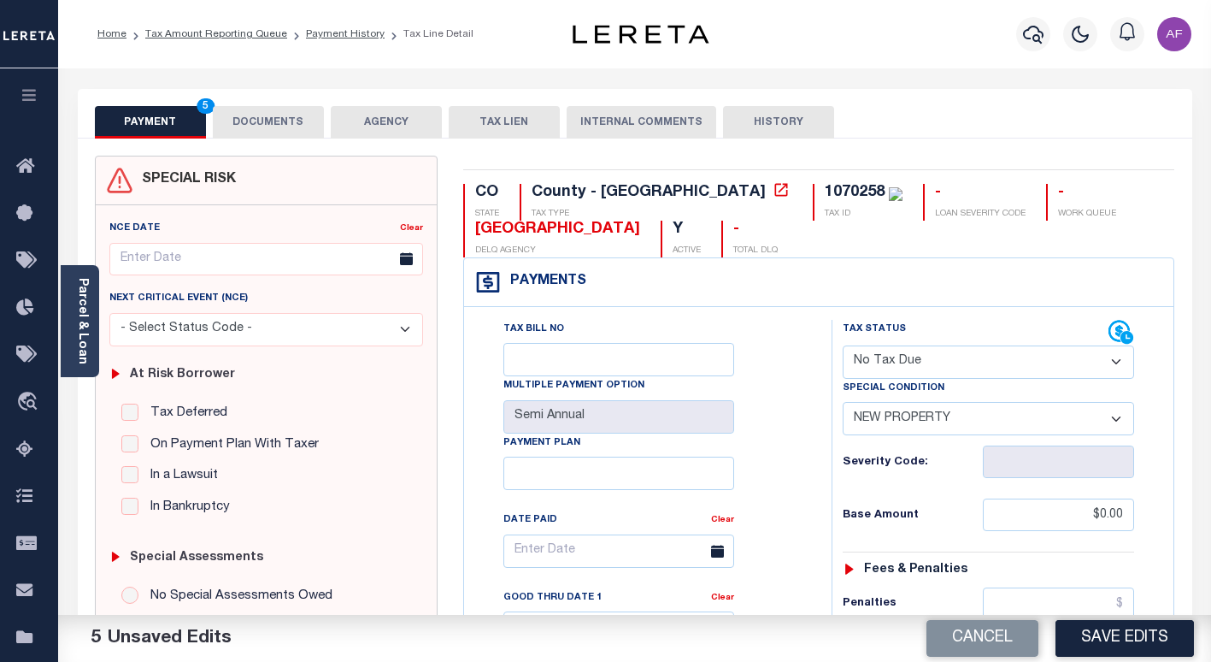
type input "$0.00"
click at [250, 117] on button "DOCUMENTS" at bounding box center [268, 122] width 111 height 32
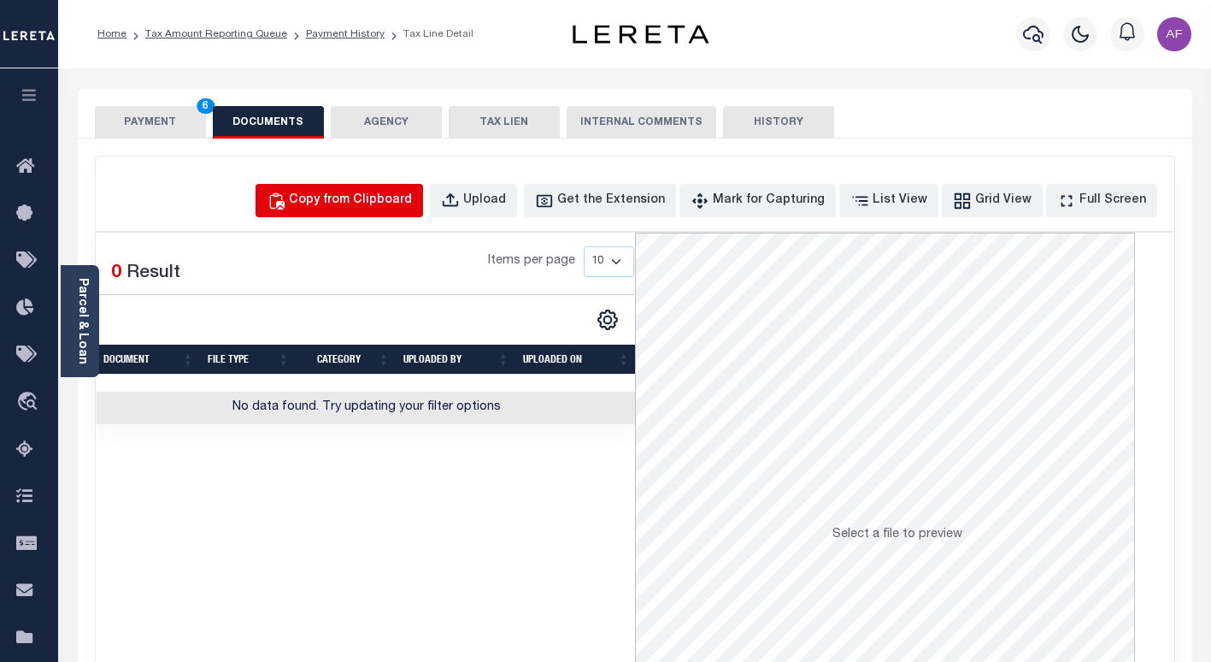
click at [399, 207] on div "Copy from Clipboard" at bounding box center [350, 200] width 123 height 19
select select "POP"
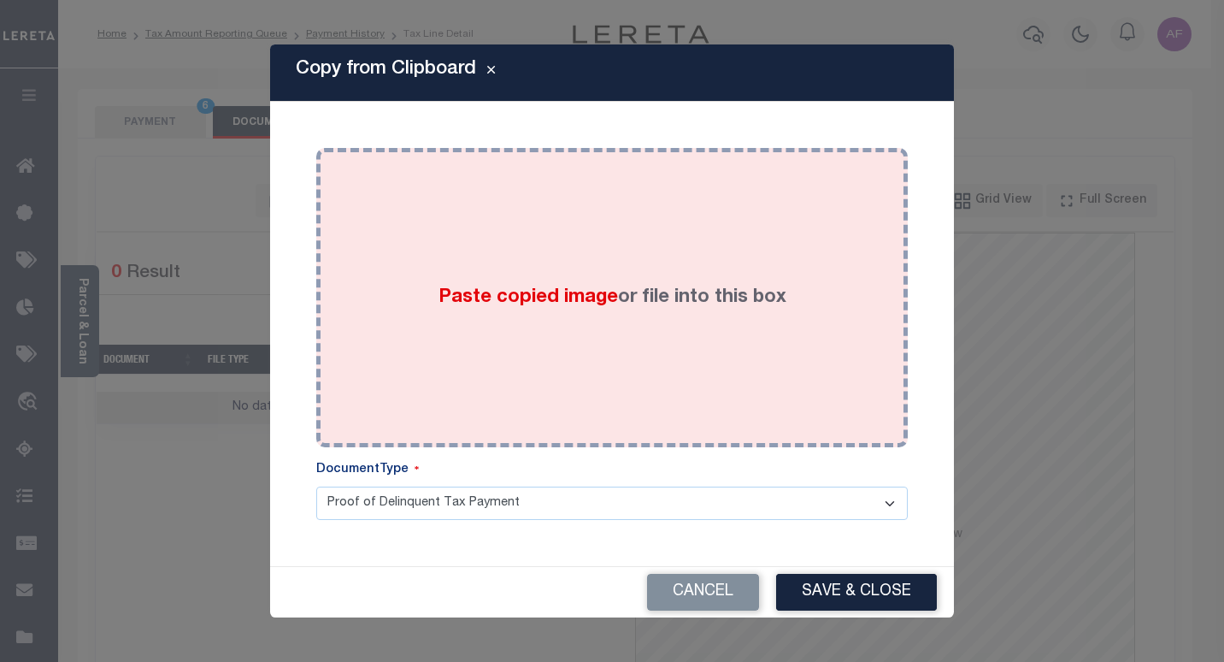
click at [582, 189] on div "Paste copied image or file into this box" at bounding box center [612, 298] width 566 height 274
click at [697, 274] on div "Paste copied image or file into this box" at bounding box center [612, 298] width 566 height 274
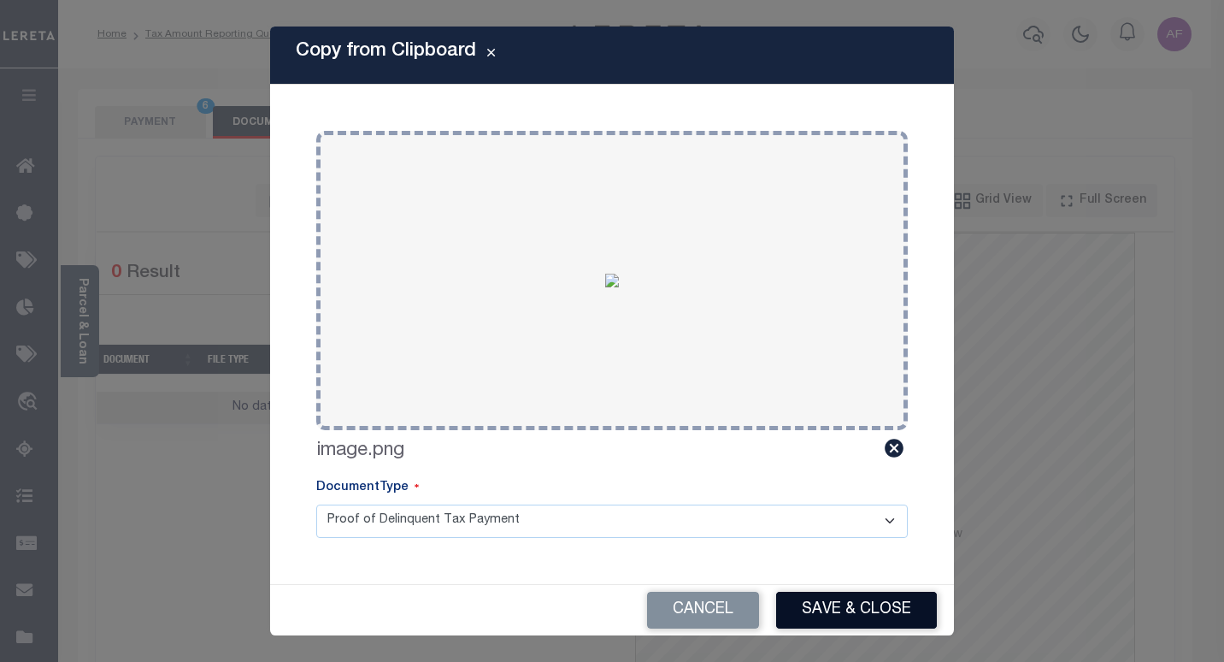
click at [843, 609] on button "Save & Close" at bounding box center [856, 609] width 161 height 37
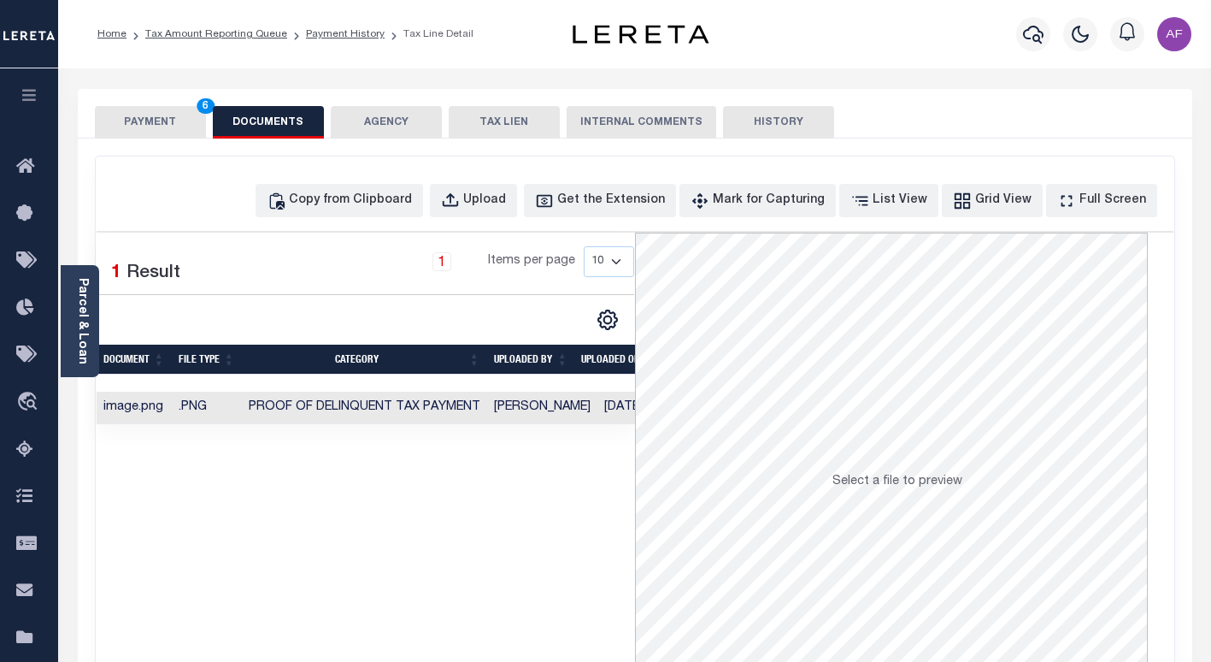
click at [145, 122] on button "PAYMENT 6" at bounding box center [150, 122] width 111 height 32
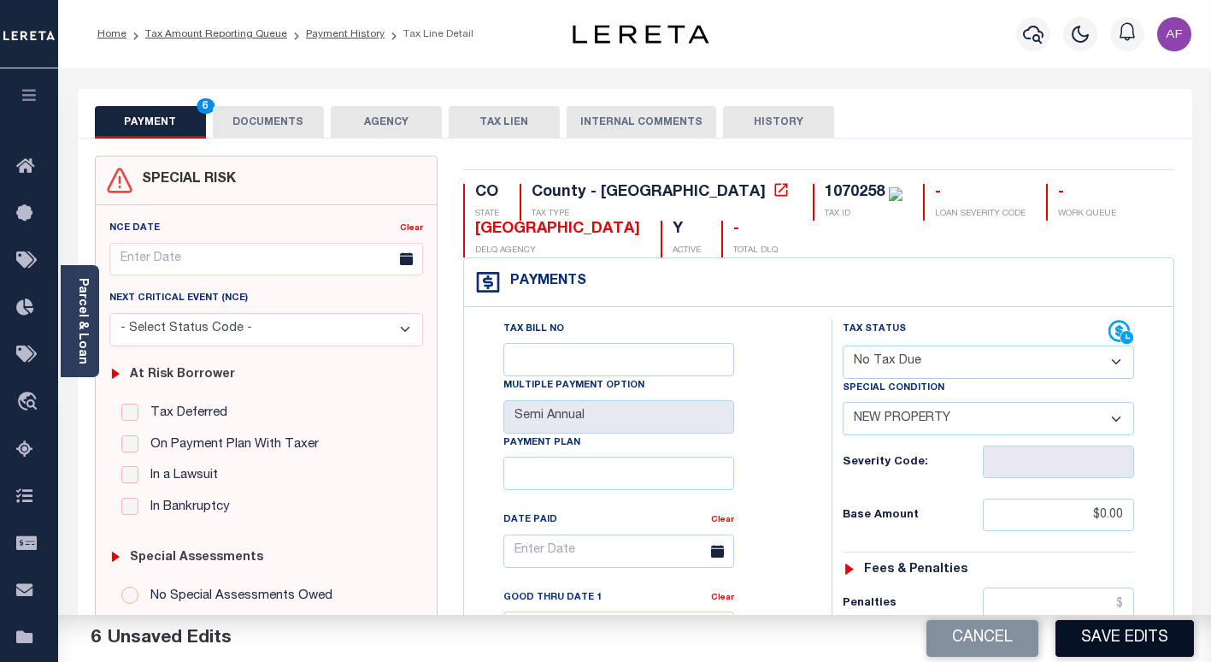
click at [1121, 633] on button "Save Edits" at bounding box center [1125, 638] width 138 height 37
checkbox input "false"
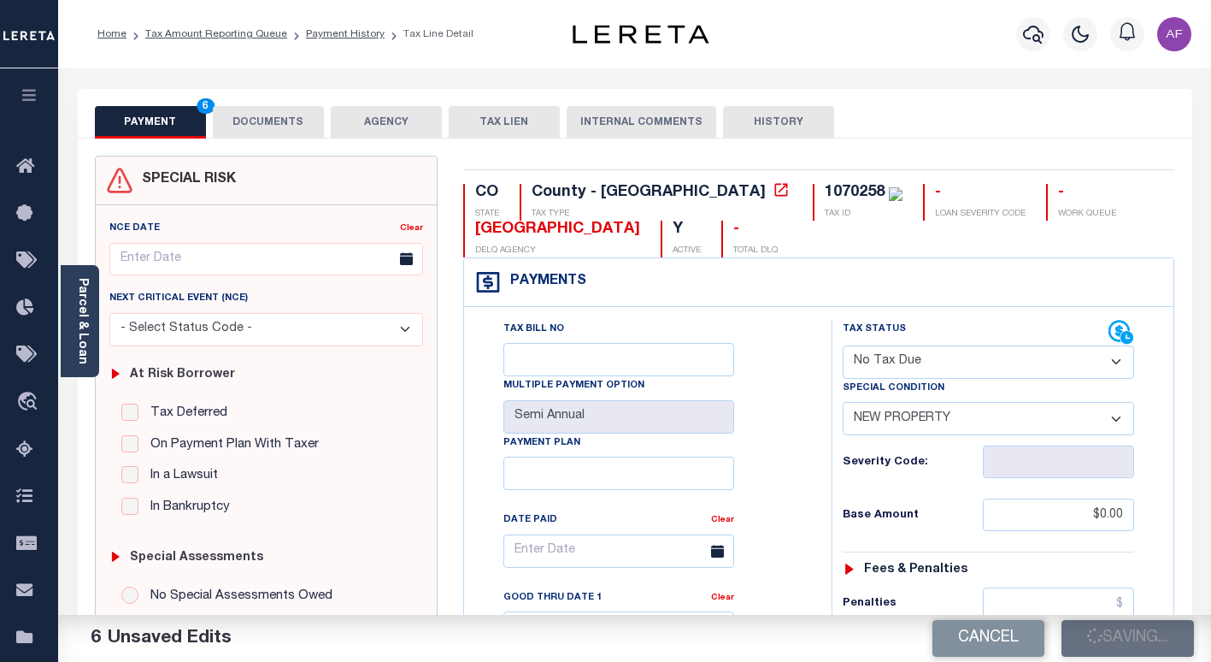
type input "$0"
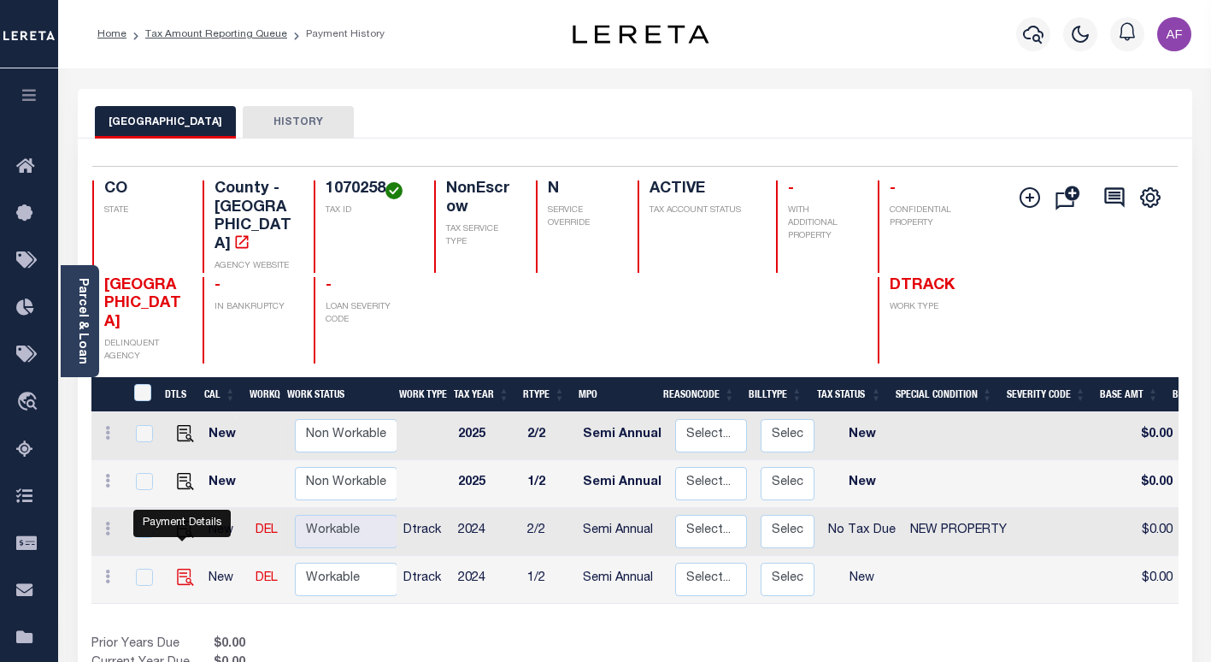
click at [188, 568] on img "" at bounding box center [185, 576] width 17 height 17
checkbox input "true"
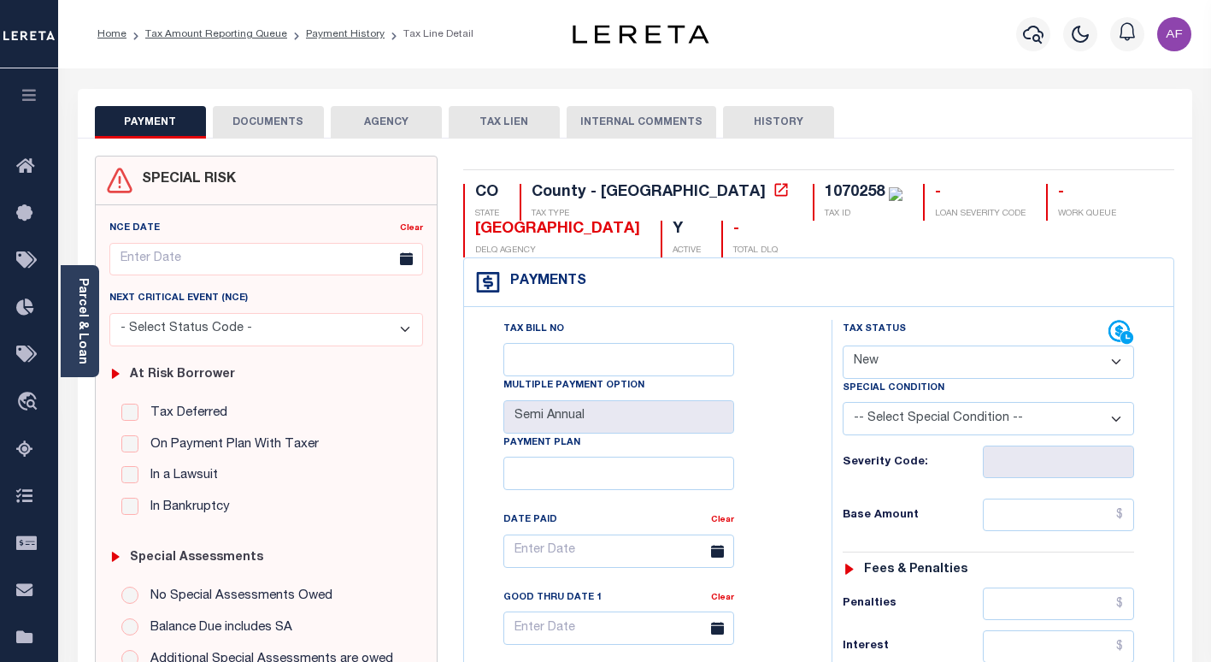
click at [879, 362] on select "- Select Status Code - Open Due/Unpaid Paid Incomplete No Tax Due Internal Refu…" at bounding box center [988, 361] width 291 height 33
select select "NTX"
click at [843, 346] on select "- Select Status Code - Open Due/Unpaid Paid Incomplete No Tax Due Internal Refu…" at bounding box center [988, 361] width 291 height 33
type input "[DATE]"
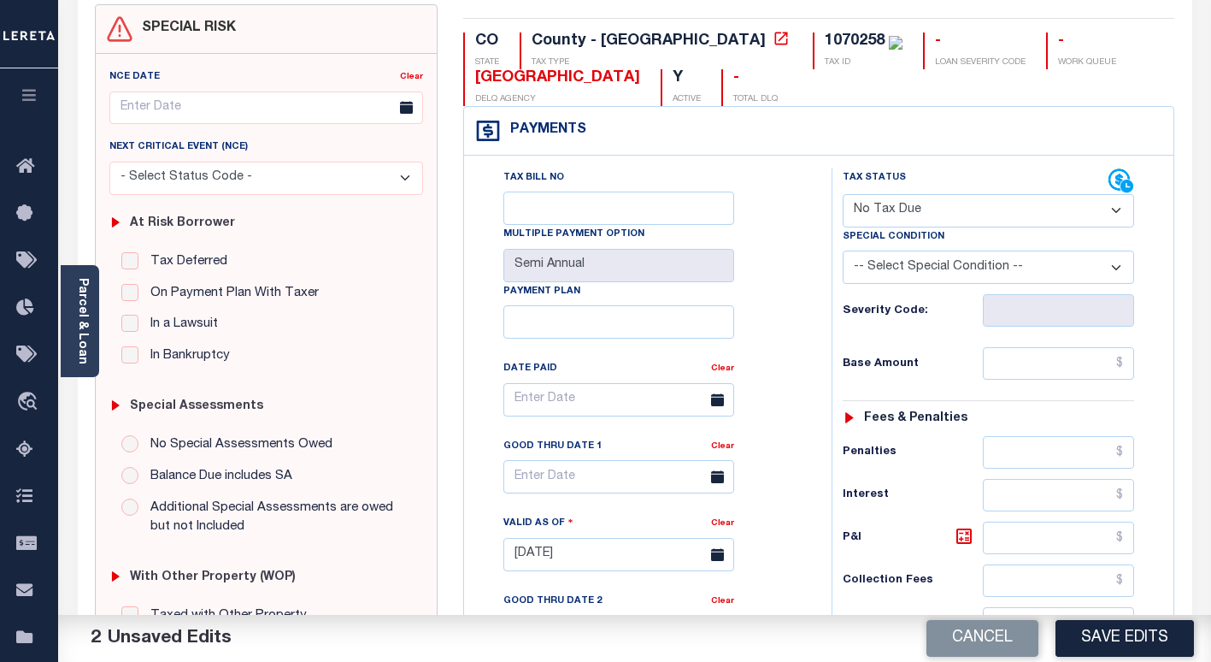
scroll to position [171, 0]
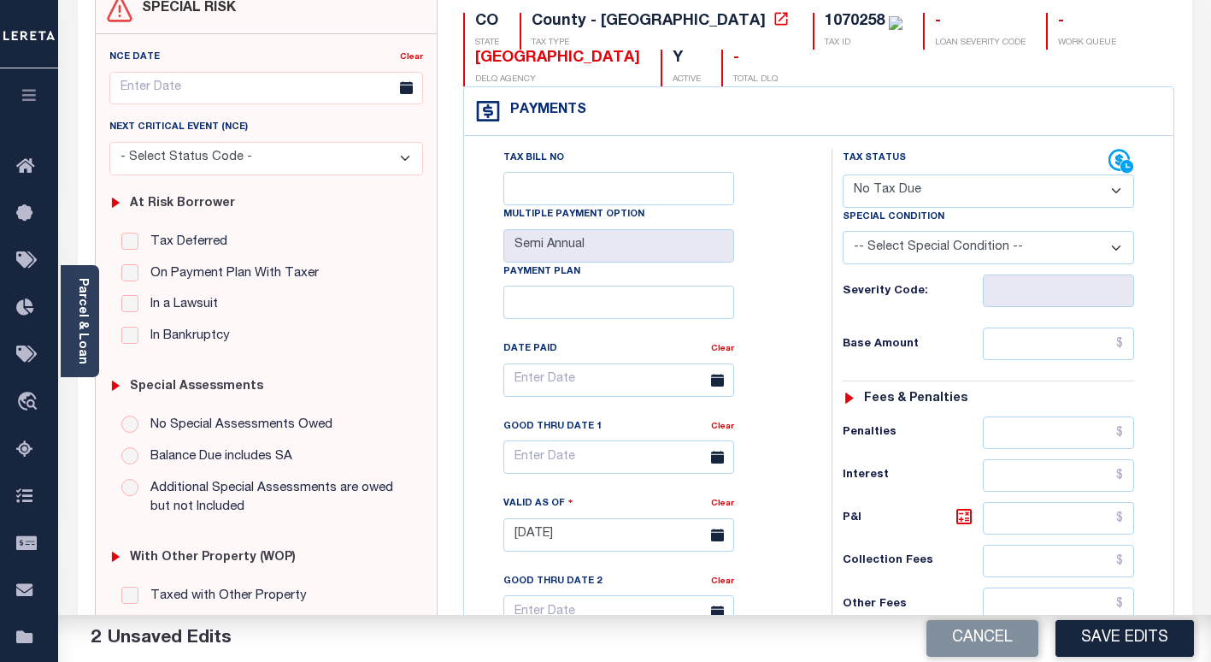
click at [913, 250] on select "-- Select Special Condition -- 3RD PARTY TAX LIEN AGENCY TAX LIEN (A.K.A Inside…" at bounding box center [988, 247] width 291 height 33
select select "7"
click at [843, 232] on select "-- Select Special Condition -- 3RD PARTY TAX LIEN AGENCY TAX LIEN (A.K.A Inside…" at bounding box center [988, 247] width 291 height 33
click at [1096, 356] on input "text" at bounding box center [1058, 343] width 151 height 32
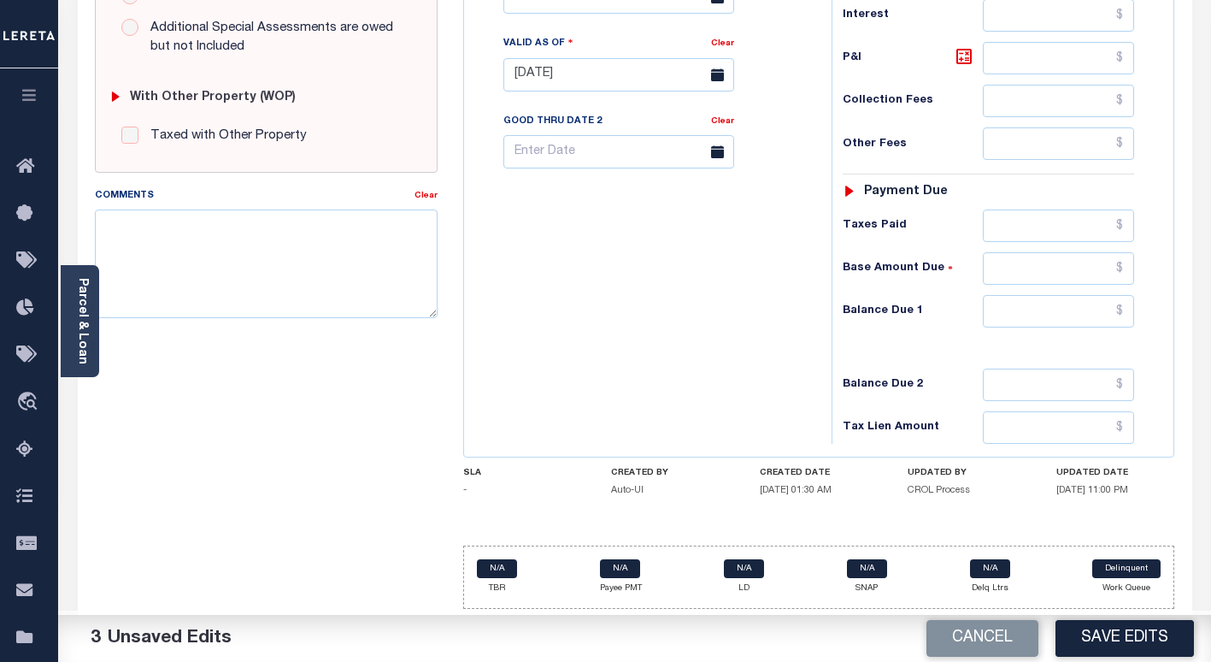
scroll to position [633, 0]
click at [1060, 225] on input "text" at bounding box center [1058, 225] width 151 height 32
type input "$0.00"
click at [1058, 314] on input "text" at bounding box center [1058, 311] width 151 height 32
type input "$0.00"
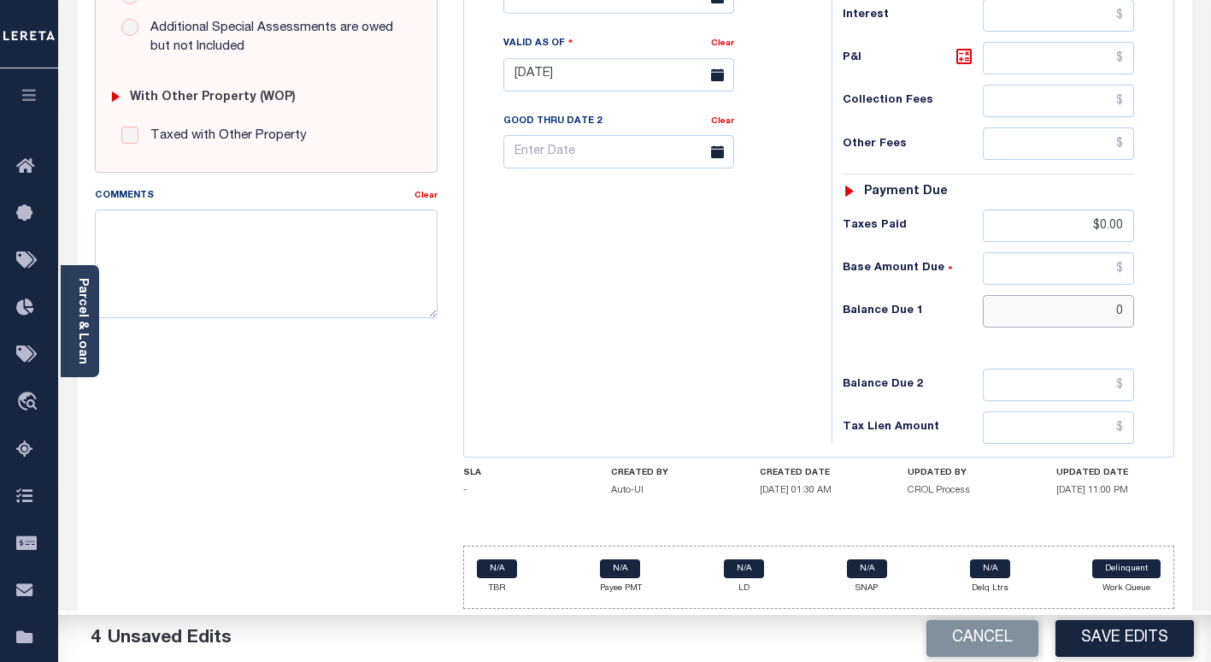
type input "$0"
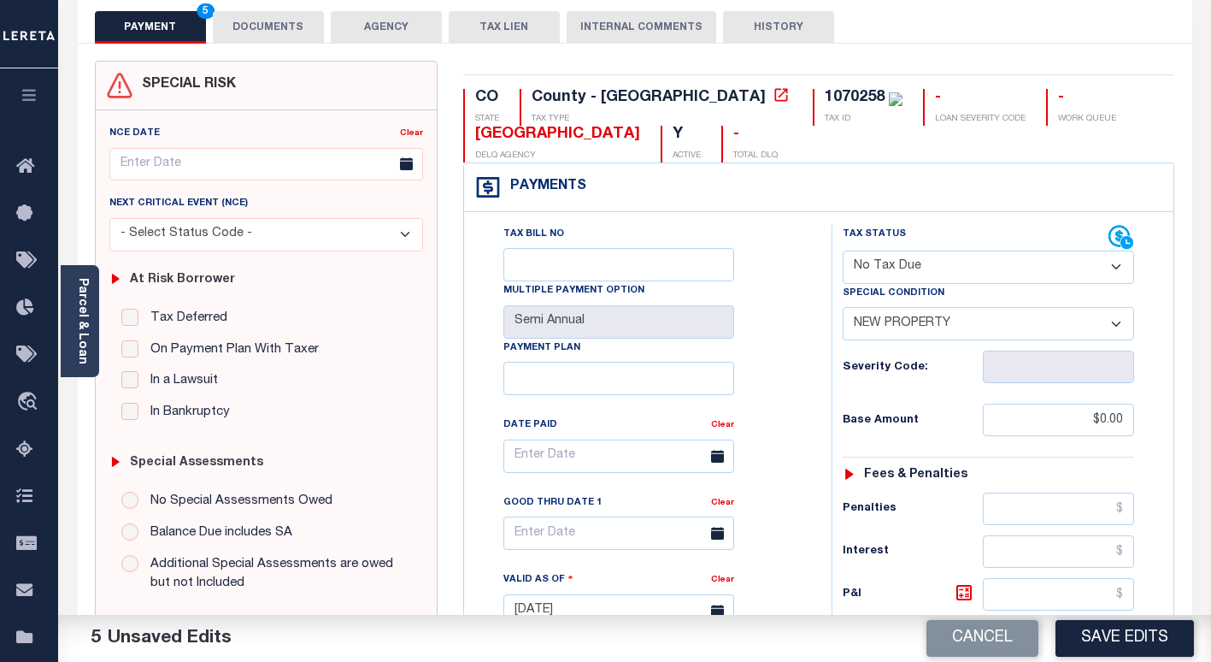
scroll to position [0, 0]
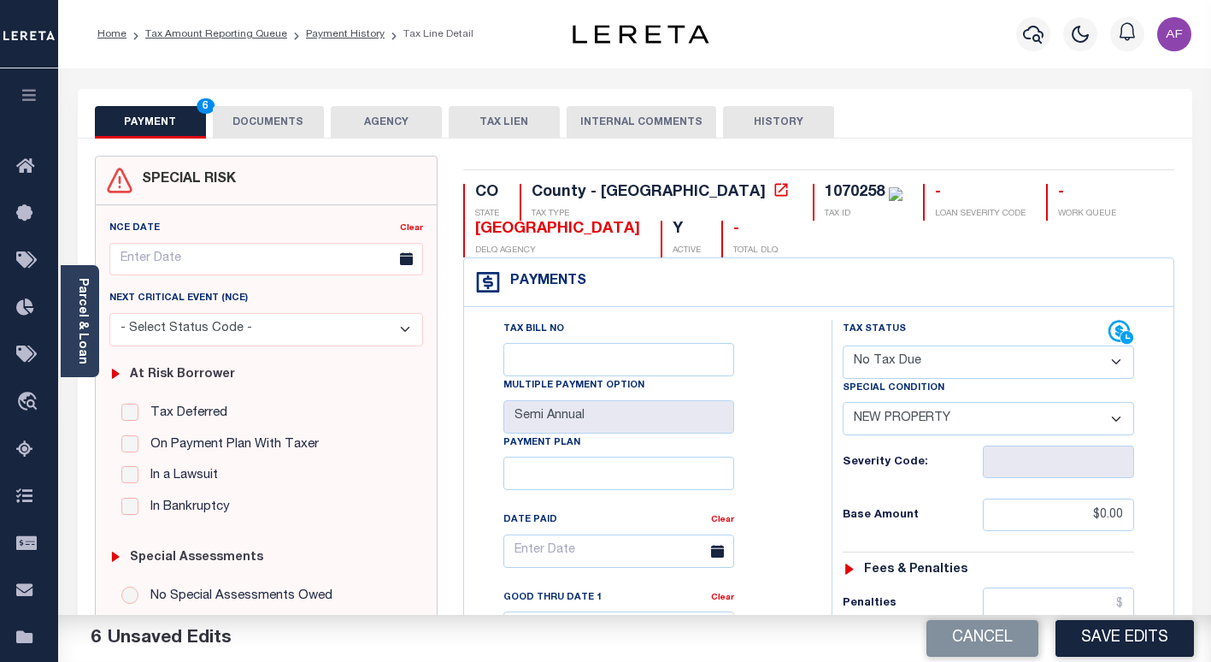
click at [262, 125] on button "DOCUMENTS" at bounding box center [268, 122] width 111 height 32
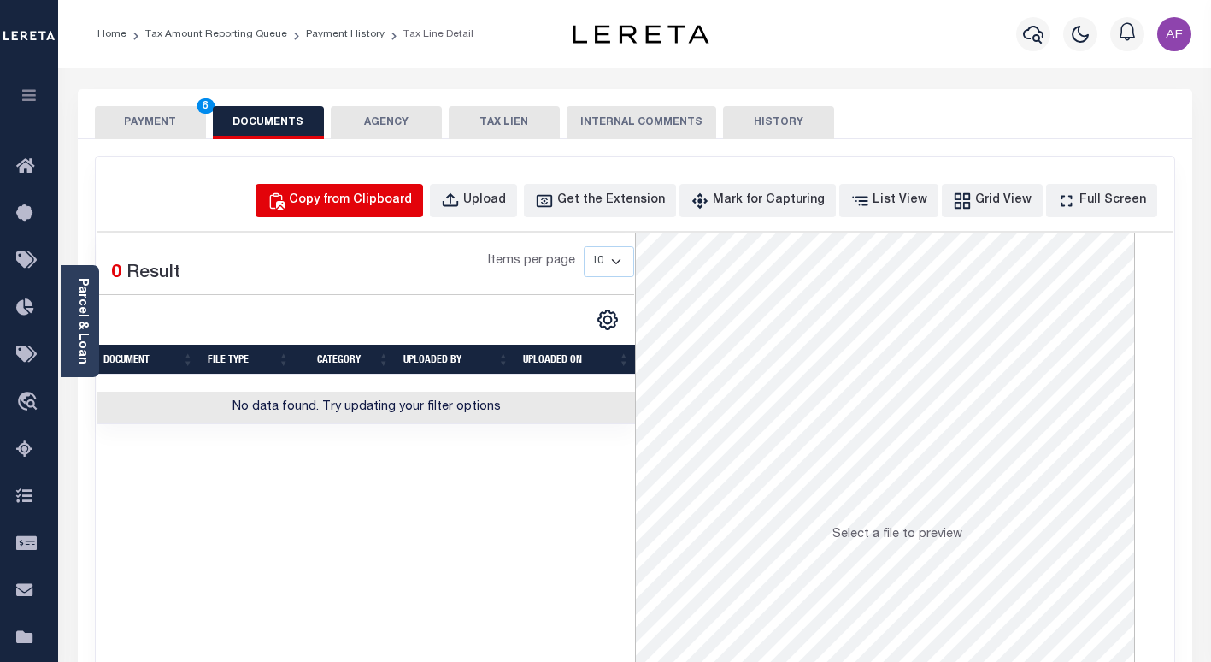
click at [380, 210] on button "Copy from Clipboard" at bounding box center [340, 200] width 168 height 33
select select "POP"
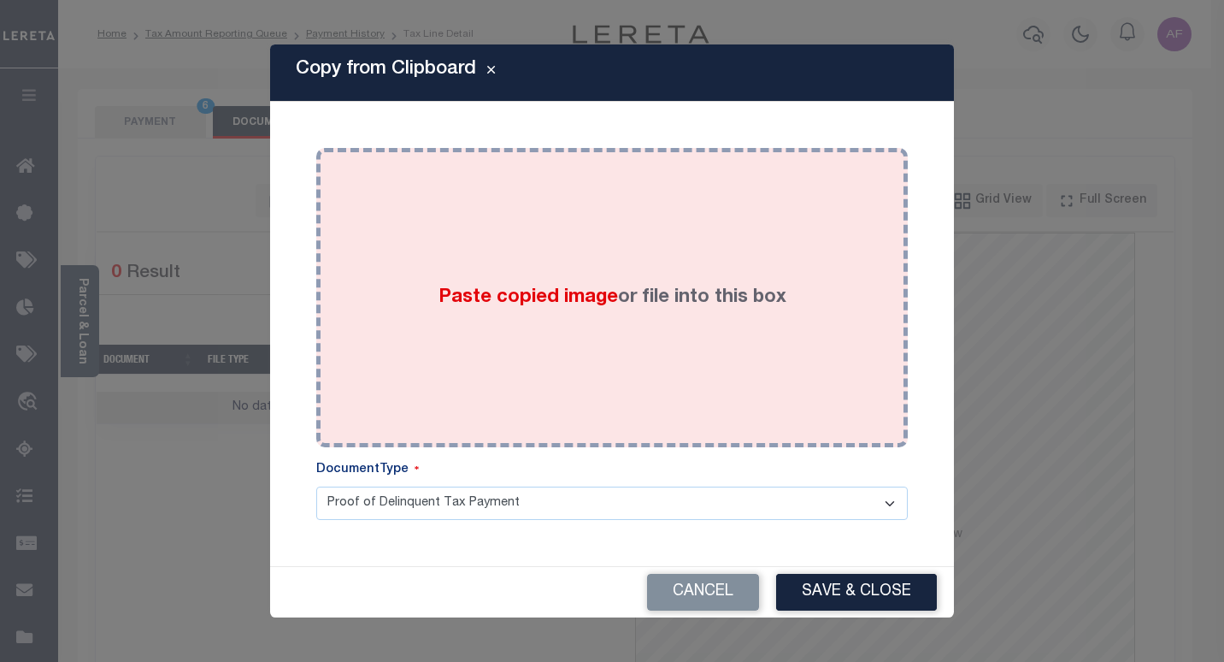
click at [560, 280] on div "Paste copied image or file into this box" at bounding box center [612, 298] width 566 height 274
click at [583, 251] on div "Paste copied image or file into this box" at bounding box center [612, 298] width 566 height 274
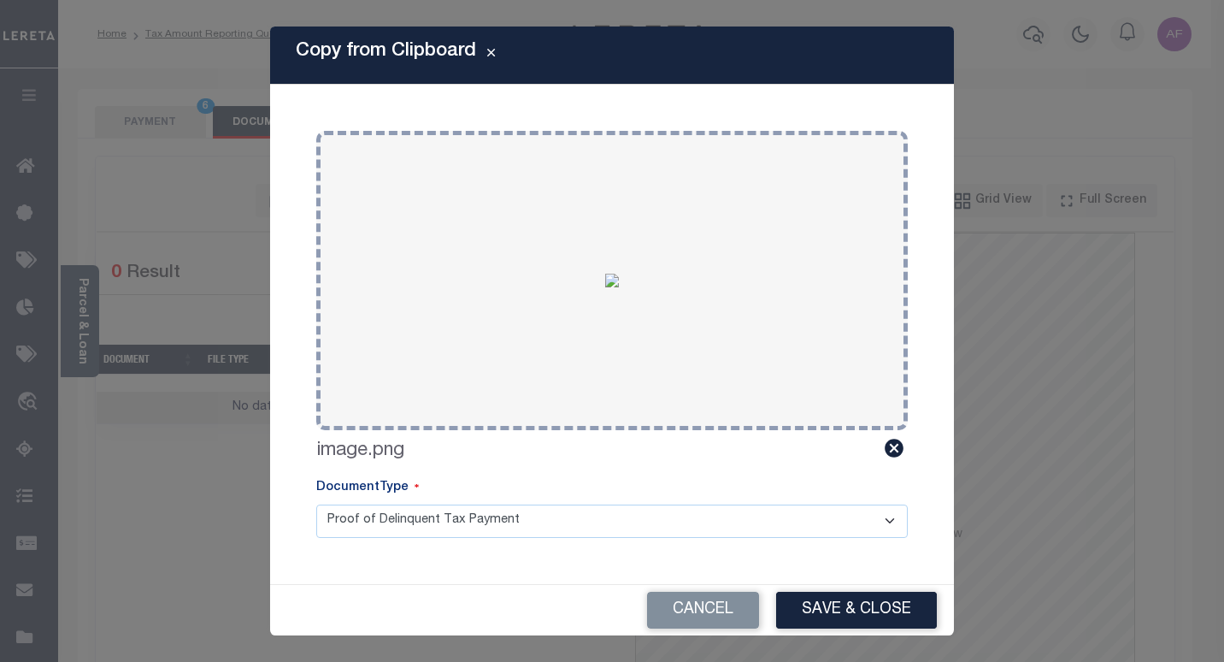
click at [814, 612] on button "Save & Close" at bounding box center [856, 609] width 161 height 37
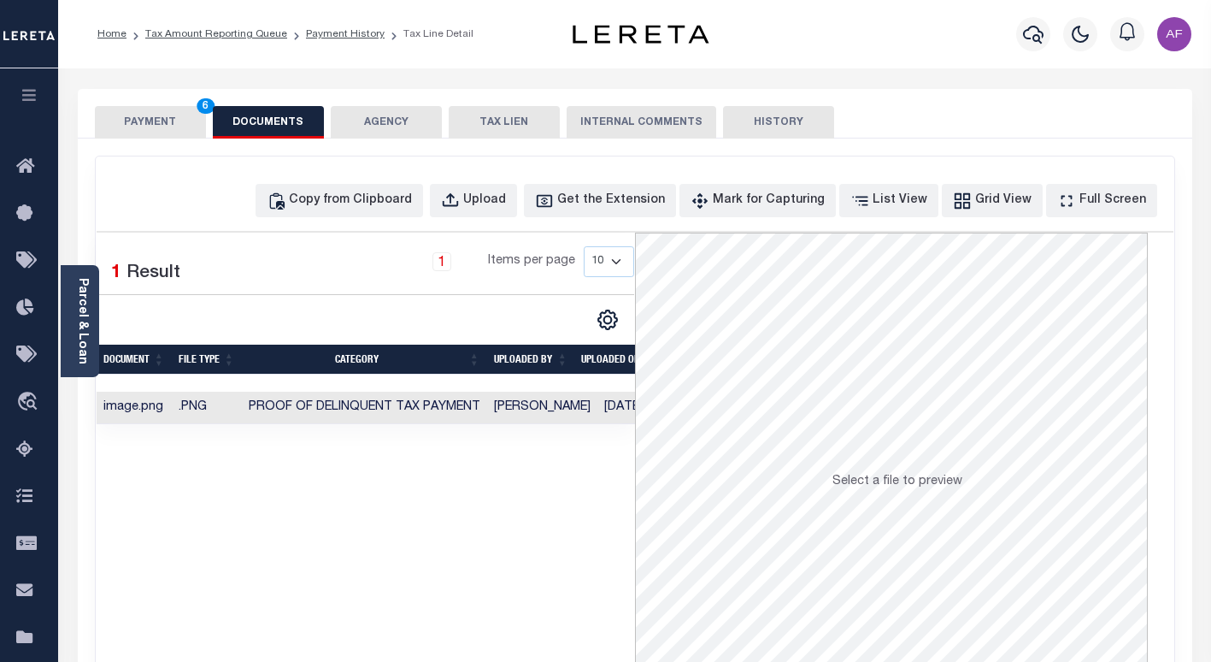
click at [148, 121] on button "PAYMENT 6" at bounding box center [150, 122] width 111 height 32
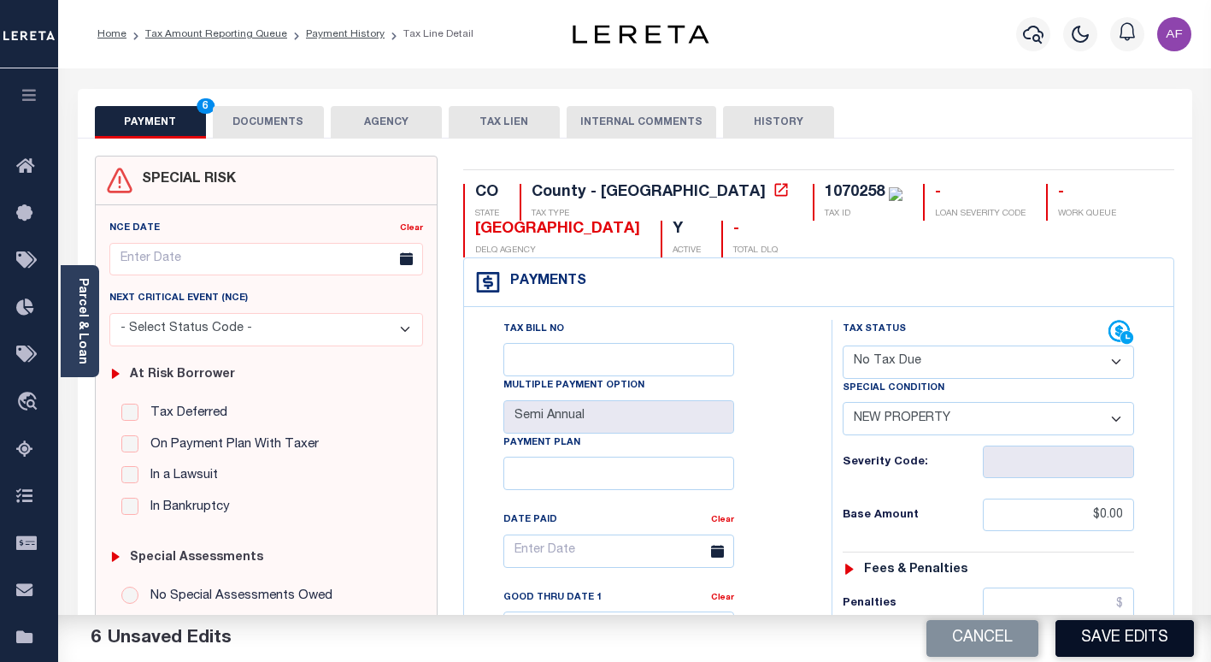
click at [1086, 630] on button "Save Edits" at bounding box center [1125, 638] width 138 height 37
checkbox input "false"
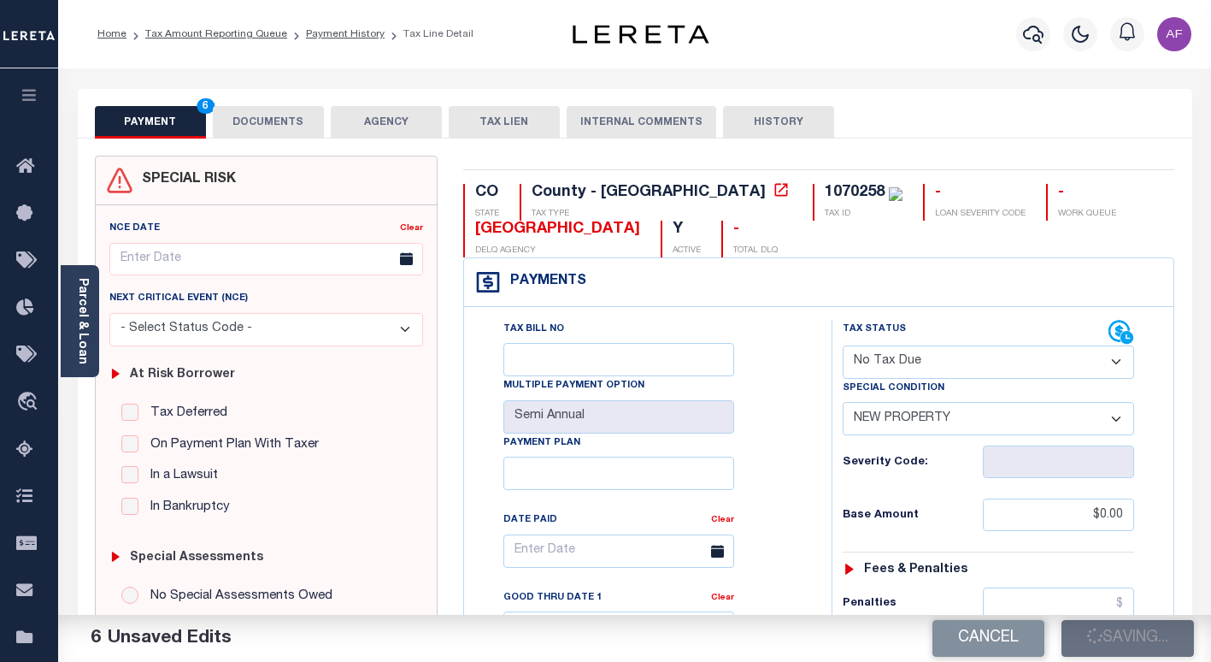
type input "$0"
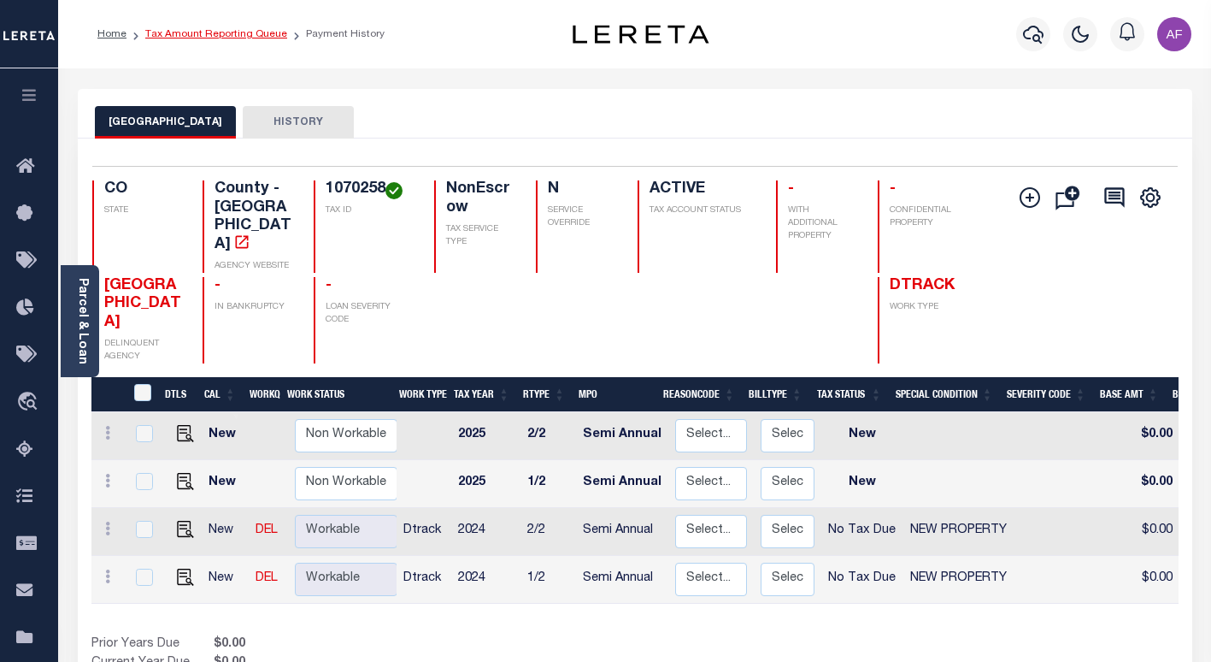
click at [209, 36] on link "Tax Amount Reporting Queue" at bounding box center [216, 34] width 142 height 10
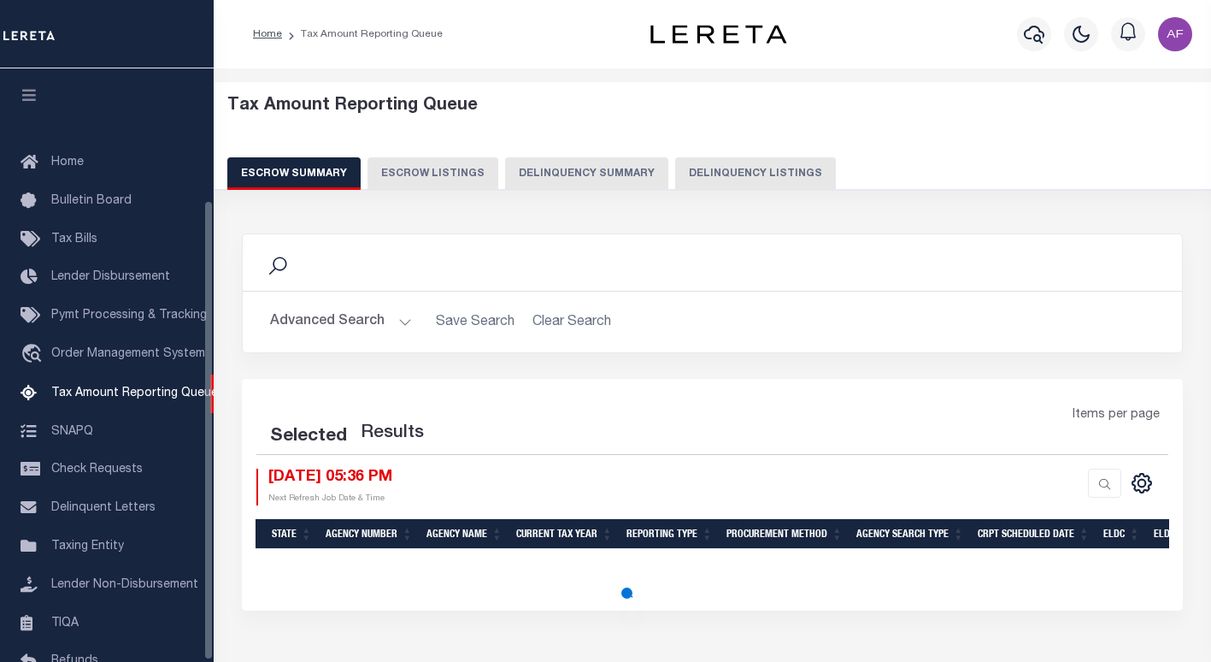
click at [733, 174] on button "Delinquency Listings" at bounding box center [755, 173] width 161 height 32
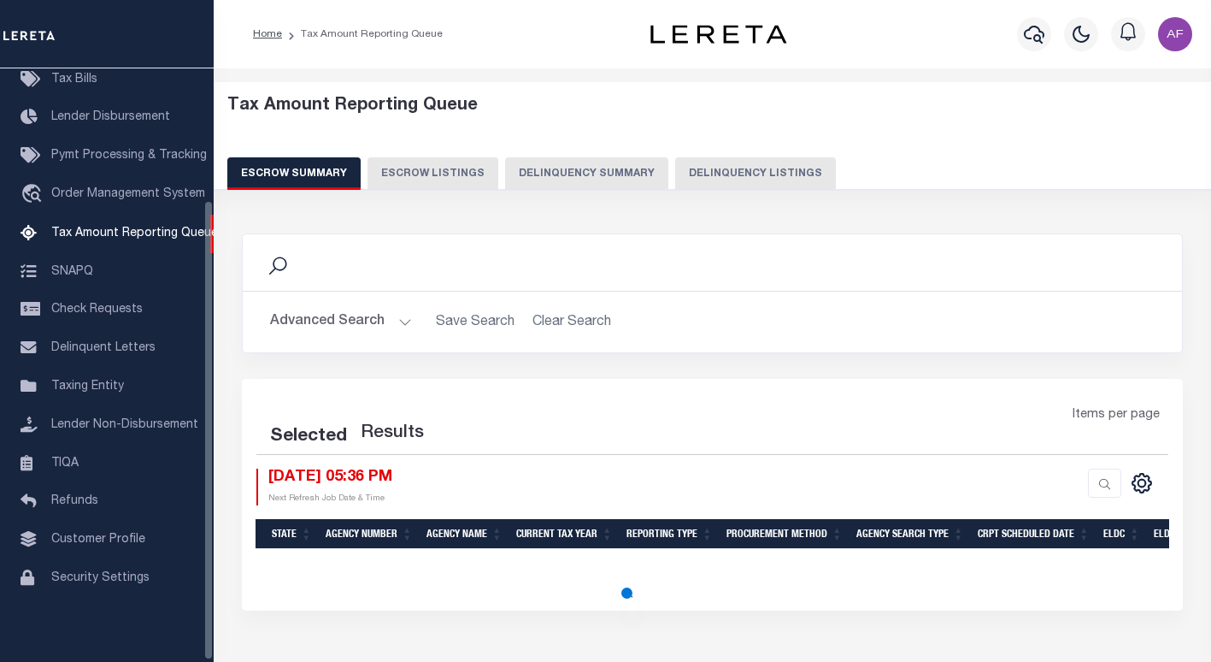
select select "100"
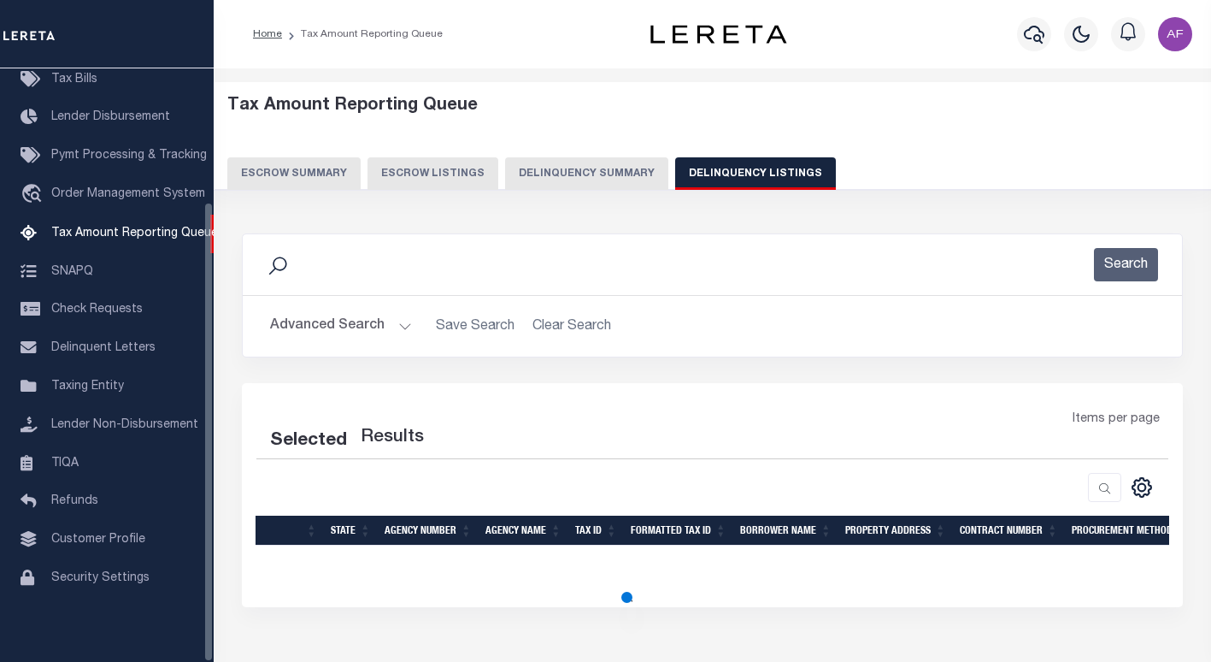
select select "100"
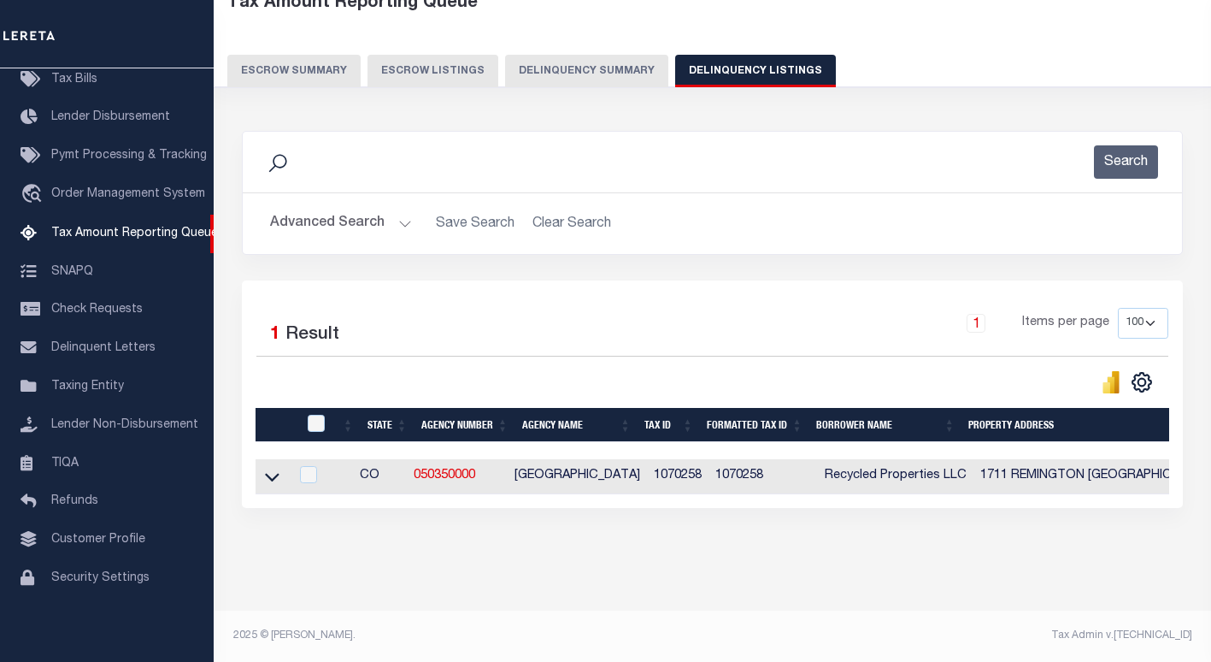
scroll to position [117, 0]
click at [318, 415] on input "checkbox" at bounding box center [316, 423] width 17 height 17
checkbox input "true"
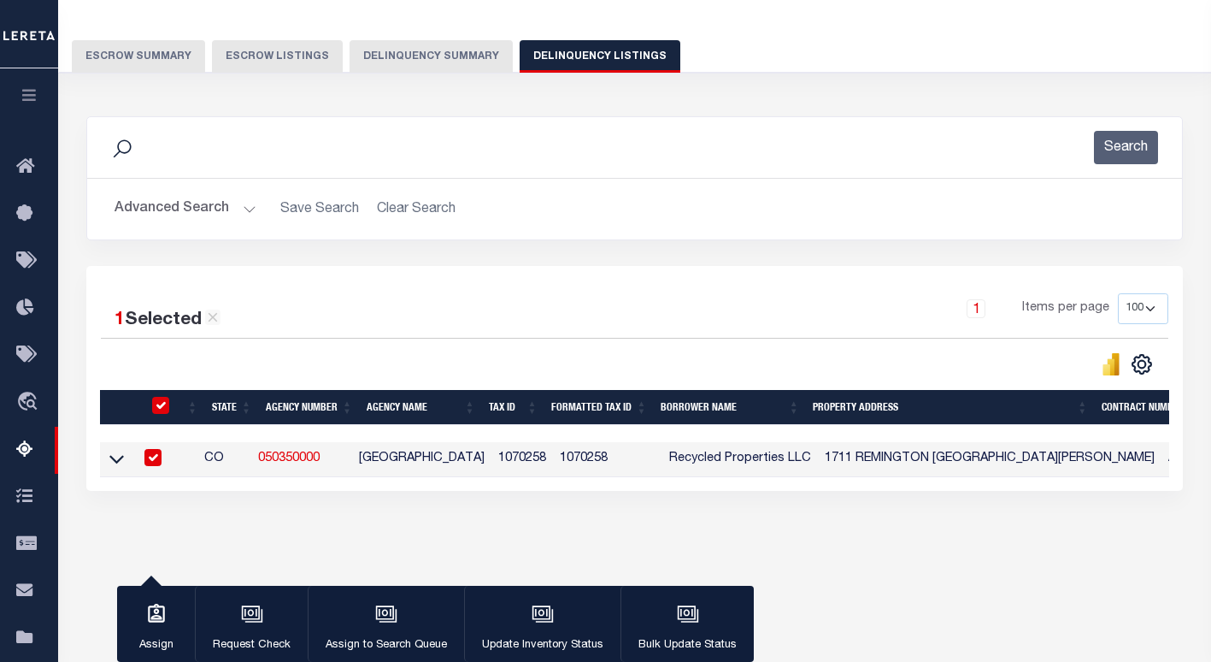
scroll to position [115, 0]
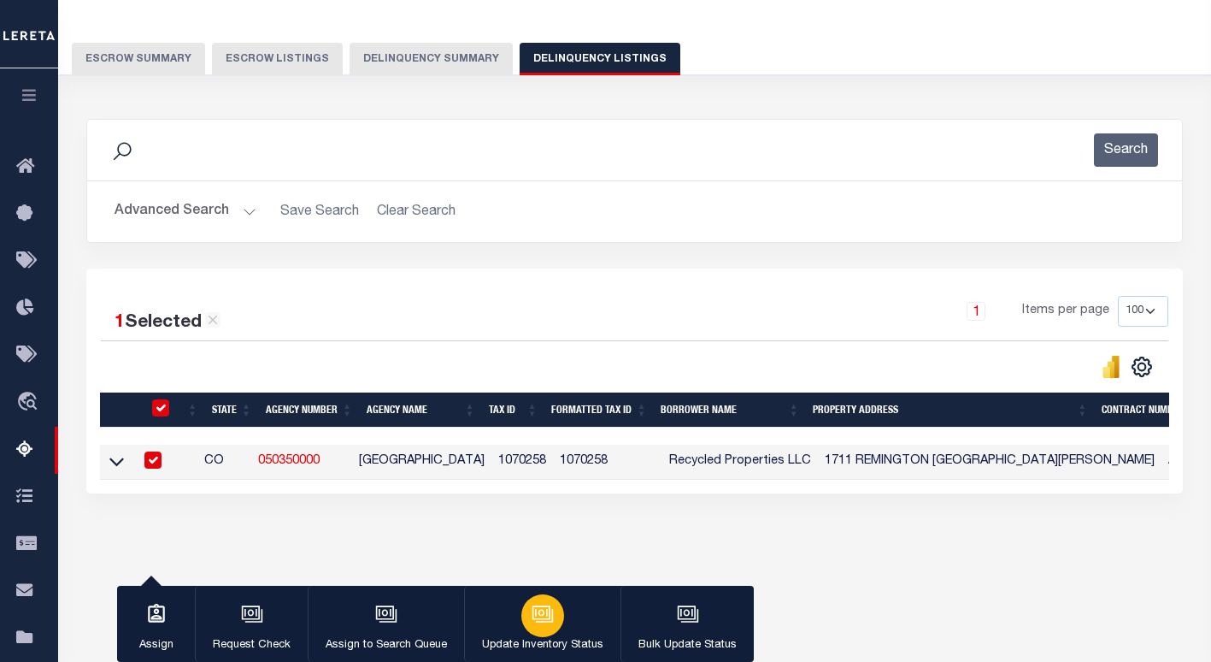
click at [507, 615] on button "Update Inventory Status" at bounding box center [542, 624] width 156 height 77
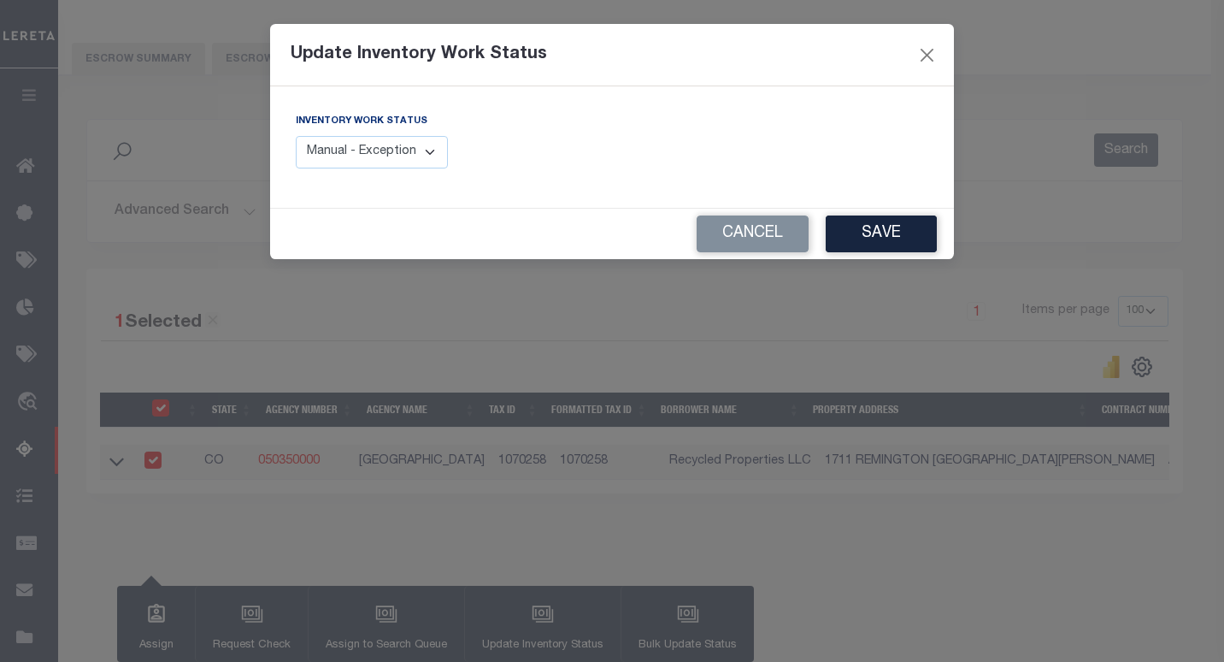
click at [404, 159] on select "Manual - Exception Pended - Awaiting Search Late Add Exception Completed" at bounding box center [372, 152] width 152 height 33
select select "4"
click at [296, 136] on select "Manual - Exception Pended - Awaiting Search Late Add Exception Completed" at bounding box center [372, 152] width 152 height 33
click at [865, 233] on button "Save" at bounding box center [881, 233] width 111 height 37
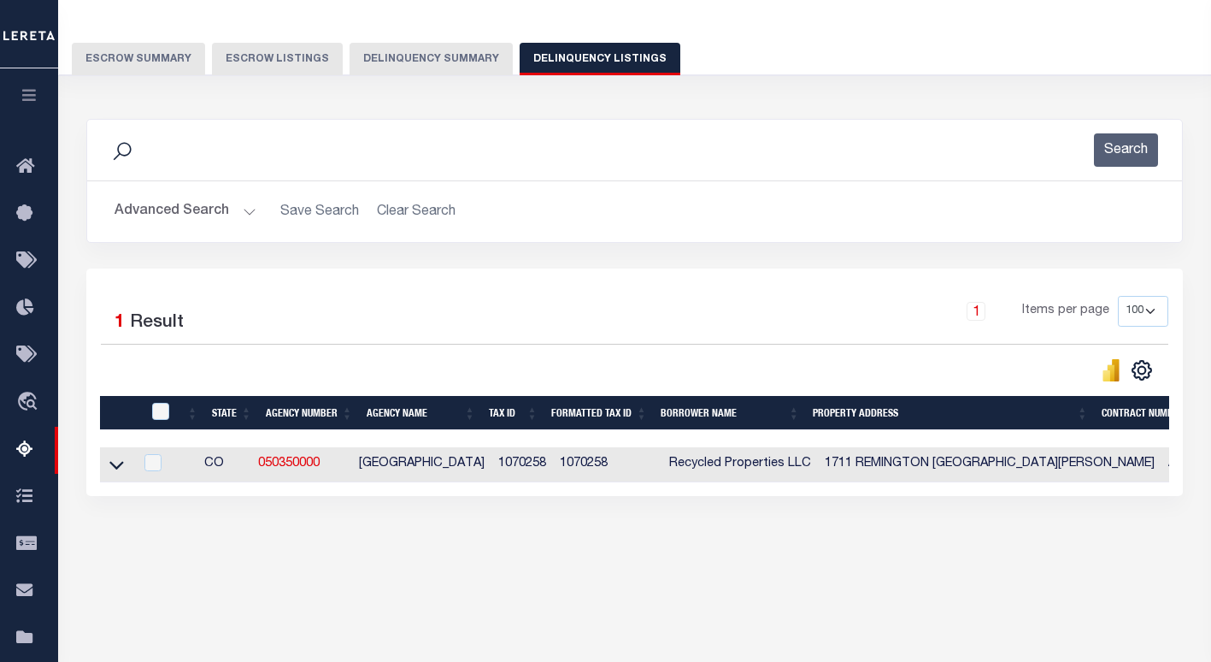
click at [161, 212] on button "Advanced Search" at bounding box center [186, 211] width 142 height 33
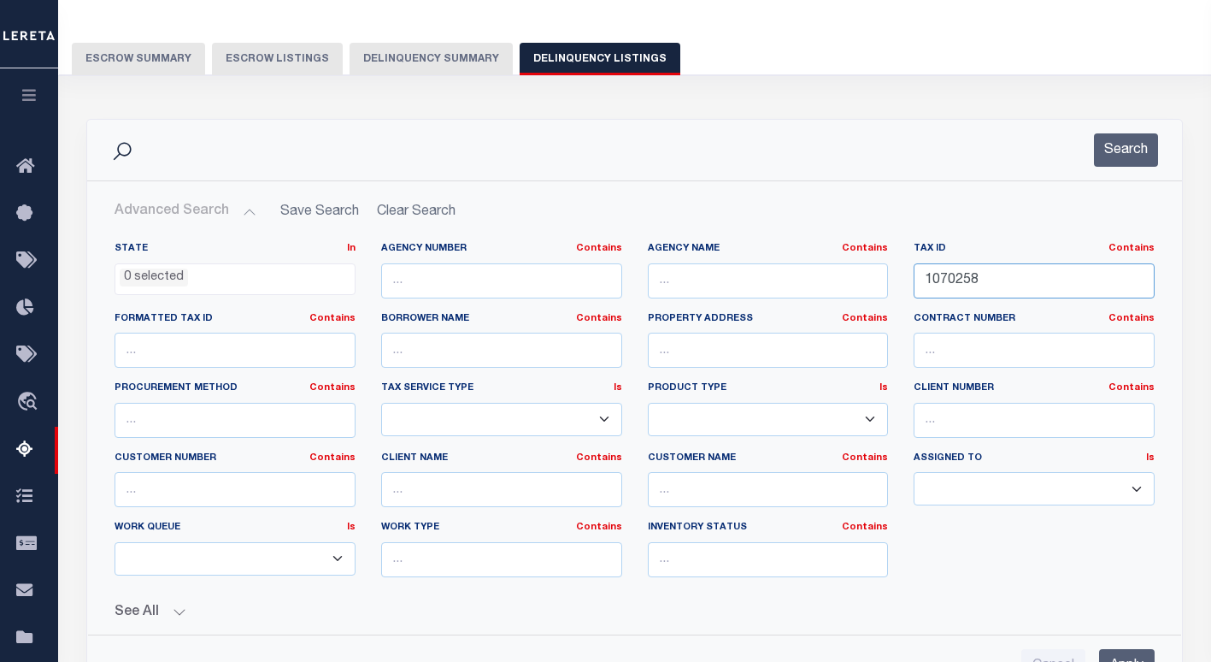
click at [936, 282] on input "1070258" at bounding box center [1034, 280] width 241 height 35
paste input "66"
type input "1070266"
click at [1126, 139] on button "Search" at bounding box center [1126, 149] width 64 height 33
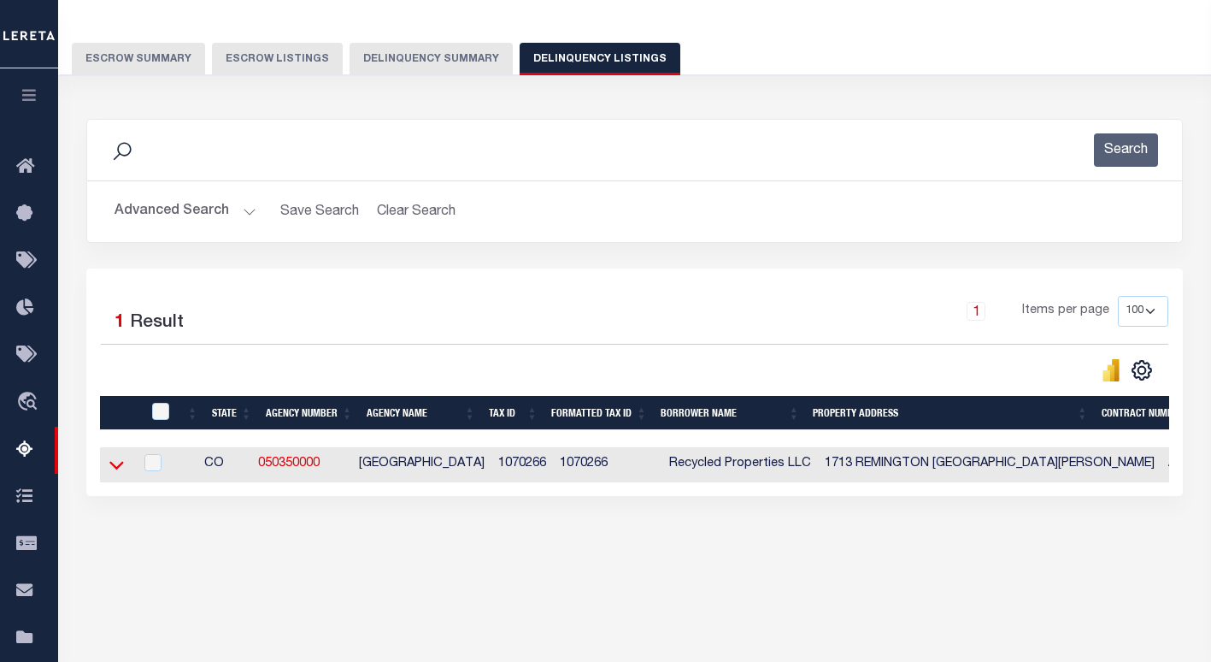
click at [121, 466] on icon at bounding box center [116, 465] width 15 height 18
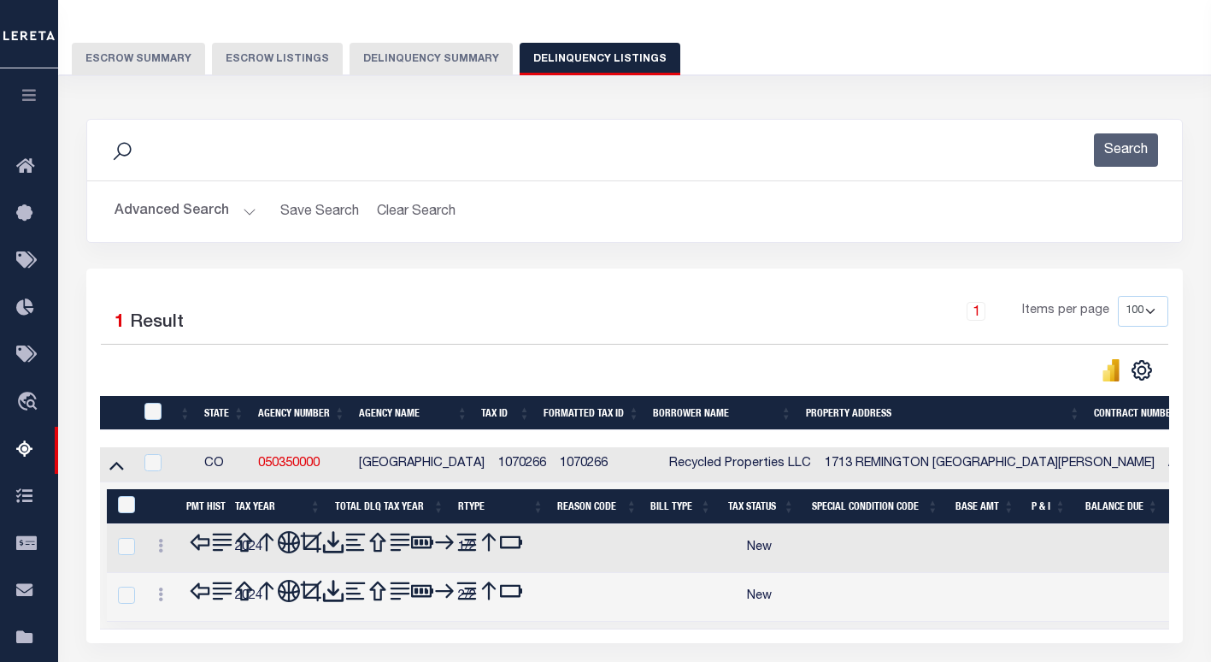
scroll to position [244, 0]
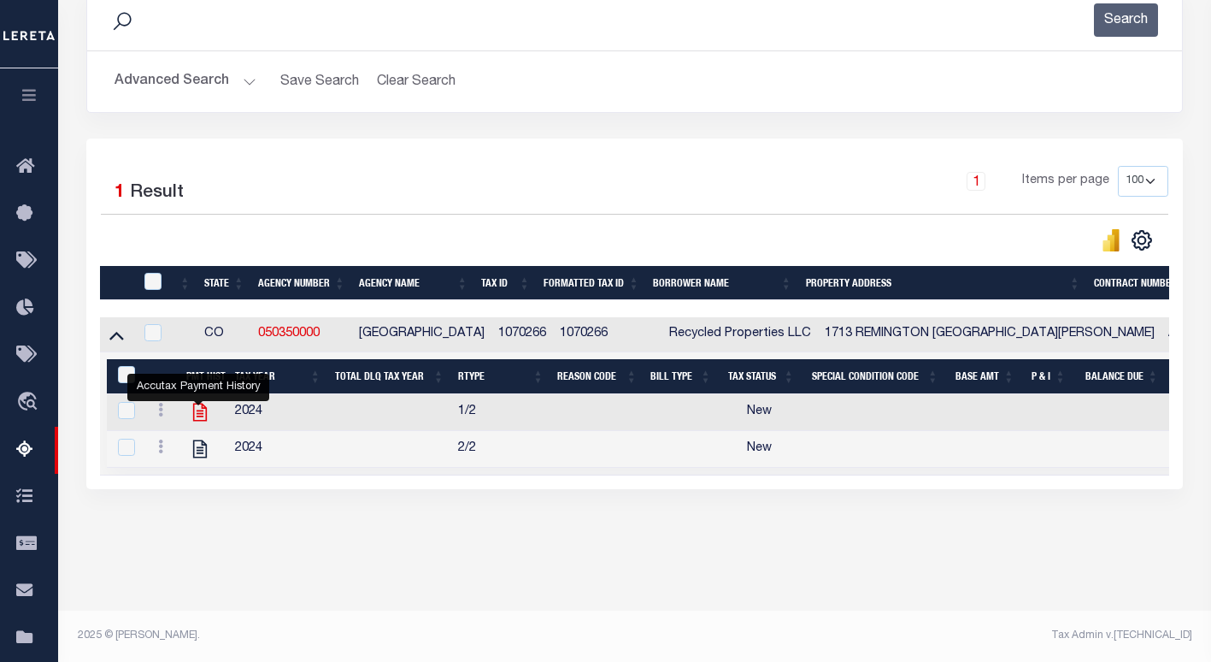
click at [197, 417] on icon "" at bounding box center [200, 412] width 22 height 22
checkbox input "true"
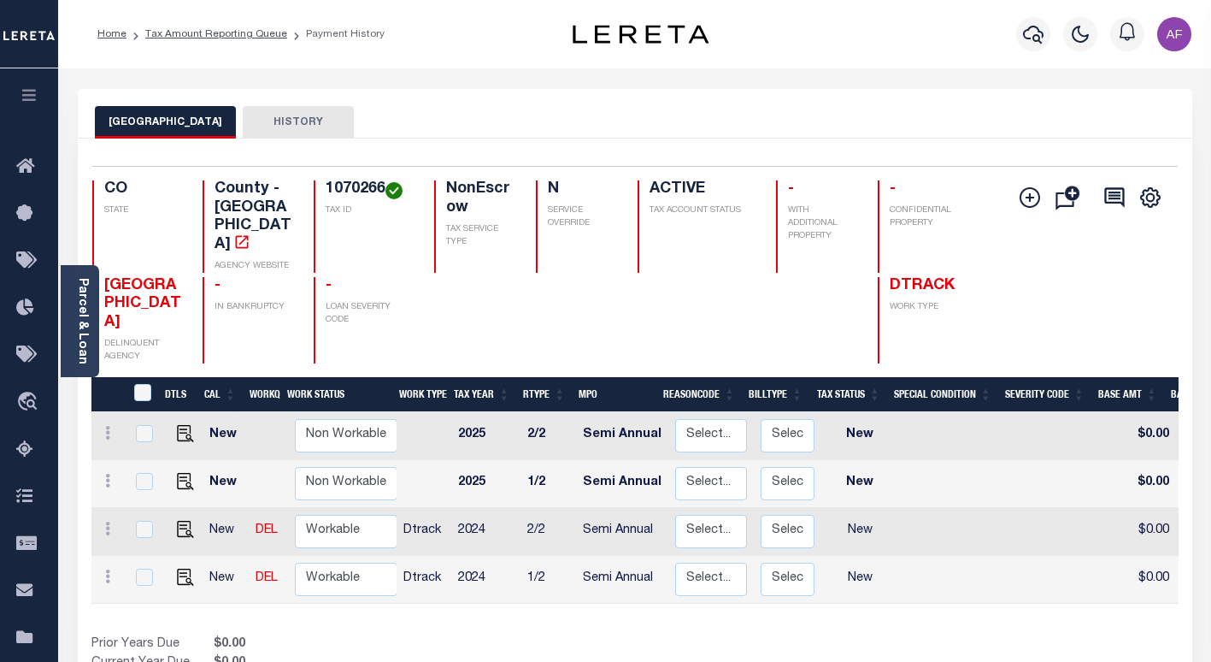
scroll to position [171, 0]
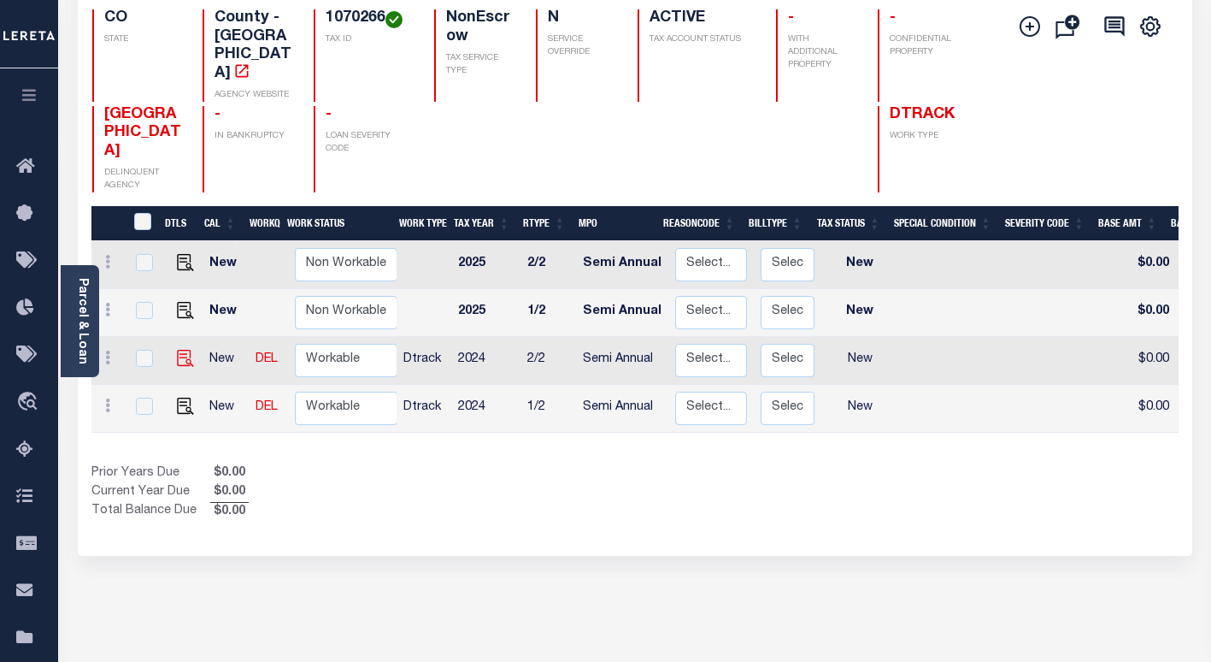
click at [185, 350] on img at bounding box center [185, 358] width 17 height 17
checkbox input "true"
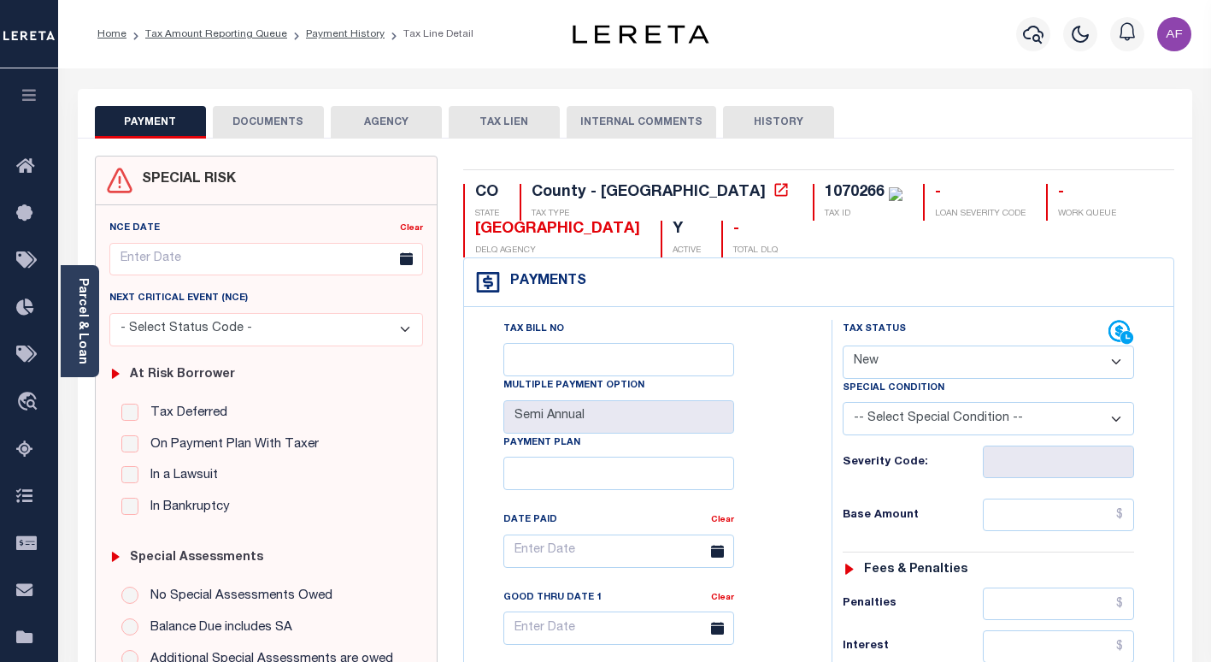
click at [950, 375] on select "- Select Status Code - Open Due/Unpaid Paid Incomplete No Tax Due Internal Refu…" at bounding box center [988, 361] width 291 height 33
select select "NTX"
click at [843, 346] on select "- Select Status Code - Open Due/Unpaid Paid Incomplete No Tax Due Internal Refu…" at bounding box center [988, 361] width 291 height 33
type input "[DATE]"
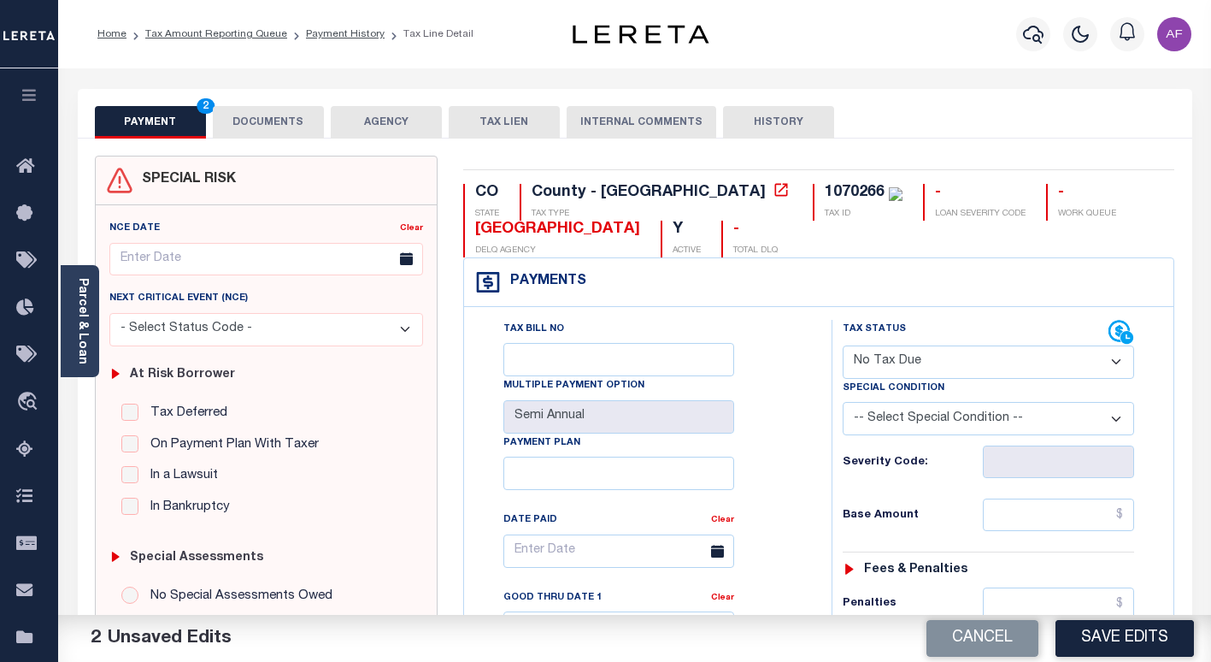
click at [930, 425] on select "-- Select Special Condition -- 3RD PARTY TAX LIEN AGENCY TAX LIEN (A.K.A Inside…" at bounding box center [988, 418] width 291 height 33
select select "7"
click at [843, 403] on select "-- Select Special Condition -- 3RD PARTY TAX LIEN AGENCY TAX LIEN (A.K.A Inside…" at bounding box center [988, 418] width 291 height 33
click at [1074, 516] on input "text" at bounding box center [1058, 514] width 151 height 32
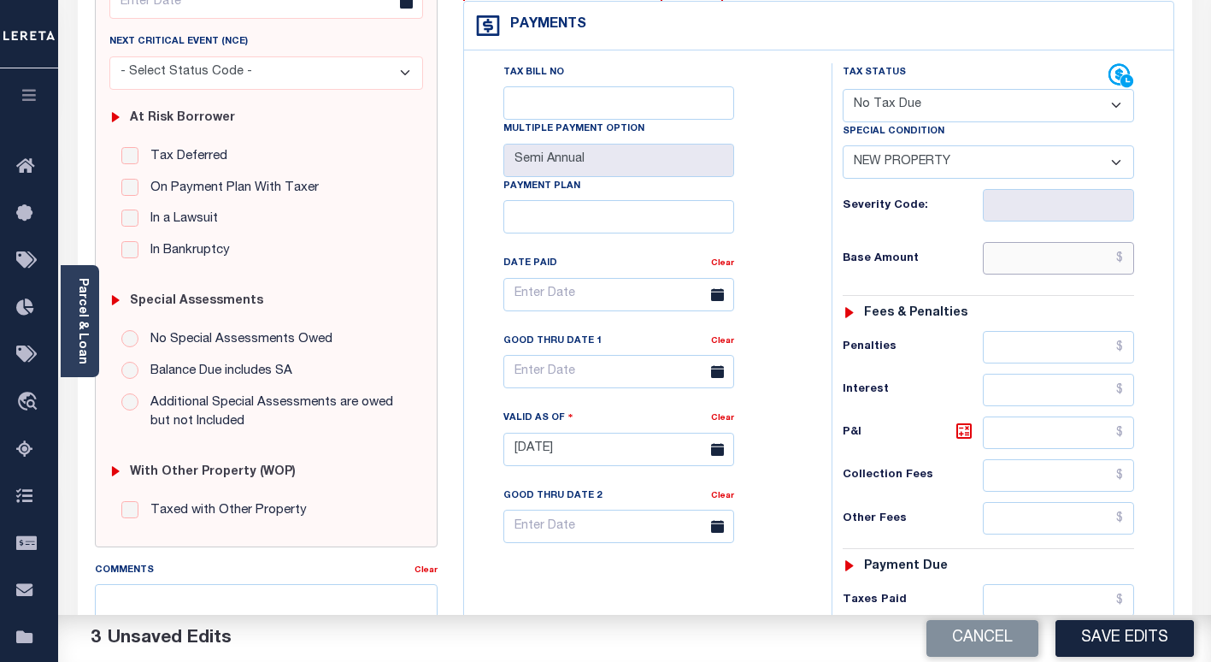
click at [1114, 254] on input "text" at bounding box center [1058, 258] width 151 height 32
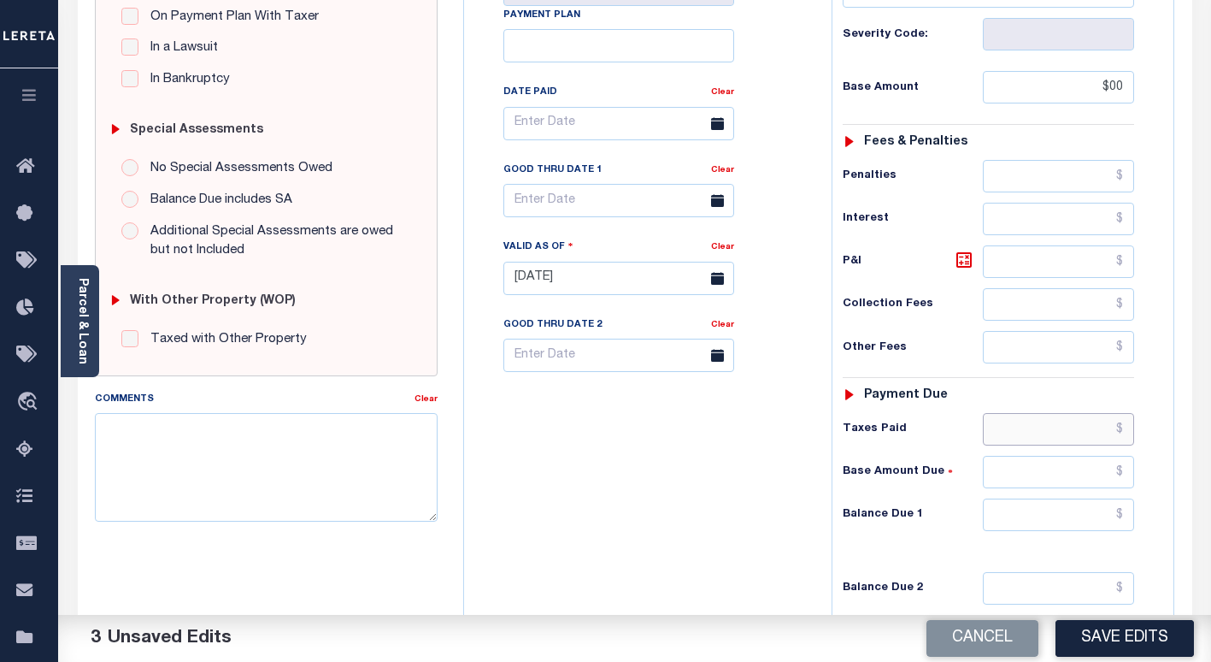
click at [1058, 432] on input "text" at bounding box center [1058, 429] width 151 height 32
type input "$00.00"
click at [1110, 430] on input "text" at bounding box center [1058, 429] width 151 height 32
type input "$0.00"
click at [1113, 518] on input "0" at bounding box center [1058, 514] width 151 height 32
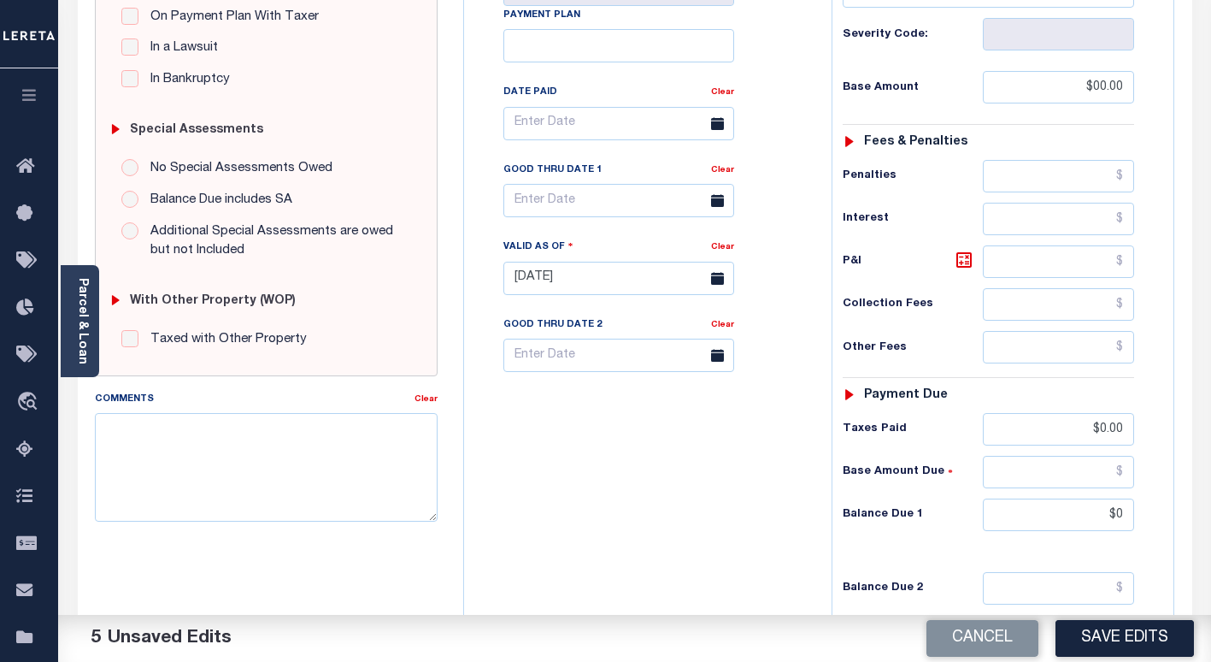
type input "$0.00"
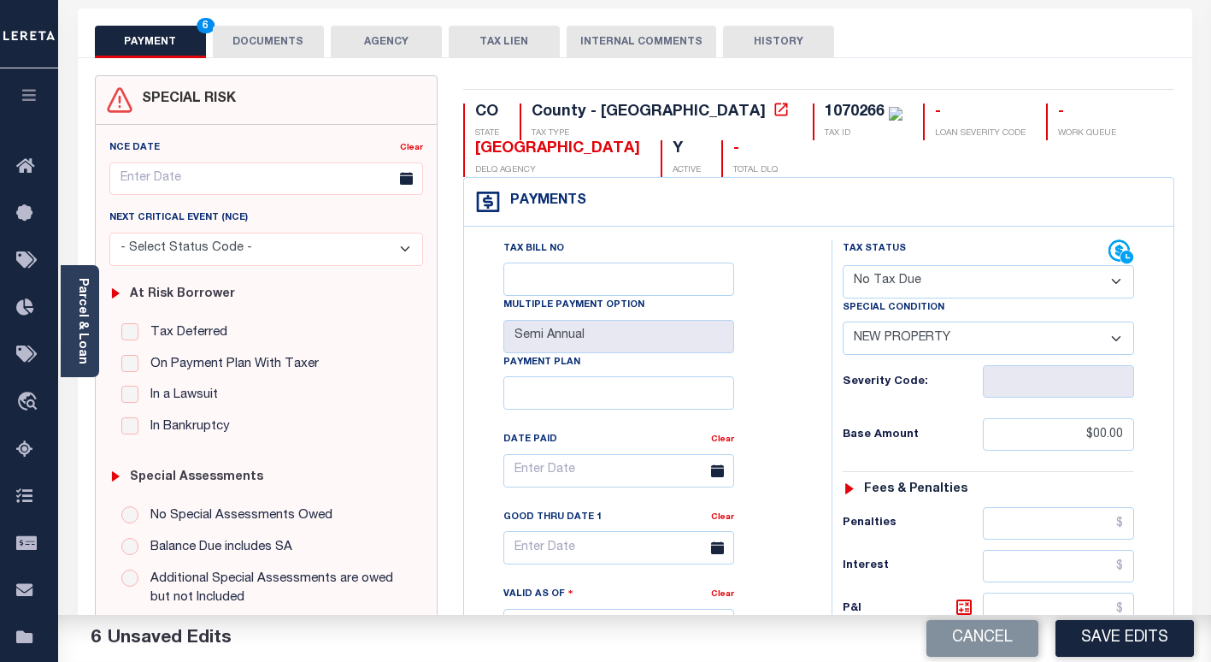
scroll to position [0, 0]
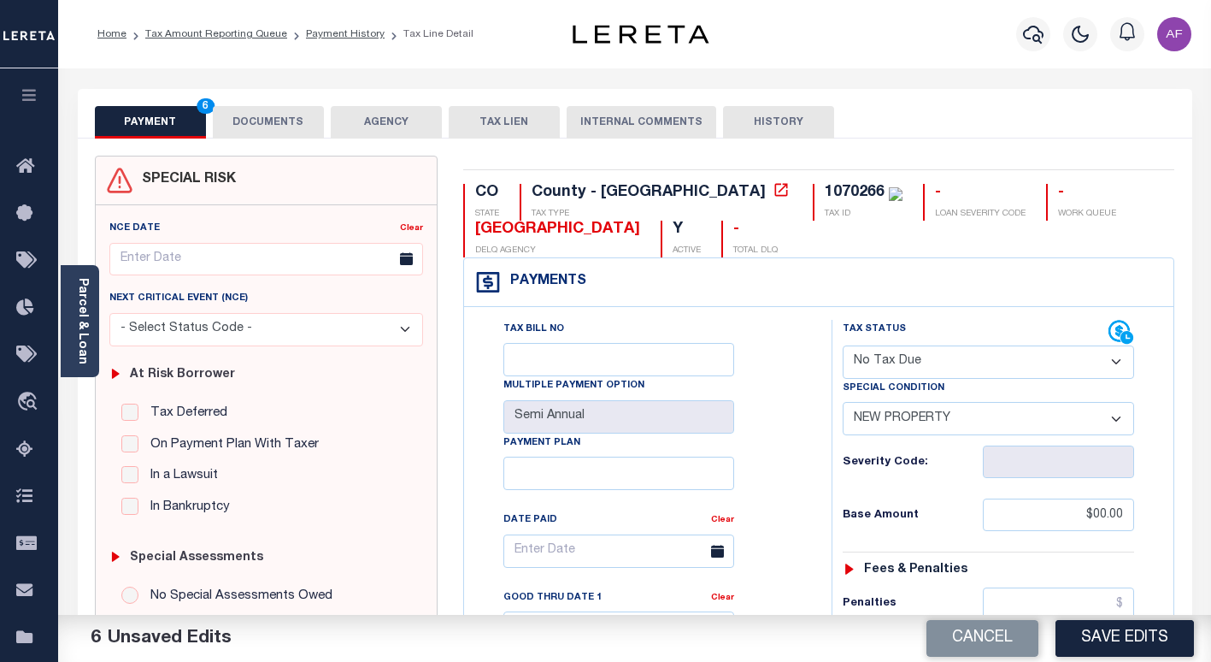
click at [299, 129] on button "DOCUMENTS" at bounding box center [268, 122] width 111 height 32
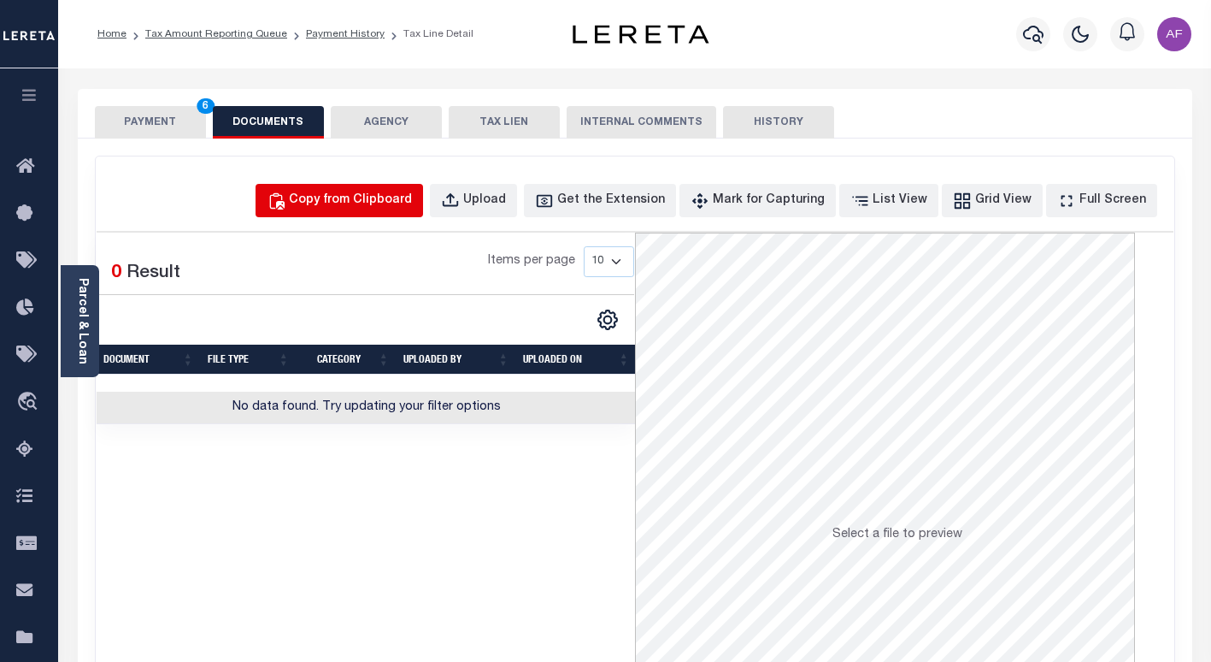
click at [374, 200] on div "Copy from Clipboard" at bounding box center [350, 200] width 123 height 19
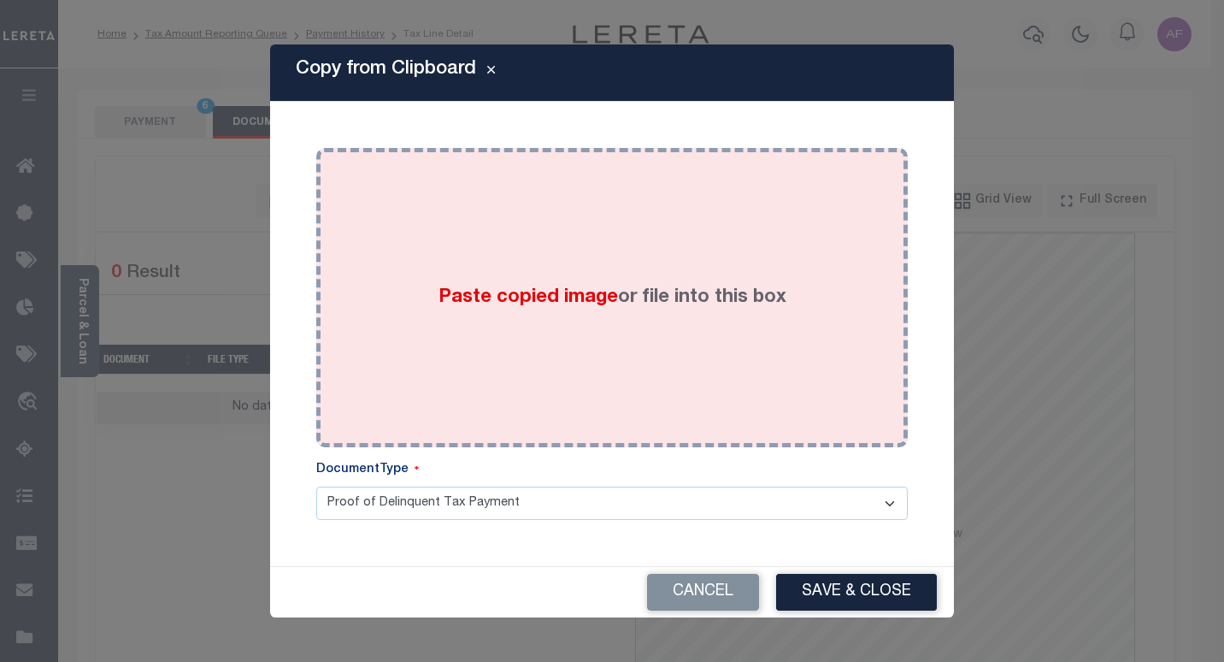
click at [613, 239] on div "Paste copied image or file into this box" at bounding box center [612, 298] width 566 height 274
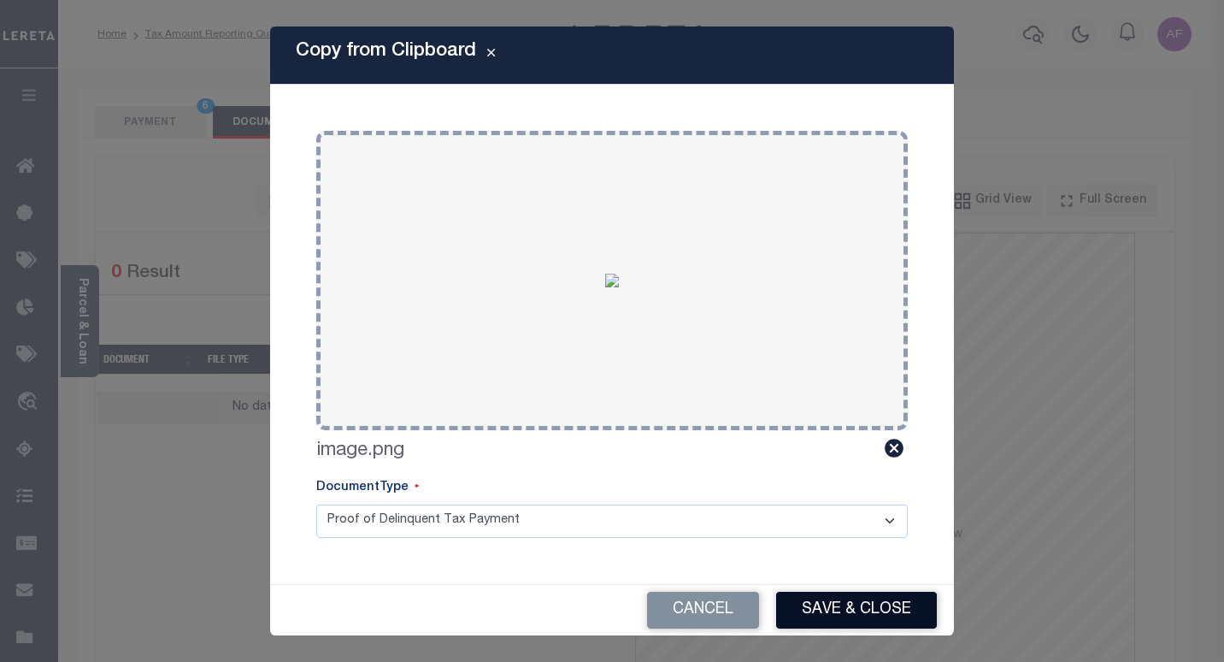
click at [842, 598] on button "Save & Close" at bounding box center [856, 609] width 161 height 37
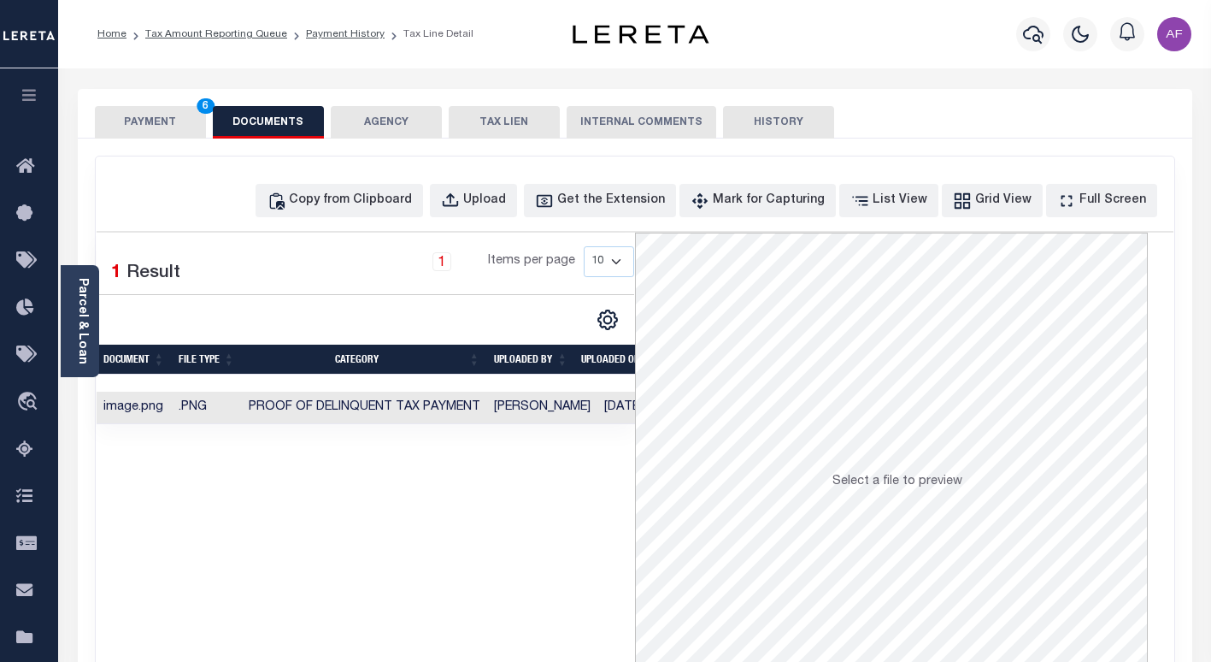
click at [148, 120] on button "PAYMENT 6" at bounding box center [150, 122] width 111 height 32
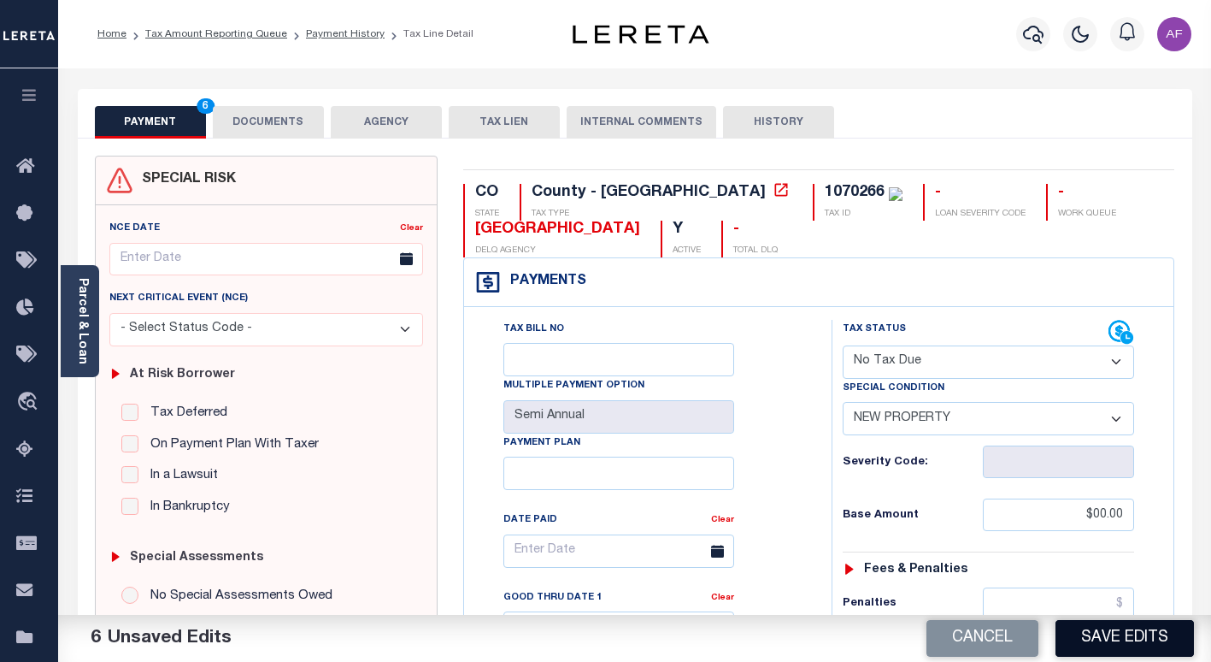
click at [1138, 640] on button "Save Edits" at bounding box center [1125, 638] width 138 height 37
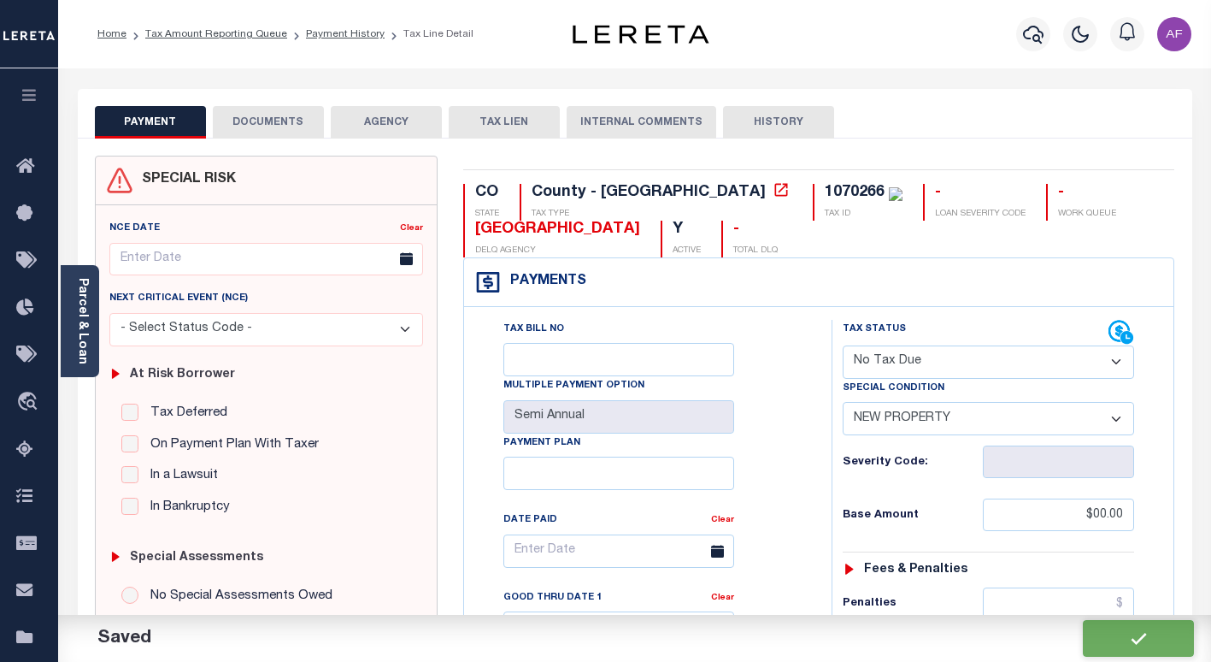
checkbox input "false"
type input "$0"
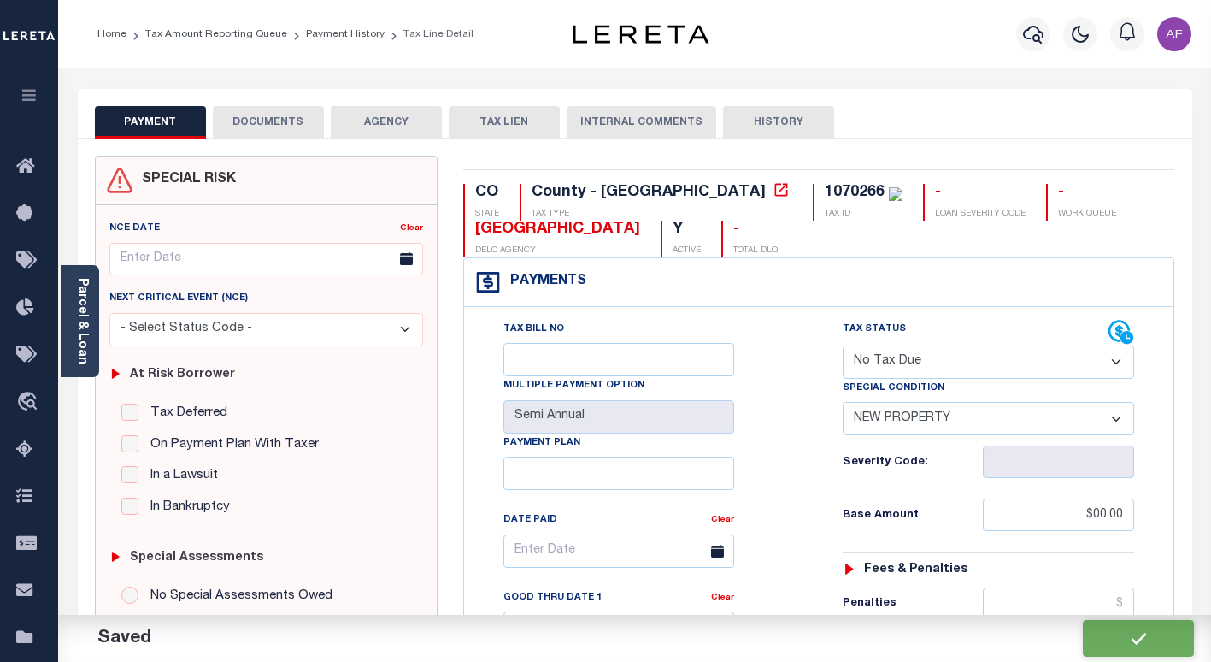
type input "$0"
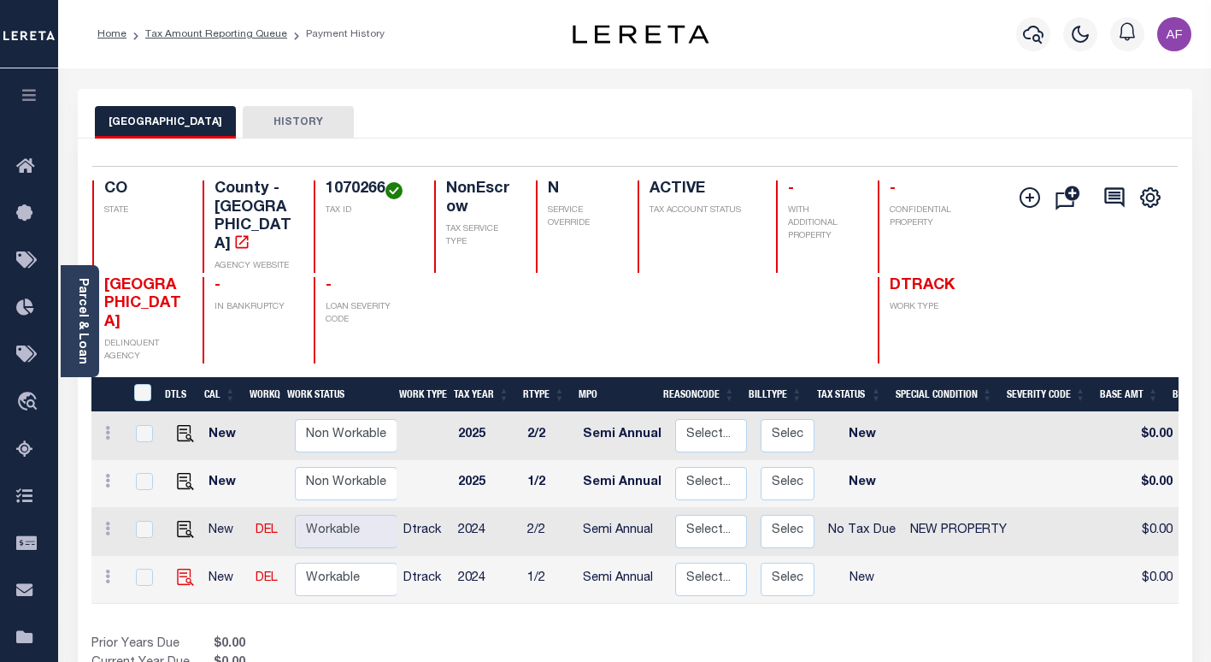
click at [183, 568] on img at bounding box center [185, 576] width 17 height 17
checkbox input "true"
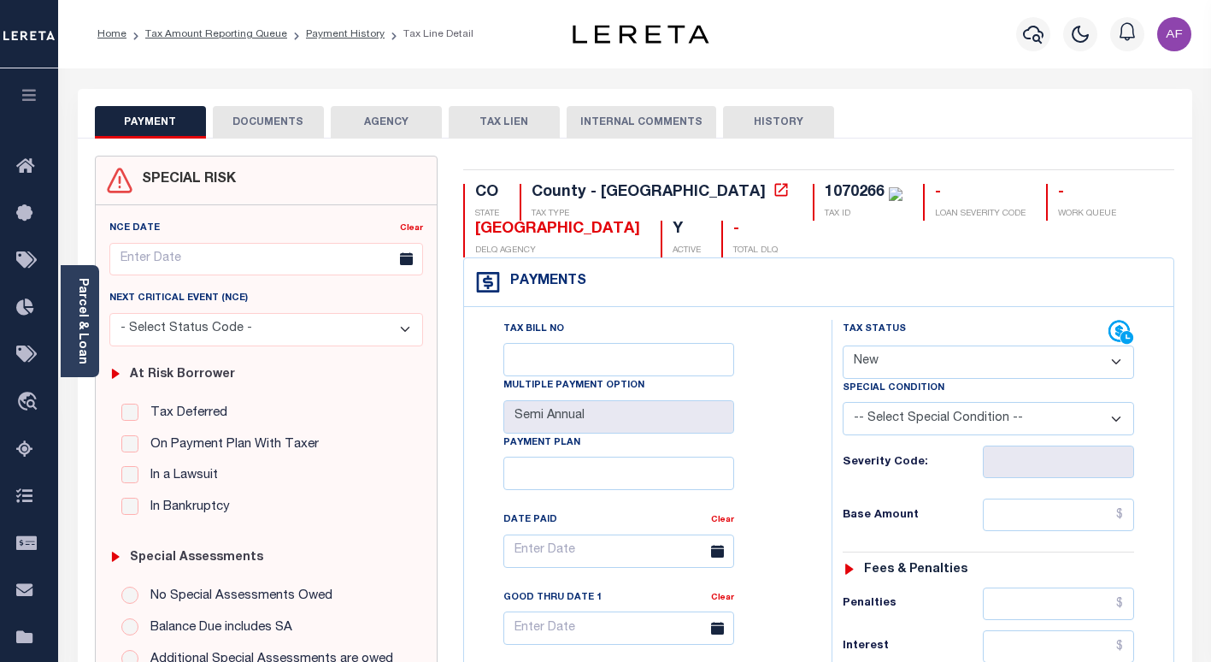
click at [896, 363] on select "- Select Status Code - Open Due/Unpaid Paid Incomplete No Tax Due Internal Refu…" at bounding box center [988, 361] width 291 height 33
click at [843, 346] on select "- Select Status Code - Open Due/Unpaid Paid Incomplete No Tax Due Internal Refu…" at bounding box center [988, 361] width 291 height 33
click at [940, 420] on select "-- Select Special Condition -- 3RD PARTY TAX LIEN AGENCY TAX LIEN (A.K.A Inside…" at bounding box center [988, 418] width 291 height 33
click at [909, 421] on select "-- Select Special Condition -- 3RD PARTY TAX LIEN AGENCY TAX LIEN (A.K.A Inside…" at bounding box center [988, 418] width 291 height 33
click at [903, 348] on select "- Select Status Code - Open Due/Unpaid Paid Incomplete No Tax Due Internal Refu…" at bounding box center [988, 361] width 291 height 33
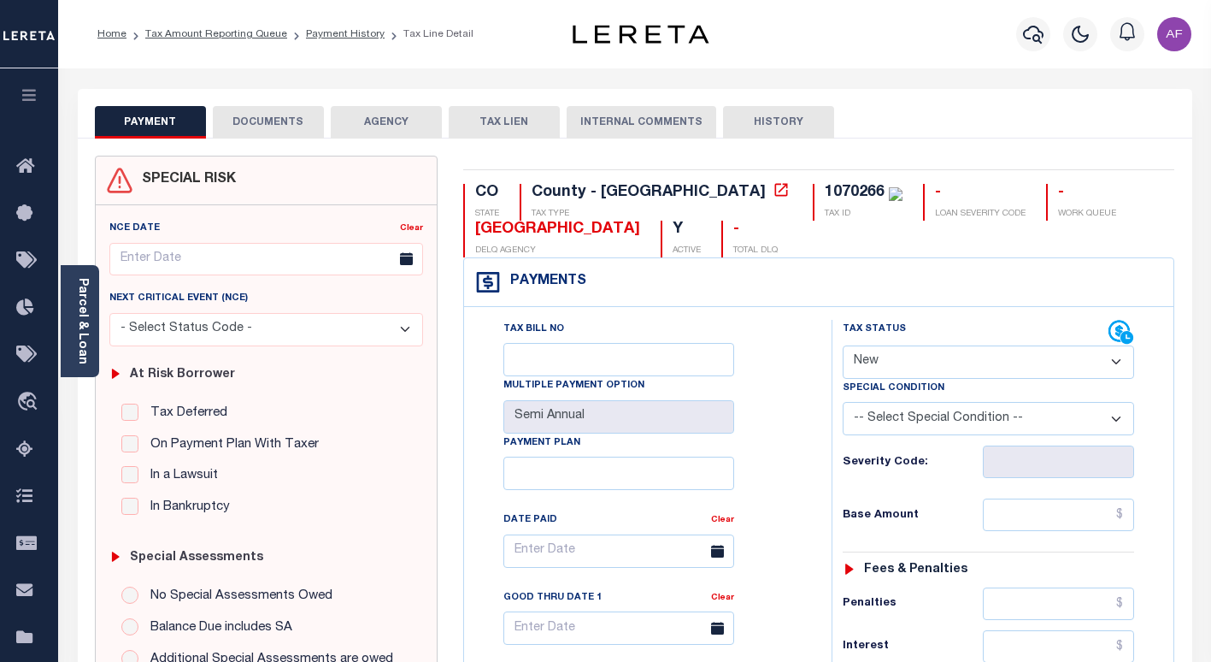
select select "NTX"
click at [843, 346] on select "- Select Status Code - Open Due/Unpaid Paid Incomplete No Tax Due Internal Refu…" at bounding box center [988, 361] width 291 height 33
type input "[DATE]"
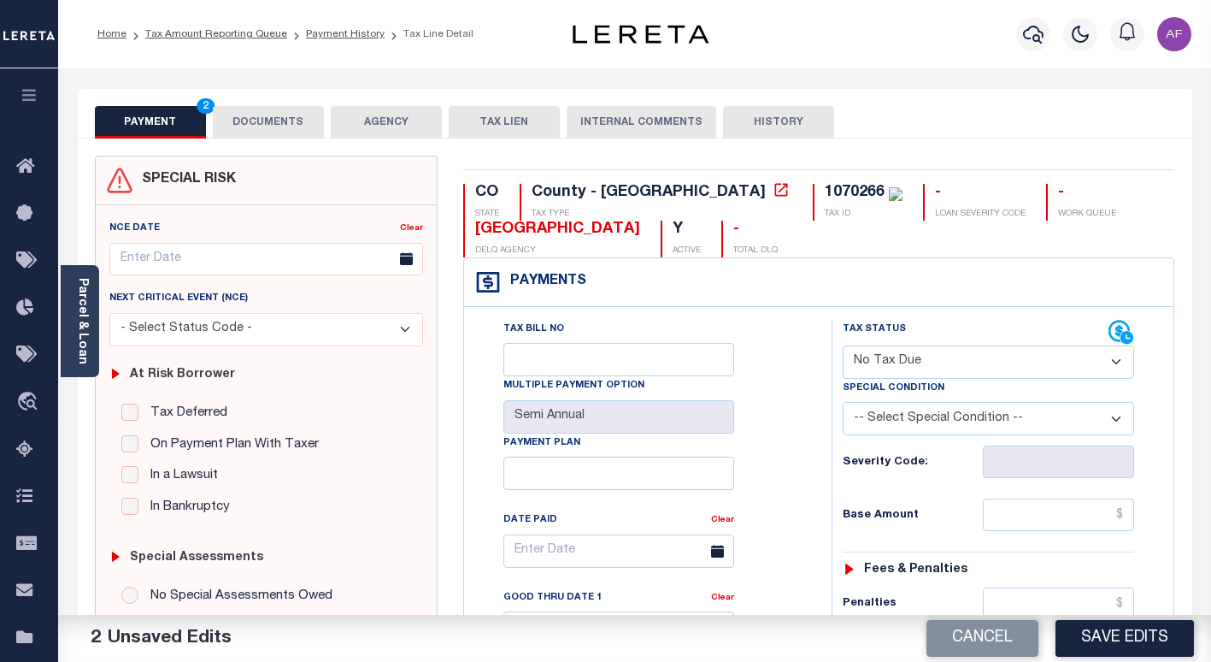
click at [925, 415] on select "-- Select Special Condition -- 3RD PARTY TAX LIEN AGENCY TAX LIEN (A.K.A Inside…" at bounding box center [988, 418] width 291 height 33
select select "7"
click at [843, 403] on select "-- Select Special Condition -- 3RD PARTY TAX LIEN AGENCY TAX LIEN (A.K.A Inside…" at bounding box center [988, 418] width 291 height 33
click at [1017, 521] on input "text" at bounding box center [1058, 514] width 151 height 32
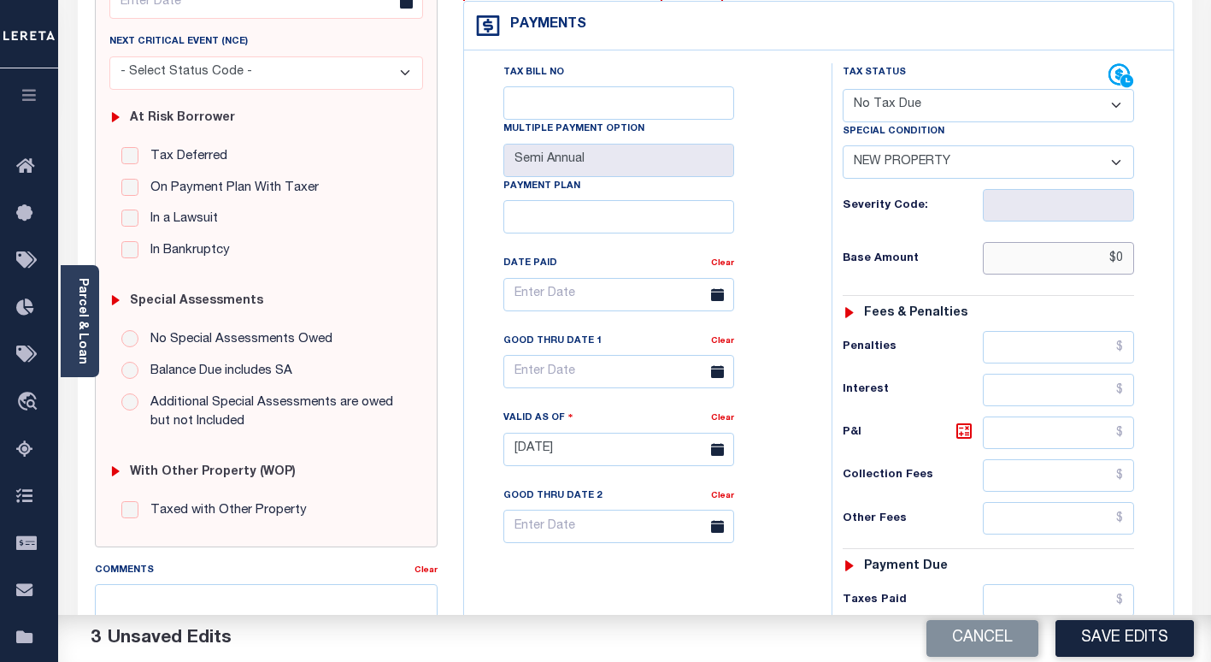
scroll to position [513, 0]
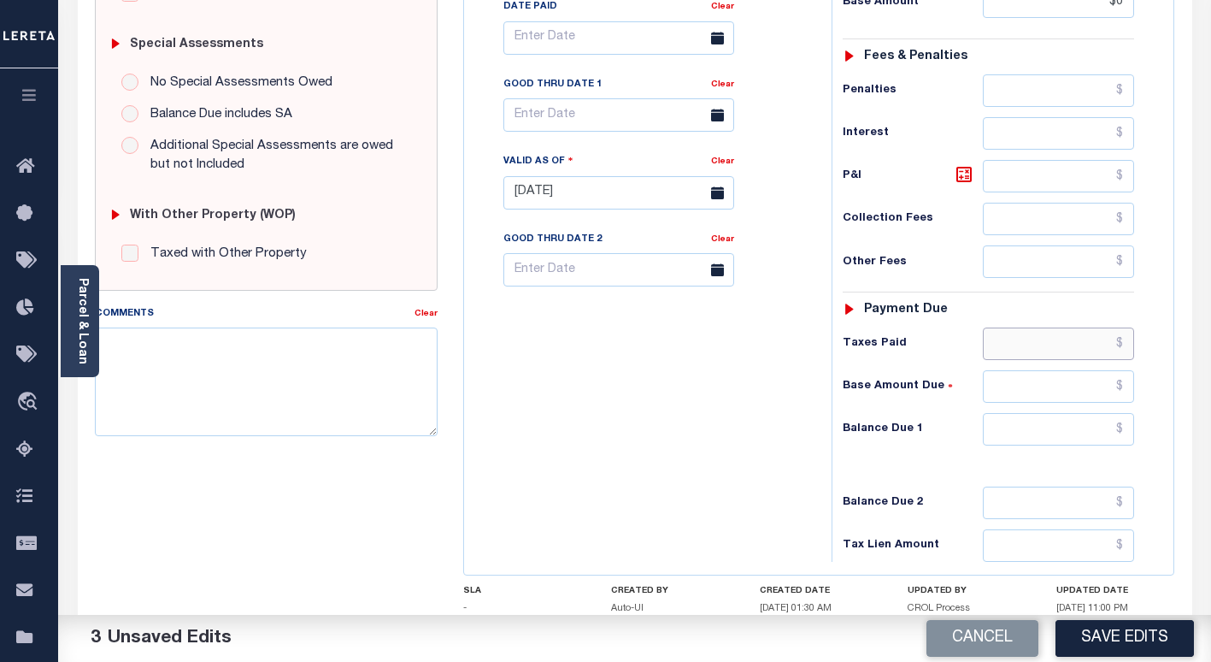
click at [1056, 352] on input "text" at bounding box center [1058, 343] width 151 height 32
type input "$0.00"
click at [1086, 432] on input "text" at bounding box center [1058, 429] width 151 height 32
type input "$0"
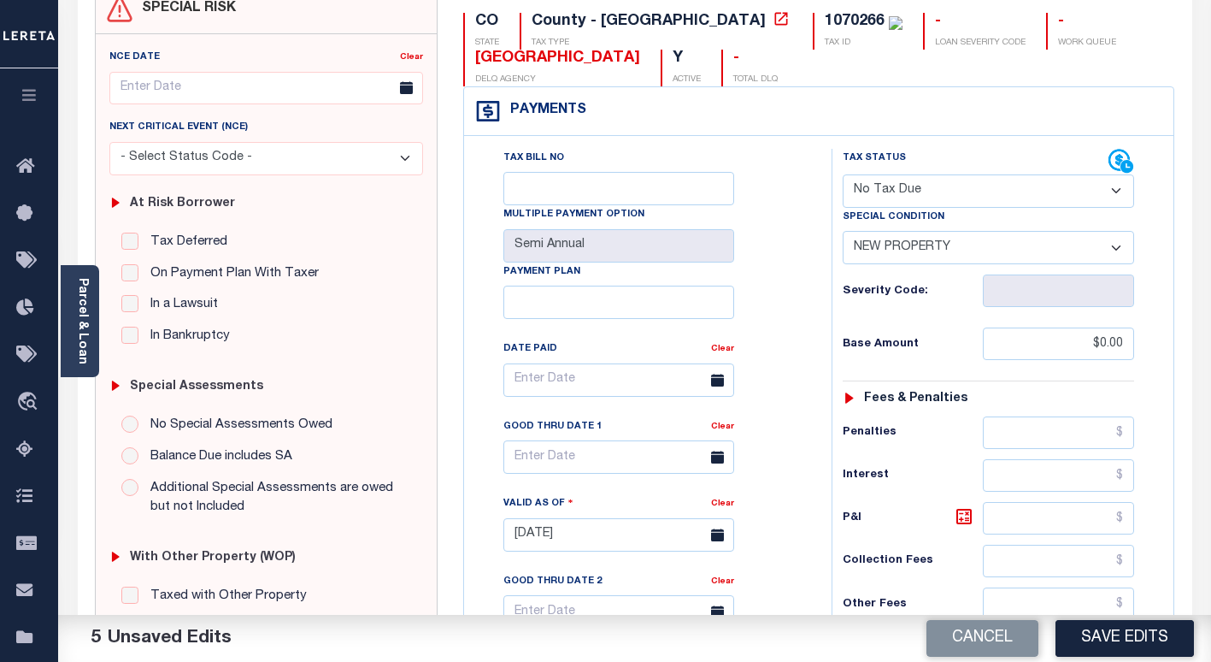
scroll to position [0, 0]
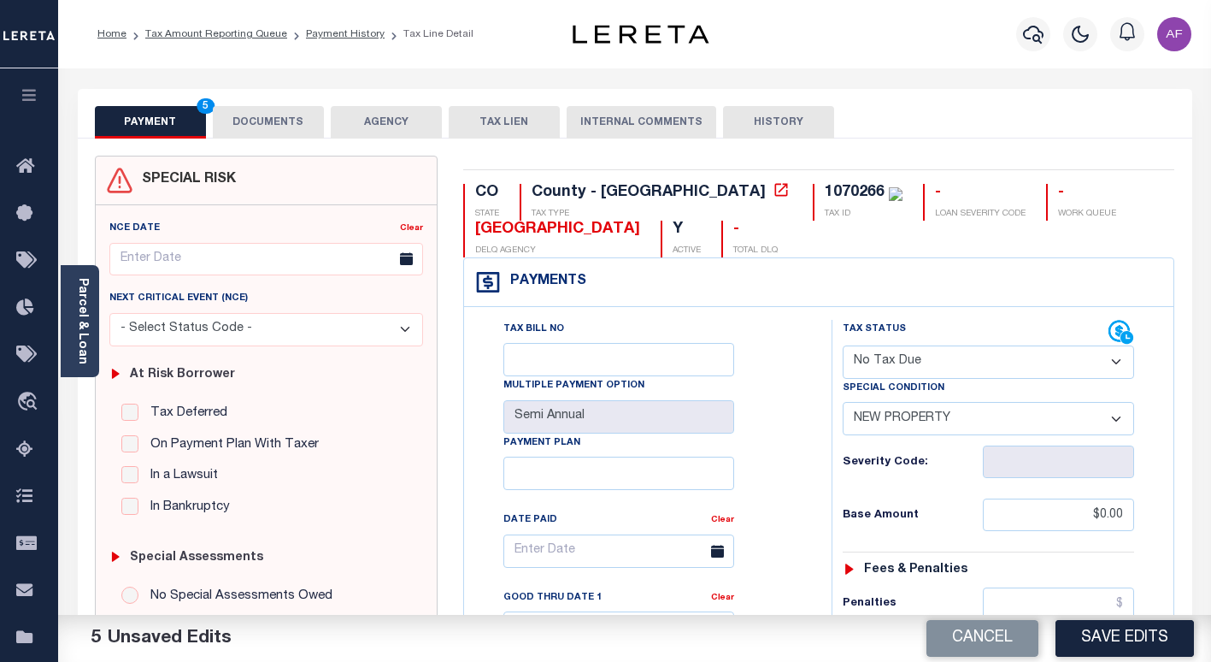
click at [266, 128] on button "DOCUMENTS" at bounding box center [268, 122] width 111 height 32
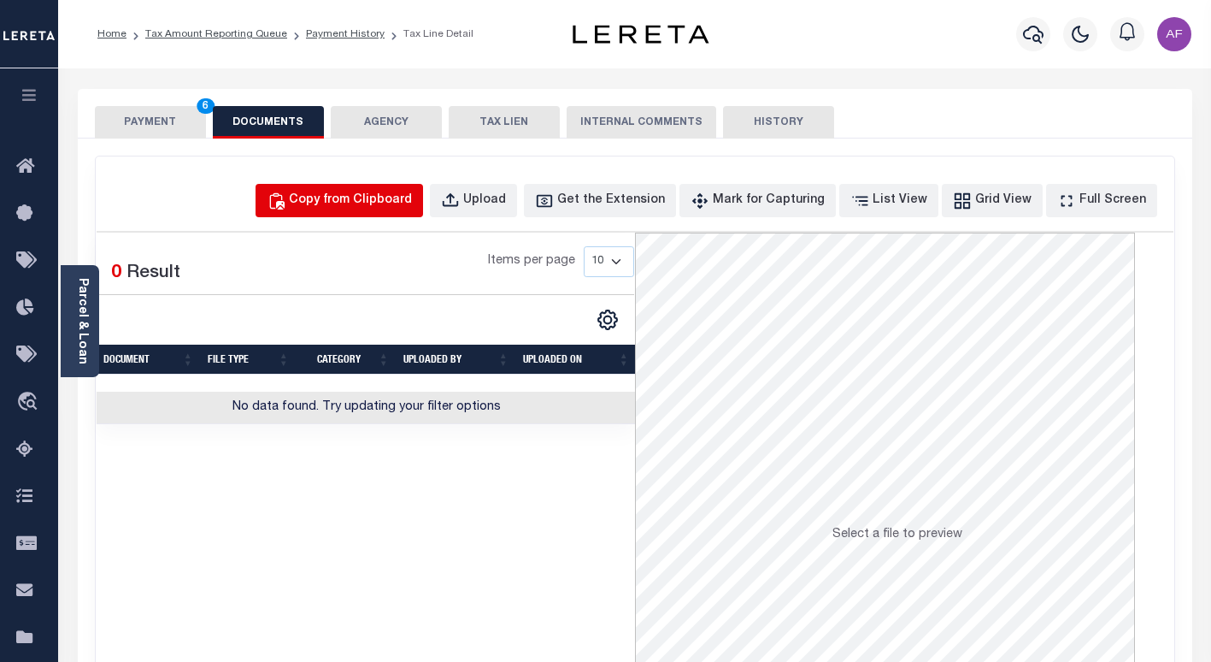
click at [389, 209] on div "Copy from Clipboard" at bounding box center [350, 200] width 123 height 19
select select "POP"
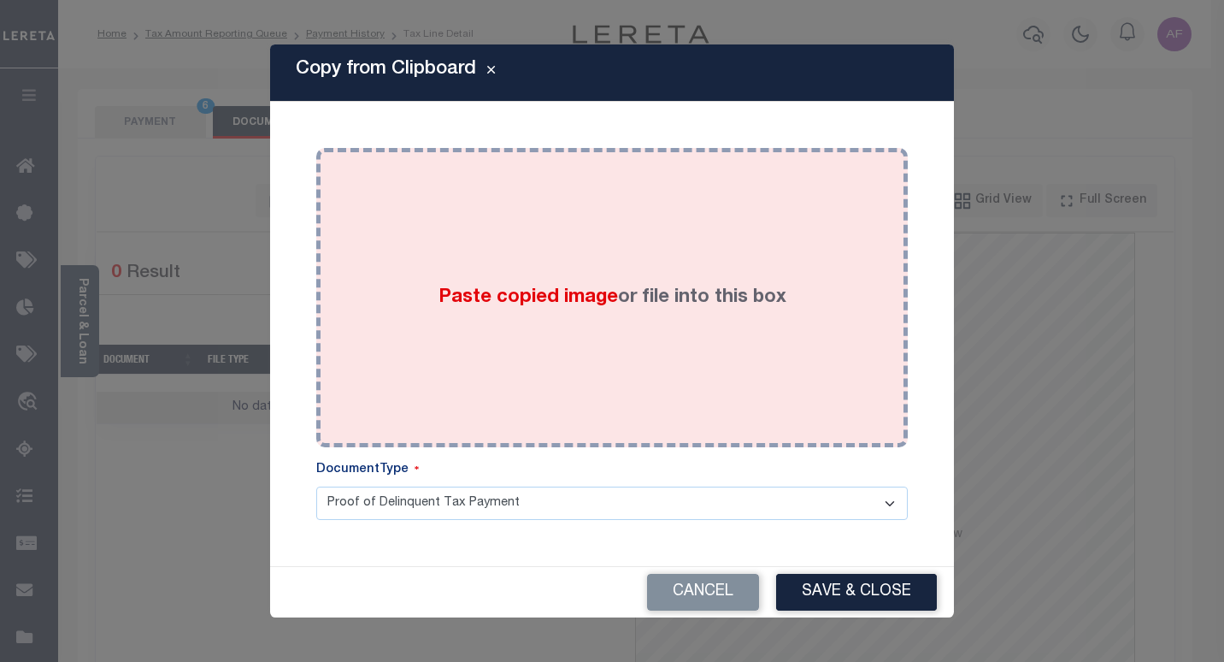
click at [513, 225] on div "Paste copied image or file into this box" at bounding box center [612, 298] width 566 height 274
click at [594, 320] on div "Paste copied image or file into this box" at bounding box center [612, 298] width 566 height 274
click at [578, 290] on span "Paste copied image" at bounding box center [527, 297] width 179 height 19
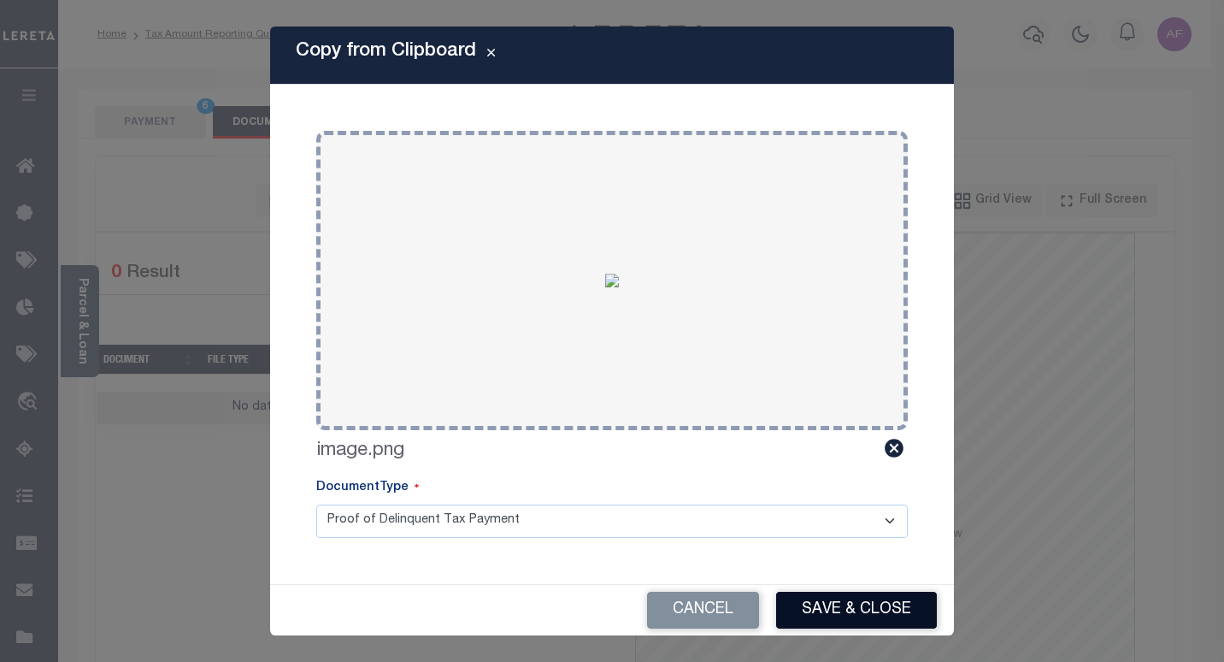
click at [821, 609] on button "Save & Close" at bounding box center [856, 609] width 161 height 37
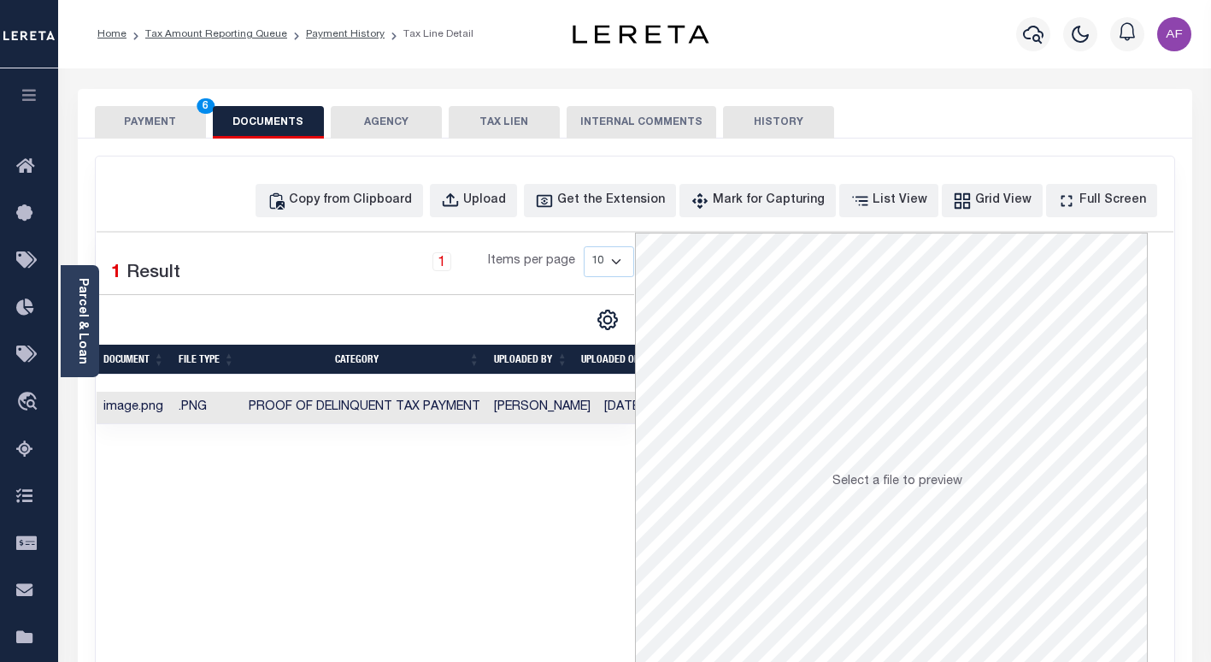
click at [161, 121] on button "PAYMENT 6" at bounding box center [150, 122] width 111 height 32
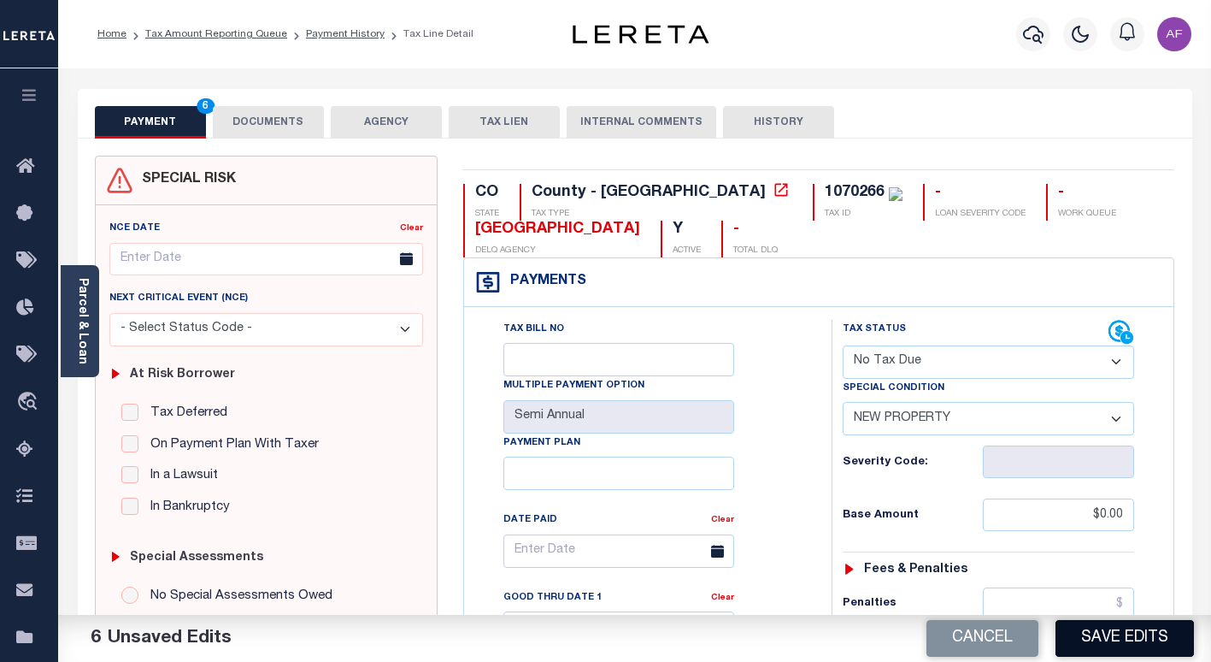
click at [1120, 640] on button "Save Edits" at bounding box center [1125, 638] width 138 height 37
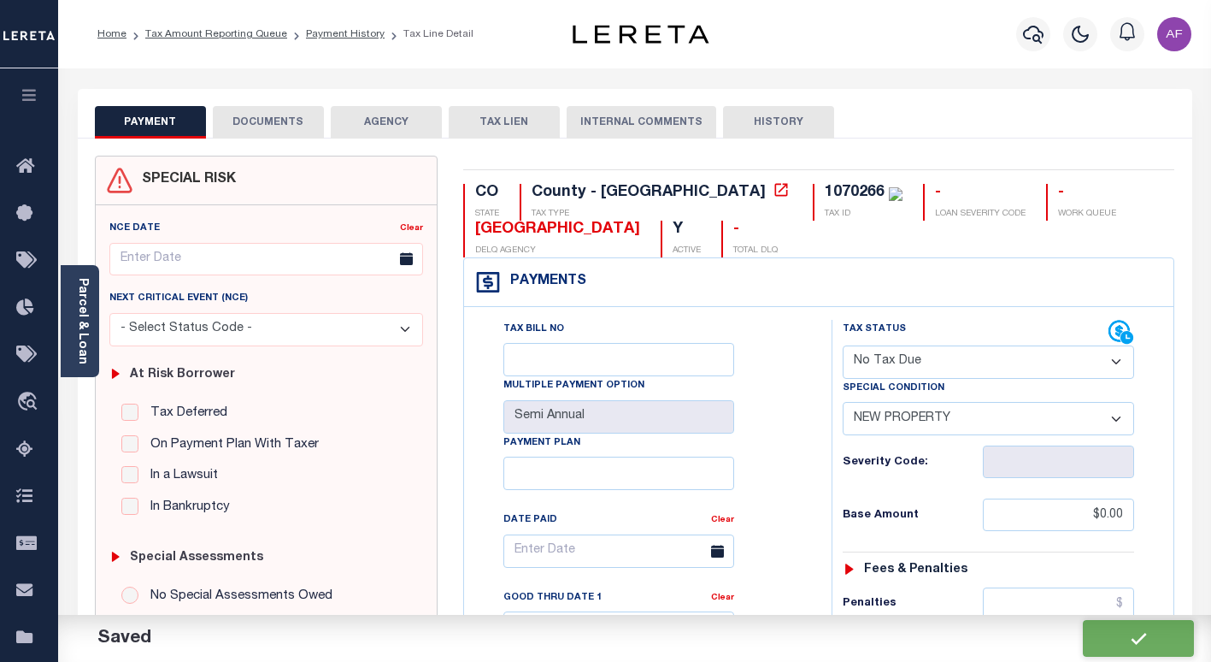
checkbox input "false"
type input "$0"
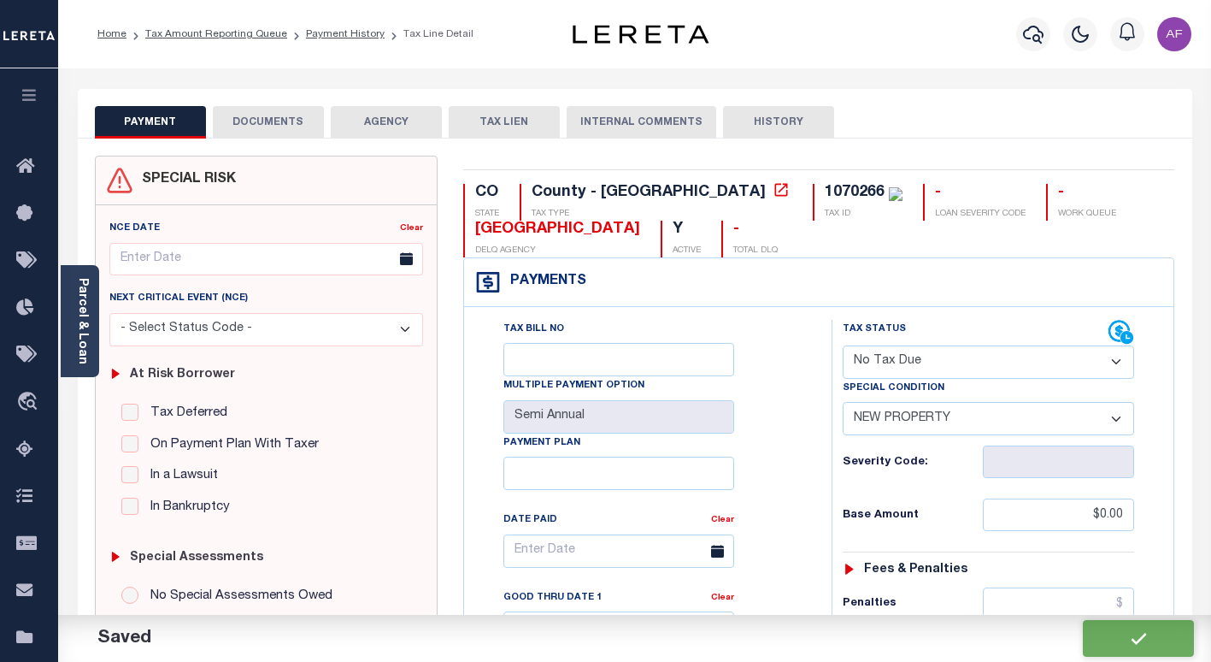
type input "$0"
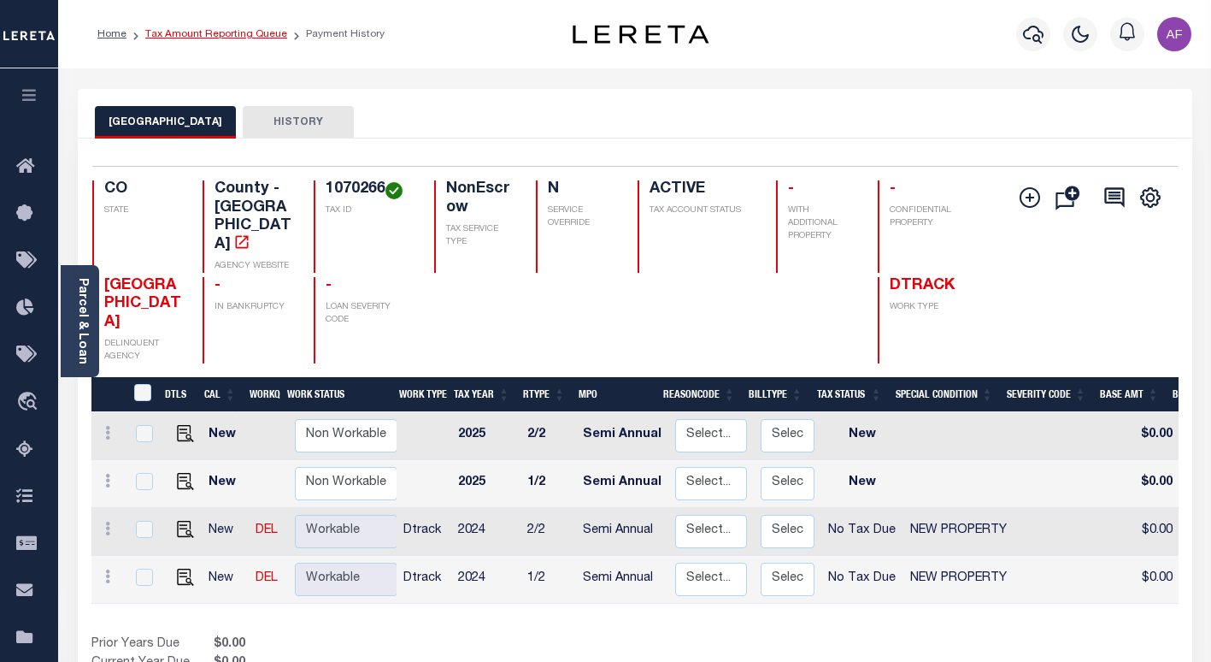
click at [211, 33] on link "Tax Amount Reporting Queue" at bounding box center [216, 34] width 142 height 10
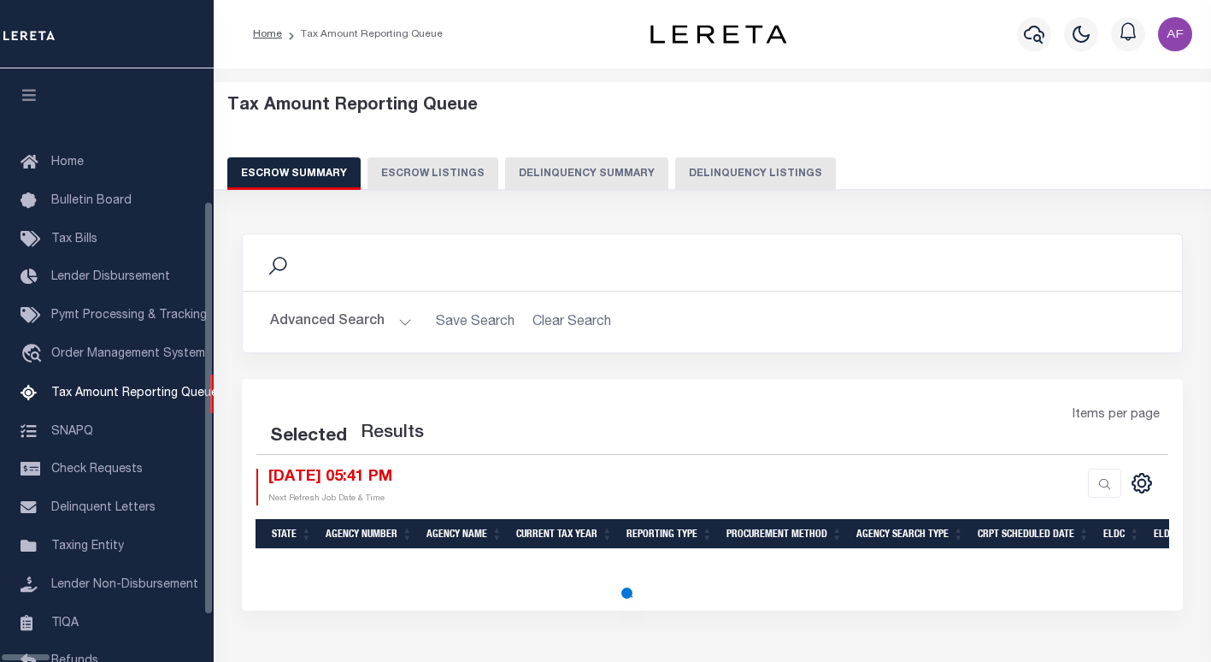
click at [728, 171] on button "Delinquency Listings" at bounding box center [755, 173] width 161 height 32
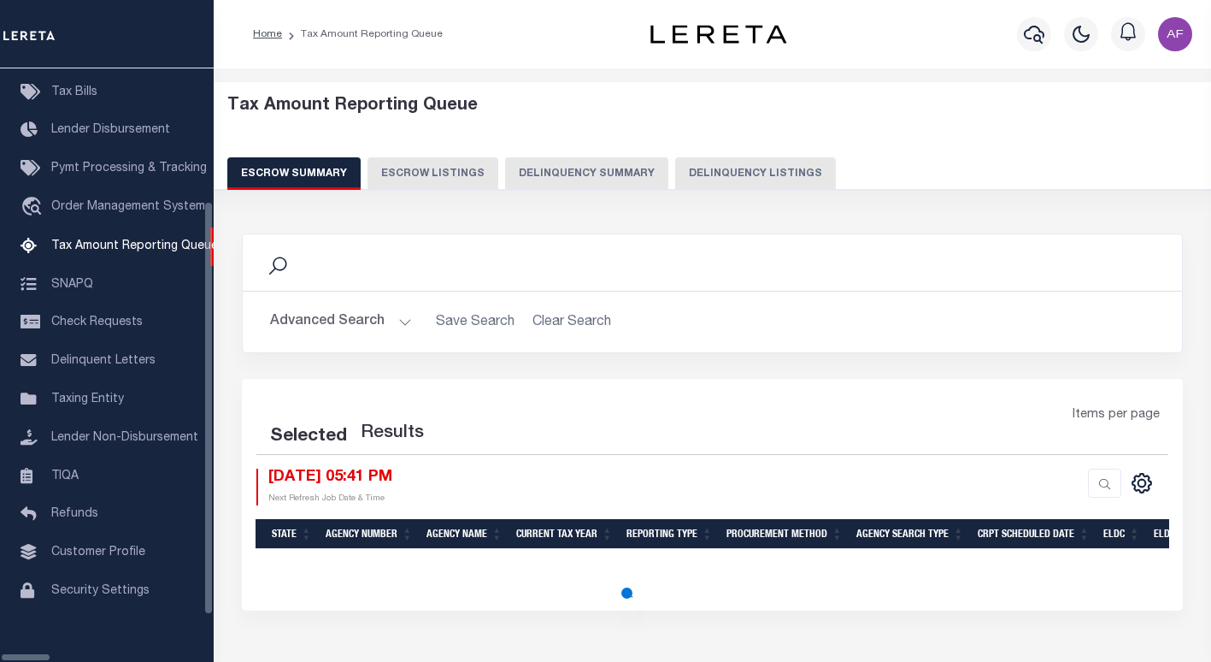
select select "100"
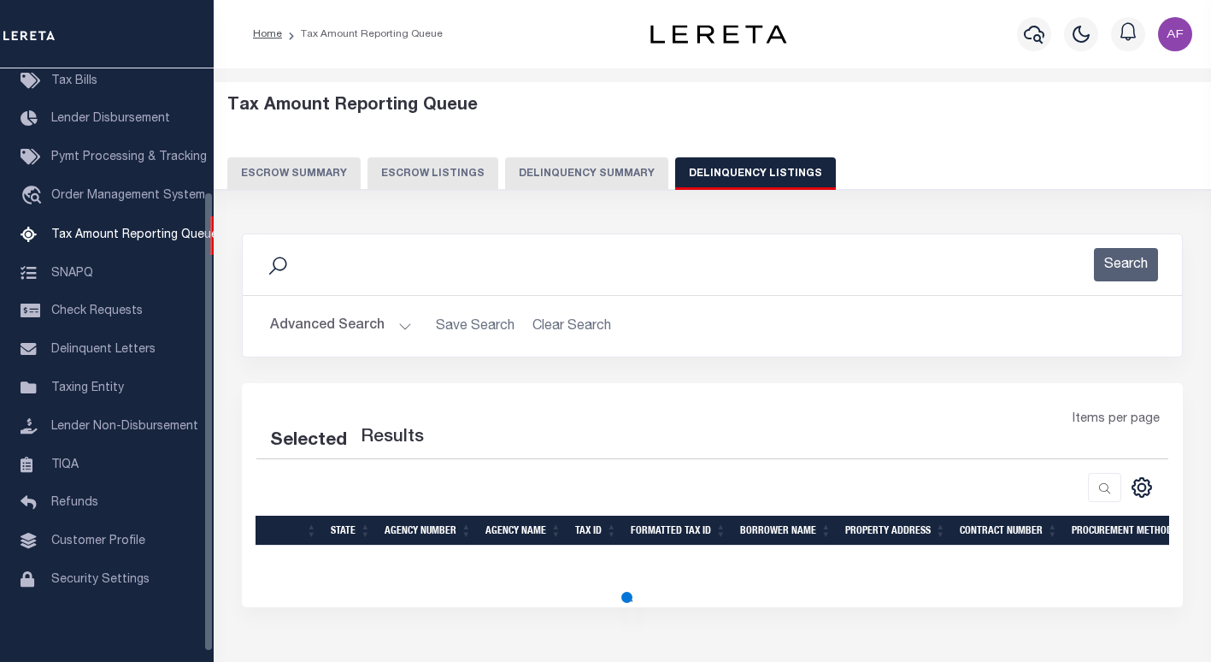
select select "100"
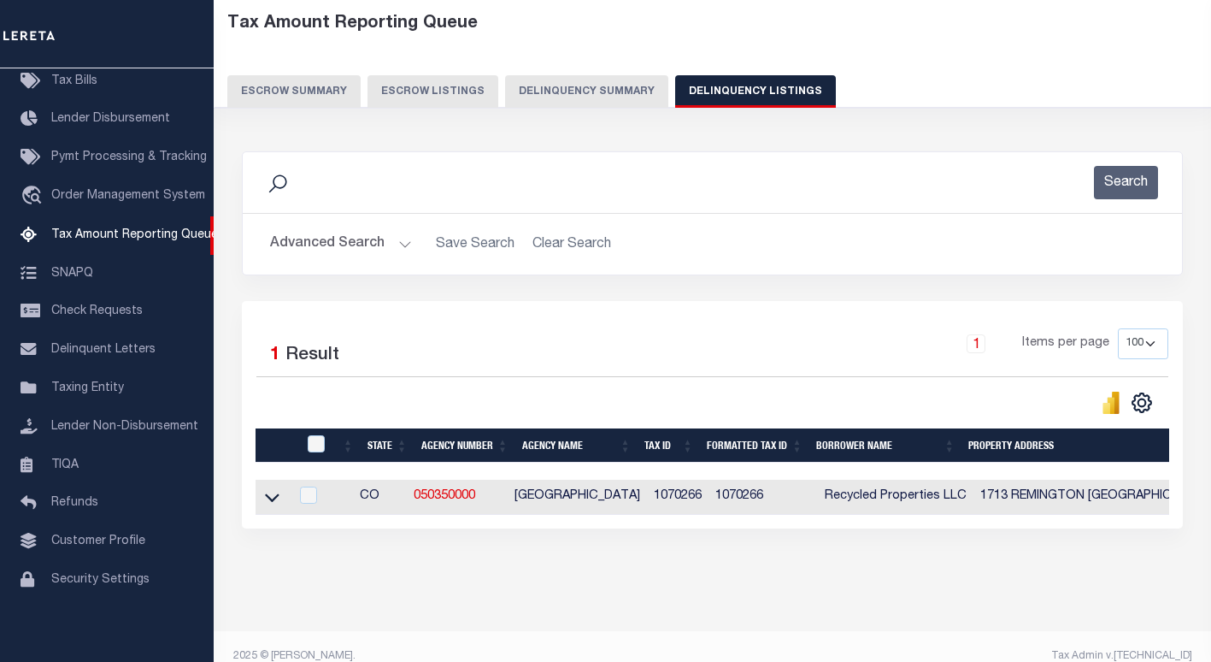
scroll to position [85, 0]
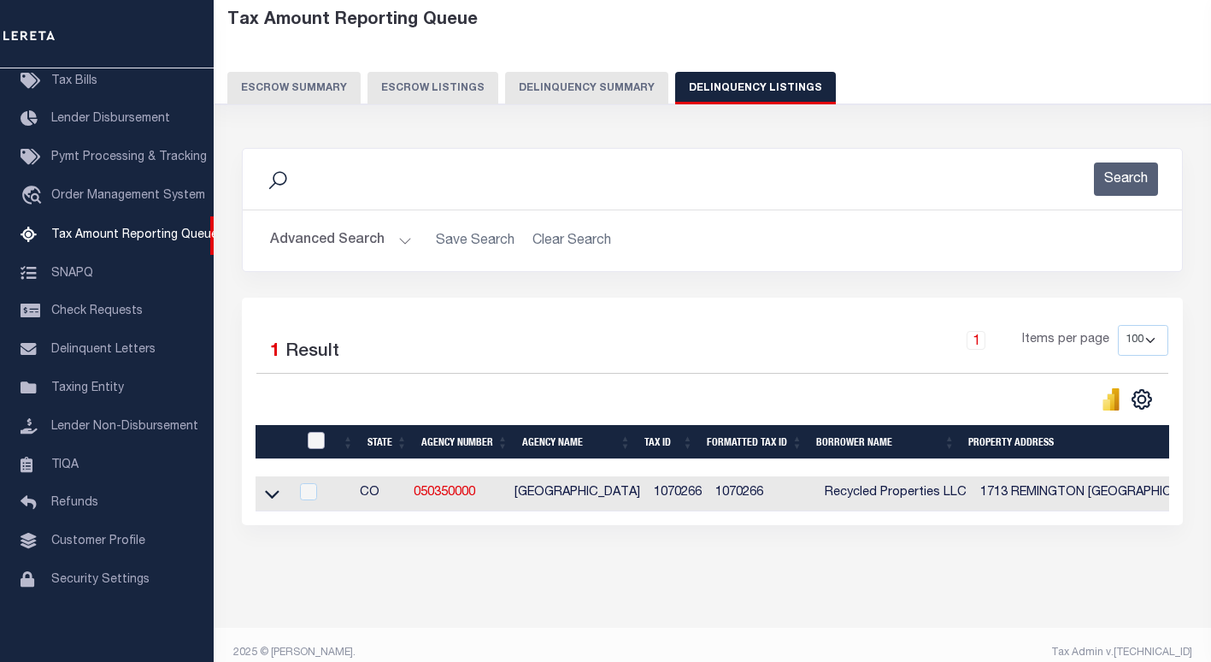
click at [317, 445] on input "checkbox" at bounding box center [316, 440] width 17 height 17
checkbox input "true"
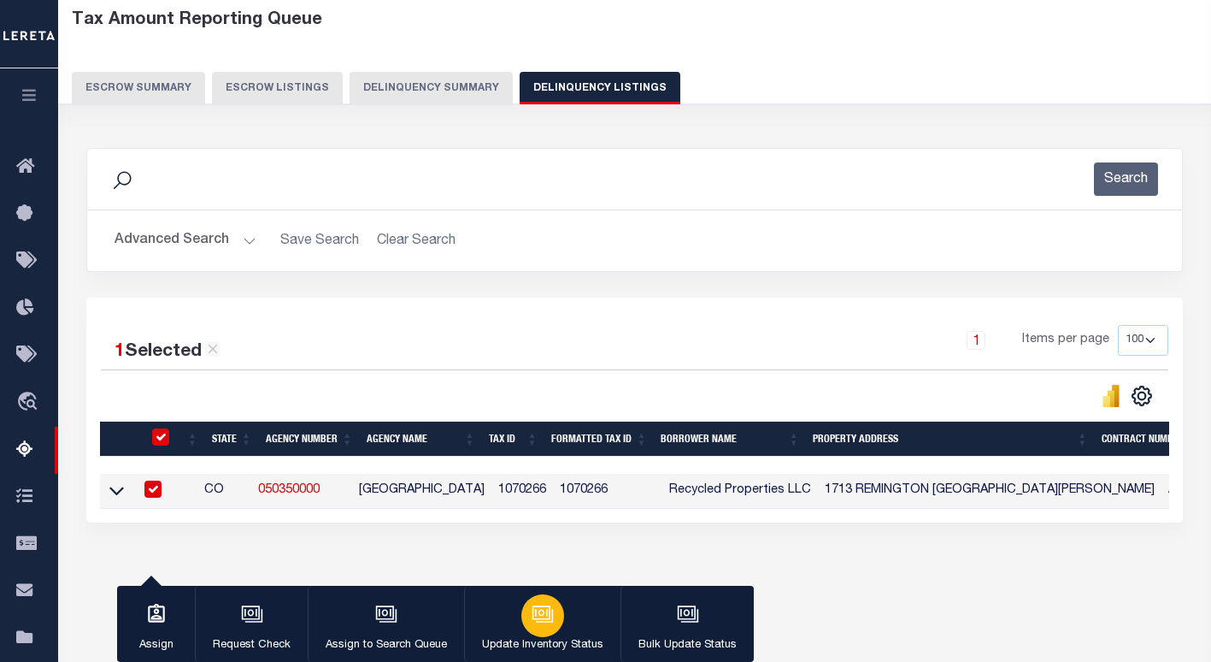
click at [532, 607] on icon "button" at bounding box center [543, 614] width 22 height 22
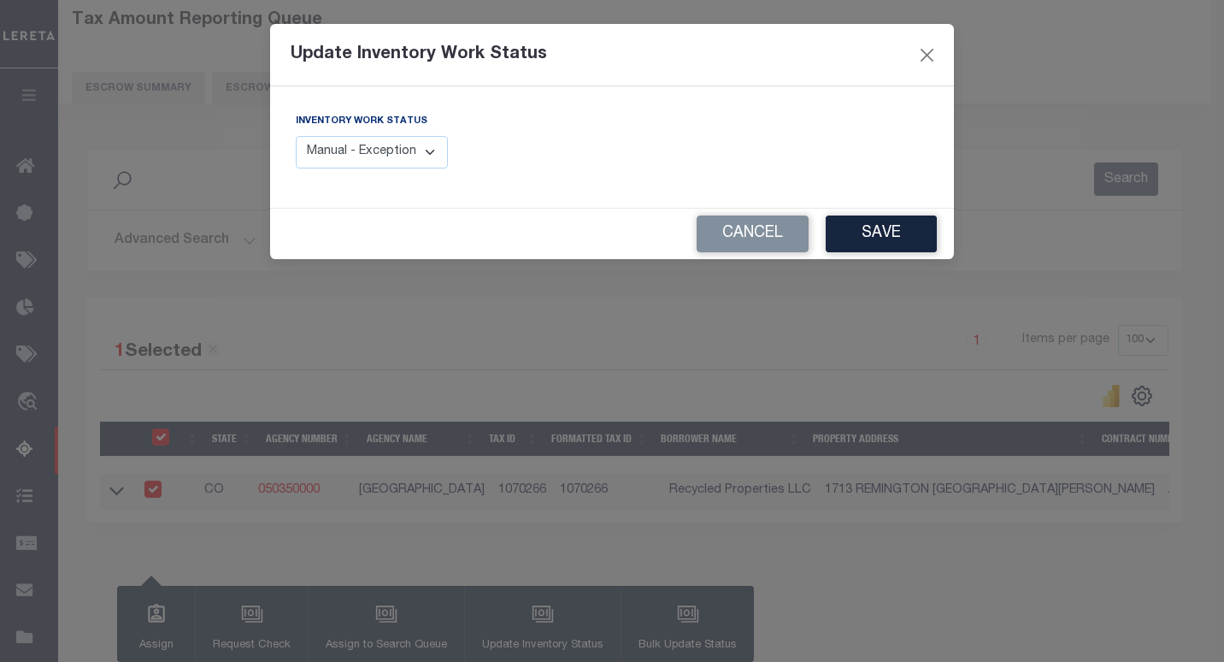
click at [403, 148] on select "Manual - Exception Pended - Awaiting Search Late Add Exception Completed" at bounding box center [372, 152] width 152 height 33
select select "4"
click at [296, 136] on select "Manual - Exception Pended - Awaiting Search Late Add Exception Completed" at bounding box center [372, 152] width 152 height 33
click at [878, 242] on button "Save" at bounding box center [881, 233] width 111 height 37
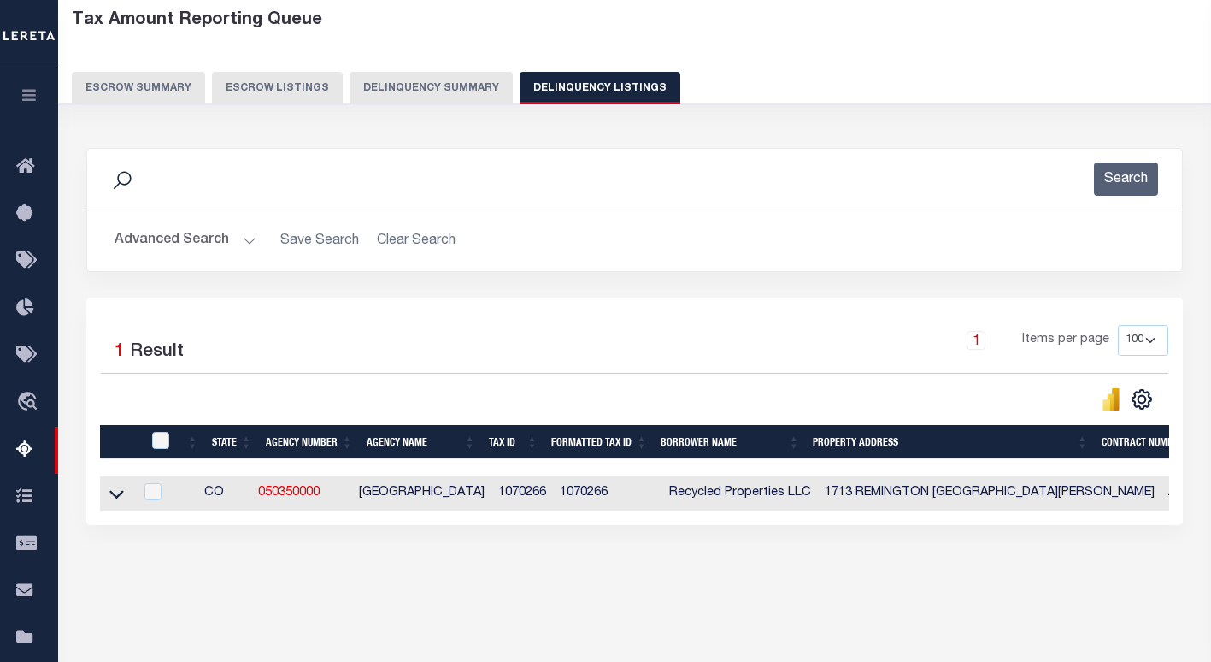
click at [170, 236] on button "Advanced Search" at bounding box center [186, 240] width 142 height 33
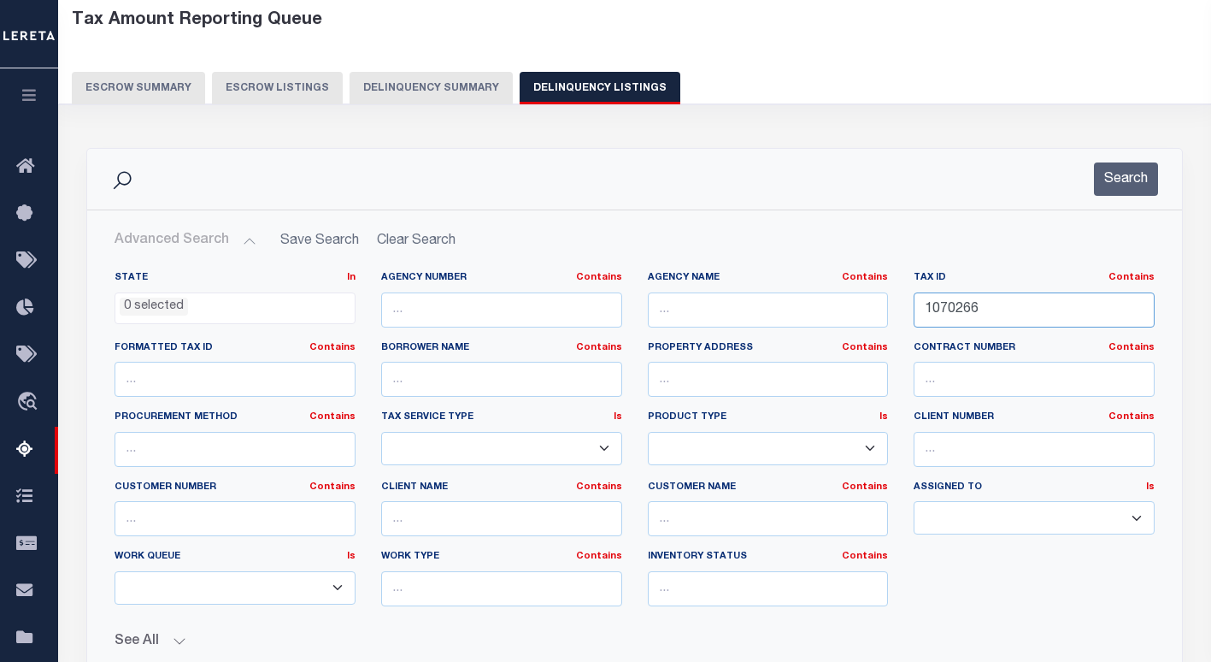
click at [946, 304] on input "1070266" at bounding box center [1034, 309] width 241 height 35
paste input "0224928"
type input "0224928"
click at [1136, 179] on button "Search" at bounding box center [1126, 178] width 64 height 33
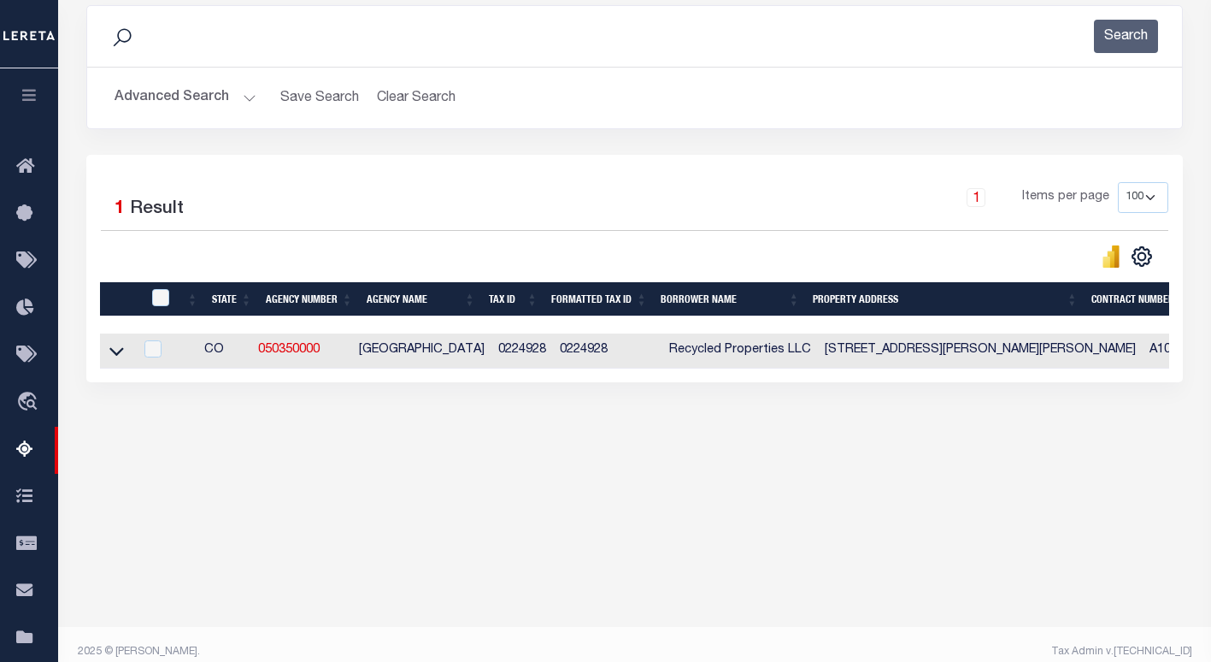
scroll to position [244, 0]
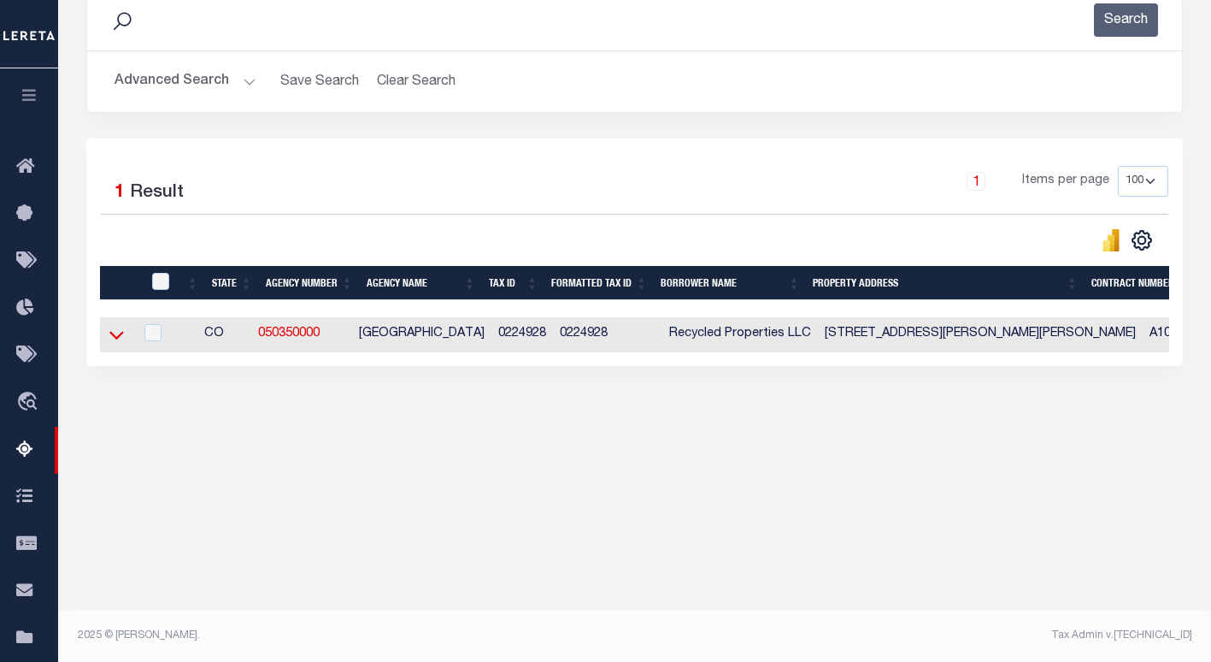
click at [115, 340] on icon at bounding box center [116, 336] width 15 height 9
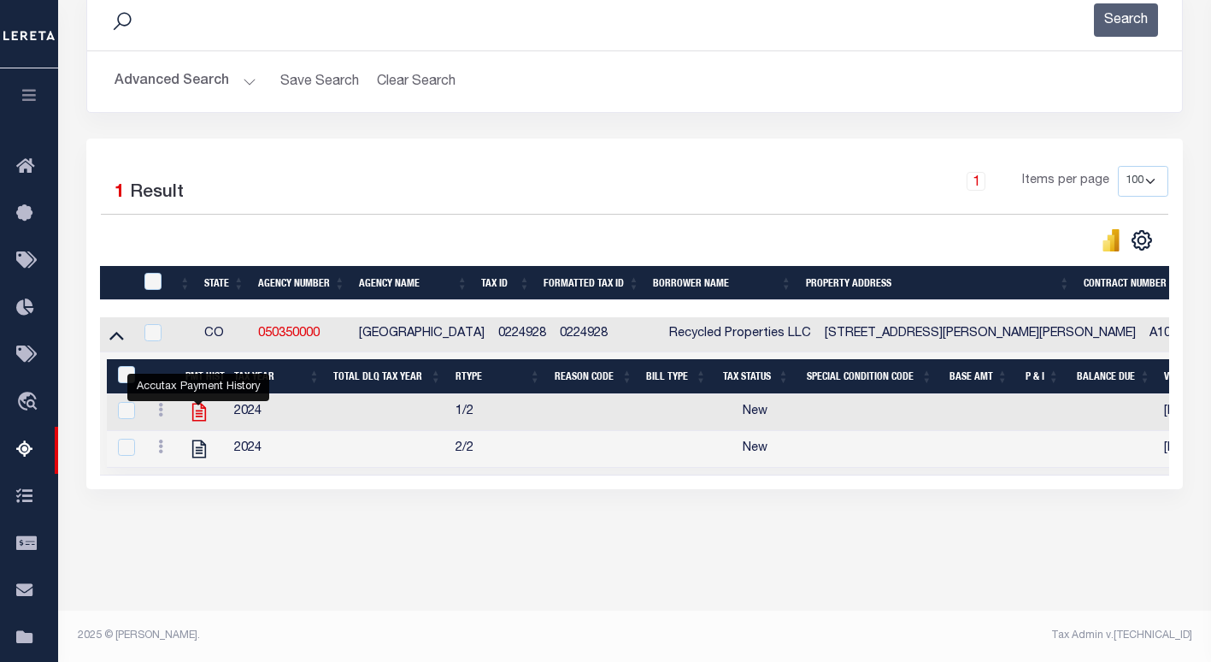
click at [193, 415] on icon "" at bounding box center [199, 412] width 22 height 22
checkbox input "true"
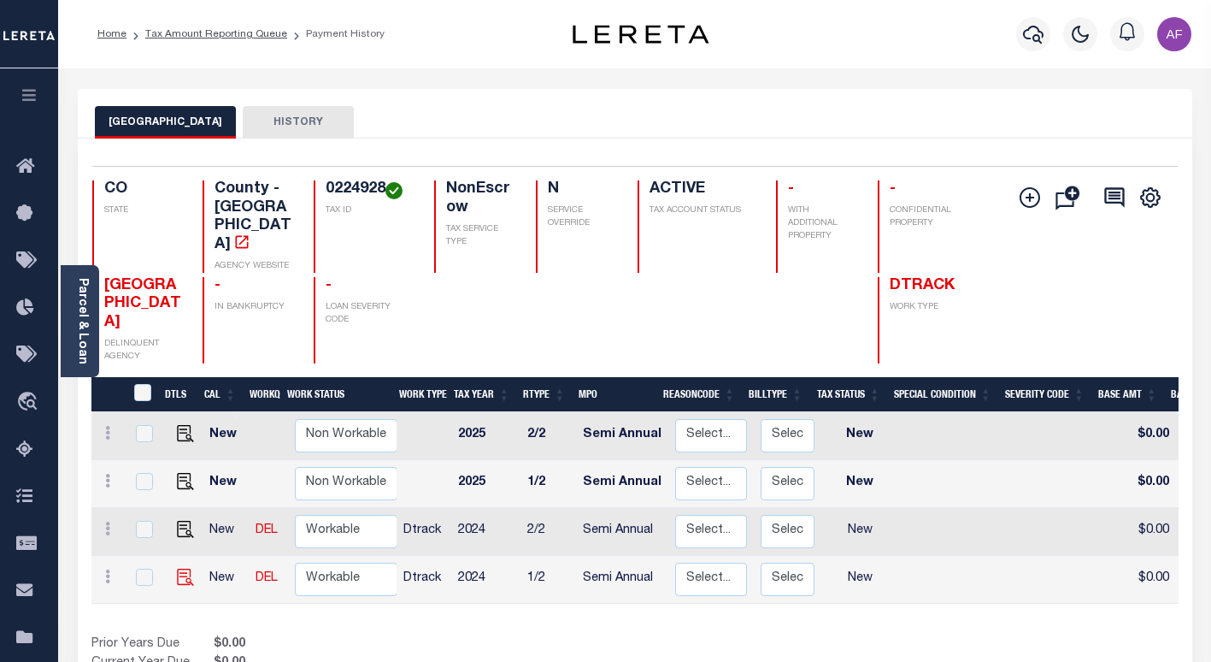
click at [180, 568] on img at bounding box center [185, 576] width 17 height 17
checkbox input "true"
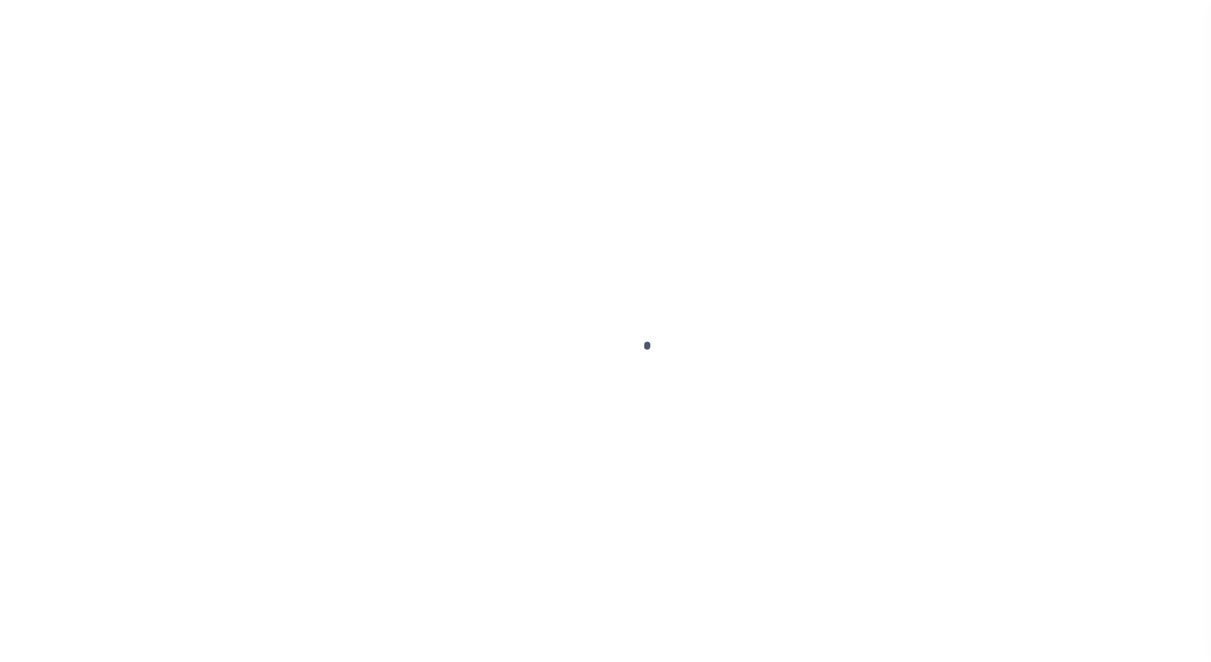
checkbox input "false"
type input "Semi Annual"
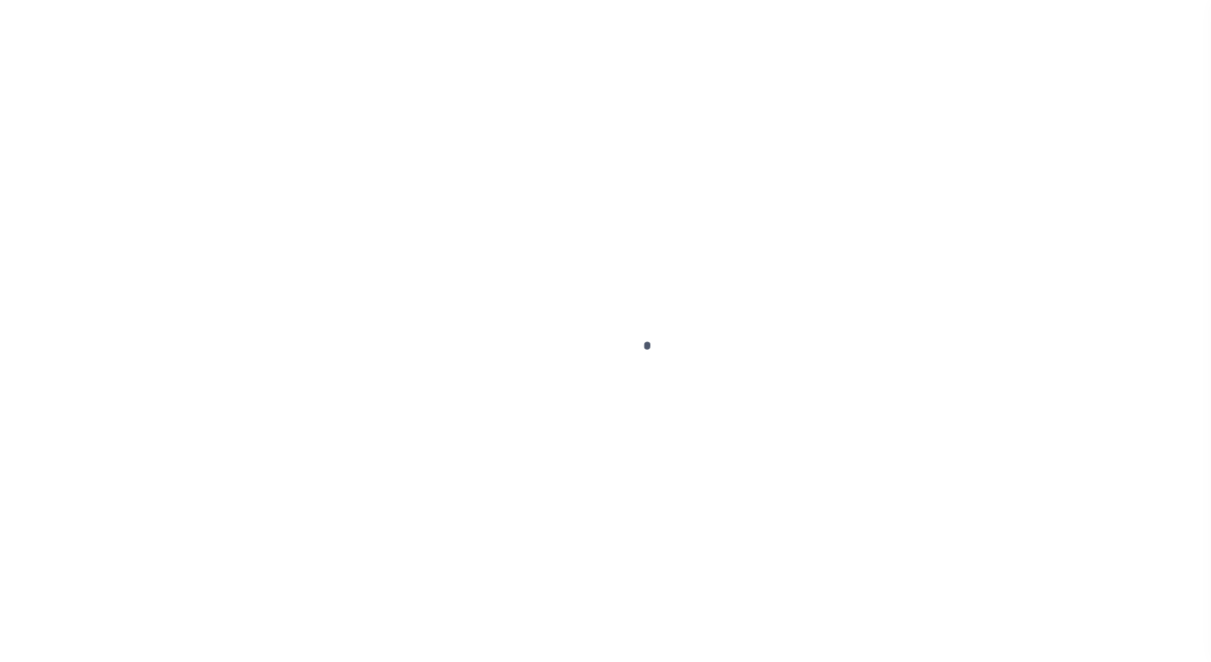
type input "[DATE]"
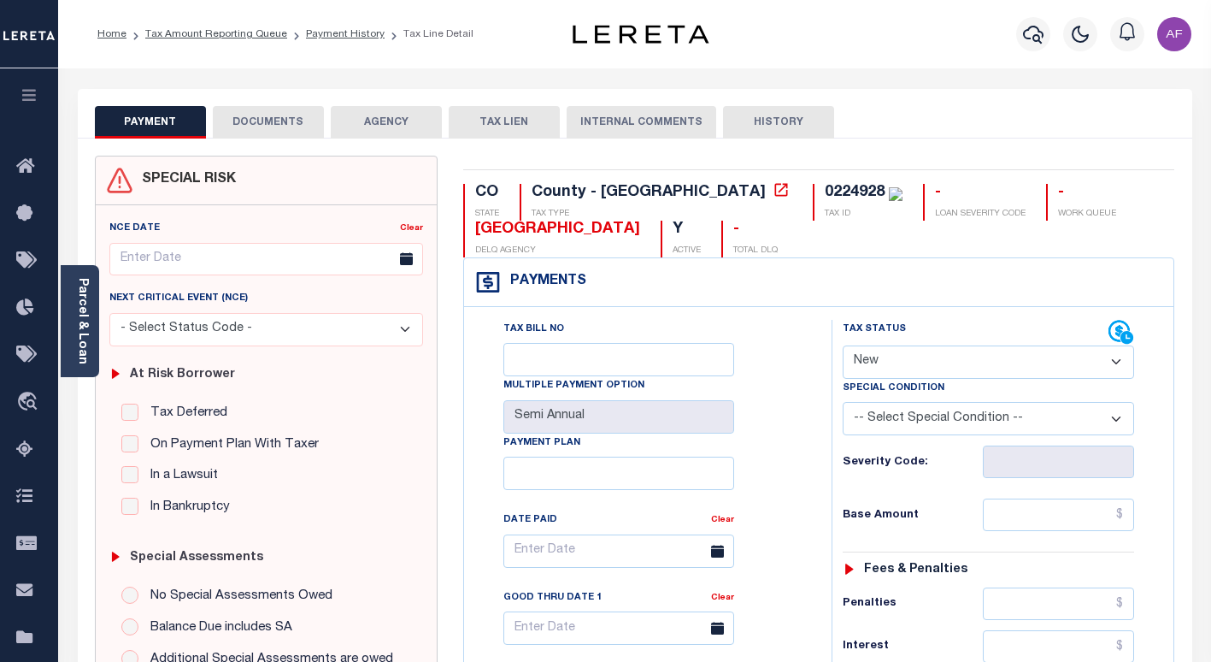
click at [902, 368] on select "- Select Status Code - Open Due/Unpaid Paid Incomplete No Tax Due Internal Refu…" at bounding box center [988, 361] width 291 height 33
select select "PYD"
click at [843, 346] on select "- Select Status Code - Open Due/Unpaid Paid Incomplete No Tax Due Internal Refu…" at bounding box center [988, 361] width 291 height 33
type input "[DATE]"
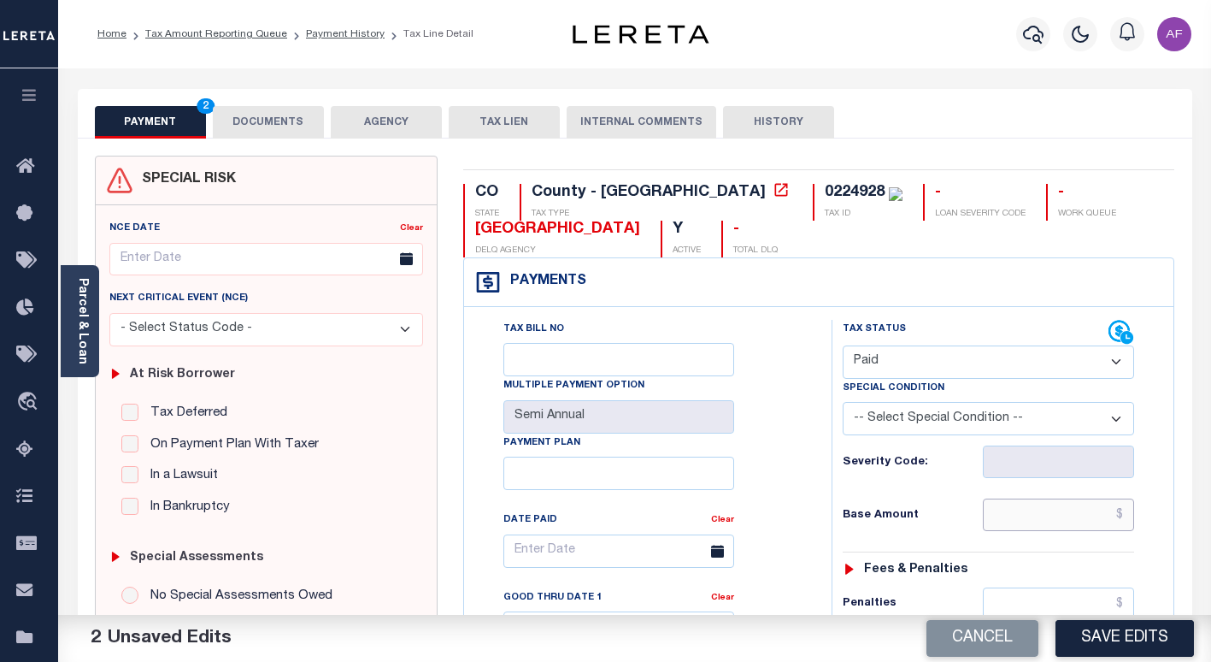
click at [1050, 523] on input "text" at bounding box center [1058, 514] width 151 height 32
click at [1049, 521] on input "text" at bounding box center [1058, 514] width 151 height 32
paste input "1,300.90"
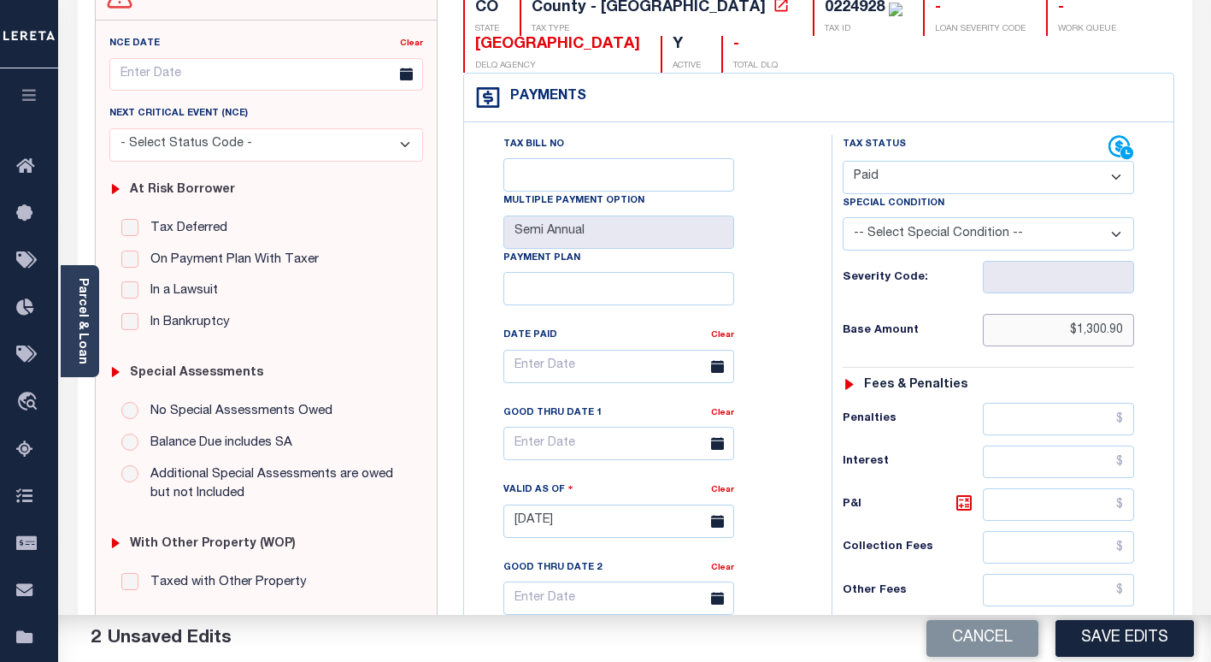
scroll to position [342, 0]
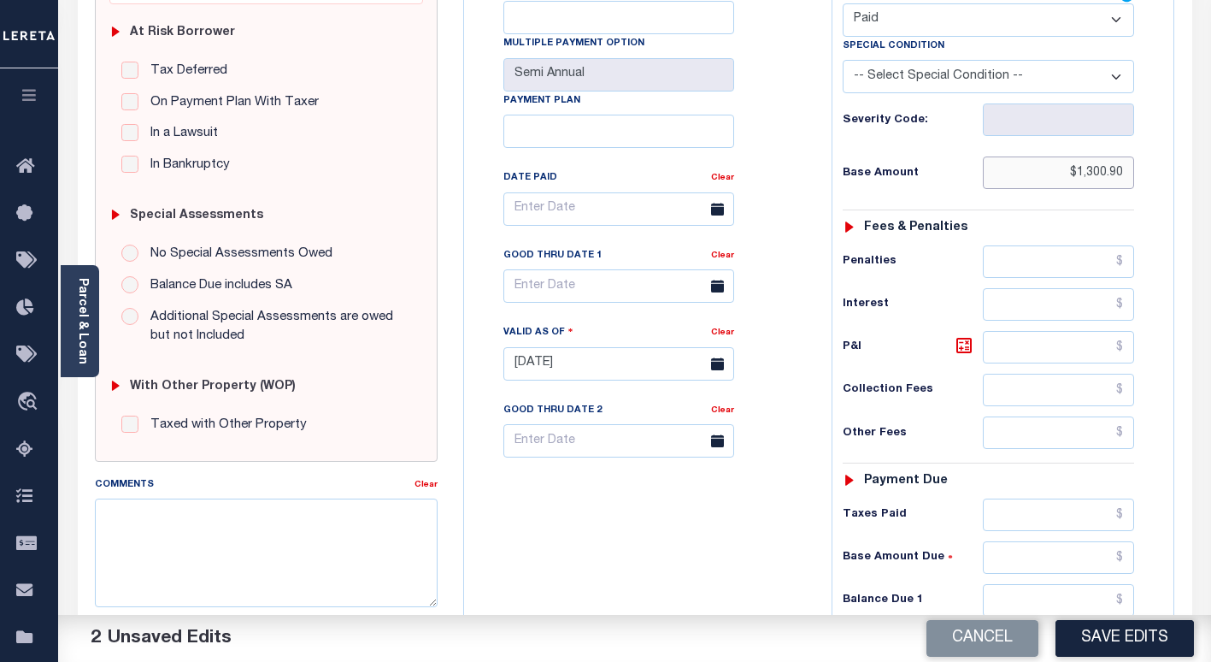
paste input "1,300.90"
type input "$1,300.90"
click at [1062, 517] on input "text" at bounding box center [1058, 514] width 151 height 32
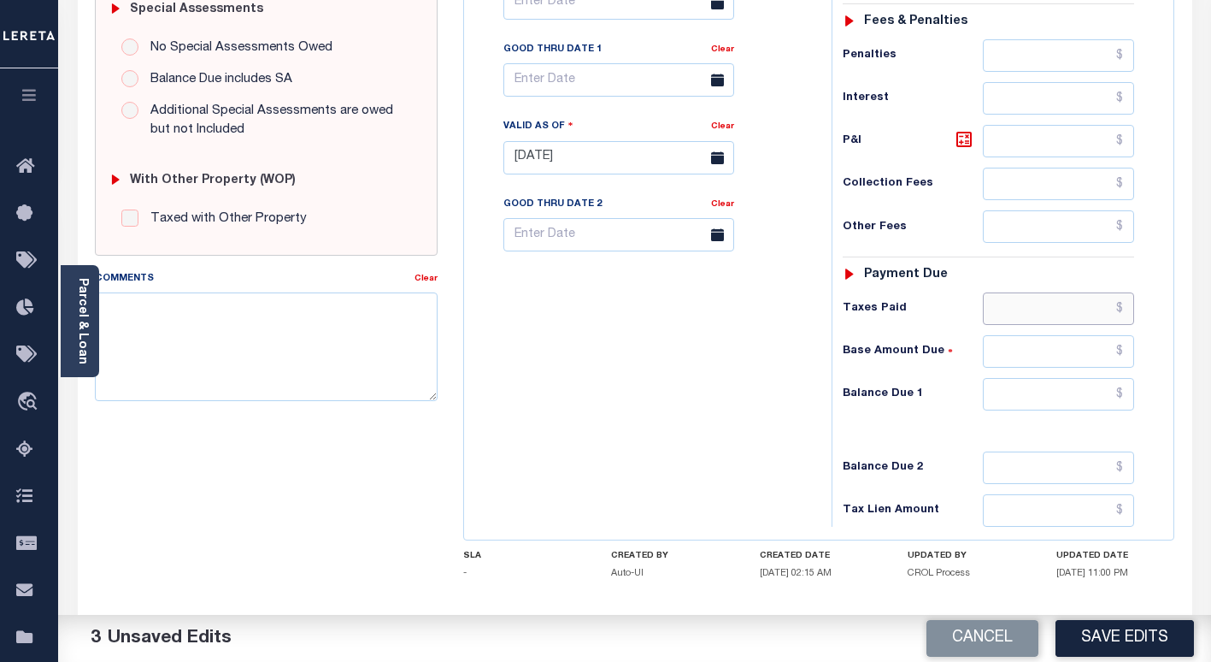
scroll to position [598, 0]
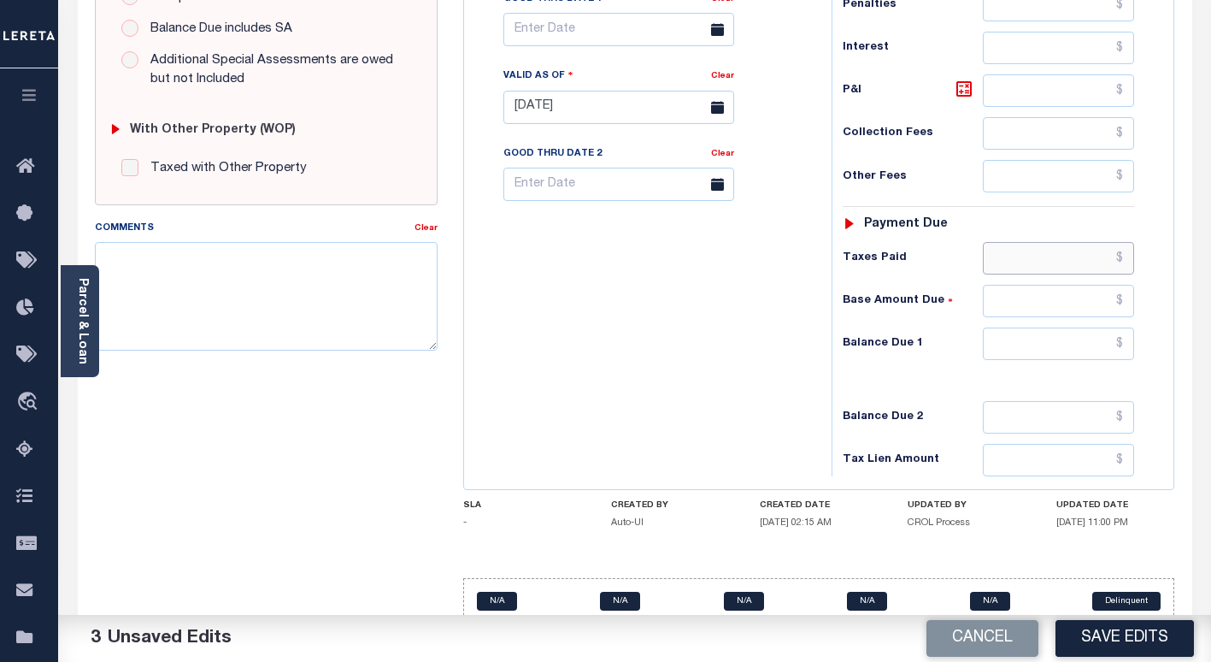
paste input "1,300.90"
click at [1086, 262] on input "text" at bounding box center [1058, 258] width 151 height 32
type input "$1,300.90"
click at [1092, 352] on input "text" at bounding box center [1058, 343] width 151 height 32
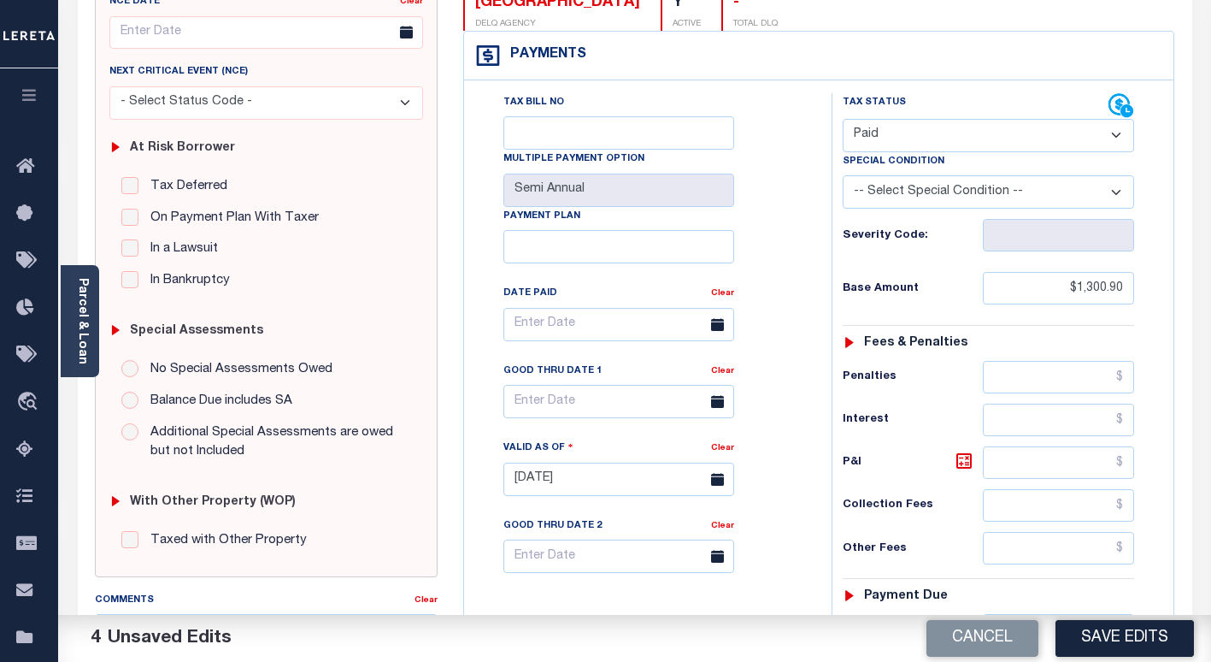
scroll to position [0, 0]
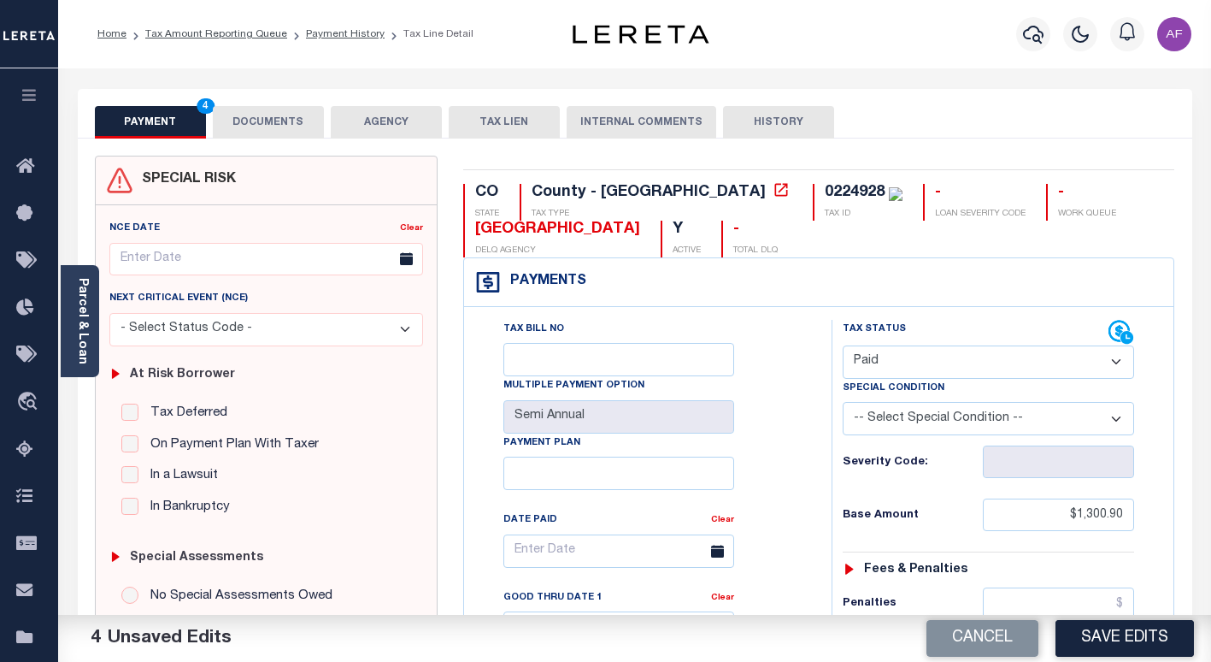
type input "$0.00"
click at [237, 110] on button "DOCUMENTS" at bounding box center [268, 122] width 111 height 32
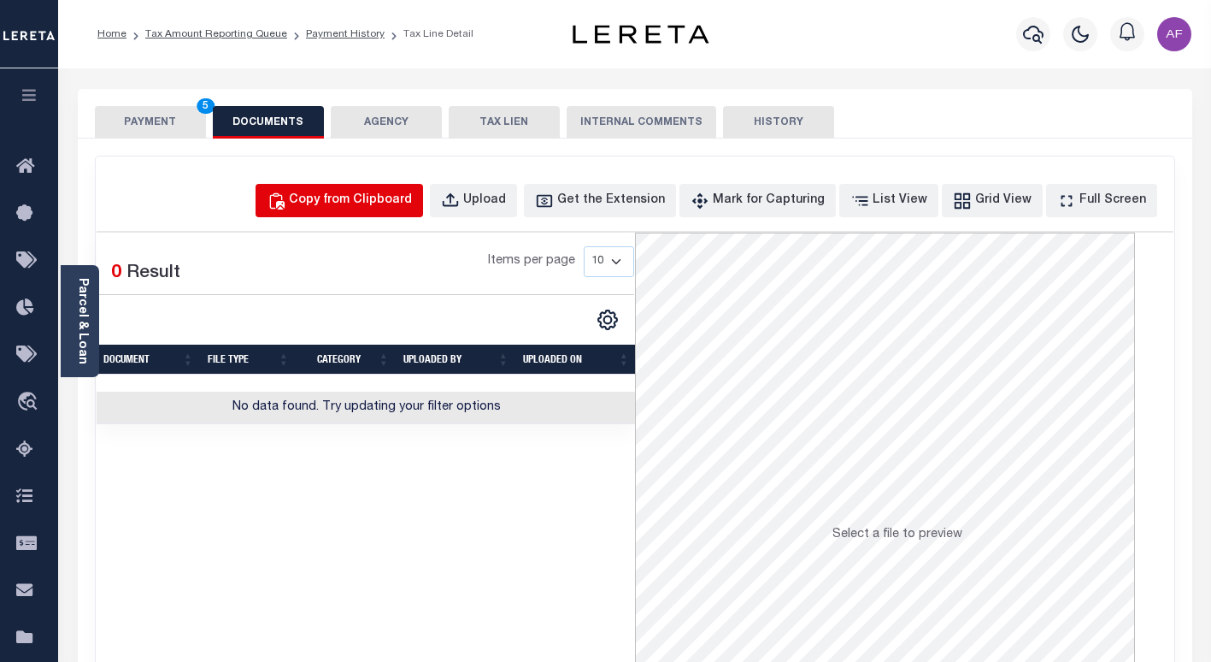
click at [379, 201] on div "Copy from Clipboard" at bounding box center [350, 200] width 123 height 19
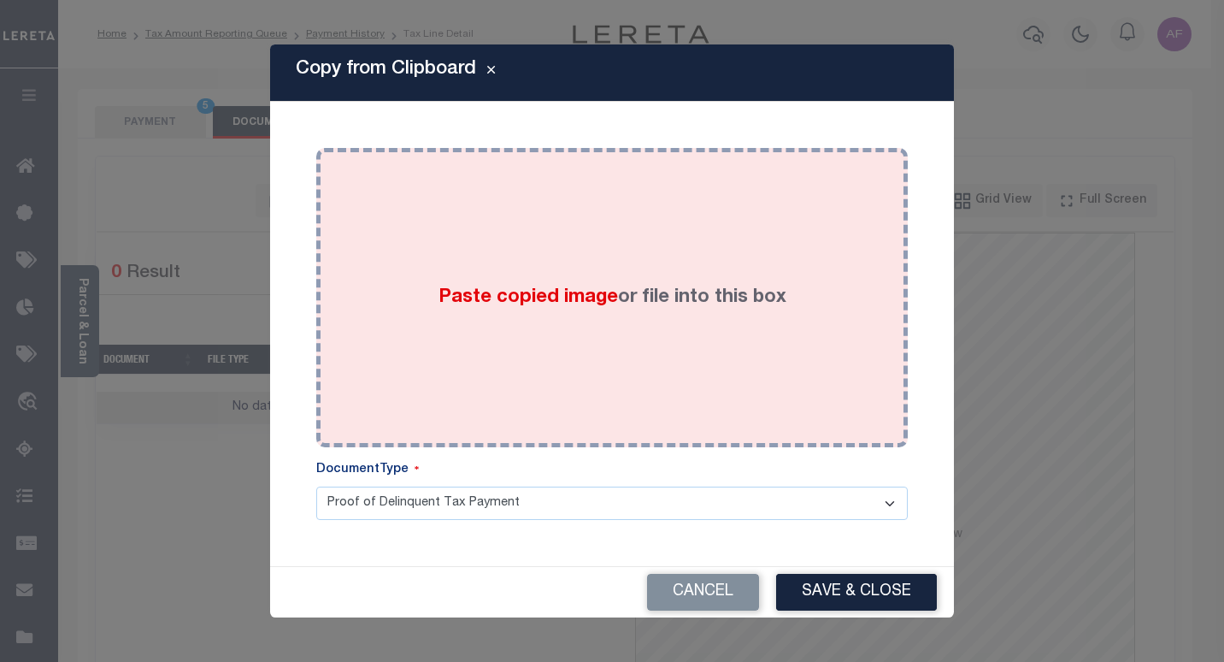
click at [400, 237] on div "Paste copied image or file into this box" at bounding box center [612, 298] width 566 height 274
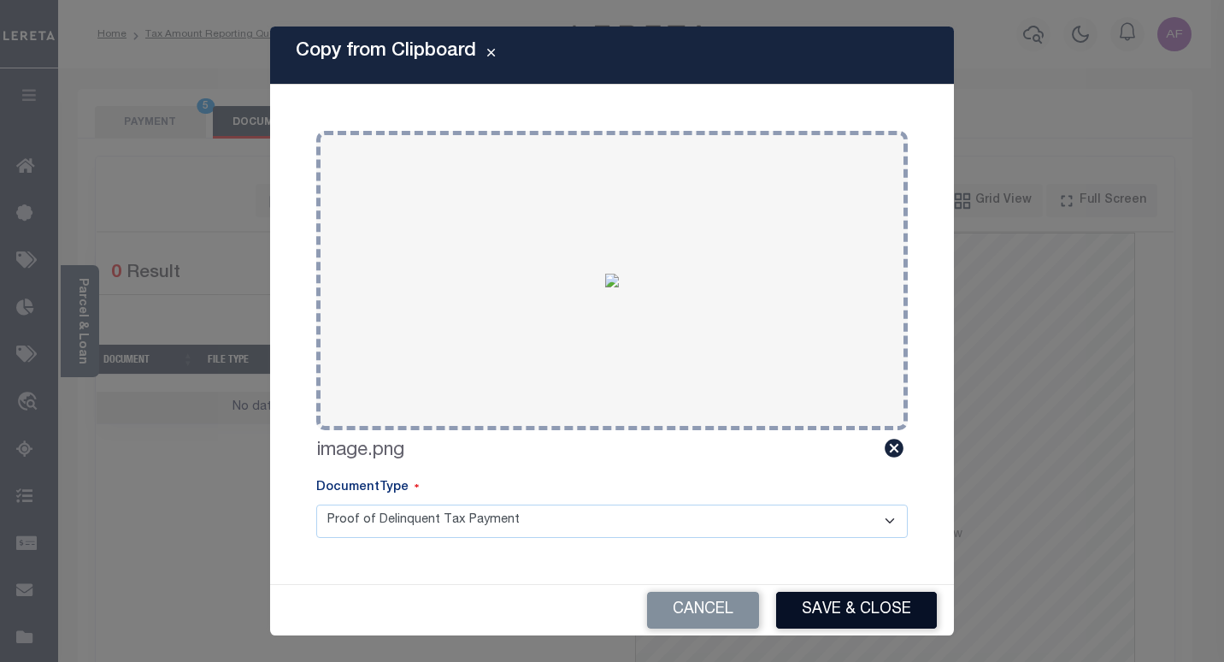
click at [819, 609] on button "Save & Close" at bounding box center [856, 609] width 161 height 37
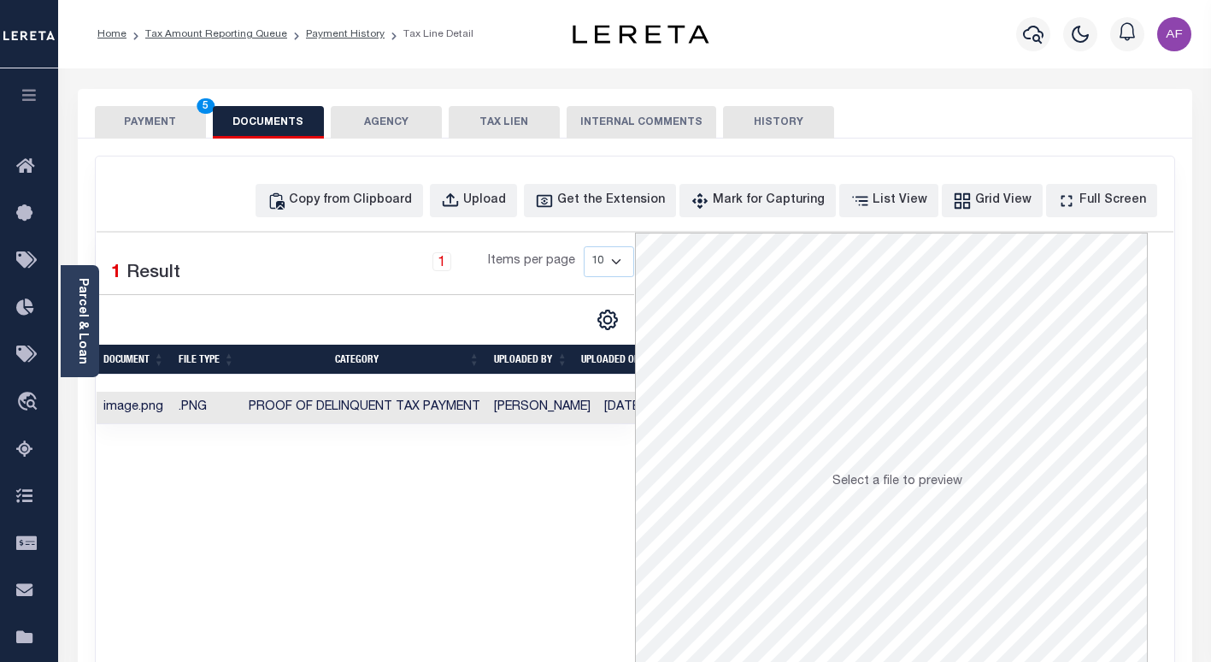
click at [137, 115] on button "PAYMENT 5" at bounding box center [150, 122] width 111 height 32
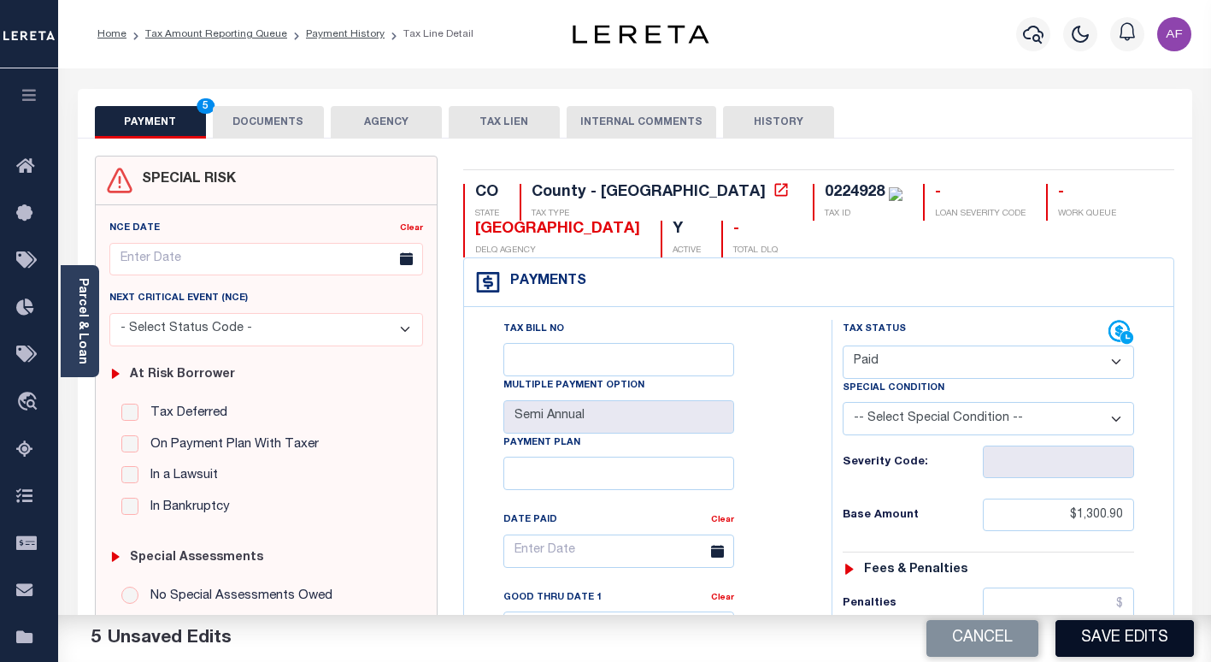
click at [1109, 635] on button "Save Edits" at bounding box center [1125, 638] width 138 height 37
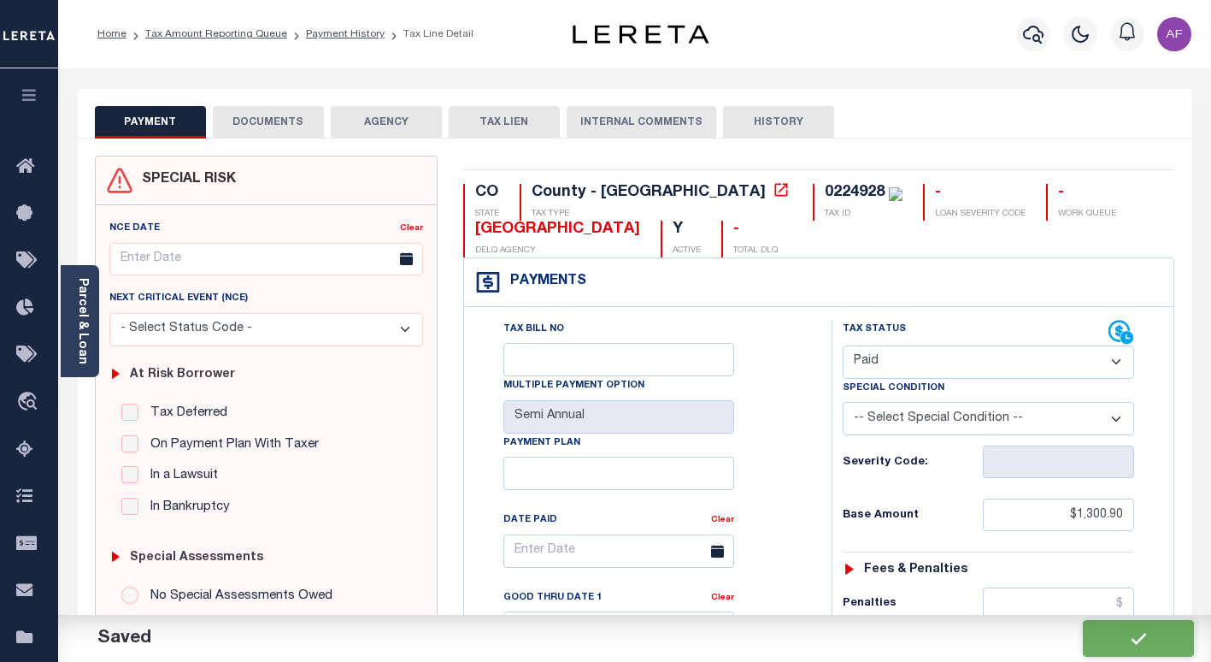
checkbox input "false"
type input "$1,300.9"
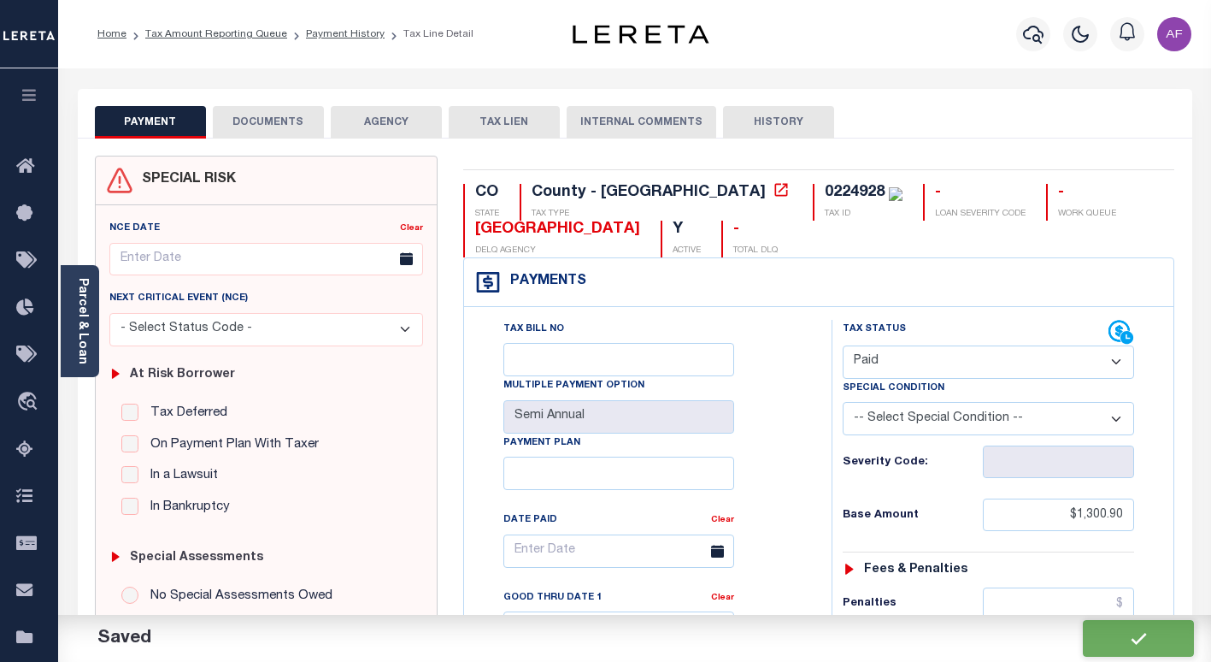
type input "$1,300.9"
type input "$0"
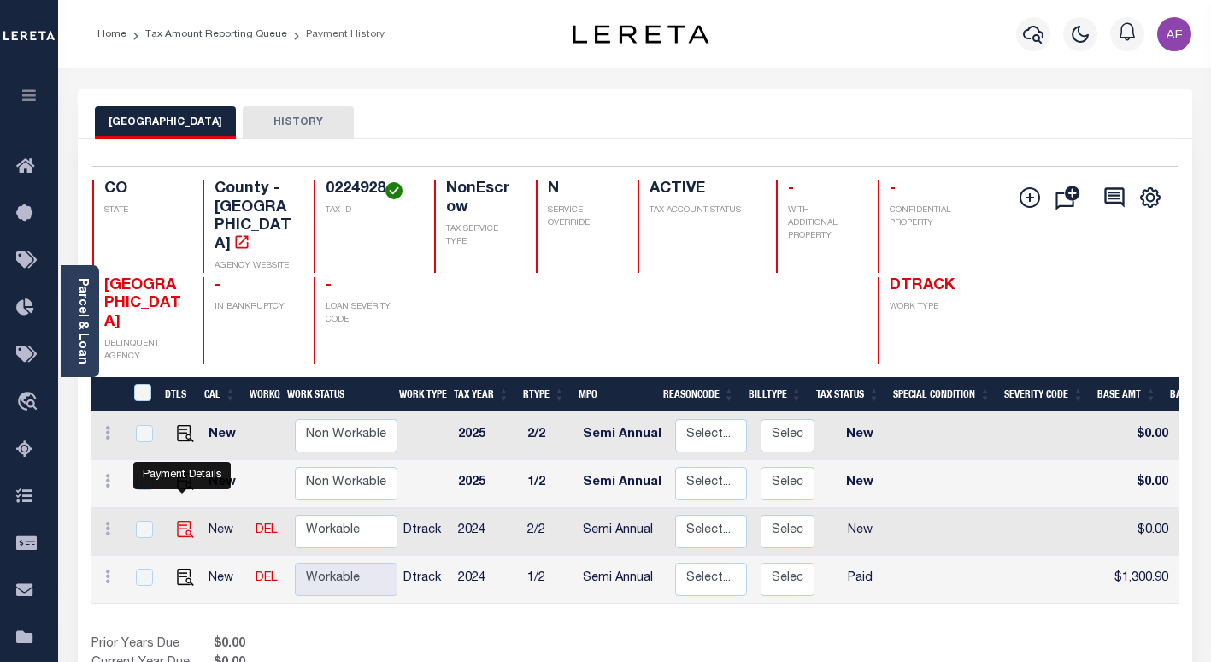
click at [181, 521] on img "" at bounding box center [185, 529] width 17 height 17
checkbox input "true"
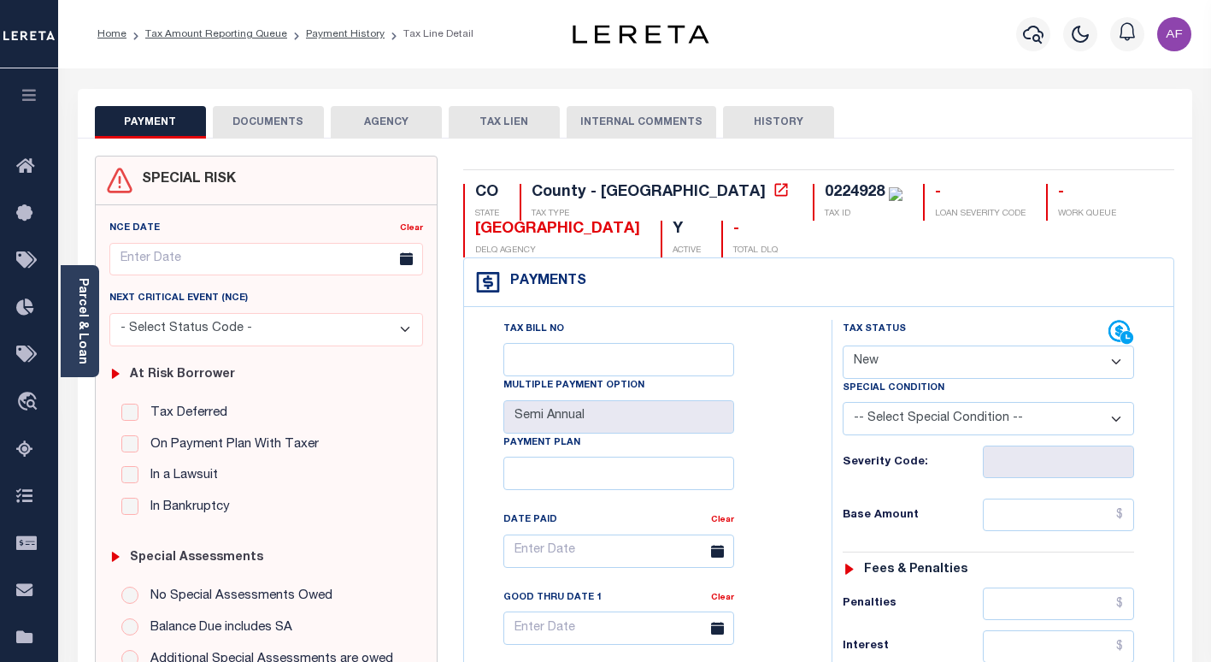
click at [917, 370] on select "- Select Status Code - Open Due/Unpaid Paid Incomplete No Tax Due Internal Refu…" at bounding box center [988, 361] width 291 height 33
select select "PYD"
click at [843, 346] on select "- Select Status Code - Open Due/Unpaid Paid Incomplete No Tax Due Internal Refu…" at bounding box center [988, 361] width 291 height 33
type input "[DATE]"
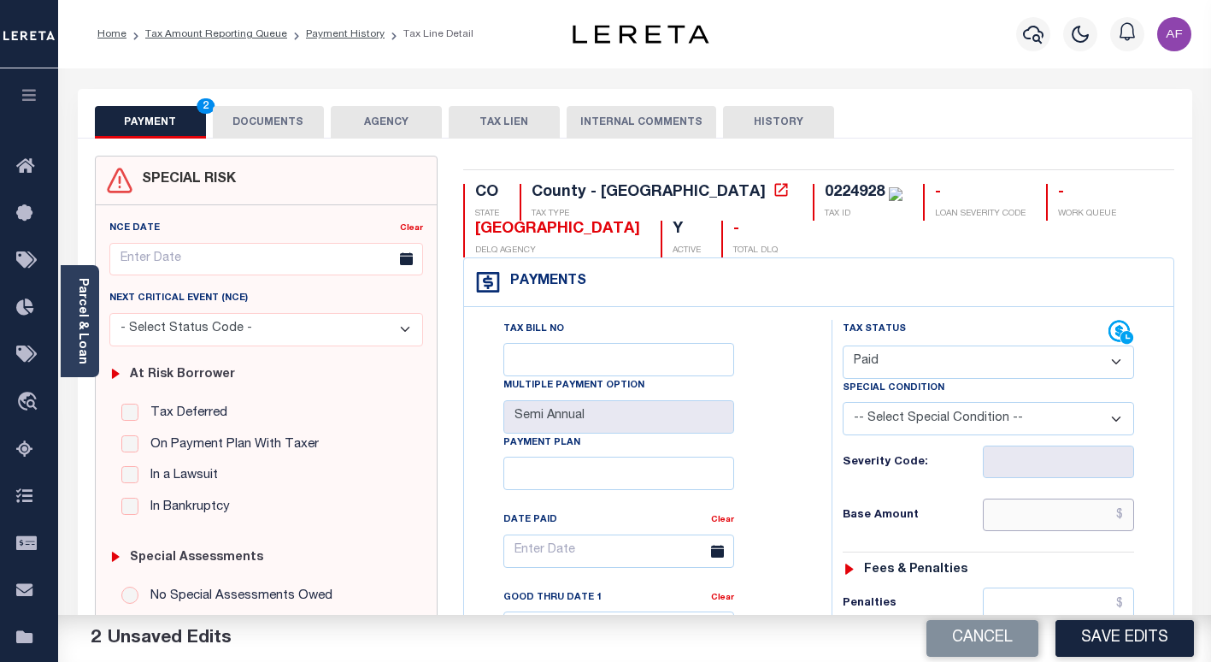
click at [1063, 515] on input "text" at bounding box center [1058, 514] width 151 height 32
click at [1118, 515] on input "text" at bounding box center [1058, 514] width 151 height 32
click at [256, 126] on button "DOCUMENTS" at bounding box center [268, 122] width 111 height 32
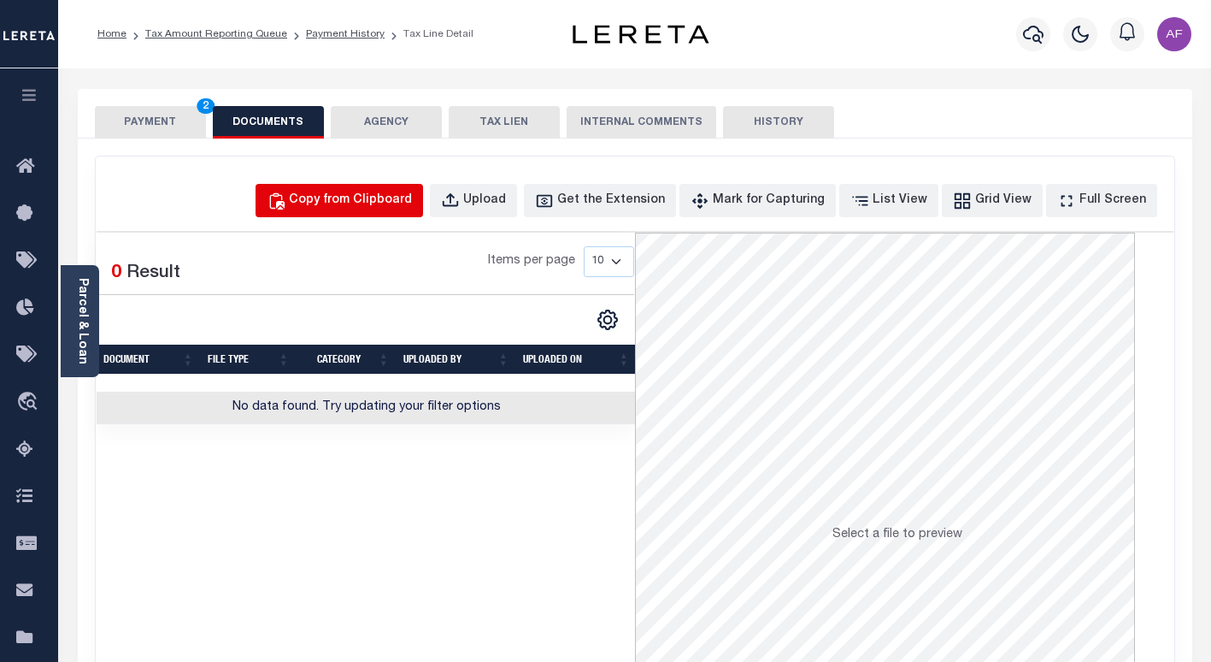
click at [373, 204] on div "Copy from Clipboard" at bounding box center [350, 200] width 123 height 19
select select "POP"
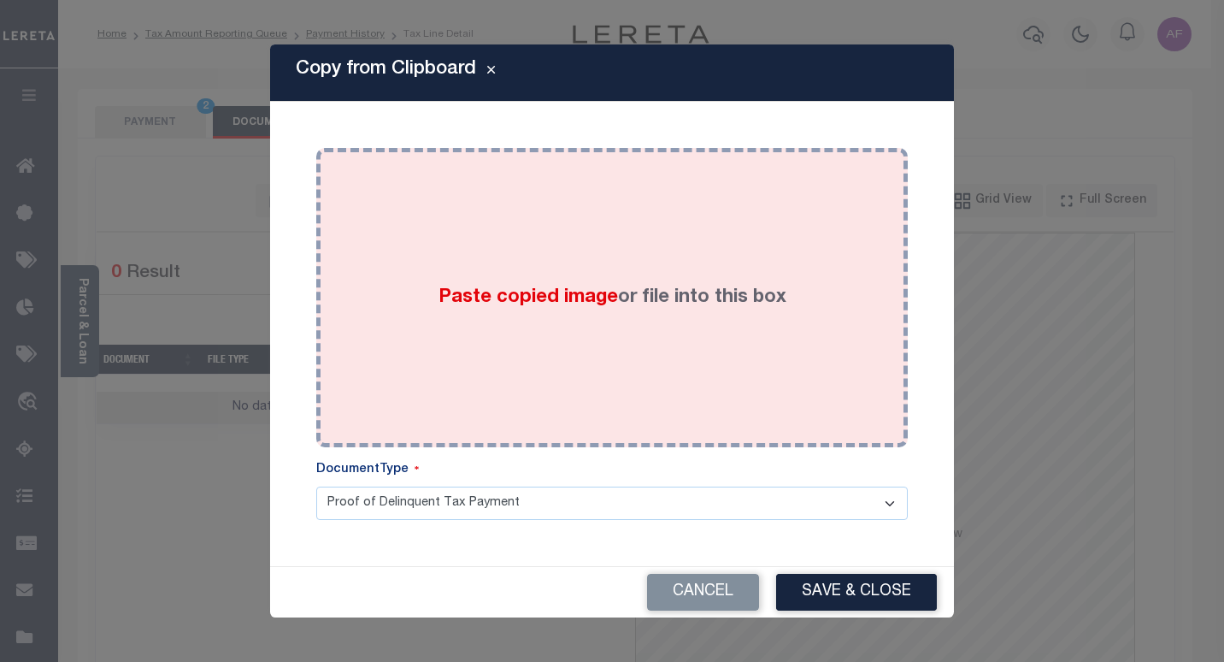
click at [549, 219] on div "Paste copied image or file into this box" at bounding box center [612, 298] width 566 height 274
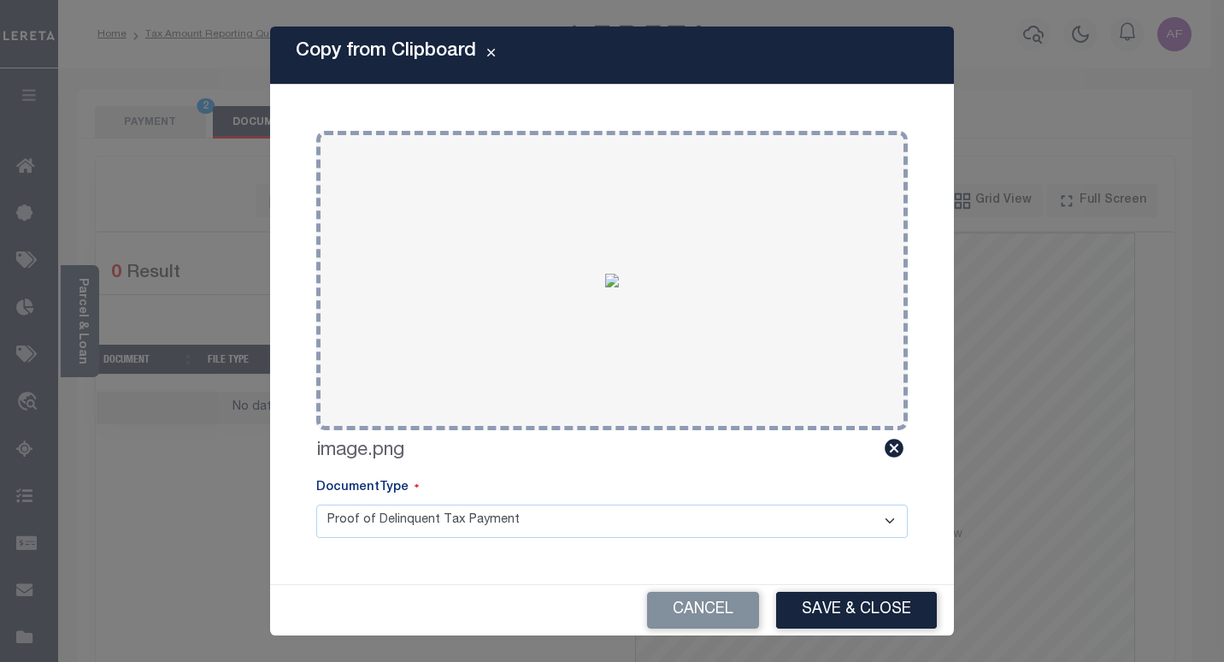
click at [841, 603] on button "Save & Close" at bounding box center [856, 609] width 161 height 37
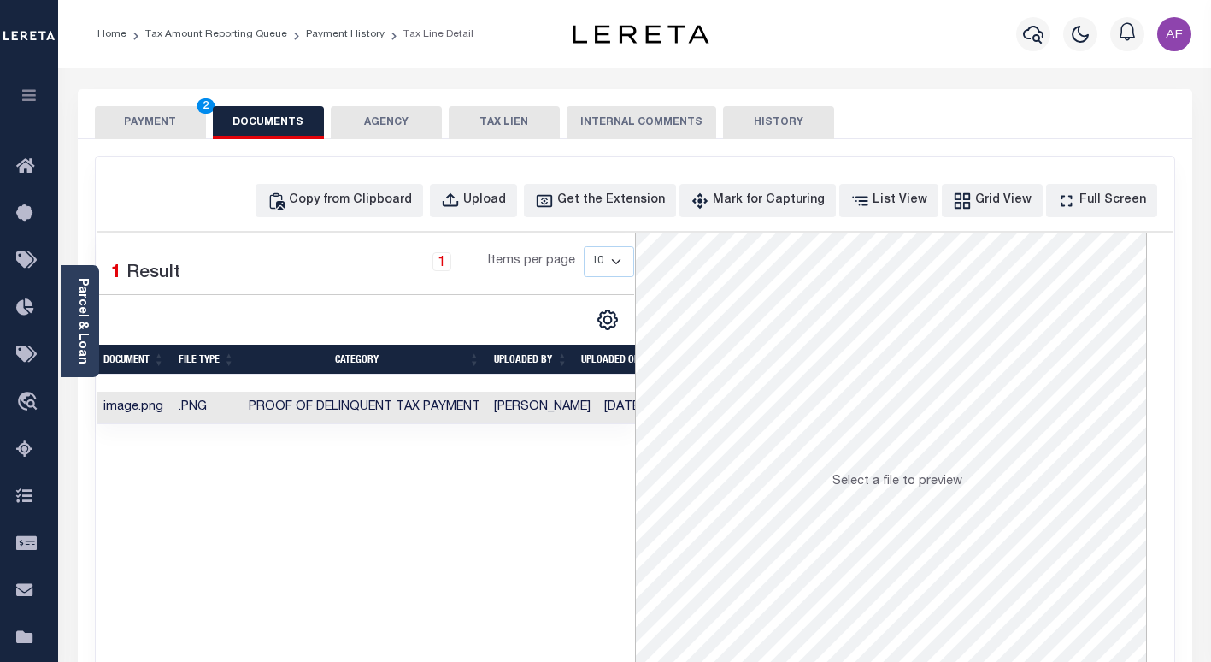
click at [142, 114] on button "PAYMENT 2" at bounding box center [150, 122] width 111 height 32
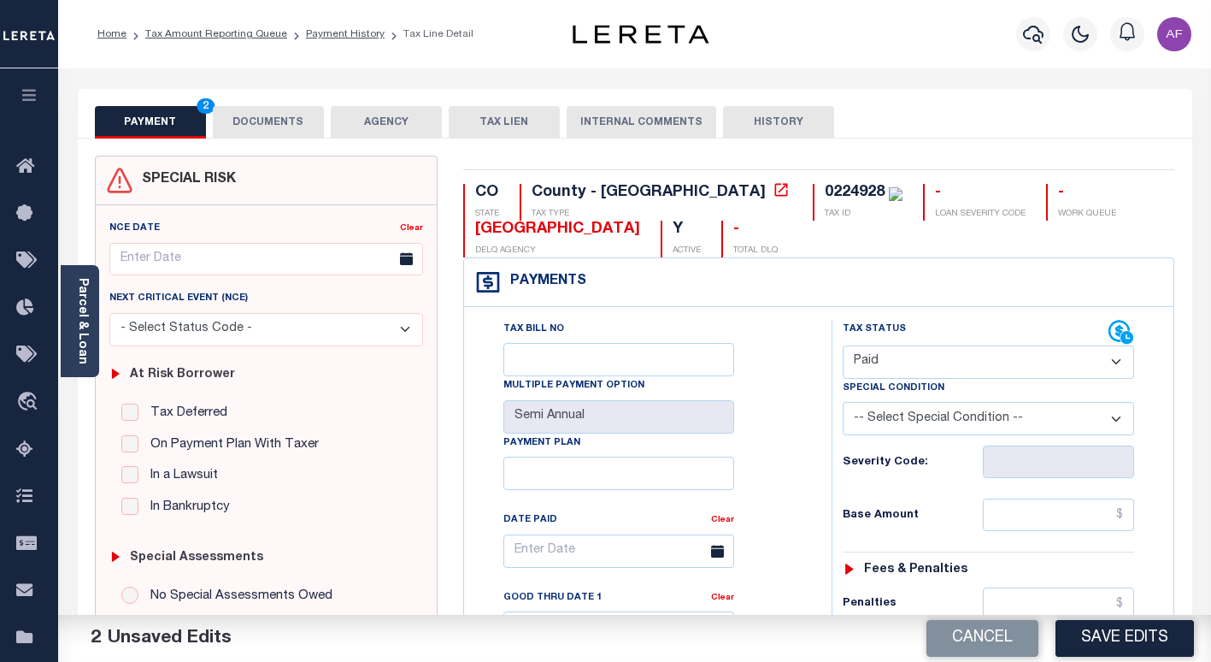
scroll to position [342, 0]
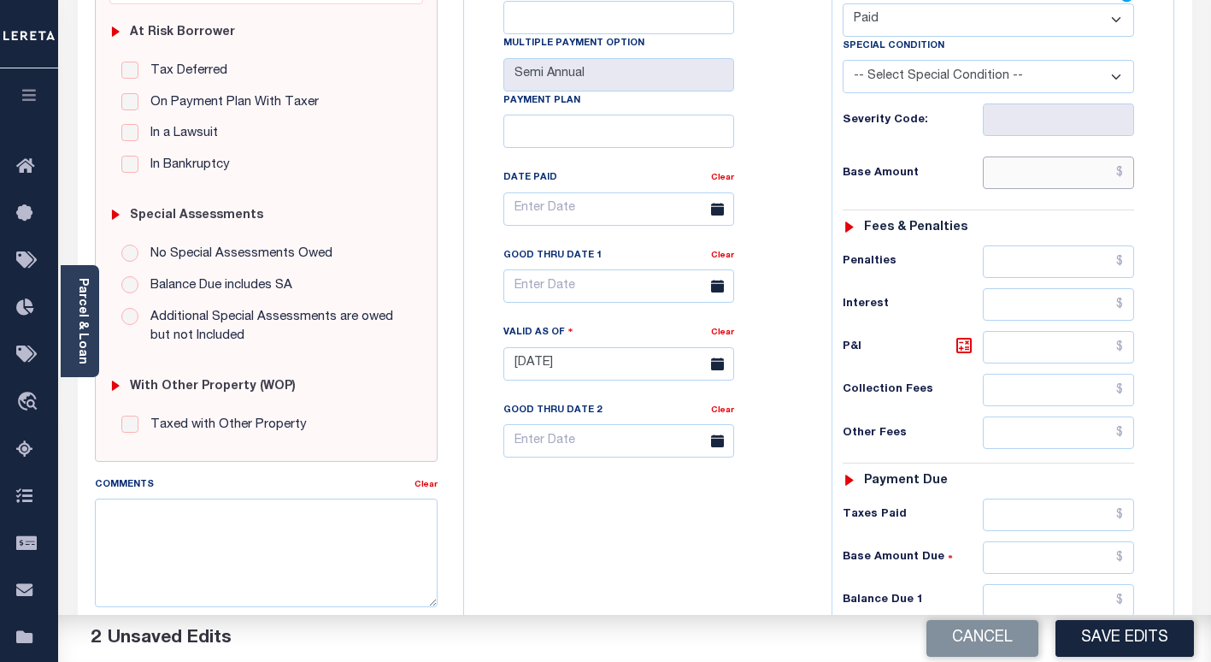
paste input "1,300.90"
click at [1023, 171] on input "$1,300.90" at bounding box center [1058, 172] width 151 height 32
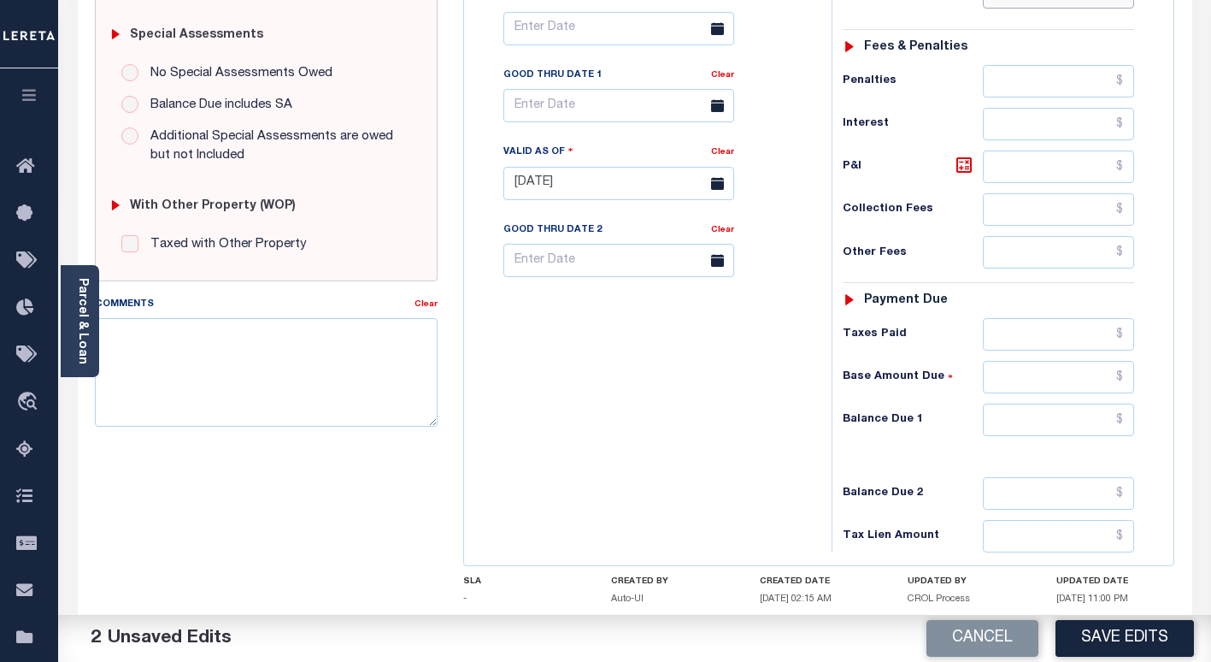
scroll to position [628, 0]
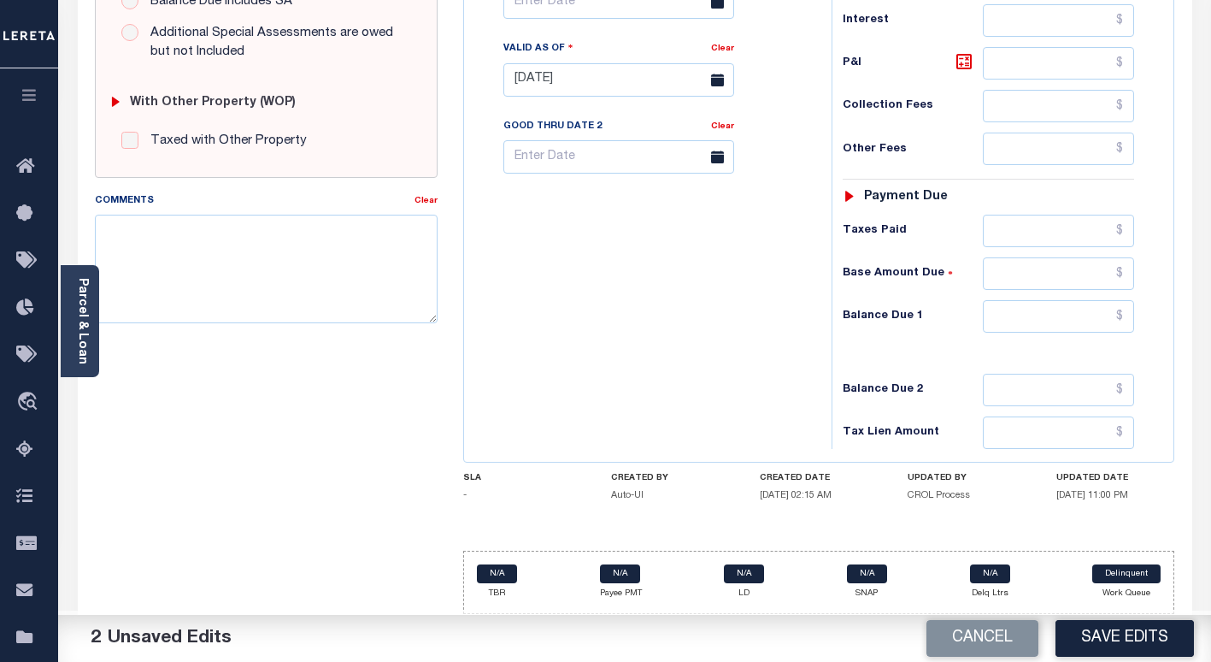
type input "$1,300.90"
click at [1077, 304] on input "text" at bounding box center [1058, 316] width 151 height 32
click at [1103, 642] on button "Save Edits" at bounding box center [1125, 638] width 138 height 37
type input "$0.00"
checkbox input "false"
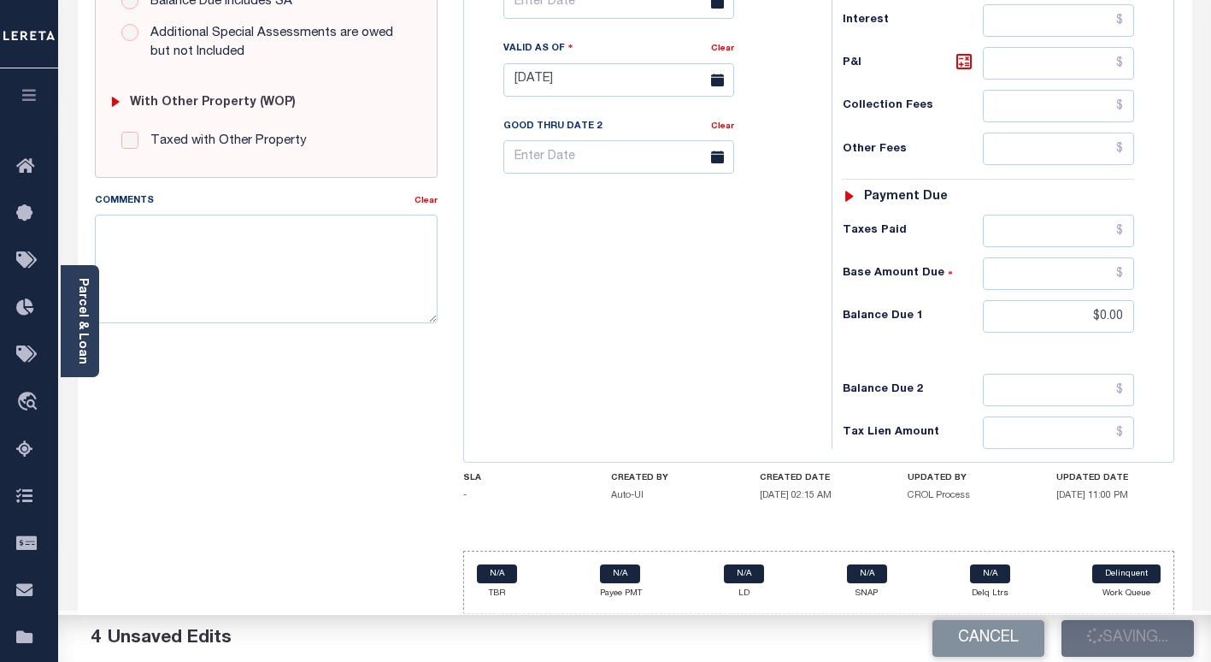
checkbox input "false"
type input "$1,300.9"
type input "$0"
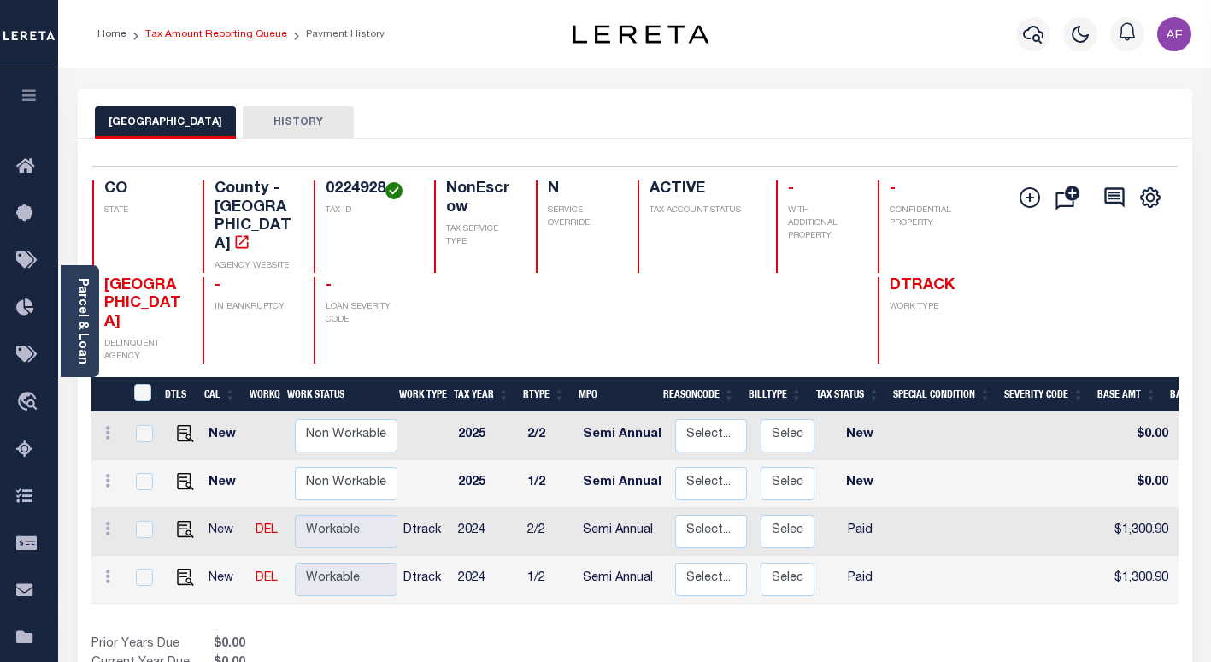
click at [219, 37] on link "Tax Amount Reporting Queue" at bounding box center [216, 34] width 142 height 10
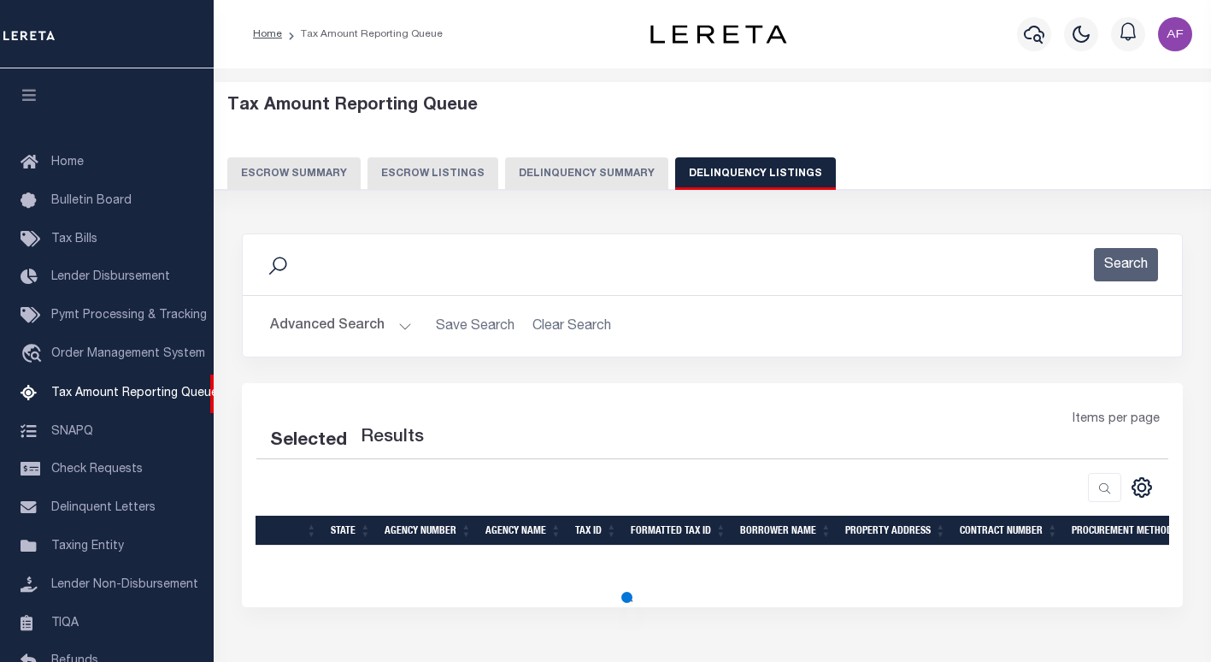
select select "100"
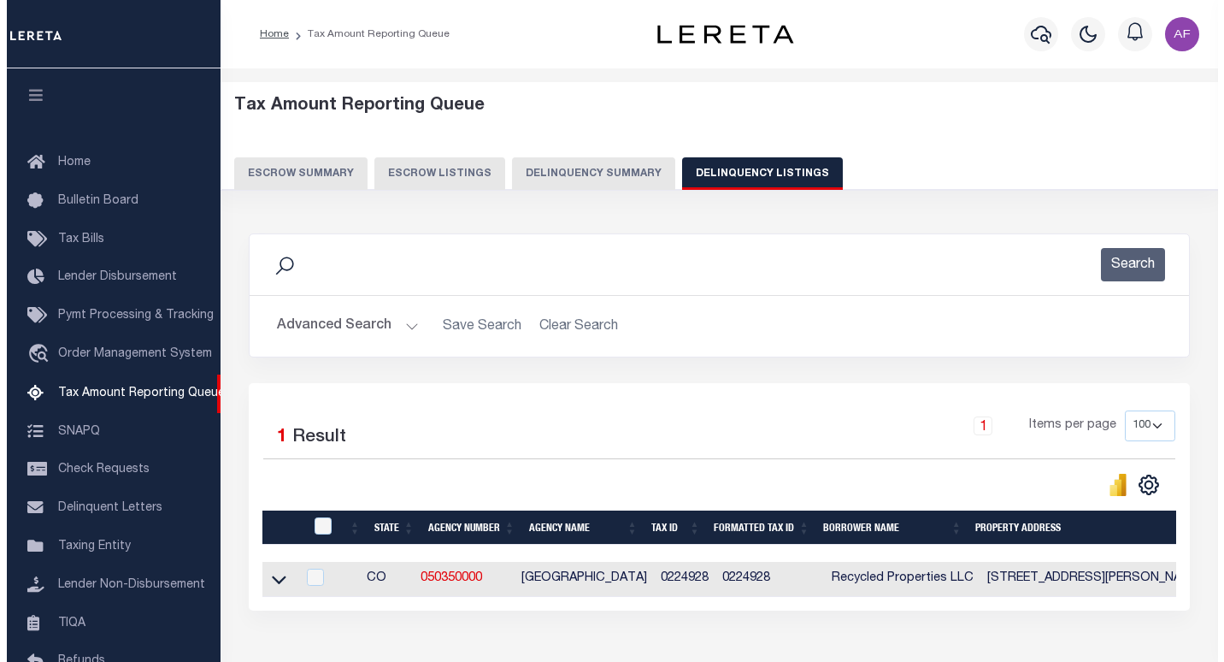
scroll to position [158, 0]
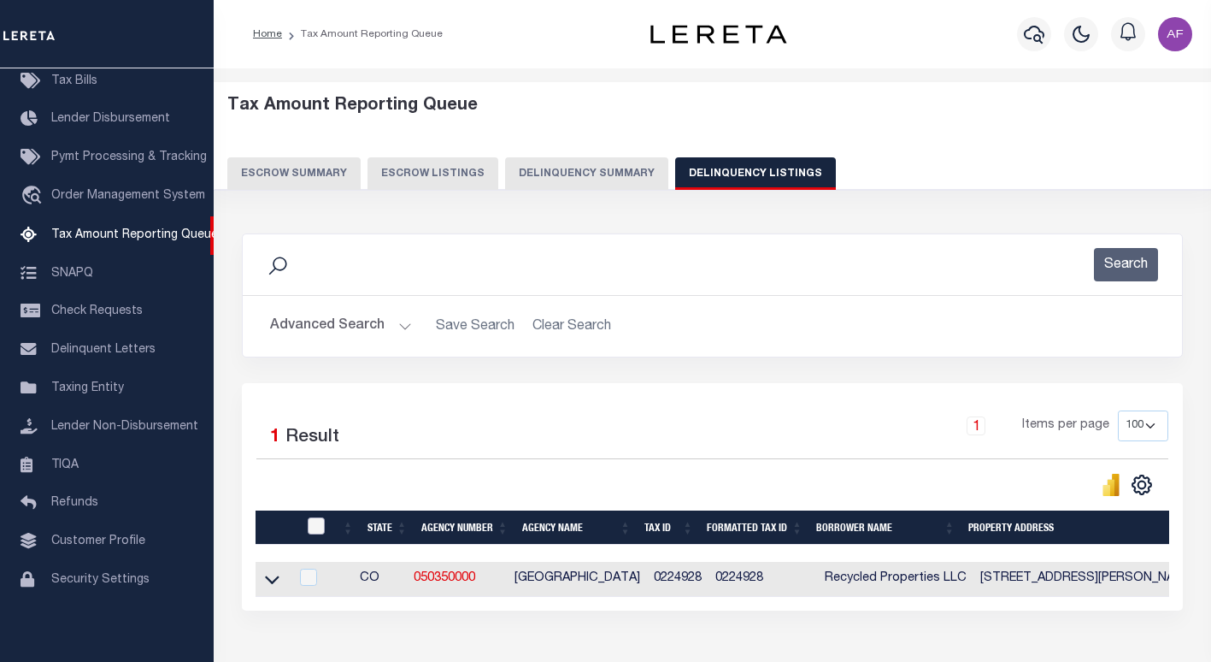
click at [316, 527] on input "checkbox" at bounding box center [316, 525] width 17 height 17
checkbox input "true"
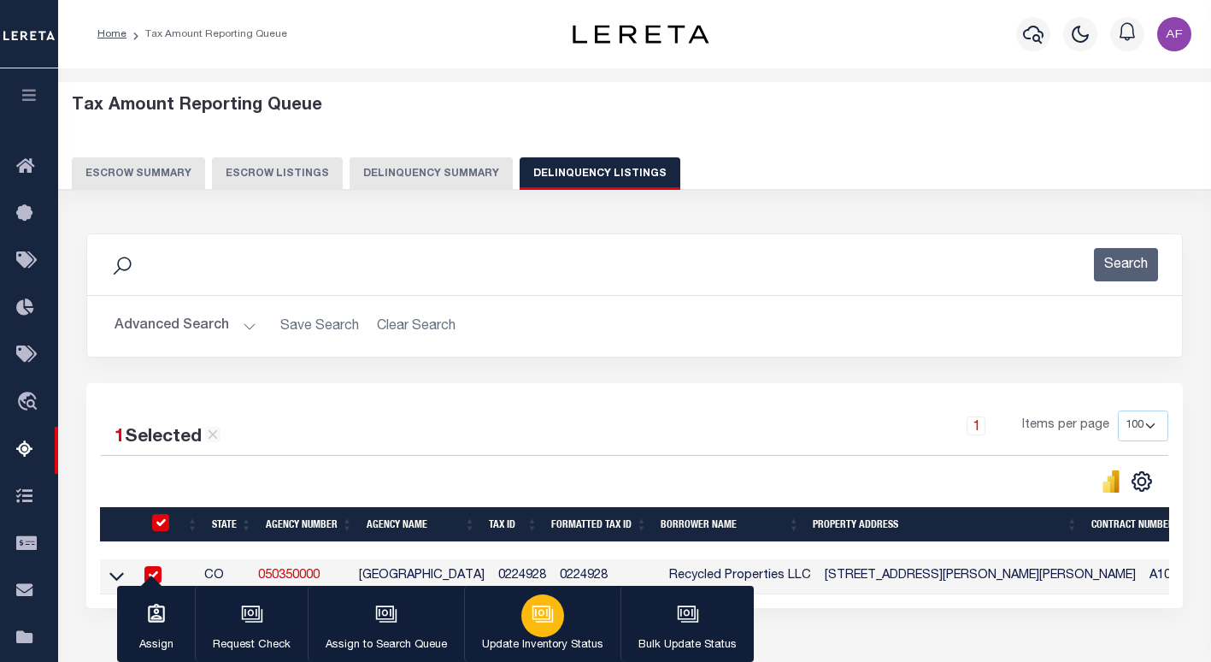
click at [544, 621] on icon "button" at bounding box center [544, 615] width 17 height 13
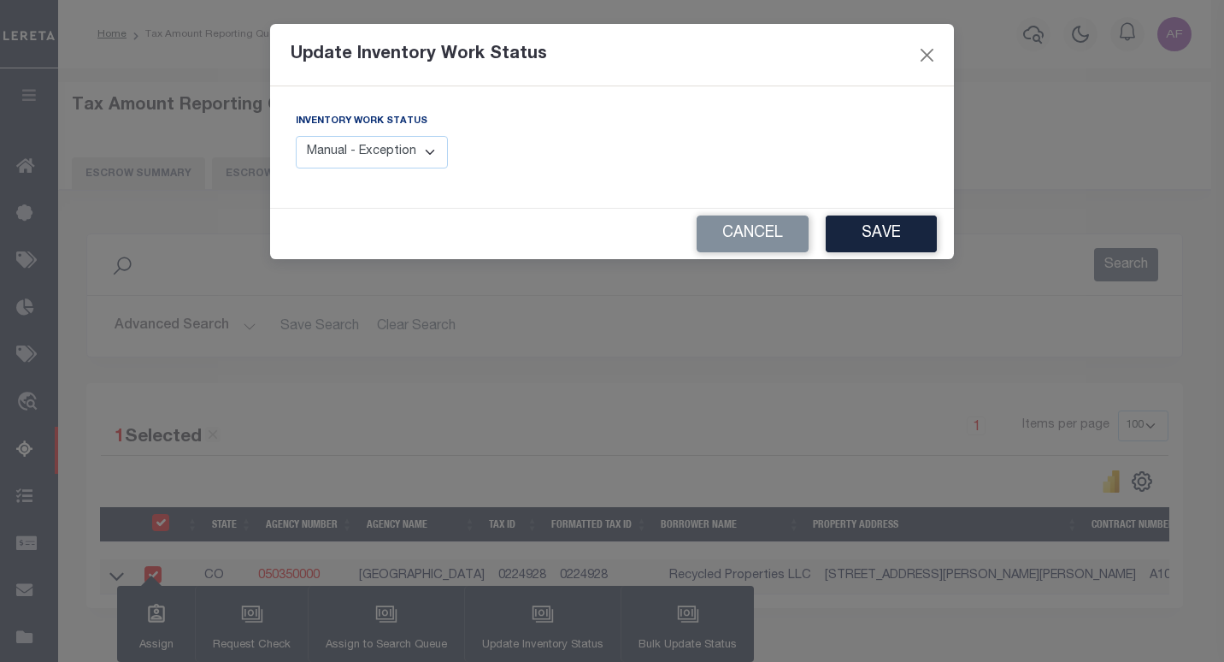
click at [359, 147] on select "Manual - Exception Pended - Awaiting Search Late Add Exception Completed" at bounding box center [372, 152] width 152 height 33
select select "4"
click at [296, 136] on select "Manual - Exception Pended - Awaiting Search Late Add Exception Completed" at bounding box center [372, 152] width 152 height 33
click at [878, 223] on button "Save" at bounding box center [881, 233] width 111 height 37
